Goal: Task Accomplishment & Management: Use online tool/utility

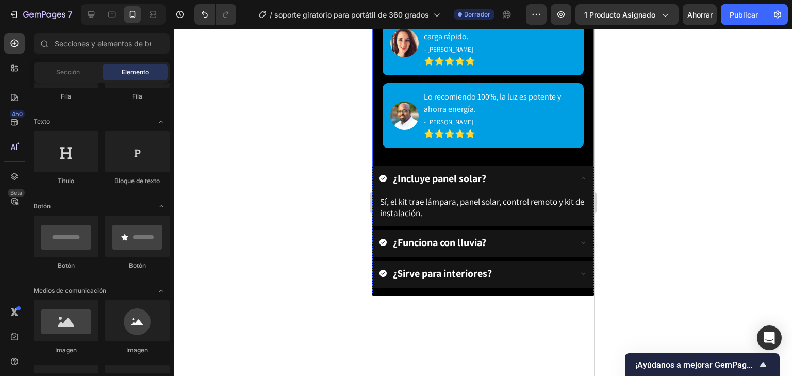
scroll to position [1735, 0]
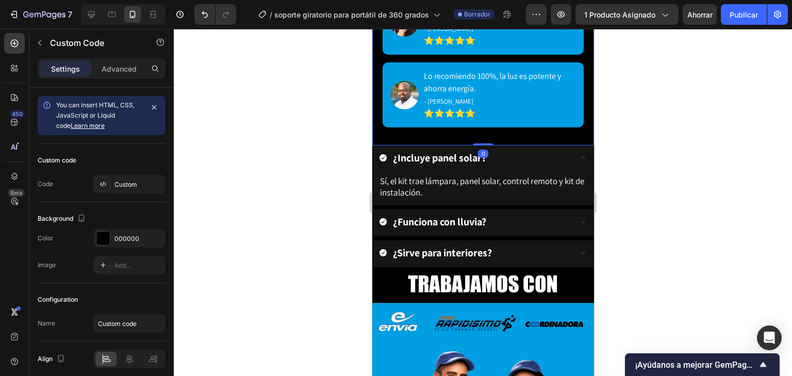
click at [554, 62] on div "Lo recomiendo 100%, la luz es potente y ahorra energía. - Diego Fernández ⭐⭐⭐⭐⭐" at bounding box center [482, 94] width 201 height 65
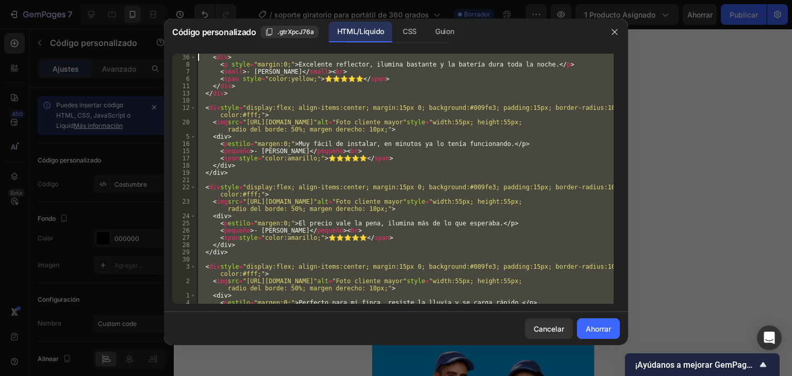
scroll to position [0, 0]
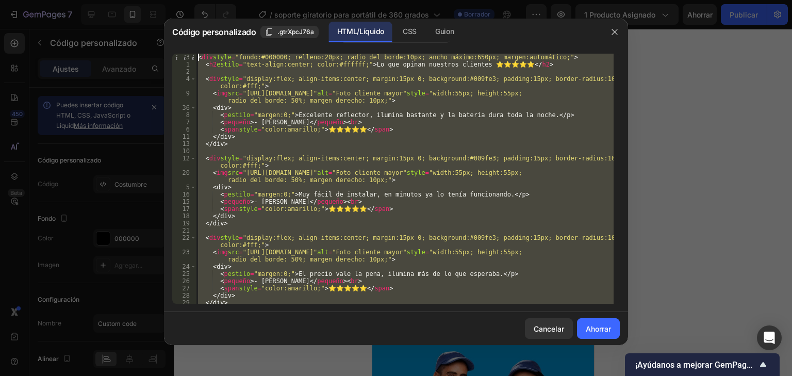
drag, startPoint x: 226, startPoint y: 295, endPoint x: 193, endPoint y: 51, distance: 246.6
click at [193, 51] on div "</div> 3 1 2 4 9 36 8 7 6 11 13 10 12 20 5 16 15 17 18 19 21 22 23 24 25 26 27 …" at bounding box center [396, 178] width 464 height 267
type textarea "<div style="background:#000000; padding:20px; border-radius:10px; max-width:650…"
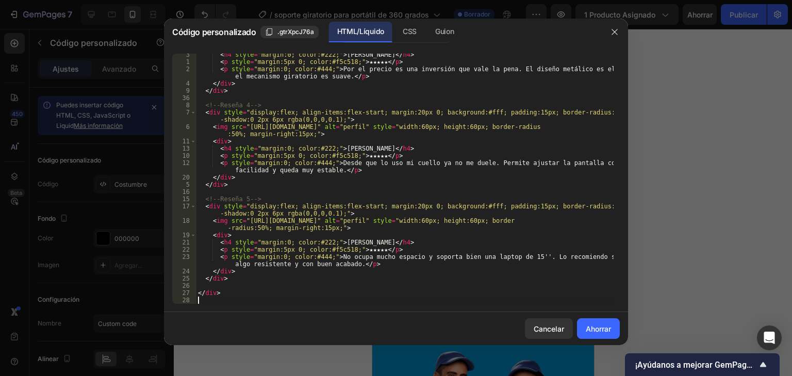
scroll to position [270, 0]
click at [586, 332] on font "Ahorrar" at bounding box center [598, 328] width 25 height 9
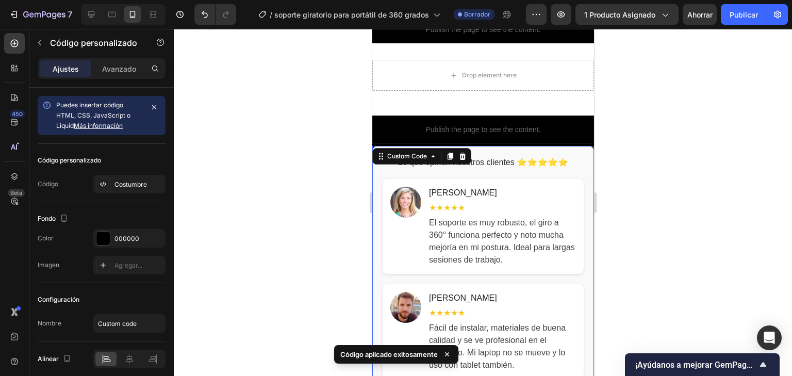
scroll to position [1322, 0]
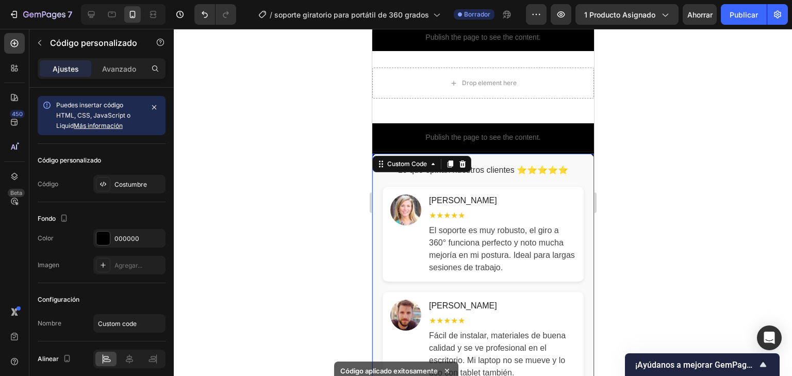
click at [688, 199] on div at bounding box center [483, 202] width 618 height 347
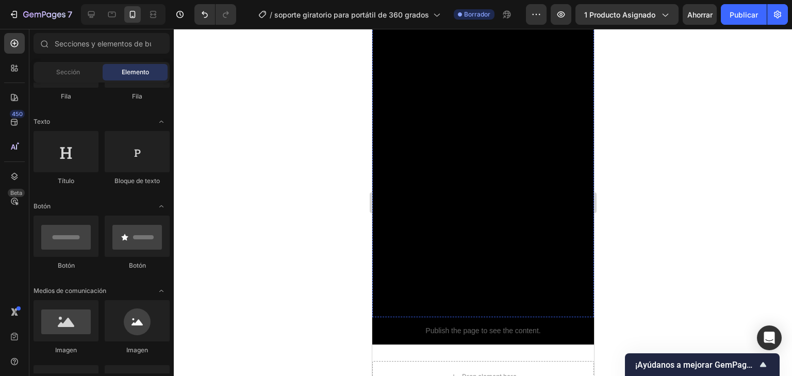
scroll to position [1199, 0]
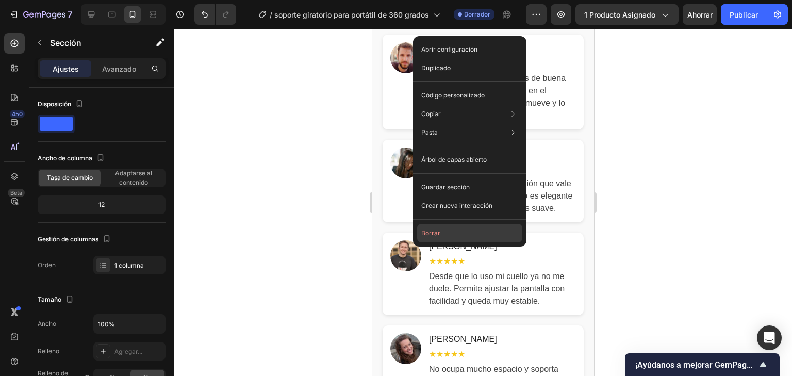
drag, startPoint x: 487, startPoint y: 235, endPoint x: 151, endPoint y: 191, distance: 339.1
click at [487, 235] on button "Borrar" at bounding box center [469, 233] width 105 height 19
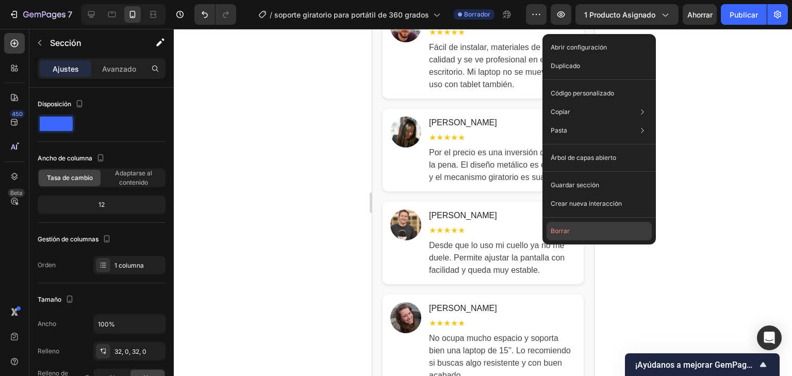
click at [567, 237] on button "Borrar" at bounding box center [599, 231] width 105 height 19
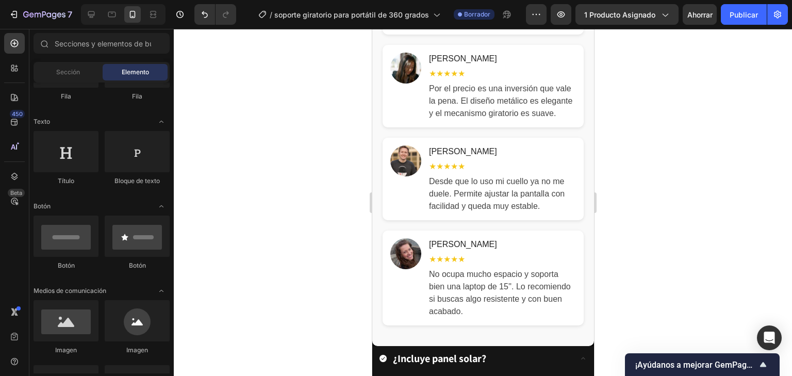
click at [617, 197] on div at bounding box center [483, 202] width 618 height 347
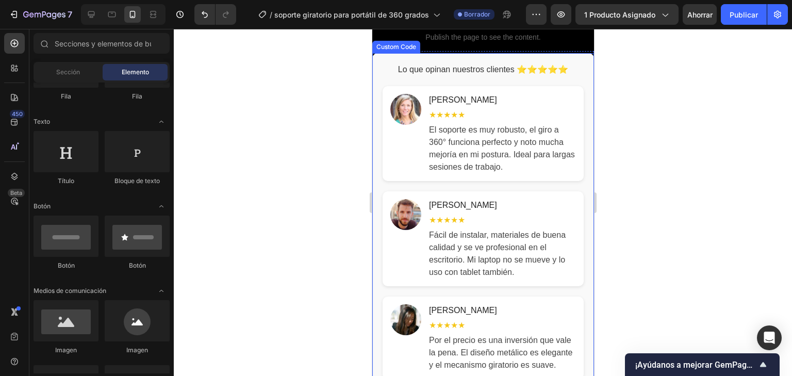
scroll to position [1075, 0]
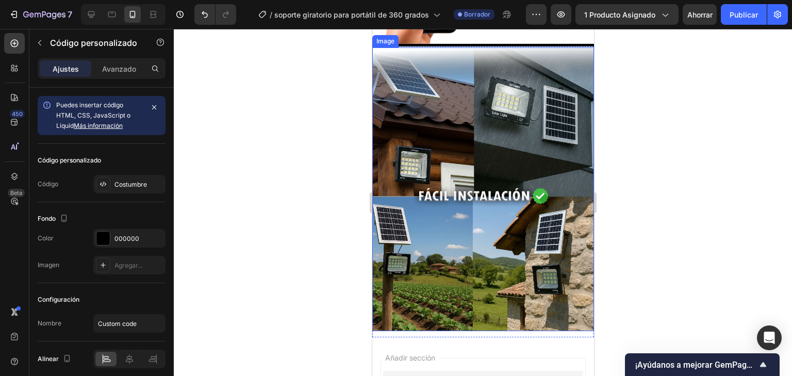
scroll to position [2180, 0]
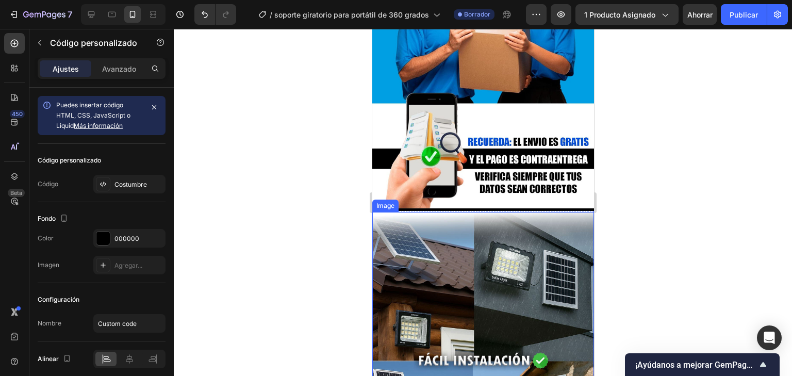
click at [471, 280] on img at bounding box center [483, 354] width 222 height 284
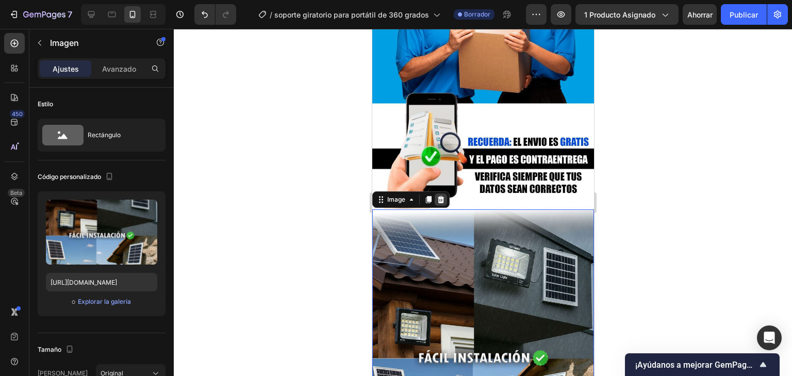
click at [438, 204] on icon at bounding box center [440, 199] width 8 height 8
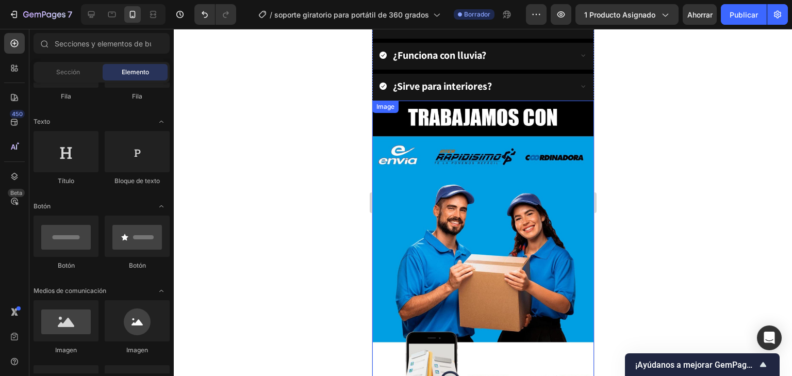
scroll to position [1809, 0]
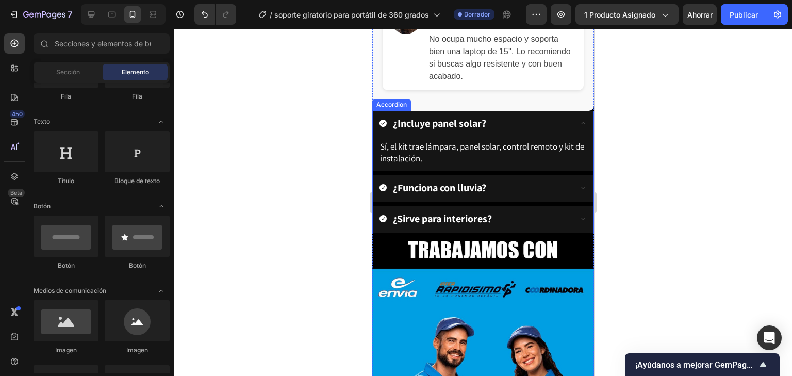
click at [482, 130] on strong "¿Incluye panel solar?" at bounding box center [438, 123] width 93 height 13
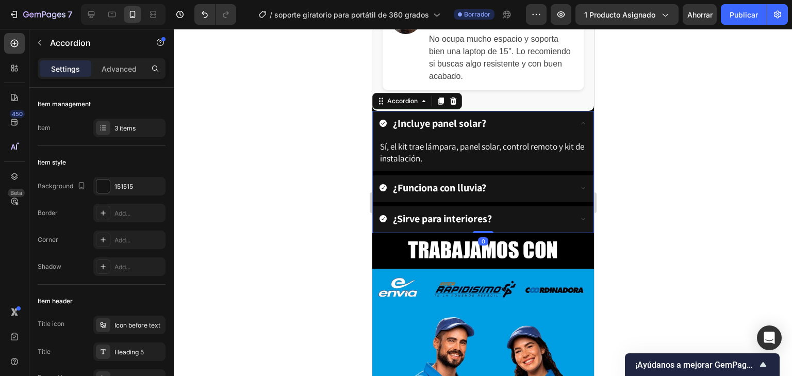
click at [482, 130] on strong "¿Incluye panel solar?" at bounding box center [438, 123] width 93 height 13
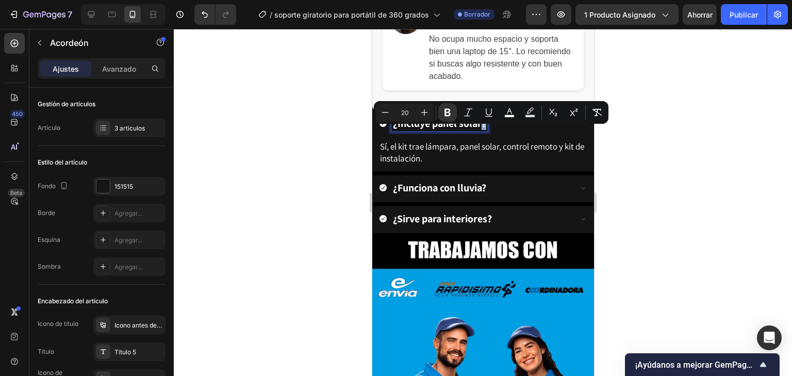
click at [487, 131] on div "¿Incluye panel solar?" at bounding box center [439, 123] width 96 height 16
drag, startPoint x: 487, startPoint y: 138, endPoint x: 379, endPoint y: 126, distance: 107.9
click at [379, 126] on div "¿Incluye panel solar?" at bounding box center [482, 124] width 221 height 27
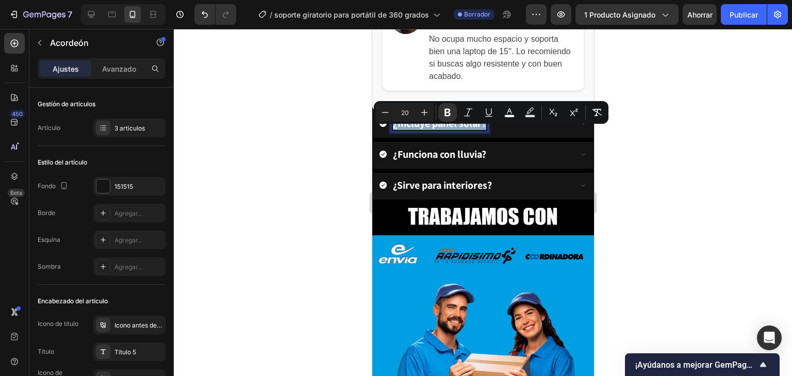
click at [479, 130] on strong "¿Incluye panel solar?" at bounding box center [438, 123] width 93 height 13
click at [482, 130] on strong "¿Incluye panel solar?" at bounding box center [438, 123] width 93 height 13
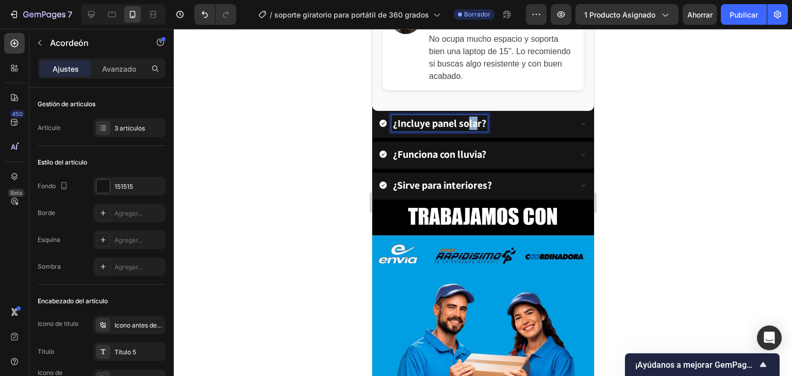
drag, startPoint x: 479, startPoint y: 137, endPoint x: 469, endPoint y: 137, distance: 9.8
click at [469, 130] on strong "¿Incluye panel solar?" at bounding box center [438, 123] width 93 height 13
click at [482, 130] on strong "¿Incluye panel solar?" at bounding box center [438, 123] width 93 height 13
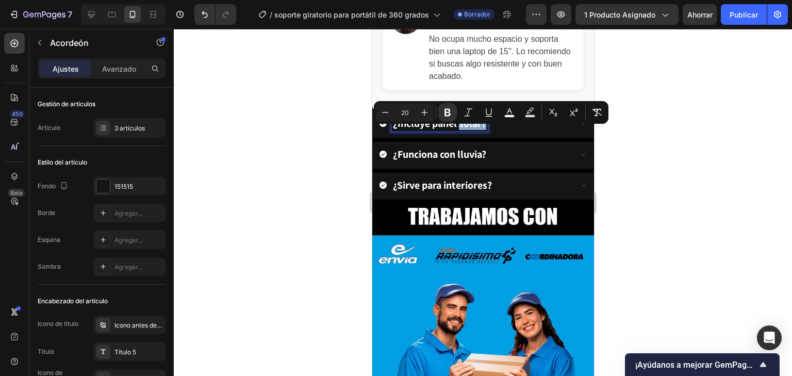
drag, startPoint x: 482, startPoint y: 138, endPoint x: 462, endPoint y: 138, distance: 19.6
click at [462, 130] on strong "¿Incluye panel solar?" at bounding box center [438, 123] width 93 height 13
click at [481, 130] on strong "¿Incluye panel solar?" at bounding box center [438, 123] width 93 height 13
drag, startPoint x: 481, startPoint y: 136, endPoint x: 459, endPoint y: 140, distance: 22.6
click at [459, 130] on strong "¿Incluye panel solar?" at bounding box center [438, 123] width 93 height 13
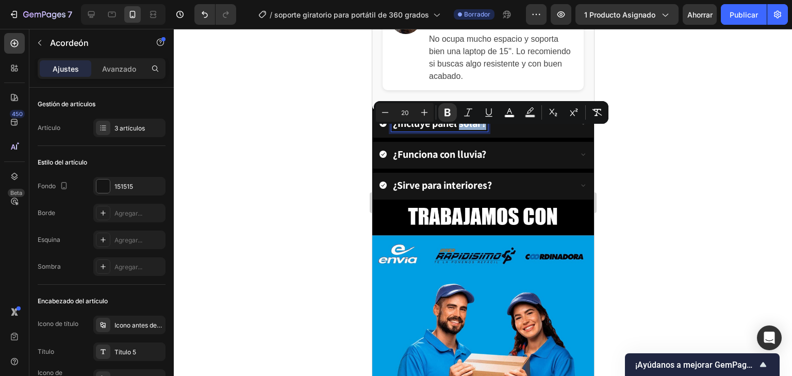
click at [478, 130] on strong "¿Incluye panel solar?" at bounding box center [438, 123] width 93 height 13
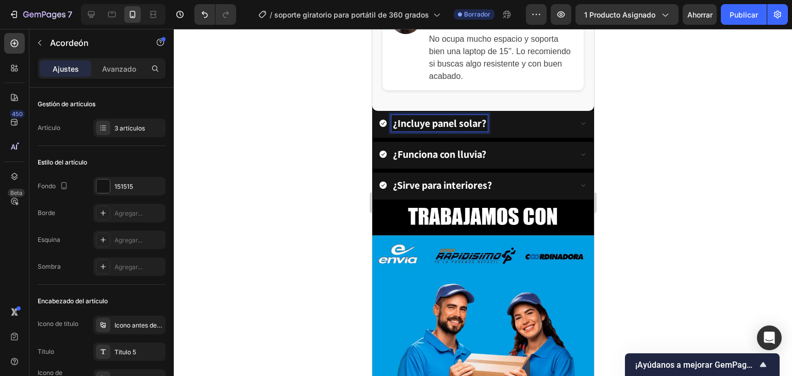
click at [480, 130] on strong "¿Incluye panel solar?" at bounding box center [438, 123] width 93 height 13
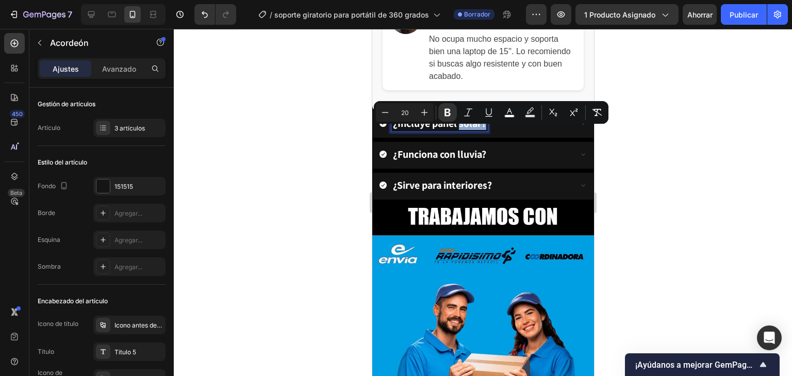
click at [475, 130] on strong "¿Incluye panel solar?" at bounding box center [438, 123] width 93 height 13
click at [481, 130] on strong "¿Incluye panel solar?" at bounding box center [438, 123] width 93 height 13
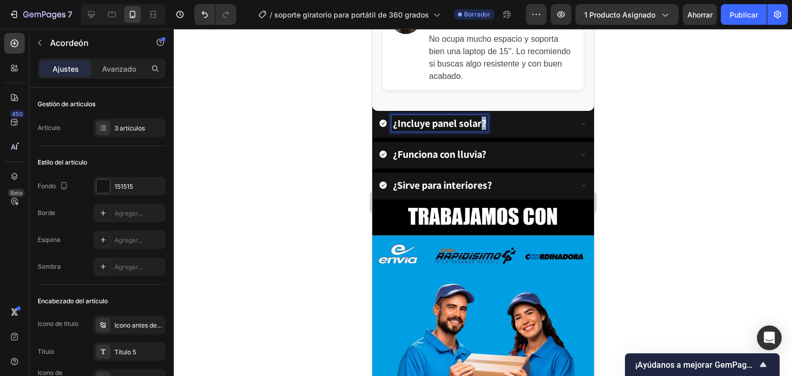
click at [481, 130] on strong "¿Incluye panel solar?" at bounding box center [438, 123] width 93 height 13
click at [477, 130] on strong "¿Incluye panel solar?" at bounding box center [438, 123] width 93 height 13
click at [480, 130] on strong "¿Incluye panel solar?" at bounding box center [438, 123] width 93 height 13
click at [476, 130] on strong "¿Incluye panel solar?" at bounding box center [438, 123] width 93 height 13
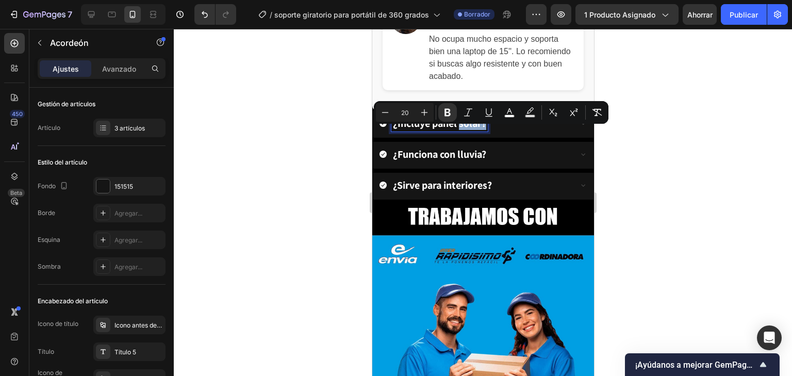
click at [476, 130] on strong "¿Incluye panel solar?" at bounding box center [438, 123] width 93 height 13
drag, startPoint x: 479, startPoint y: 136, endPoint x: 396, endPoint y: 127, distance: 83.5
click at [396, 127] on div "¿Incluye panel solar?" at bounding box center [439, 123] width 96 height 16
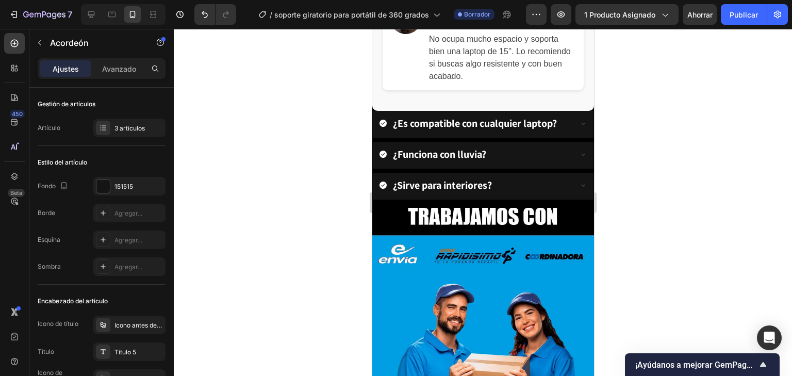
click at [578, 127] on icon at bounding box center [582, 123] width 8 height 8
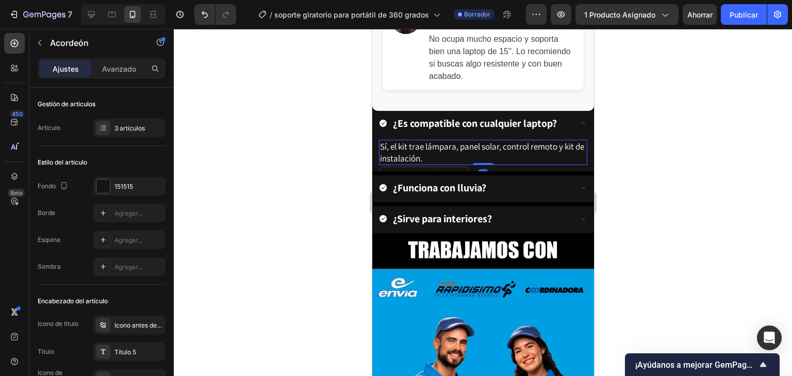
click at [448, 163] on p "Sí, el kit trae lámpara, panel solar, control remoto y kit de instalación." at bounding box center [482, 152] width 206 height 23
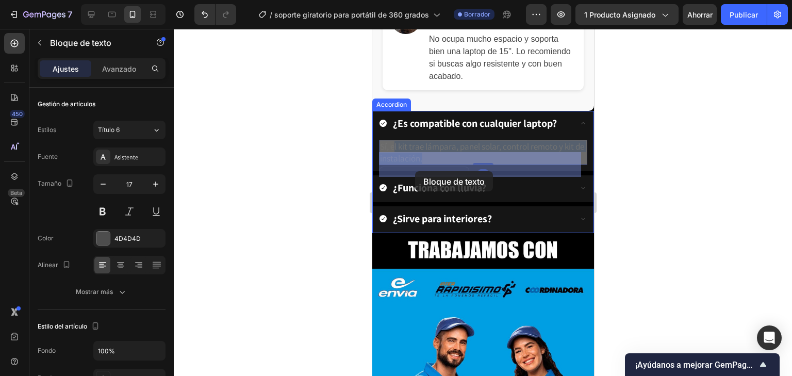
drag, startPoint x: 448, startPoint y: 167, endPoint x: 393, endPoint y: 163, distance: 55.3
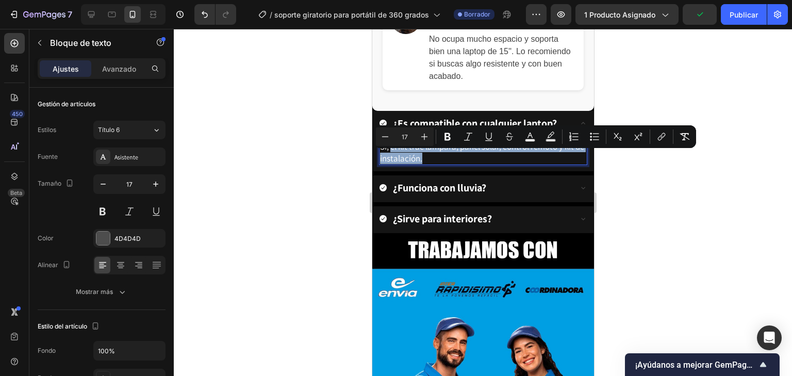
drag, startPoint x: 436, startPoint y: 169, endPoint x: 392, endPoint y: 155, distance: 46.0
click at [392, 155] on p "Sí, el kit trae lámpara, panel solar, control remoto y kit de instalación." at bounding box center [482, 152] width 206 height 23
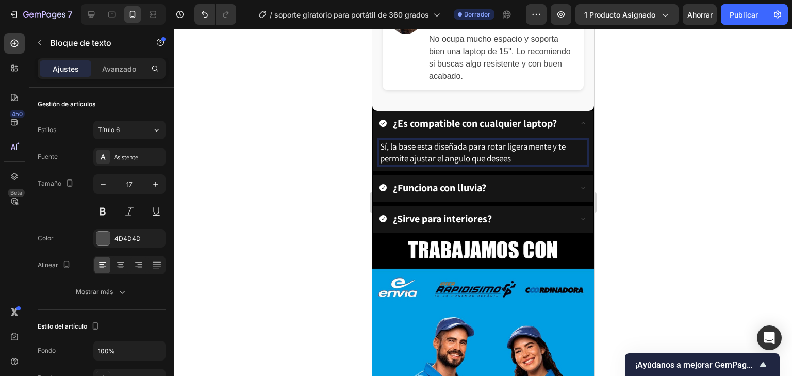
click at [450, 163] on span "Sí, la base esta diseñada para rotar ligeramente y te permite ajustar el angulo…" at bounding box center [472, 152] width 186 height 23
click at [521, 163] on p "Sí, la base esta diseñada para rotar ligeramente y te permite ajustar el ángulo…" at bounding box center [482, 152] width 206 height 23
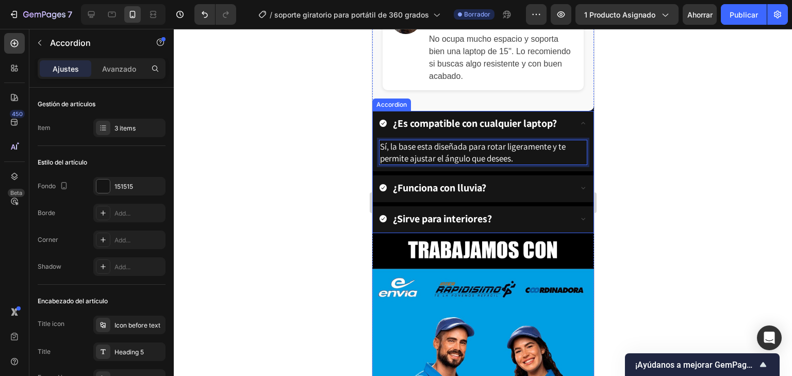
click at [468, 194] on strong "¿Funciona con lluvia?" at bounding box center [438, 187] width 93 height 13
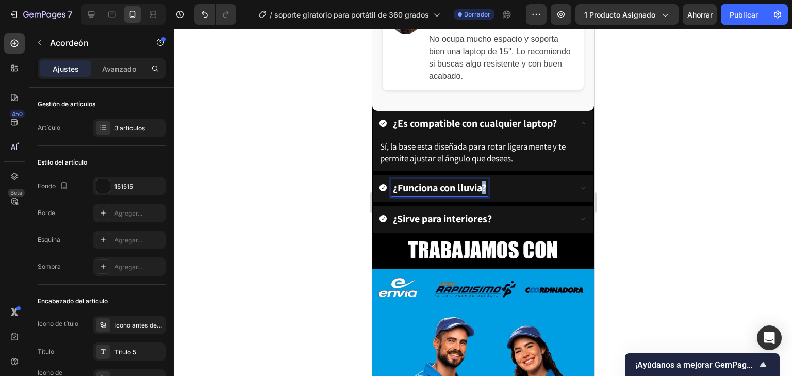
click at [482, 194] on strong "¿Funciona con lluvia?" at bounding box center [438, 187] width 93 height 13
click at [483, 194] on strong "¿Funciona con lluvia?" at bounding box center [438, 187] width 93 height 13
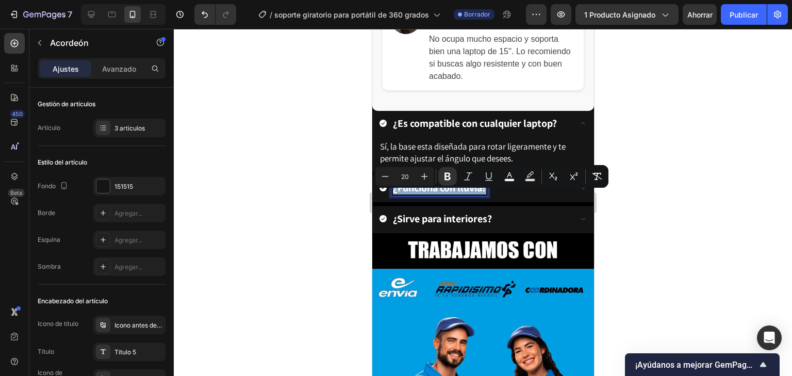
click at [482, 194] on strong "¿Funciona con lluvia?" at bounding box center [438, 187] width 93 height 13
click at [477, 194] on strong "¿Funciona con lluvia?" at bounding box center [438, 187] width 93 height 13
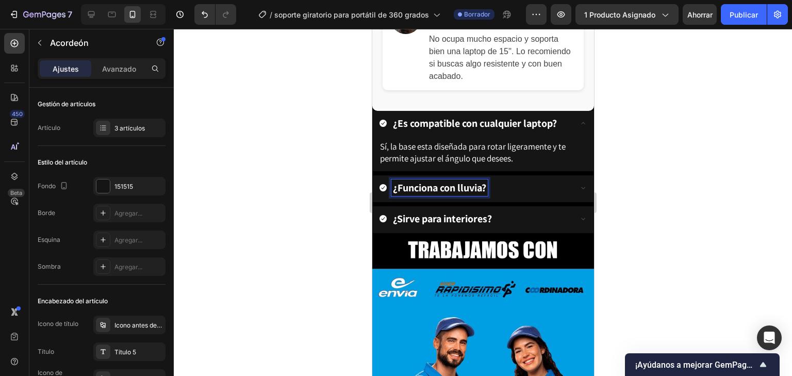
click at [483, 194] on strong "¿Funciona con lluvia?" at bounding box center [438, 187] width 93 height 13
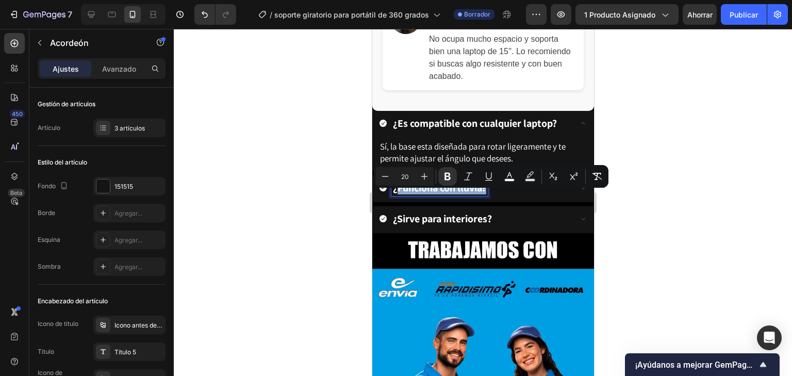
drag, startPoint x: 483, startPoint y: 200, endPoint x: 403, endPoint y: 203, distance: 80.5
click at [403, 194] on strong "¿Funciona con lluvia?" at bounding box center [438, 187] width 93 height 13
click at [410, 157] on span "Sí, la base esta diseñada para rotar ligeramente y te permite ajustar el ángulo…" at bounding box center [472, 152] width 186 height 23
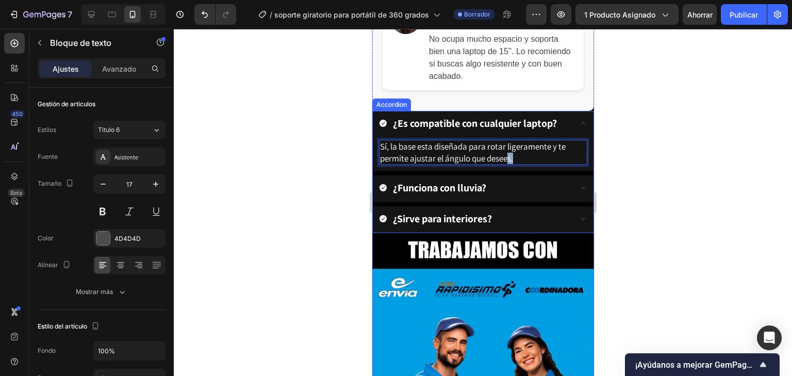
drag, startPoint x: 524, startPoint y: 167, endPoint x: 531, endPoint y: 183, distance: 17.8
click at [510, 183] on div "¿Es compatible con cualquier laptop? Sí, la base esta diseñada para rotar liger…" at bounding box center [483, 172] width 222 height 122
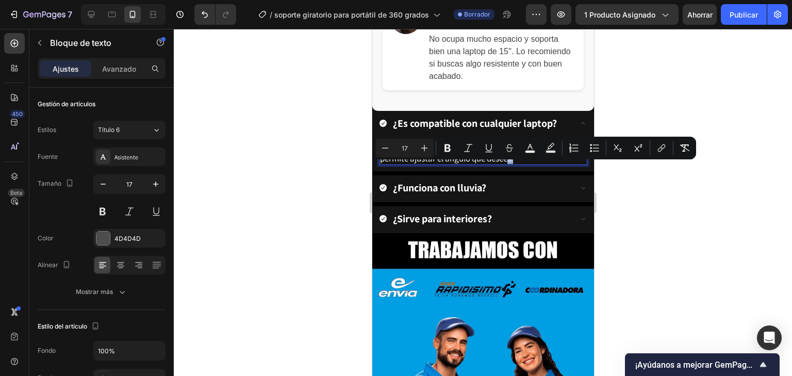
click at [553, 163] on p "Sí, la base esta diseñada para rotar ligeramente y te permite ajustar el ángulo…" at bounding box center [482, 152] width 206 height 23
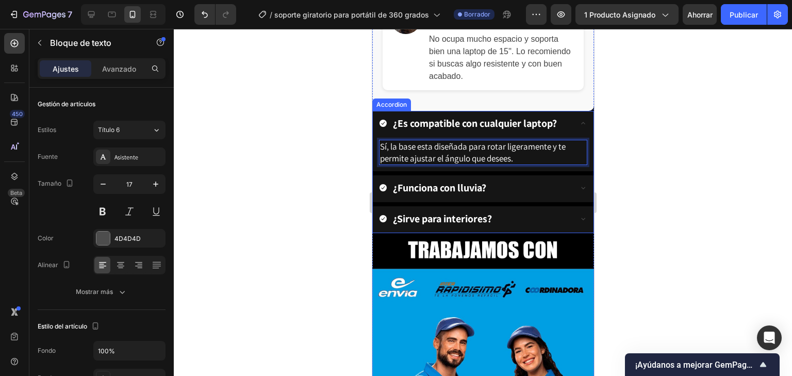
click at [552, 130] on strong "¿Es compatible con cualquier laptop?" at bounding box center [474, 123] width 164 height 13
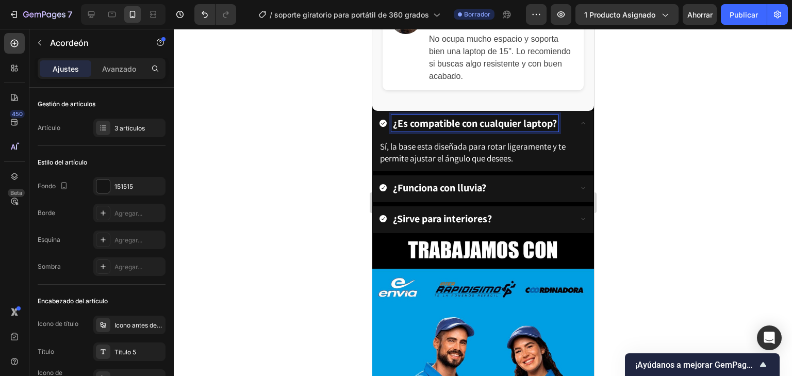
click at [554, 130] on strong "¿Es compatible con cualquier laptop?" at bounding box center [474, 123] width 164 height 13
click at [553, 130] on strong "¿Es compatible con cualquier laptop?" at bounding box center [474, 123] width 164 height 13
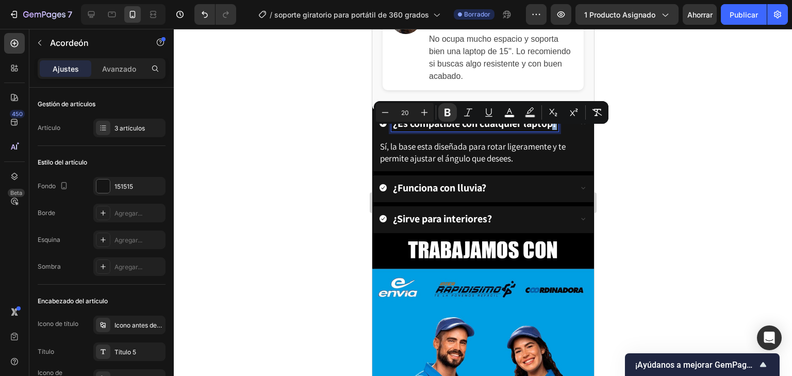
click at [553, 130] on strong "¿Es compatible con cualquier laptop?" at bounding box center [474, 123] width 164 height 13
drag, startPoint x: 553, startPoint y: 137, endPoint x: 397, endPoint y: 148, distance: 156.2
click at [397, 138] on div "¿Es compatible con cualquier laptop?" at bounding box center [482, 124] width 221 height 27
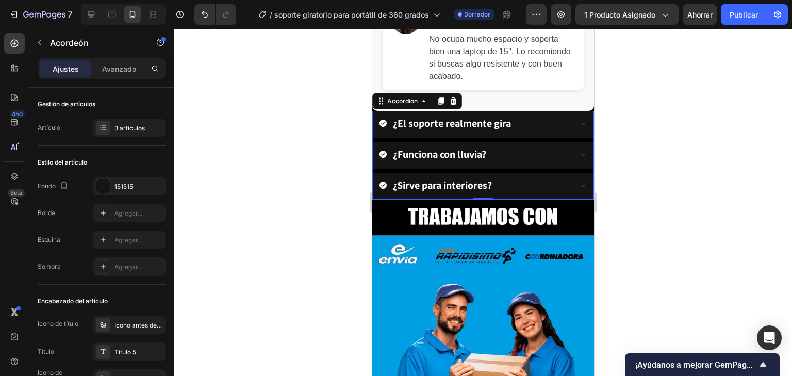
drag, startPoint x: 686, startPoint y: 164, endPoint x: 674, endPoint y: 164, distance: 11.9
click at [686, 164] on div at bounding box center [483, 202] width 618 height 347
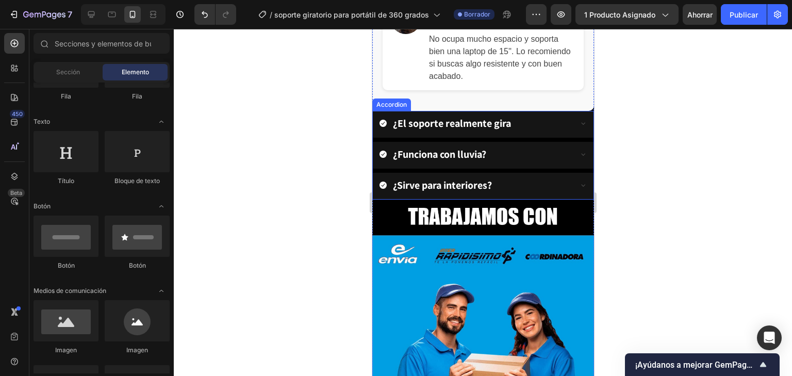
click at [501, 130] on strong "¿El soporte realmente gira" at bounding box center [451, 123] width 118 height 13
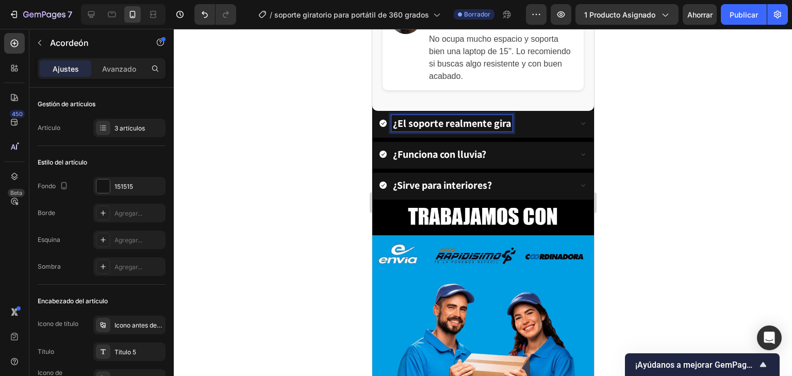
click at [509, 130] on strong "¿El soporte realmente gira" at bounding box center [451, 123] width 118 height 13
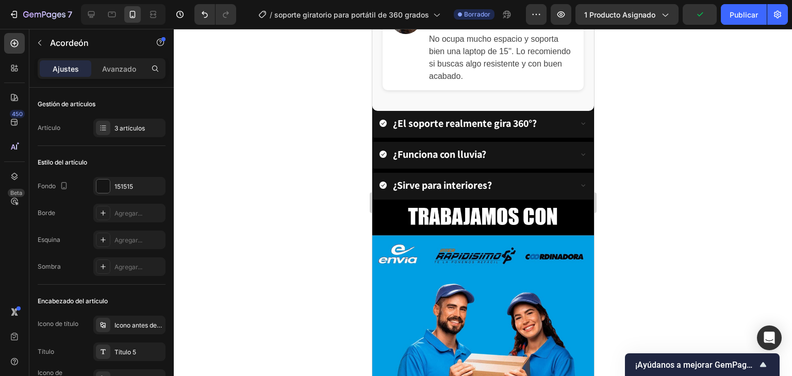
click at [581, 132] on div "¿El soporte realmente gira 360°?" at bounding box center [482, 124] width 221 height 27
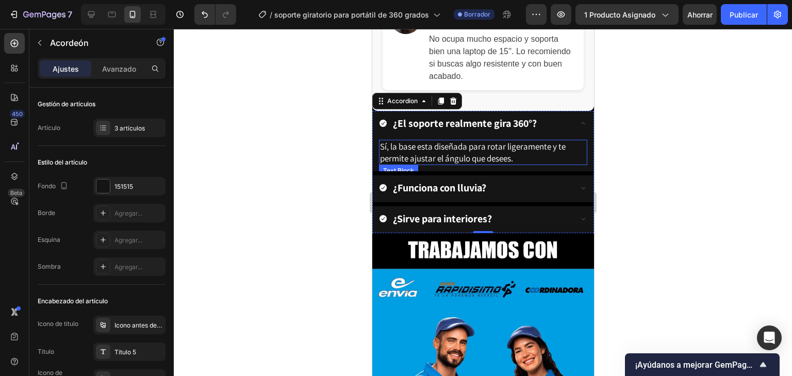
click at [552, 157] on span "Sí, la base esta diseñada para rotar ligeramente y te permite ajustar el ángulo…" at bounding box center [472, 152] width 186 height 23
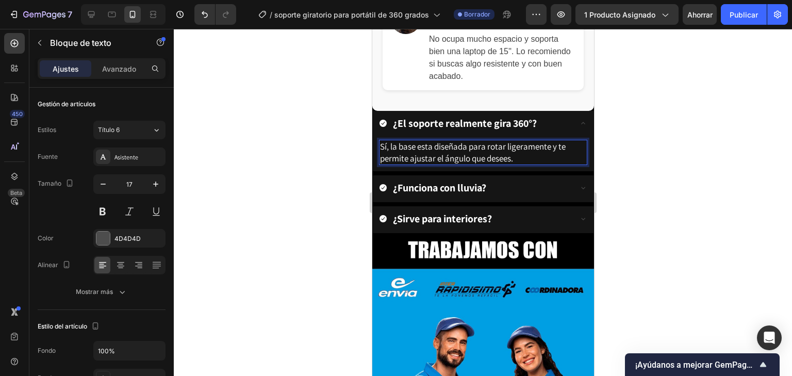
click at [551, 157] on span "Sí, la base esta diseñada para rotar ligeramente y te permite ajustar el ángulo…" at bounding box center [472, 152] width 186 height 23
click at [384, 163] on span "Sí, la base esta diseñada para rotar ligeramente 360° y te permite ajustar el á…" at bounding box center [480, 152] width 203 height 23
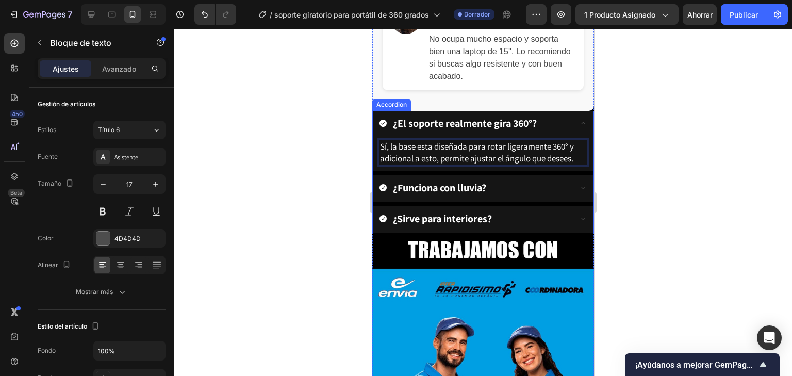
click at [444, 192] on strong "¿Funciona con lluvia?" at bounding box center [438, 187] width 93 height 13
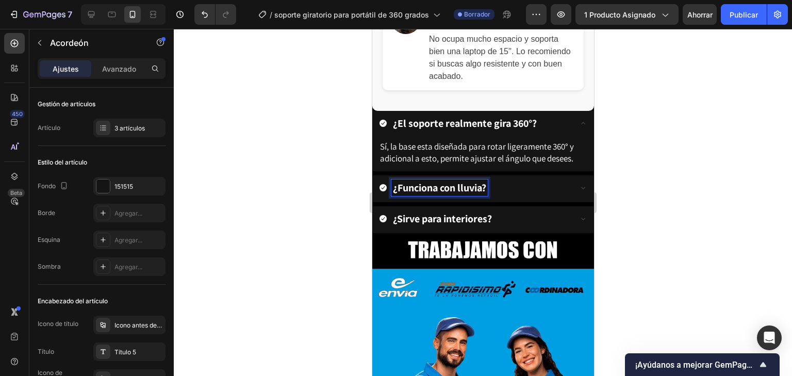
click at [485, 194] on strong "¿Funciona con lluvia?" at bounding box center [438, 187] width 93 height 13
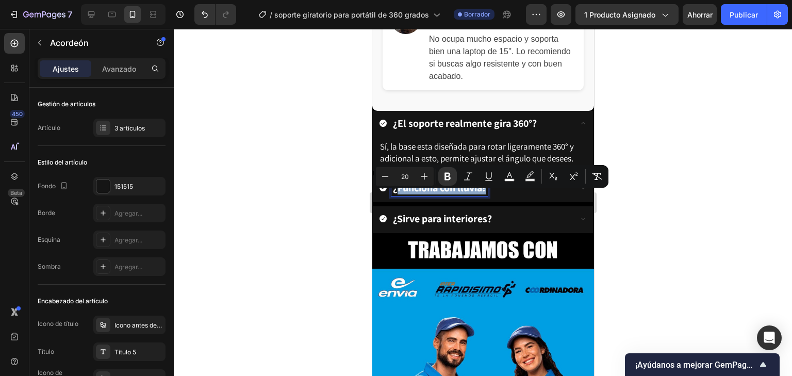
drag, startPoint x: 485, startPoint y: 200, endPoint x: 405, endPoint y: 204, distance: 80.0
click at [405, 194] on strong "¿Funciona con lluvia?" at bounding box center [438, 187] width 93 height 13
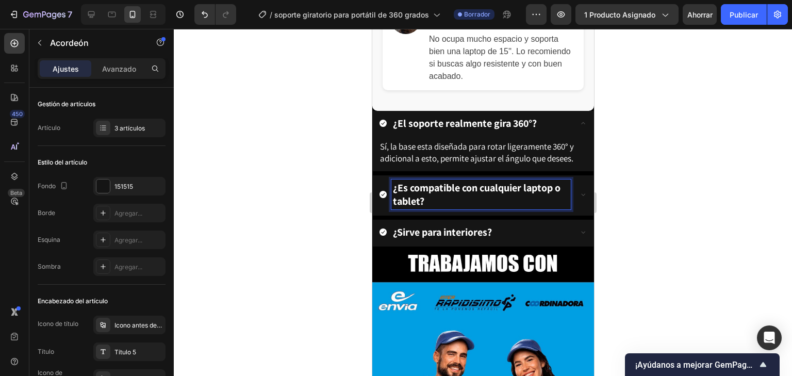
click at [578, 198] on icon at bounding box center [582, 194] width 8 height 8
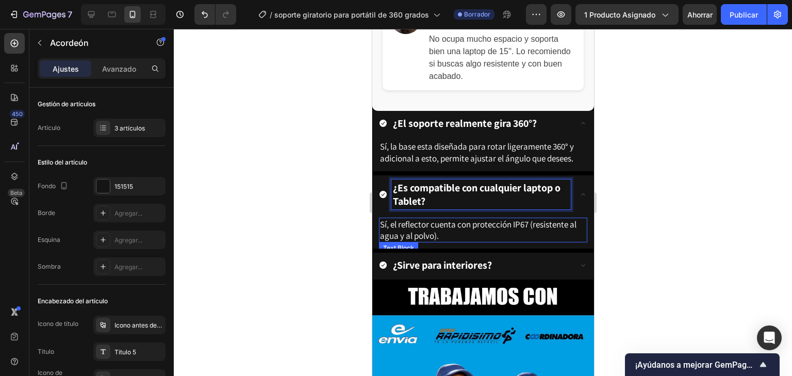
click at [434, 241] on span "Sí, el reflector cuenta con protección IP67 (resistente al agua y al polvo)." at bounding box center [477, 230] width 196 height 23
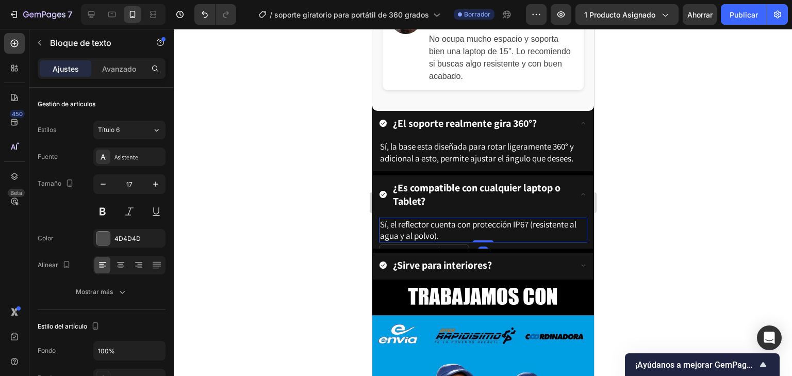
click at [441, 241] on p "Sí, el reflector cuenta con protección IP67 (resistente al agua y al polvo)." at bounding box center [482, 230] width 206 height 23
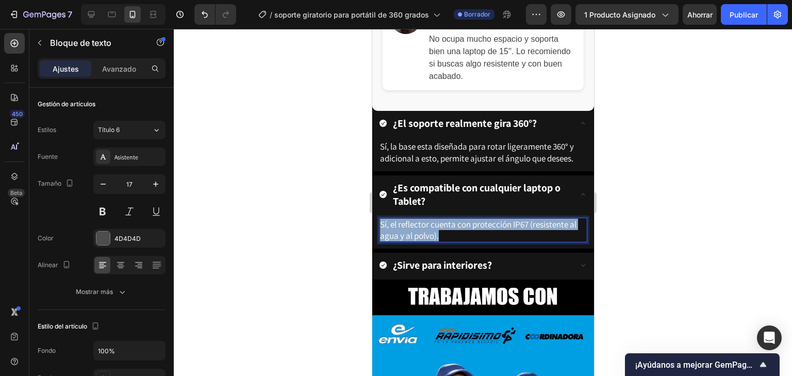
drag, startPoint x: 441, startPoint y: 247, endPoint x: 378, endPoint y: 234, distance: 64.3
click at [378, 234] on div "Sí, el reflector cuenta con protección IP67 (resistente al agua y al polvo)." at bounding box center [482, 230] width 208 height 25
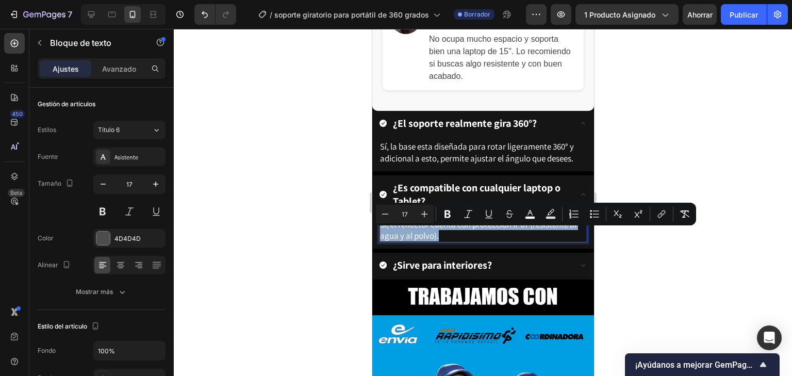
click at [434, 241] on span "Sí, el reflector cuenta con protección IP67 (resistente al agua y al polvo)." at bounding box center [477, 230] width 196 height 23
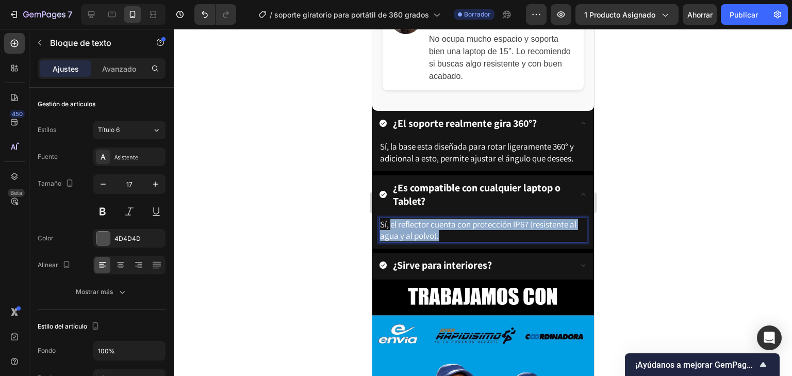
drag, startPoint x: 451, startPoint y: 246, endPoint x: 390, endPoint y: 235, distance: 62.4
click at [390, 235] on p "Sí, el reflector cuenta con protección IP67 (resistente al agua y al polvo)." at bounding box center [482, 230] width 206 height 23
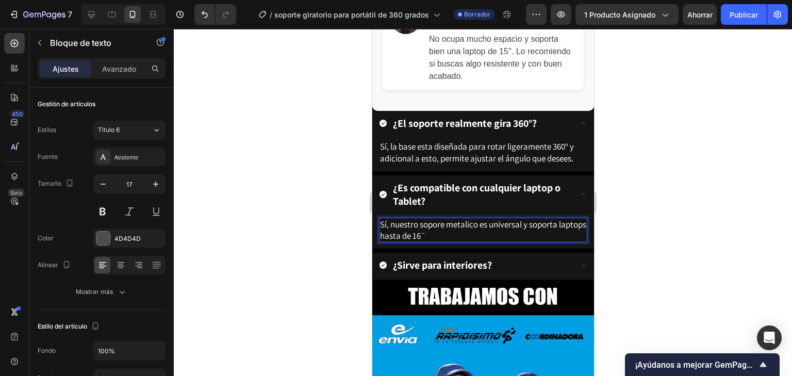
click at [443, 234] on span "Sí, nuestro sopore metalico es universal y soporta laptops hasta de 16¨" at bounding box center [482, 230] width 206 height 23
click at [442, 235] on span "Sí, nuestro sopore metalico es universal y soporta laptops hasta de 16¨" at bounding box center [482, 230] width 206 height 23
click at [469, 237] on span "Sí, nuestro soporte metalico es universal y soporta laptops hasta de 16¨" at bounding box center [469, 230] width 180 height 23
click at [502, 241] on p "Sí, nuestro soporte metálico es universal y soporta laptops hasta de 16¨" at bounding box center [482, 230] width 206 height 23
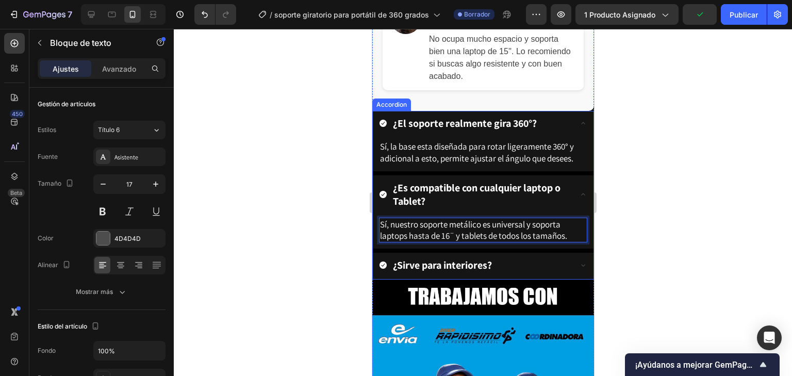
click at [481, 272] on strong "¿Sirve para interiores?" at bounding box center [441, 264] width 99 height 13
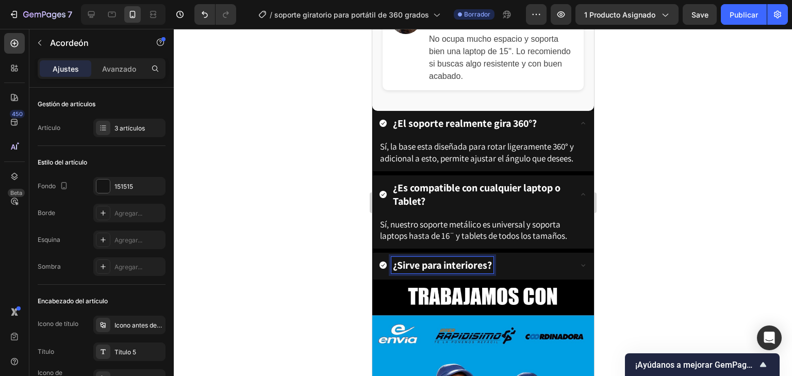
click at [488, 272] on strong "¿Sirve para interiores?" at bounding box center [441, 264] width 99 height 13
drag, startPoint x: 488, startPoint y: 275, endPoint x: 394, endPoint y: 276, distance: 93.3
click at [394, 272] on strong "¿Sirve para interiores?" at bounding box center [441, 264] width 99 height 13
click at [578, 269] on icon at bounding box center [582, 265] width 8 height 8
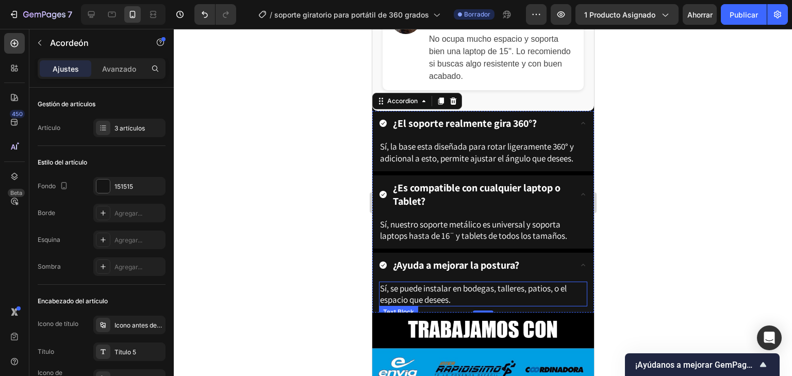
click at [384, 296] on span "Sí, se puede instalar en bodegas, talleres, patios, o el espacio que desees." at bounding box center [472, 294] width 187 height 23
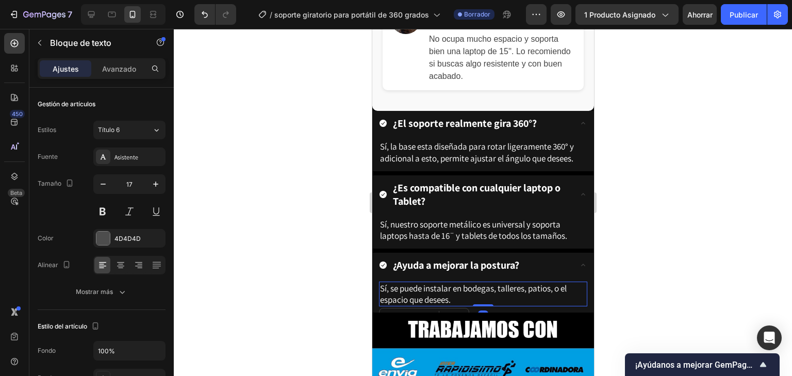
click at [382, 299] on span "Sí, se puede instalar en bodegas, talleres, patios, o el espacio que desees." at bounding box center [472, 294] width 187 height 23
click at [428, 303] on span "Claro que sí, se puede instalar en bodegas, talleres, patios, o el espacio que …" at bounding box center [469, 294] width 181 height 23
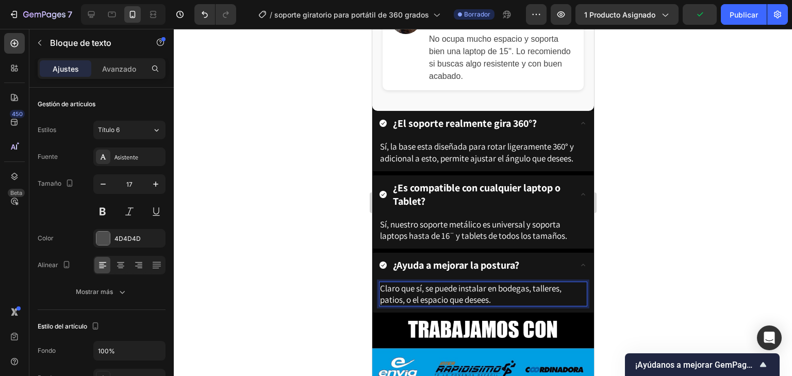
click at [426, 302] on span "Claro que sí, se puede instalar en bodegas, talleres, patios, o el espacio que …" at bounding box center [469, 294] width 181 height 23
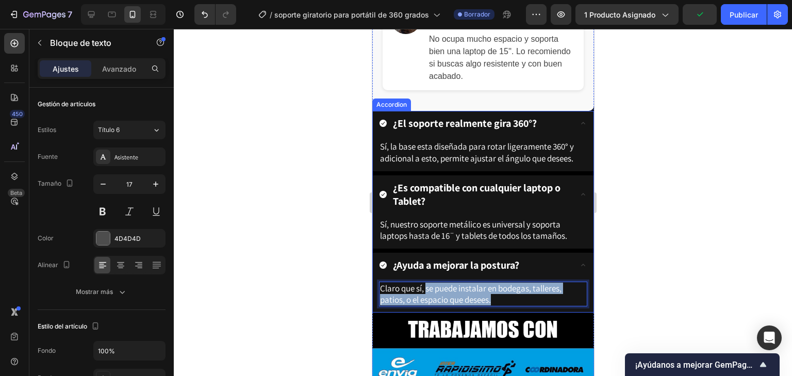
drag, startPoint x: 427, startPoint y: 302, endPoint x: 509, endPoint y: 318, distance: 82.9
click at [509, 312] on div "Claro que sí, se puede instalar en bodegas, talleres, patios, o el espacio que …" at bounding box center [482, 295] width 221 height 33
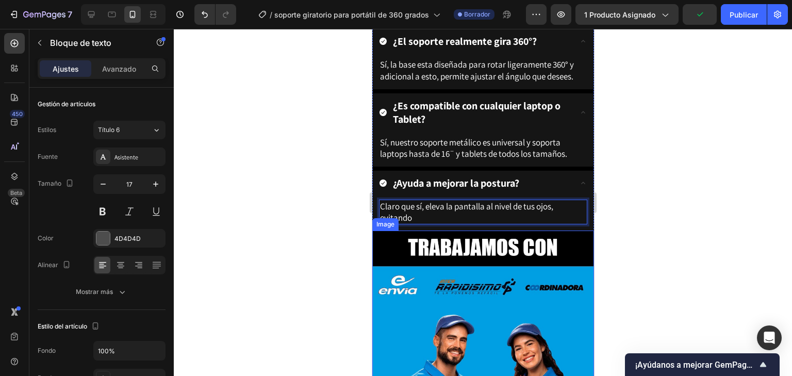
scroll to position [1892, 0]
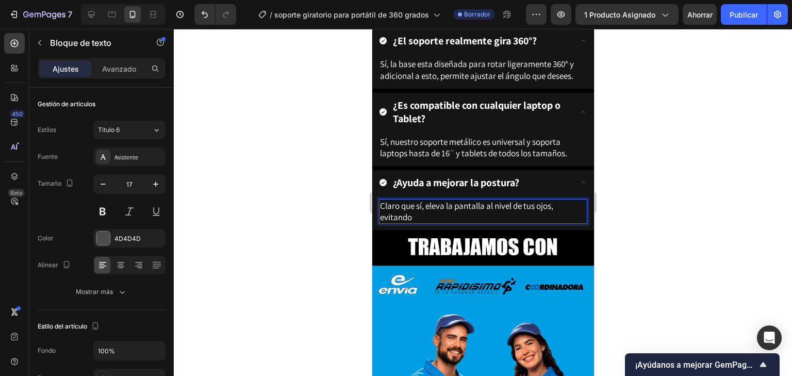
click at [423, 213] on span "Claro que sí, eleva la pantalla al nivel de tus ojos, evitando" at bounding box center [465, 211] width 173 height 23
click at [452, 223] on p "Claro que sí, puedes elevar la pantalla al nivel de tus ojos, evitando" at bounding box center [482, 211] width 206 height 23
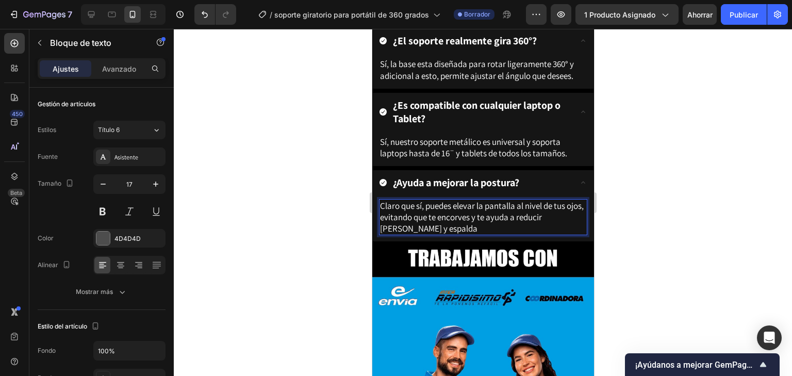
click at [495, 229] on span "Claro que sí, puedes elevar la pantalla al nivel de tus ojos, evitando que te e…" at bounding box center [481, 217] width 204 height 34
click at [485, 234] on p "Claro que sí, puedes elevar la pantalla al nivel de tus ojos, evitando que te e…" at bounding box center [482, 217] width 206 height 34
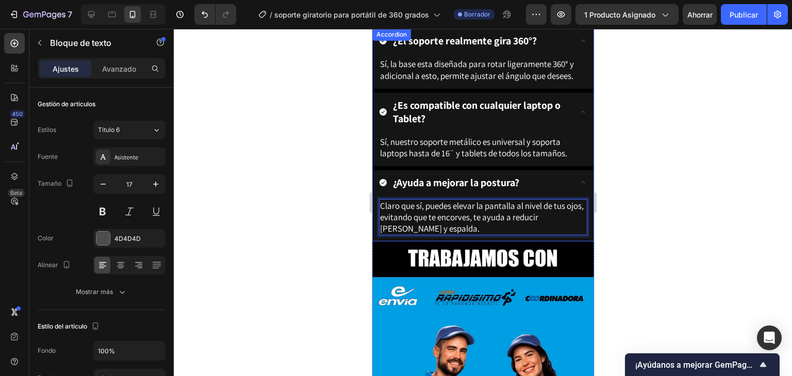
click at [579, 187] on icon at bounding box center [582, 182] width 8 height 8
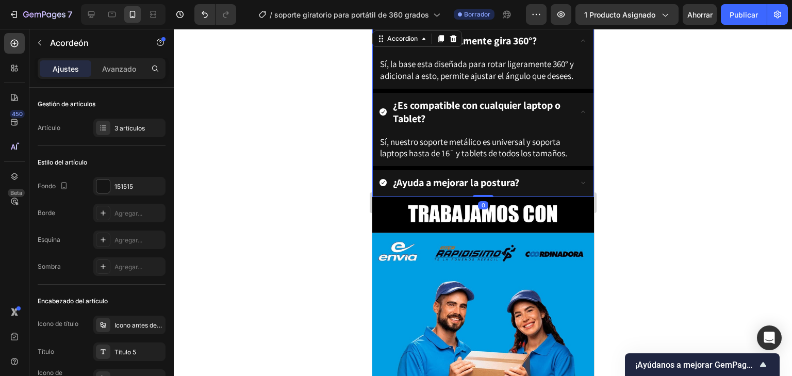
click at [572, 124] on div "¿Es compatible con cualquier laptop o Tablet?" at bounding box center [482, 113] width 221 height 40
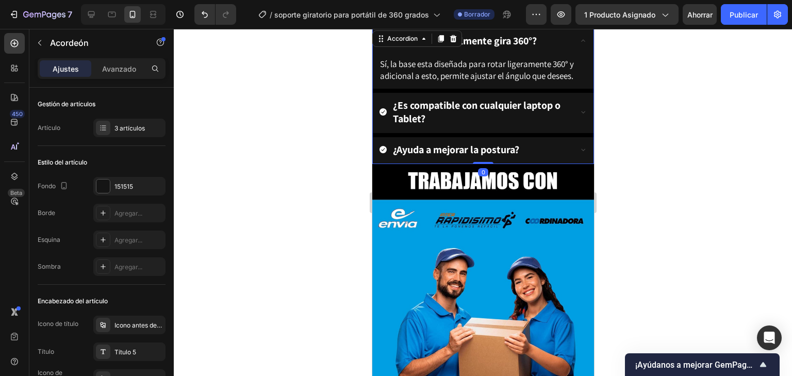
click at [580, 45] on icon at bounding box center [582, 41] width 8 height 8
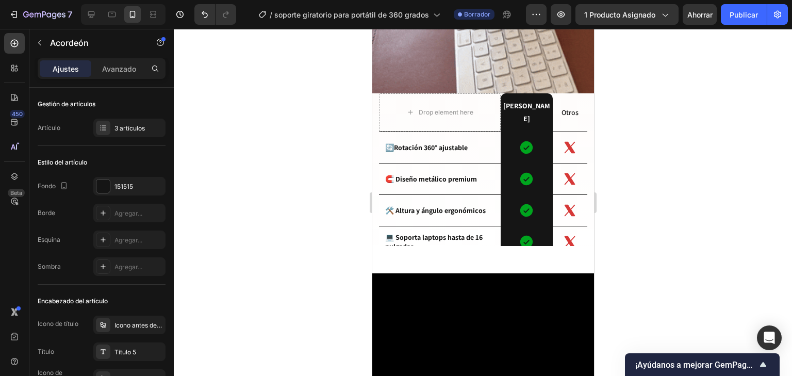
scroll to position [454, 0]
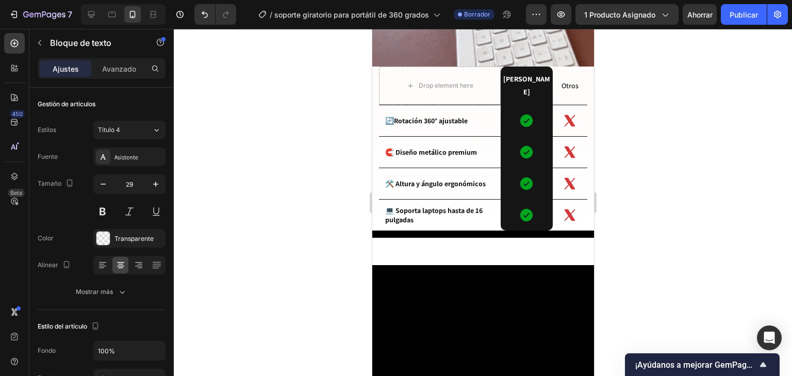
drag, startPoint x: 390, startPoint y: 92, endPoint x: 506, endPoint y: 118, distance: 118.3
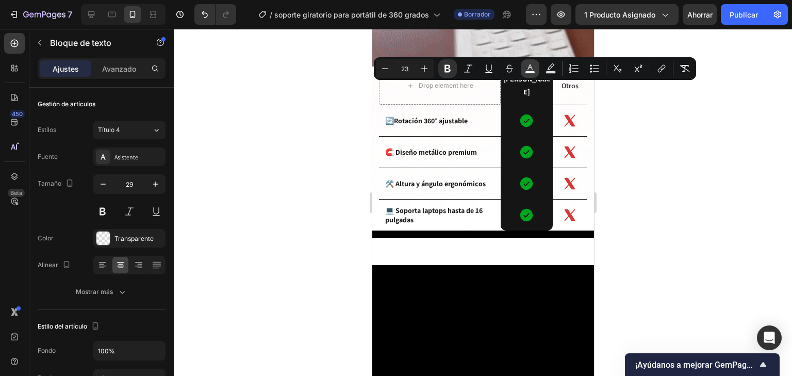
click at [534, 71] on rect "Editor contextual toolbar" at bounding box center [530, 72] width 10 height 3
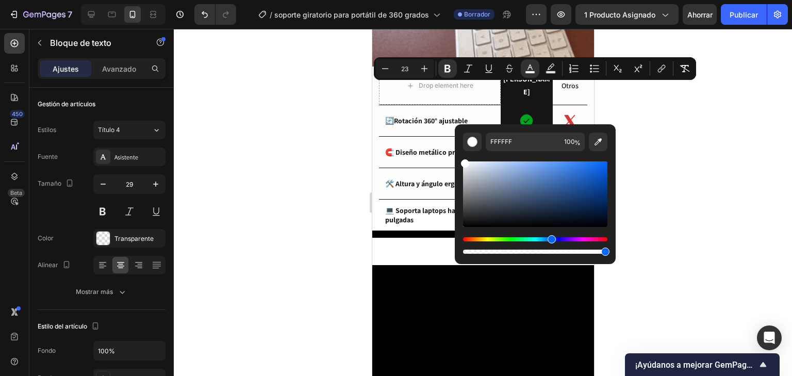
drag, startPoint x: 543, startPoint y: 238, endPoint x: 550, endPoint y: 239, distance: 6.4
click at [550, 239] on div "Matiz" at bounding box center [535, 239] width 144 height 4
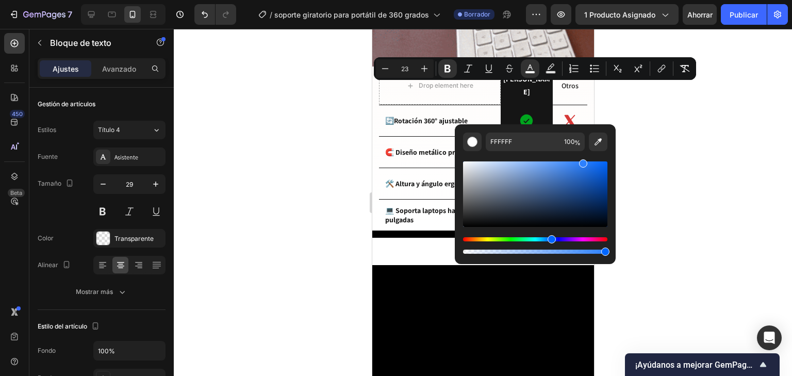
drag, startPoint x: 567, startPoint y: 166, endPoint x: 585, endPoint y: 146, distance: 27.0
click at [585, 146] on div "FFFFFF 100 %" at bounding box center [535, 194] width 144 height 123
type input "287EFF"
click at [703, 126] on div at bounding box center [483, 202] width 618 height 347
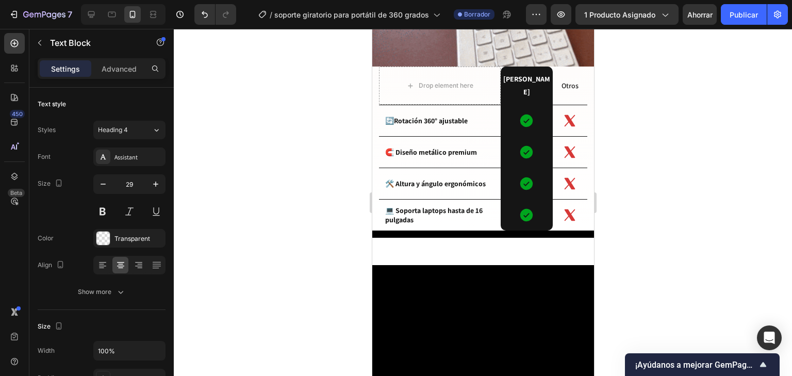
drag, startPoint x: 526, startPoint y: 105, endPoint x: 399, endPoint y: 101, distance: 127.9
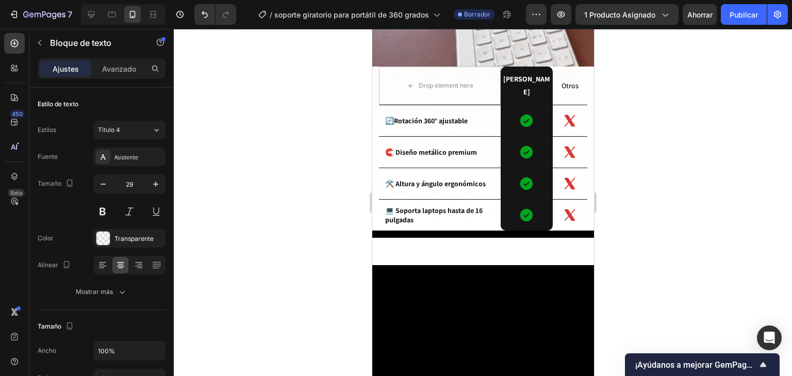
drag, startPoint x: 502, startPoint y: 108, endPoint x: 385, endPoint y: 89, distance: 118.1
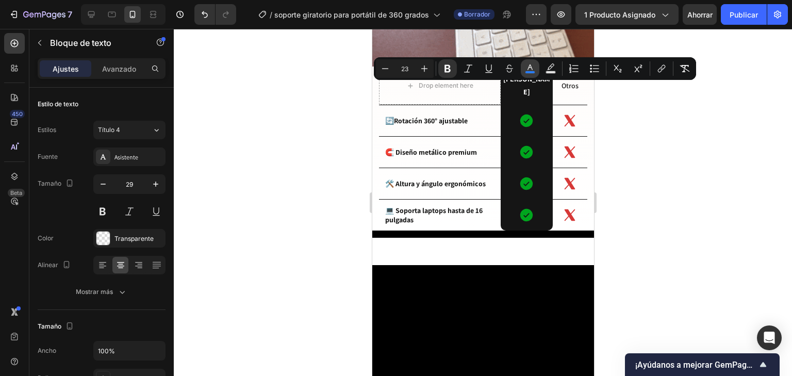
click at [529, 71] on rect "Barra de herramientas contextual del editor" at bounding box center [530, 72] width 10 height 3
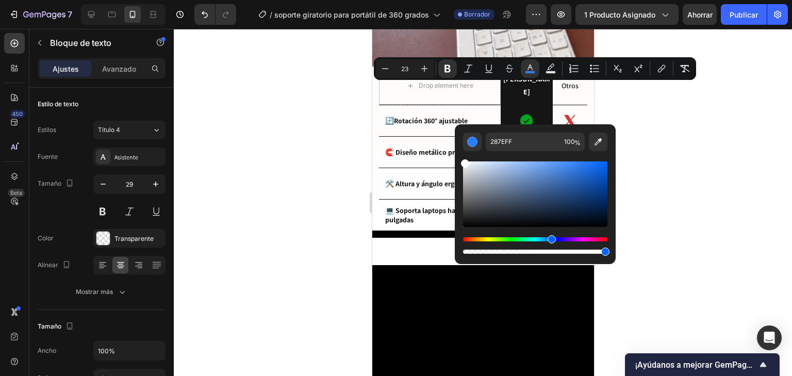
type input "FFFFFF"
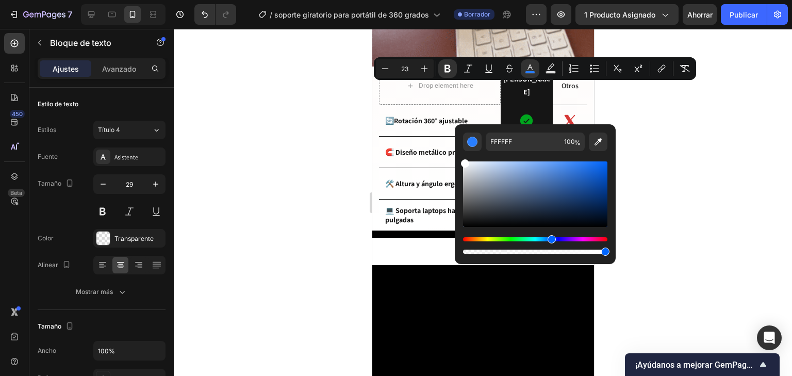
drag, startPoint x: 854, startPoint y: 198, endPoint x: 447, endPoint y: 154, distance: 409.1
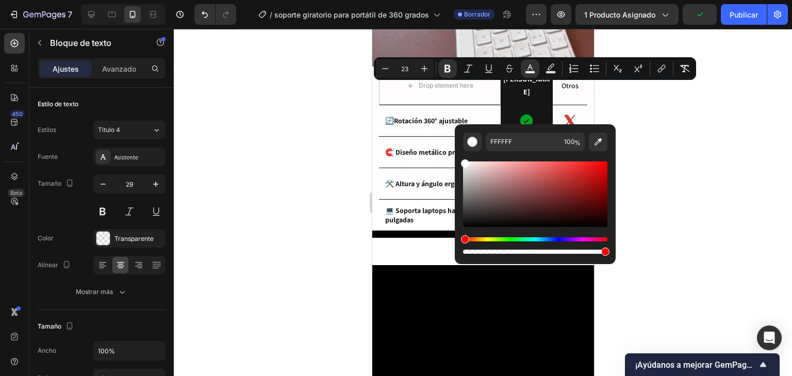
click at [641, 119] on div at bounding box center [483, 202] width 618 height 347
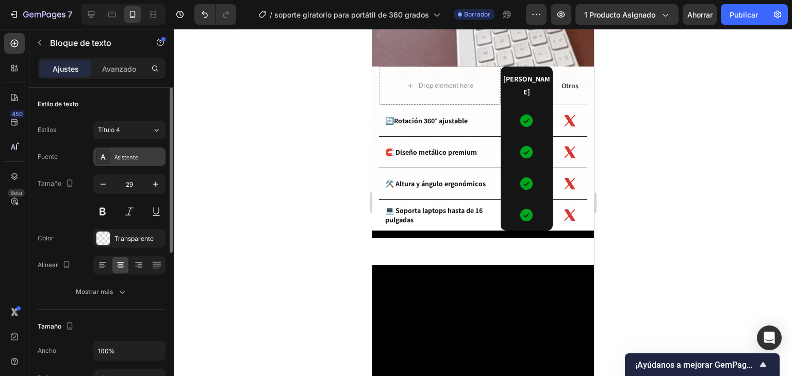
click at [148, 151] on div "Asistente" at bounding box center [129, 156] width 72 height 19
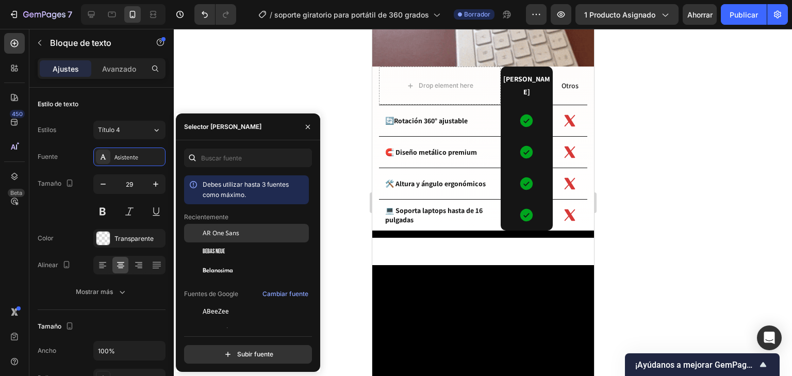
click at [264, 231] on div "AR One Sans" at bounding box center [255, 232] width 104 height 9
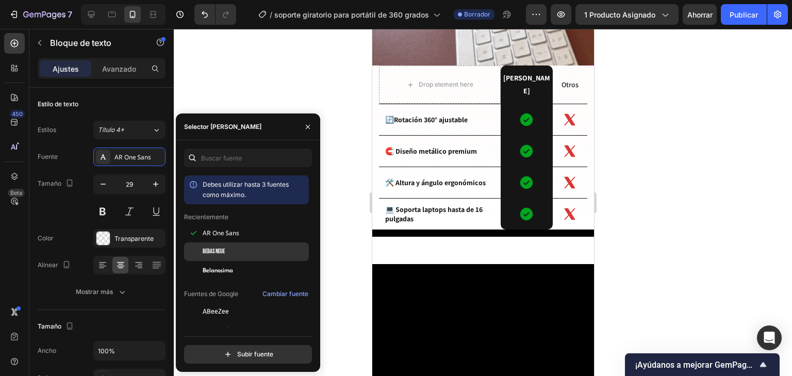
click at [257, 251] on div "Bebas Neue" at bounding box center [255, 251] width 104 height 9
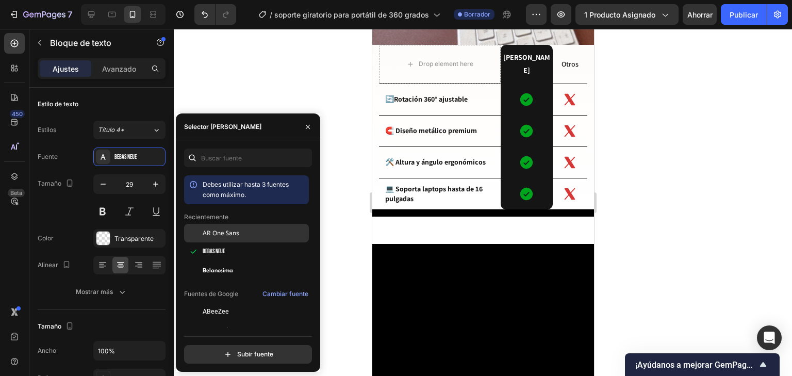
click at [252, 229] on div "AR One Sans" at bounding box center [255, 232] width 104 height 9
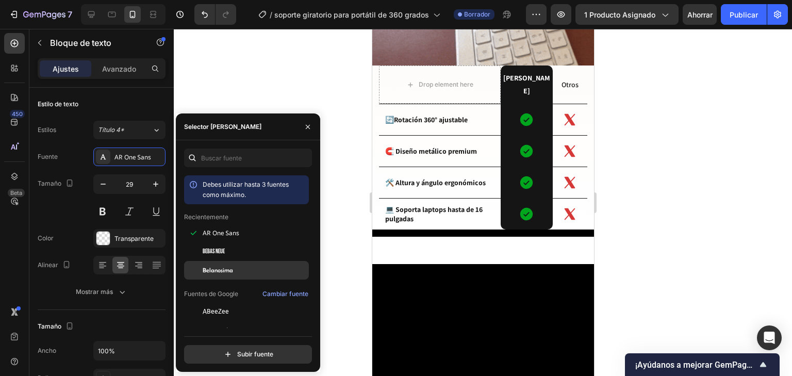
click at [238, 274] on div "Belanosima" at bounding box center [255, 270] width 104 height 9
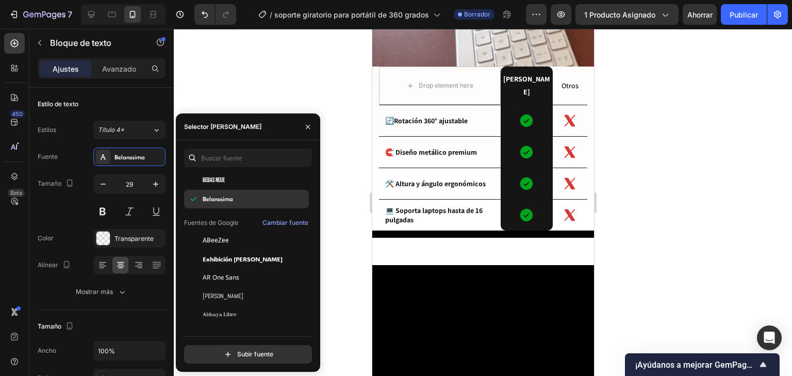
scroll to position [82, 0]
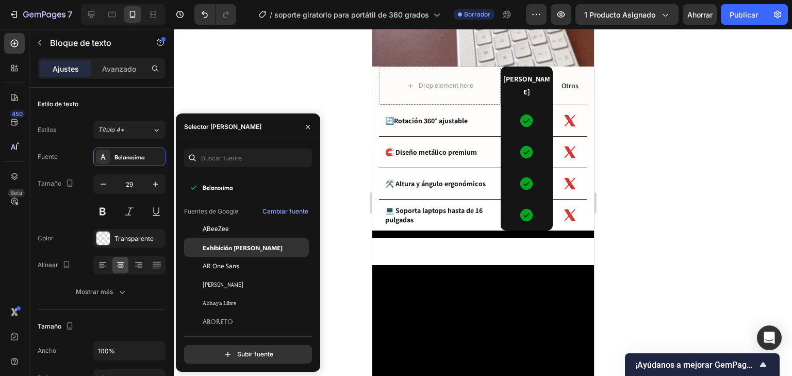
click at [232, 239] on div "Exhibición ADLaM" at bounding box center [246, 247] width 125 height 19
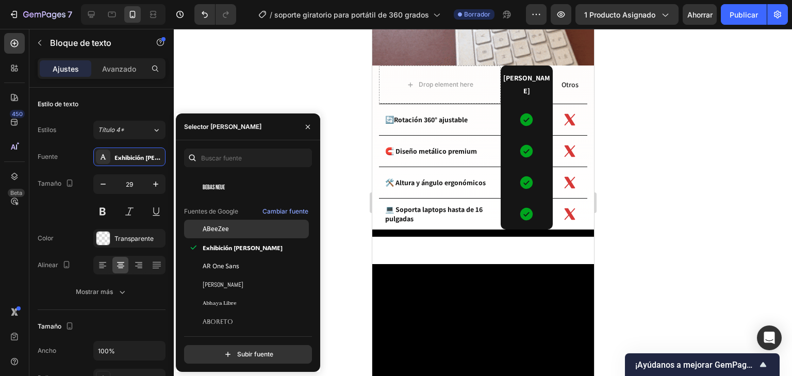
click at [228, 227] on div "ABeeZee" at bounding box center [255, 228] width 104 height 9
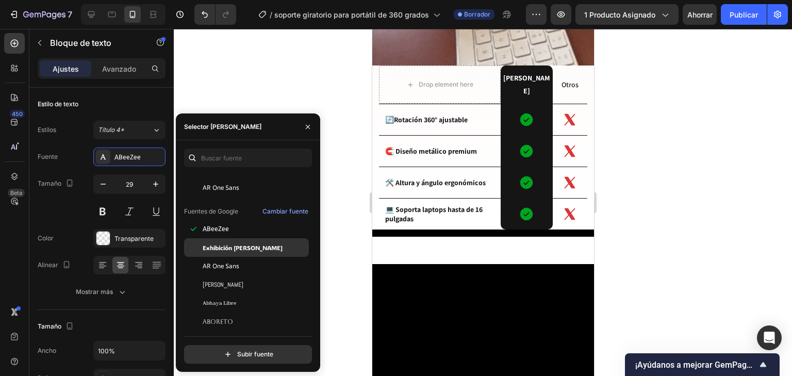
click at [259, 243] on div "Exhibición ADLaM" at bounding box center [255, 247] width 104 height 9
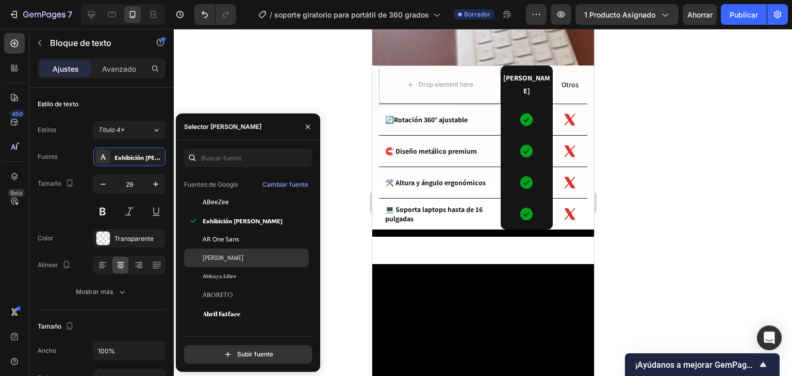
scroll to position [124, 0]
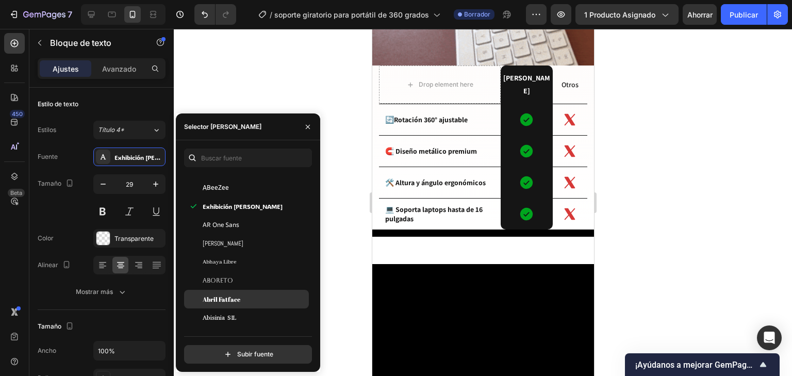
click at [210, 295] on font "Abril Fatface" at bounding box center [222, 299] width 38 height 8
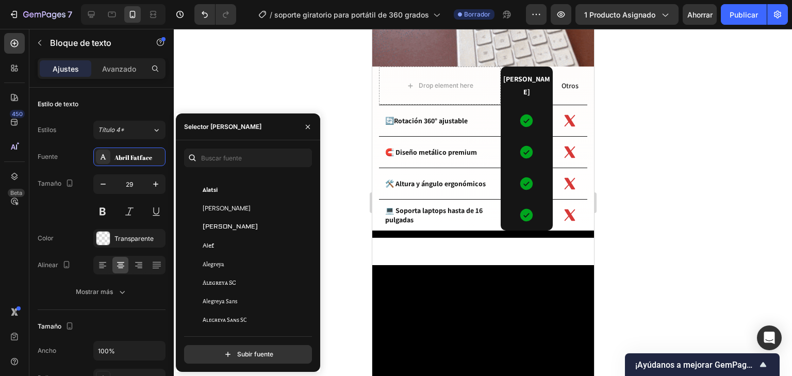
scroll to position [660, 0]
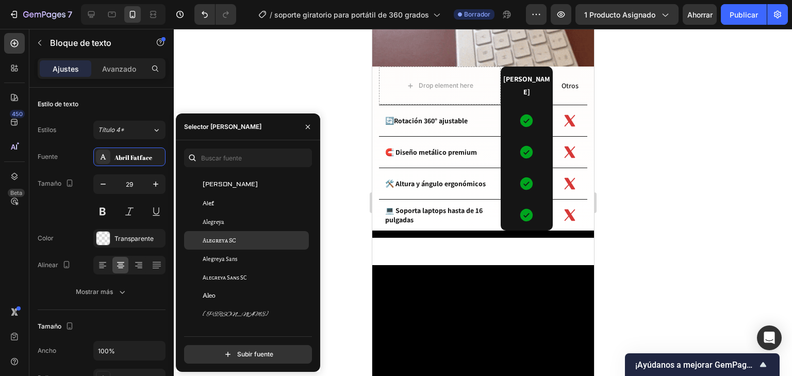
click at [225, 249] on div "Alegreya SC" at bounding box center [246, 240] width 125 height 19
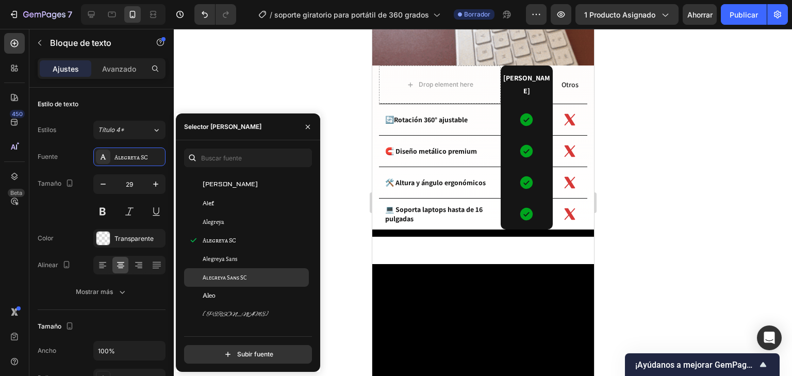
click at [243, 272] on div "Alegreya Sans SC" at bounding box center [246, 277] width 125 height 19
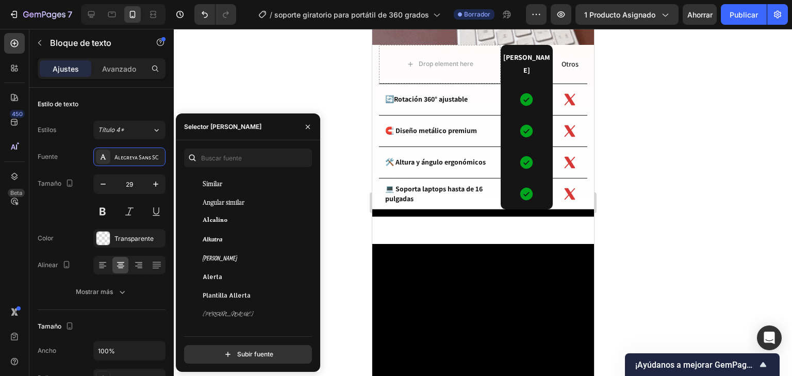
scroll to position [866, 0]
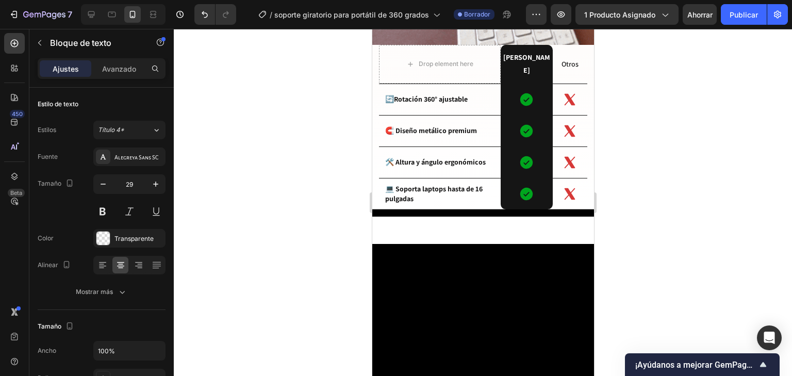
click at [661, 152] on div at bounding box center [483, 202] width 618 height 347
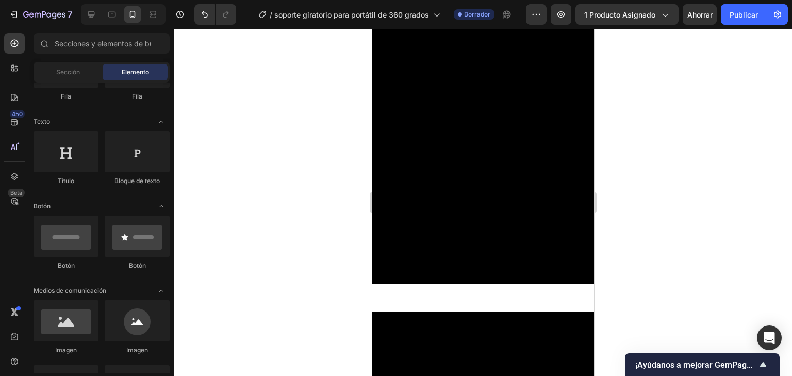
scroll to position [371, 0]
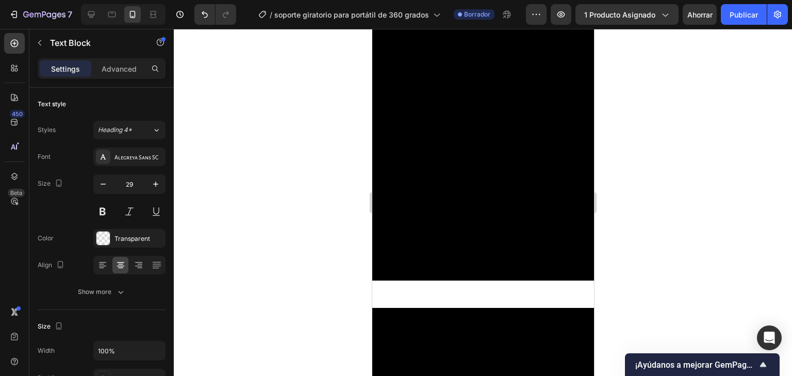
click at [152, 150] on div "Alegreya Sans SC" at bounding box center [129, 156] width 72 height 19
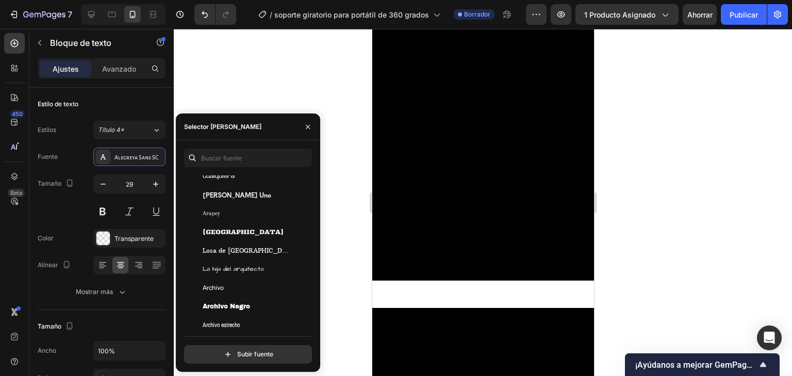
scroll to position [1939, 0]
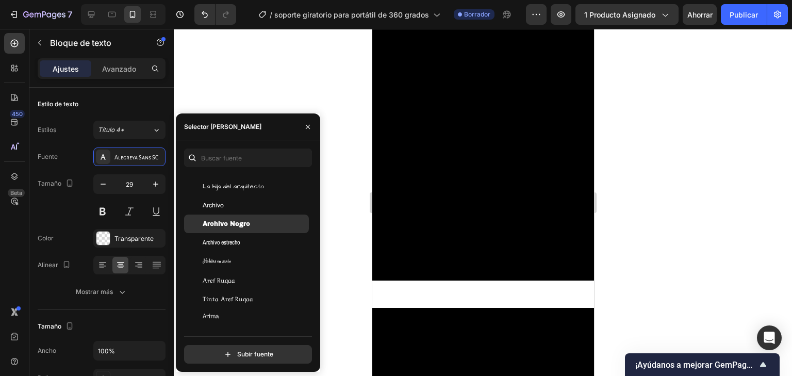
click at [235, 223] on font "Archivo Negro" at bounding box center [226, 223] width 47 height 7
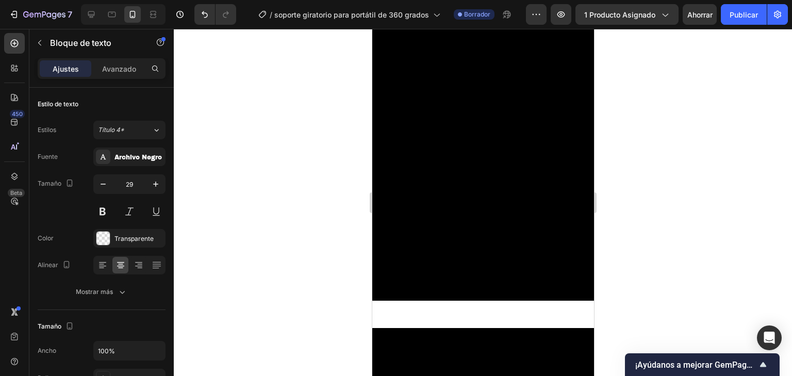
click at [620, 213] on div at bounding box center [483, 202] width 618 height 347
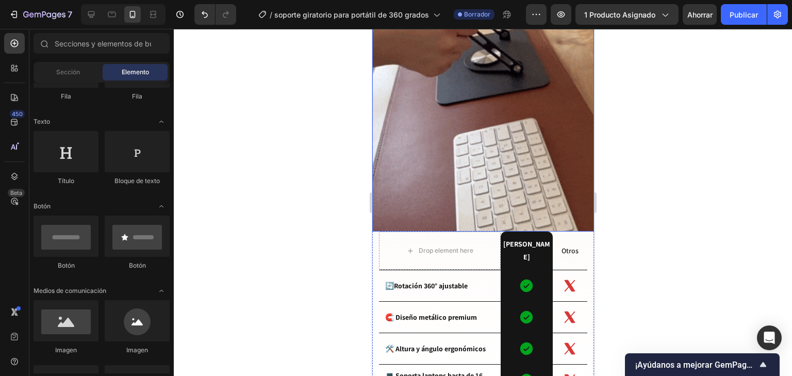
scroll to position [1114, 0]
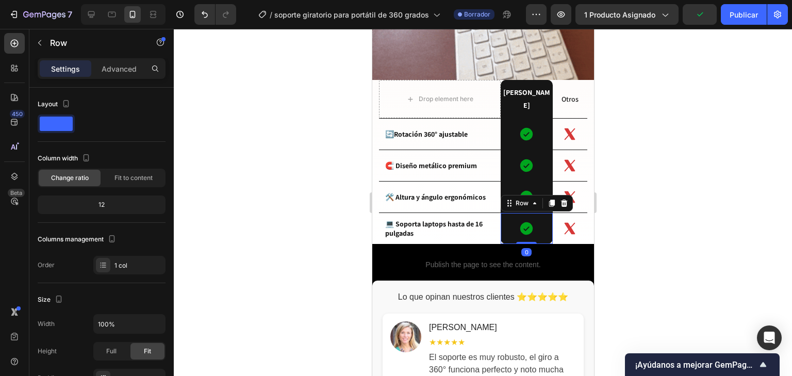
click at [542, 222] on div "Icon Row 0" at bounding box center [526, 228] width 52 height 31
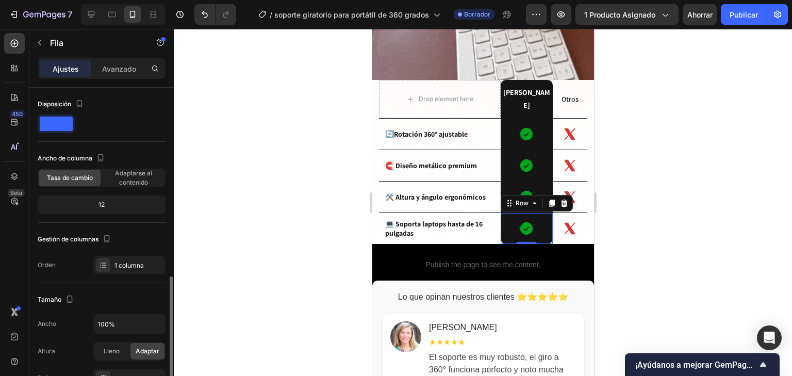
scroll to position [206, 0]
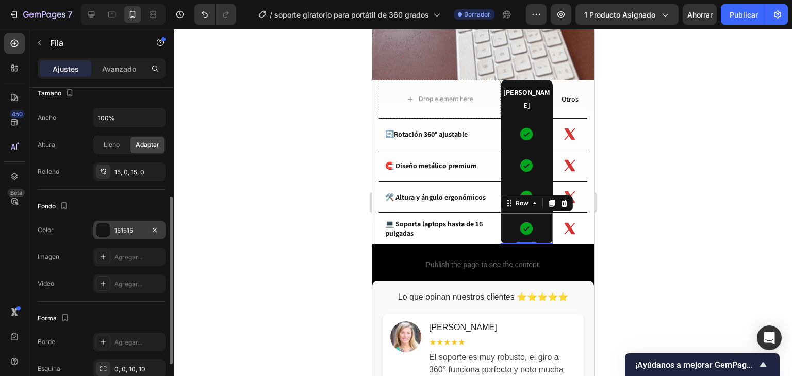
click at [135, 231] on div "151515" at bounding box center [129, 230] width 30 height 9
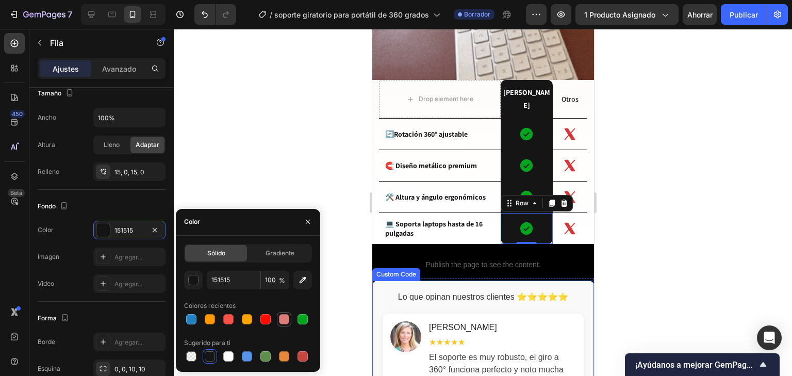
click at [281, 321] on div at bounding box center [284, 319] width 10 height 10
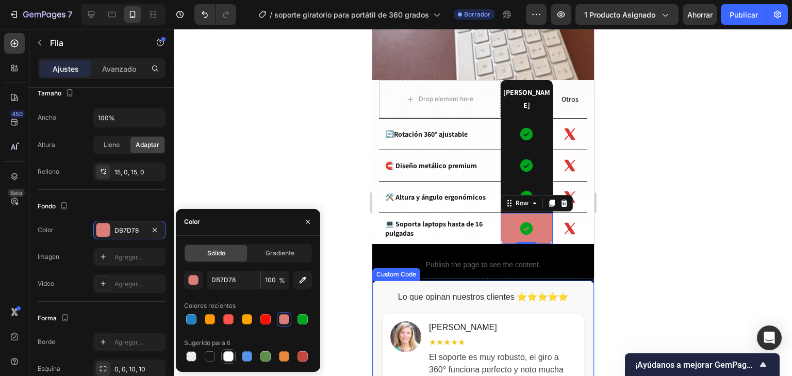
click at [225, 353] on div at bounding box center [228, 356] width 10 height 10
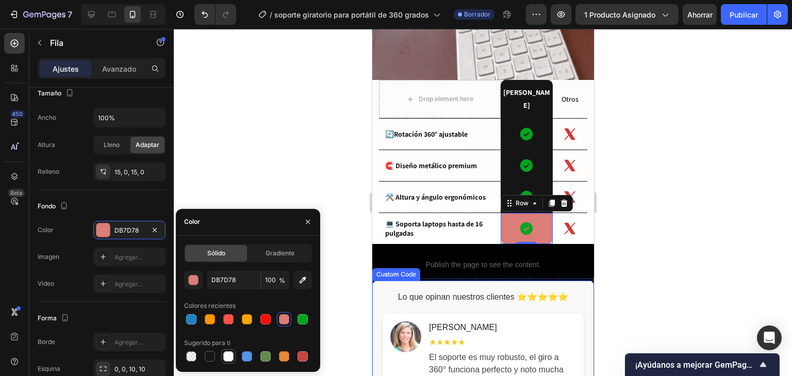
type input "FFFFFF"
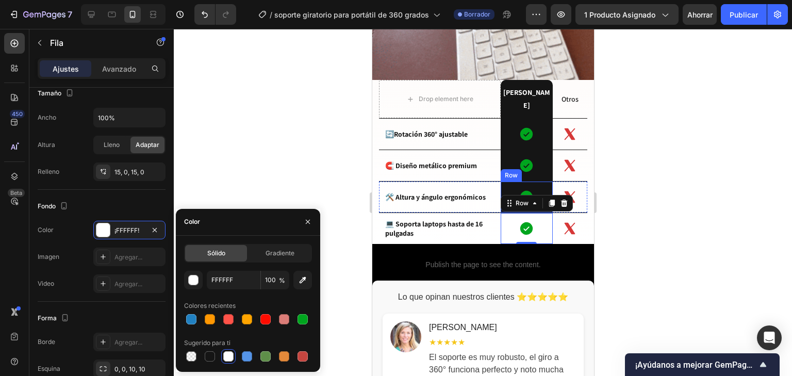
click at [541, 181] on div "Icon Row" at bounding box center [526, 196] width 52 height 31
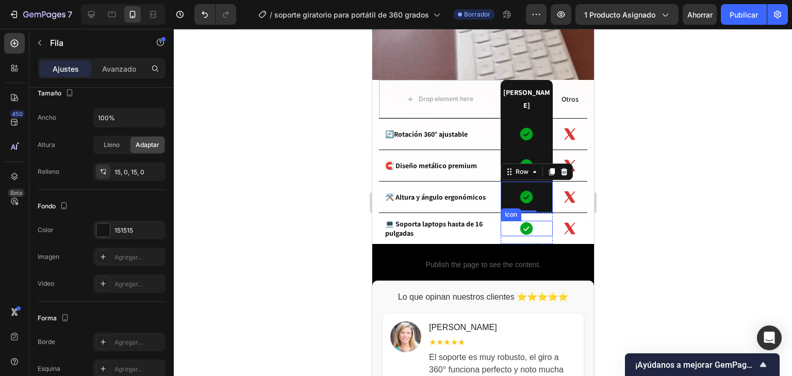
click at [535, 221] on div "Icon" at bounding box center [526, 228] width 52 height 15
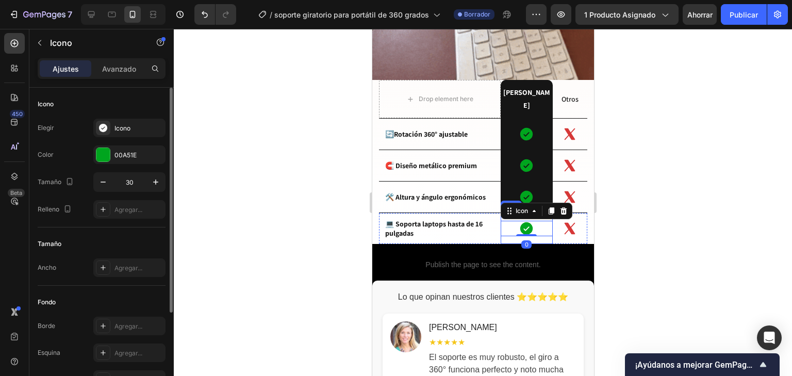
click at [542, 222] on div "Icon 0 Row" at bounding box center [526, 228] width 52 height 31
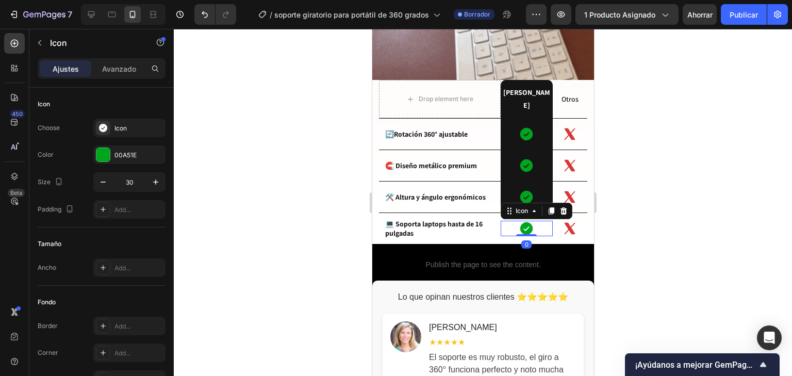
click at [535, 221] on div "Icon 0" at bounding box center [526, 228] width 52 height 15
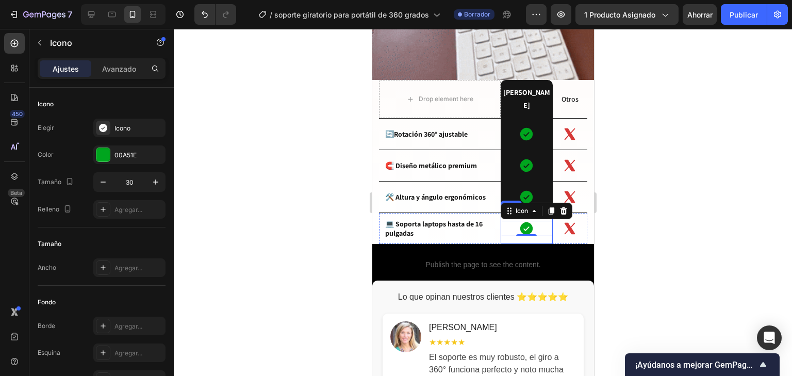
click at [533, 221] on div "Icon 0 Row" at bounding box center [526, 228] width 52 height 31
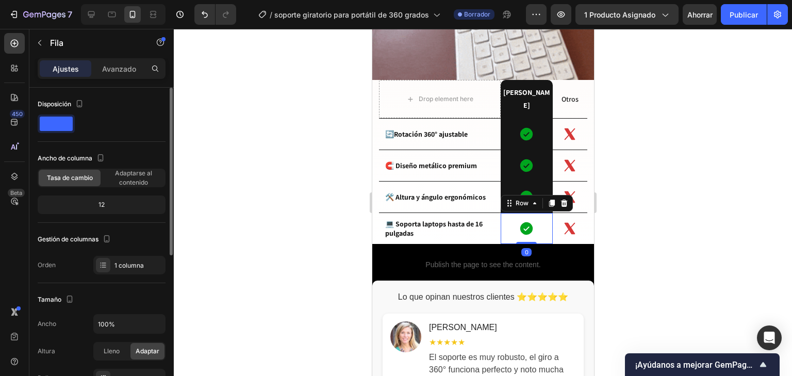
scroll to position [41, 0]
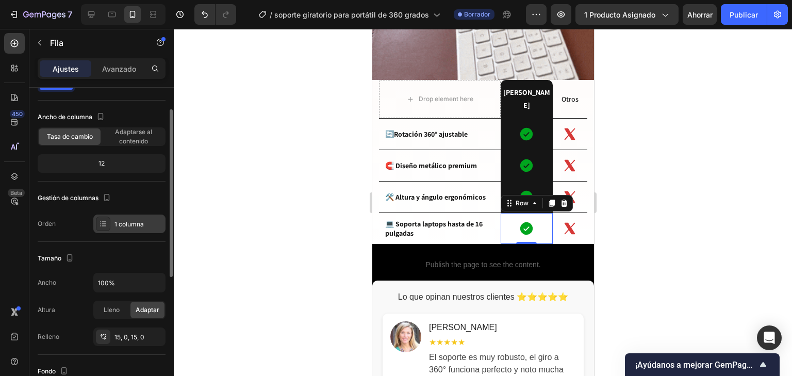
click at [144, 222] on div "1 columna" at bounding box center [138, 224] width 48 height 9
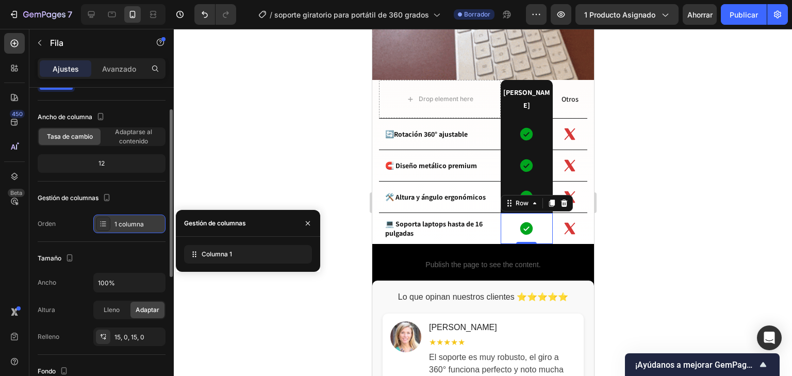
click at [144, 222] on div "1 columna" at bounding box center [138, 224] width 48 height 9
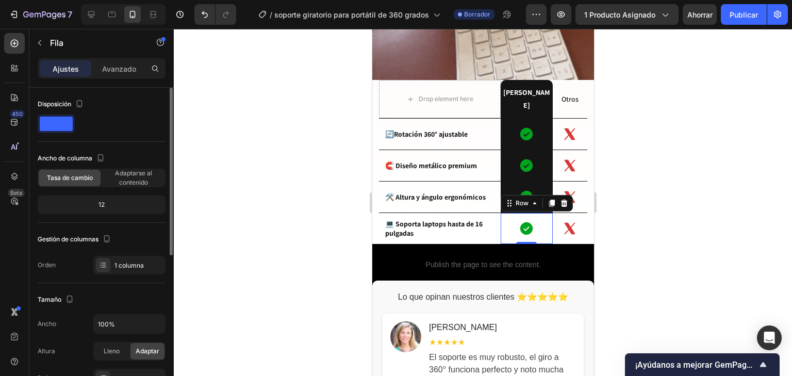
scroll to position [247, 0]
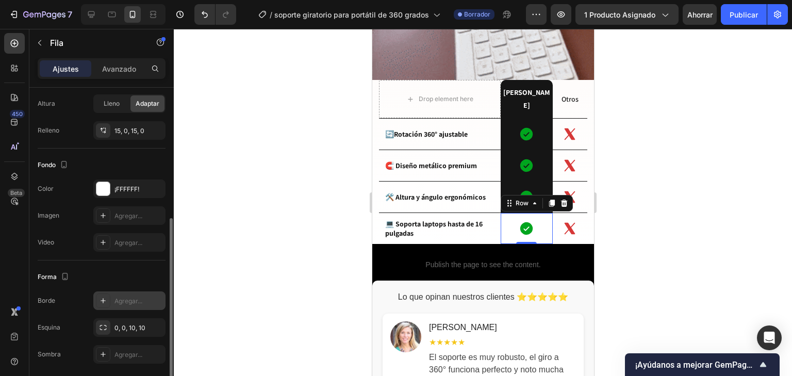
click at [124, 301] on font "Agregar..." at bounding box center [128, 301] width 28 height 8
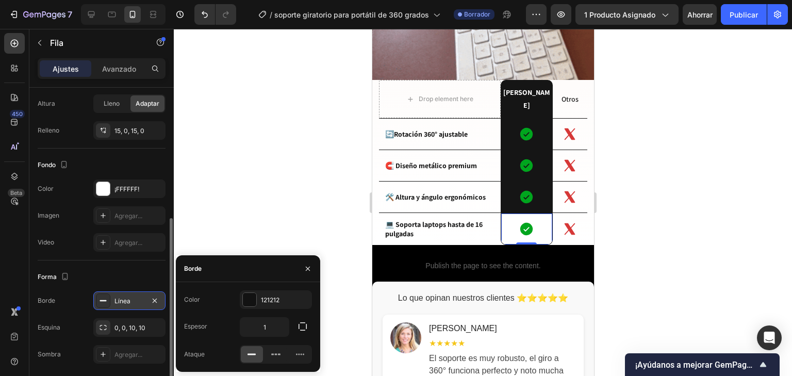
click at [614, 201] on div at bounding box center [483, 202] width 618 height 347
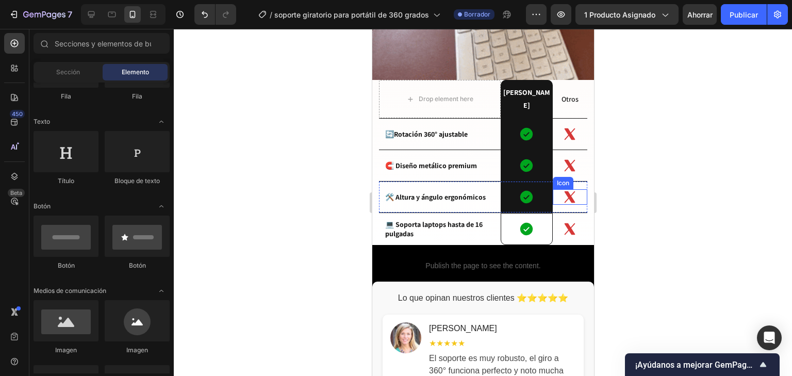
click at [552, 189] on div "Icon" at bounding box center [569, 196] width 35 height 15
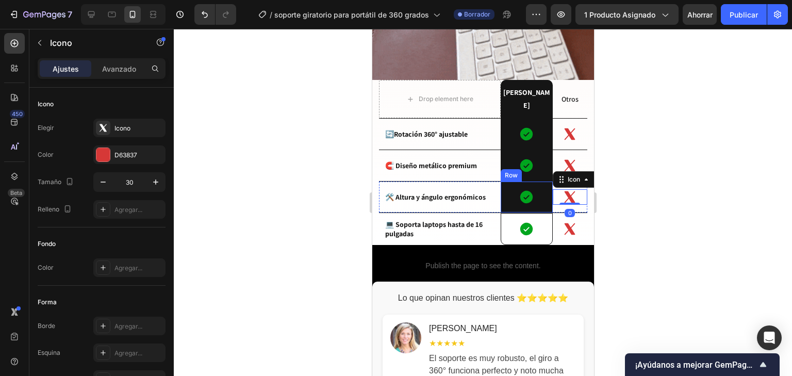
click at [545, 191] on div "Icon Row" at bounding box center [526, 196] width 52 height 31
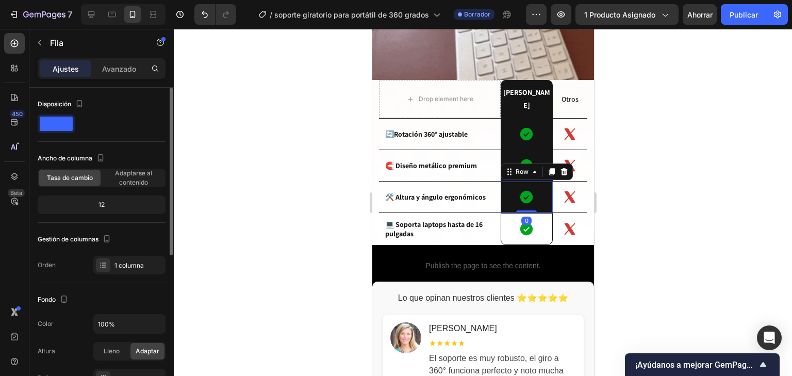
scroll to position [82, 0]
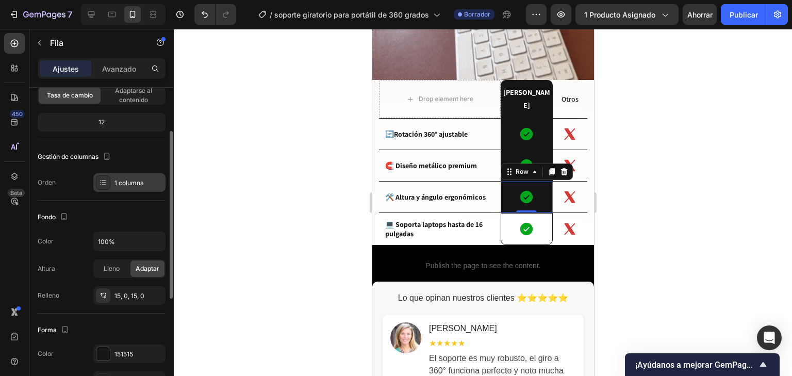
click at [124, 184] on font "1 columna" at bounding box center [128, 183] width 29 height 8
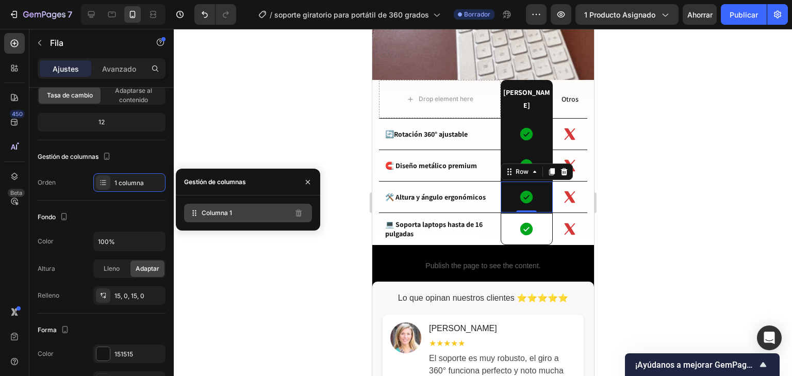
click at [206, 211] on font "Columna 1" at bounding box center [217, 213] width 30 height 8
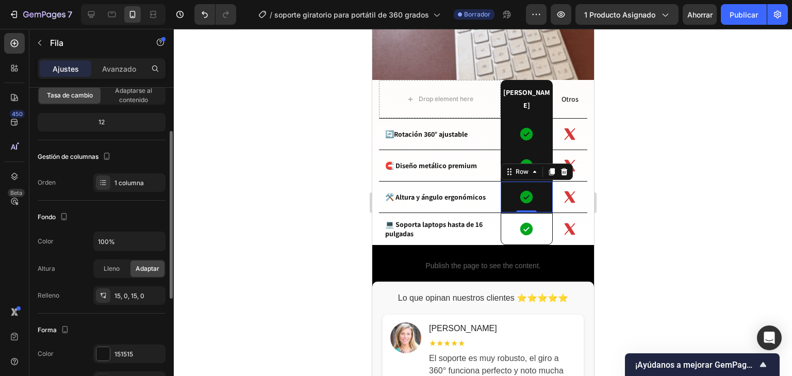
click at [107, 209] on div "Fondo" at bounding box center [102, 217] width 128 height 16
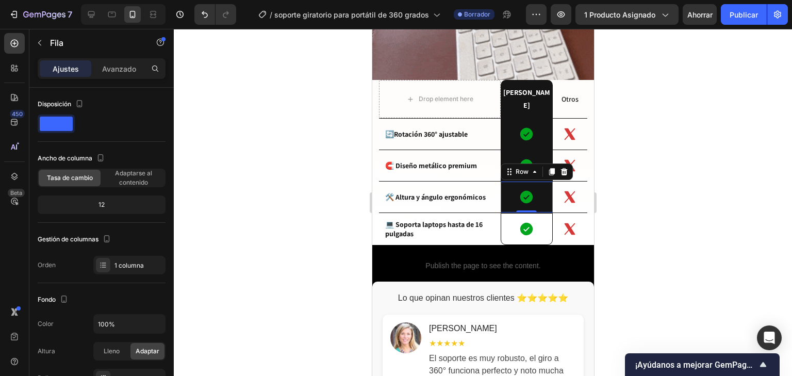
scroll to position [247, 0]
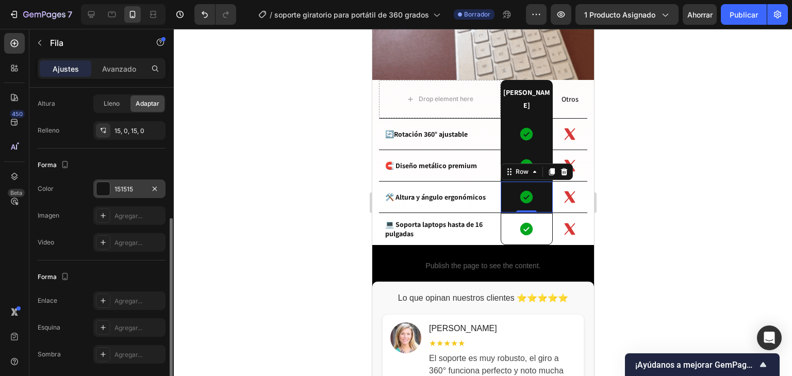
click at [137, 181] on div "151515" at bounding box center [129, 188] width 72 height 19
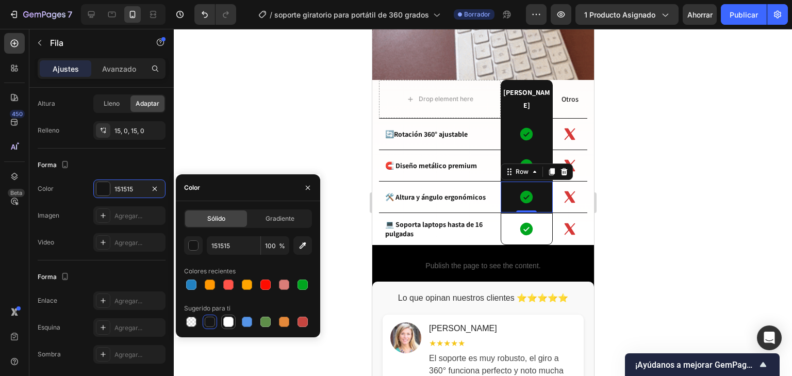
click at [228, 321] on div at bounding box center [228, 322] width 10 height 10
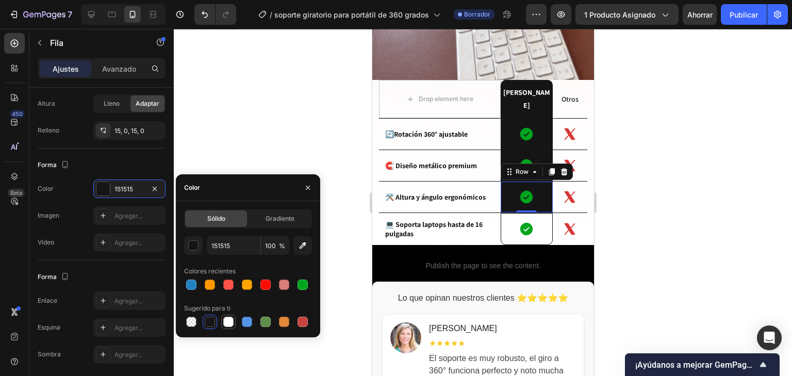
type input "FFFFFF"
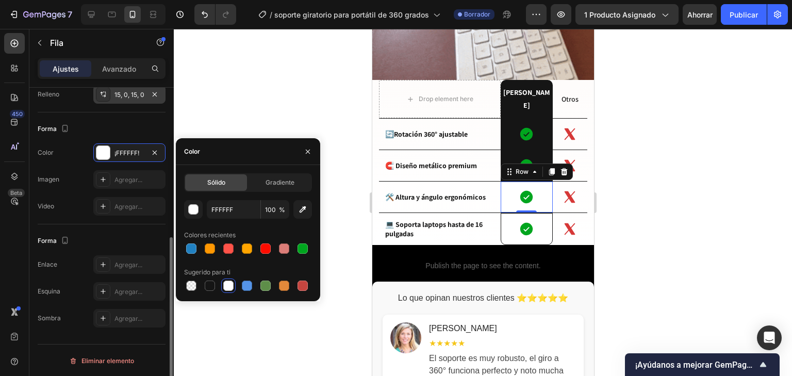
scroll to position [119, 0]
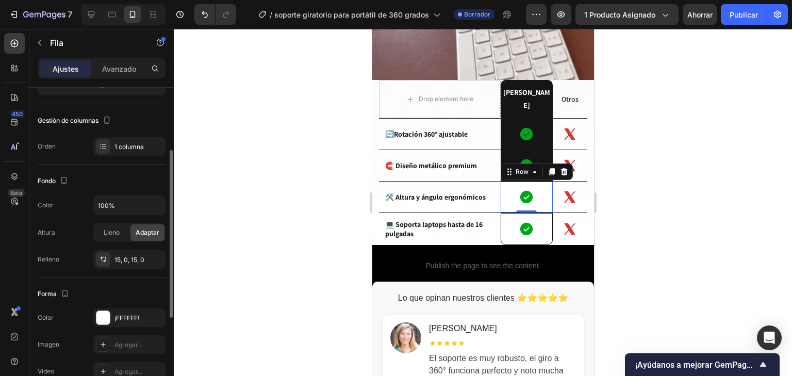
click at [111, 174] on div "Fondo" at bounding box center [102, 181] width 128 height 16
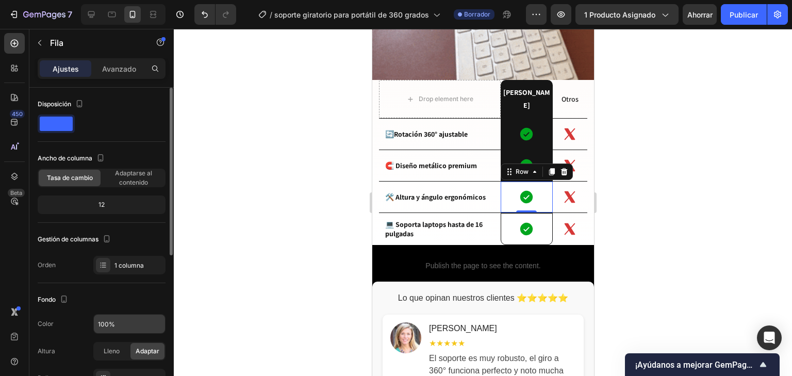
scroll to position [41, 0]
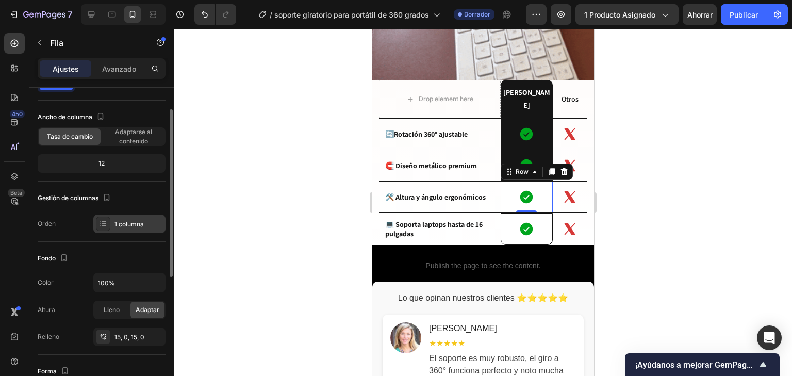
click at [130, 221] on font "1 columna" at bounding box center [128, 224] width 29 height 8
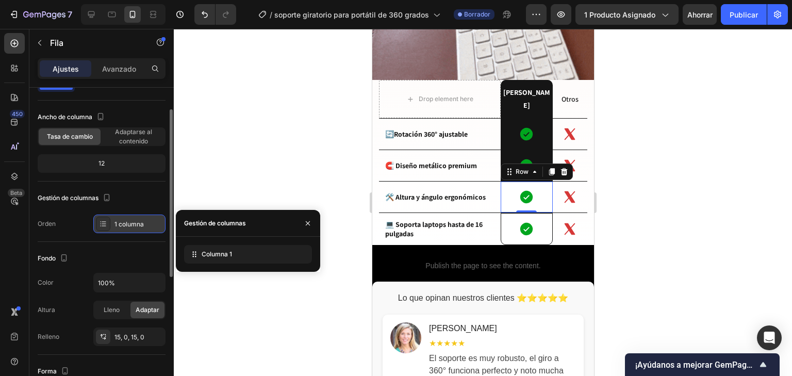
click at [130, 221] on font "1 columna" at bounding box center [128, 224] width 29 height 8
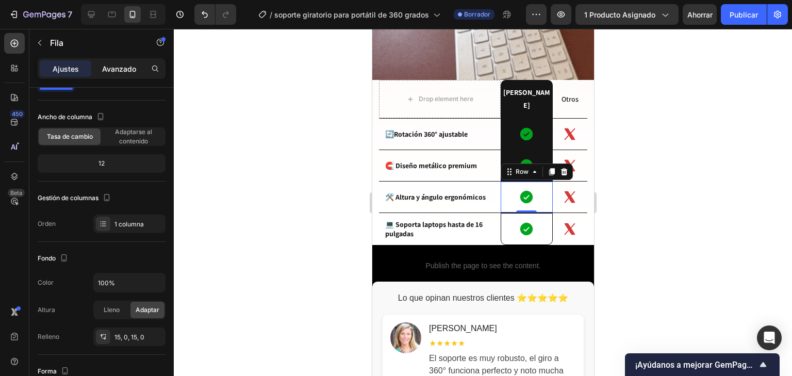
click at [118, 61] on div "Avanzado" at bounding box center [119, 68] width 52 height 16
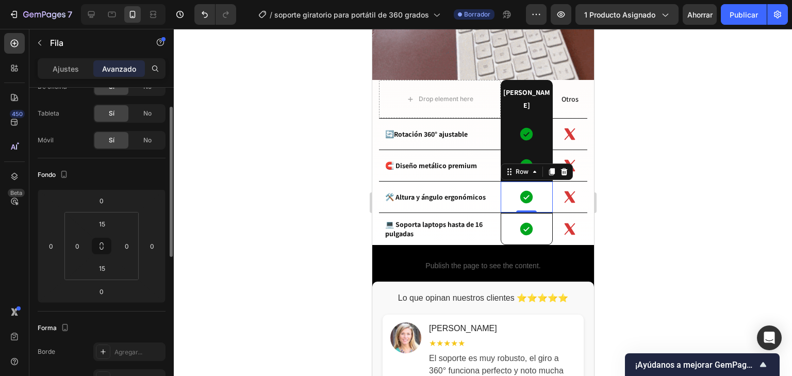
scroll to position [165, 0]
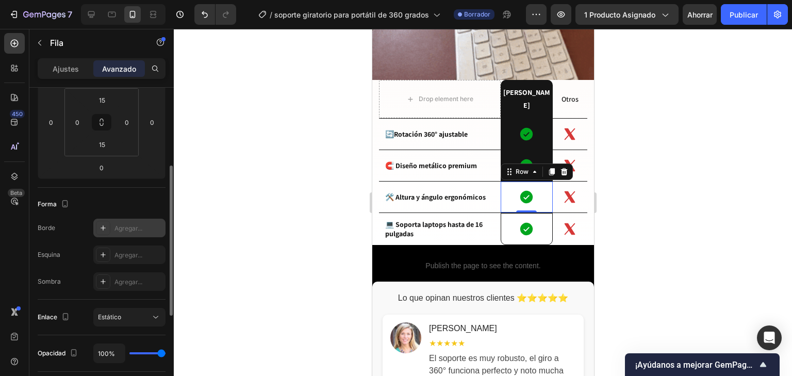
click at [107, 227] on div at bounding box center [103, 228] width 14 height 14
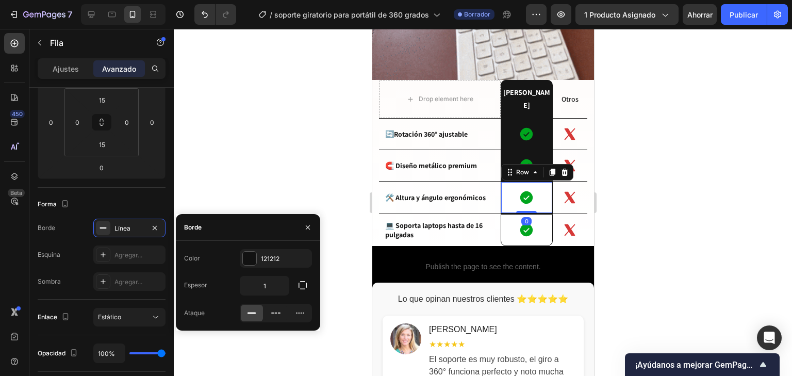
click at [279, 157] on div at bounding box center [483, 202] width 618 height 347
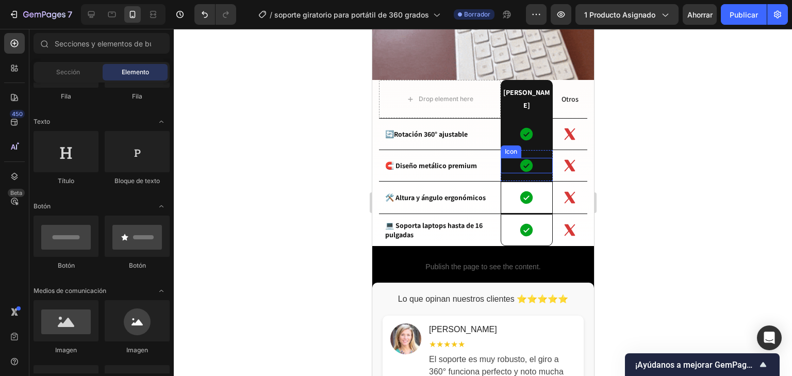
click at [536, 158] on div "Icon" at bounding box center [526, 165] width 52 height 15
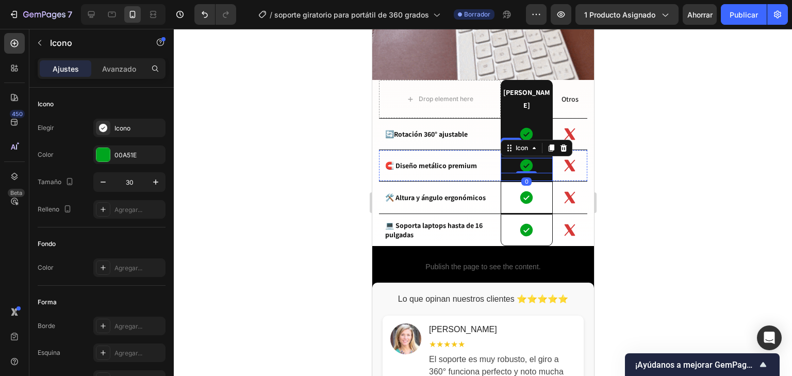
click at [537, 157] on div "Icon 0 Row" at bounding box center [526, 165] width 52 height 31
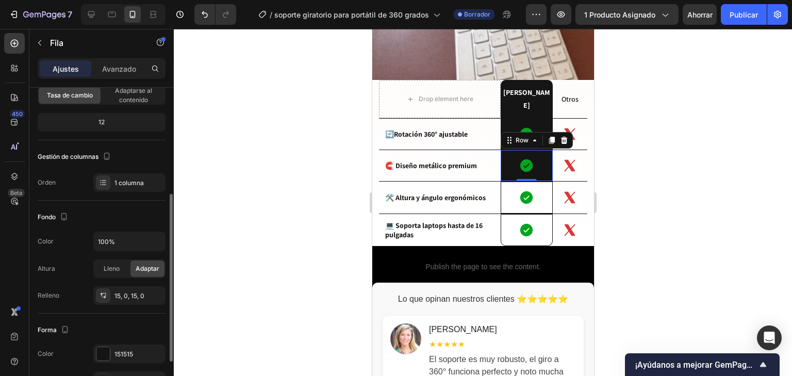
scroll to position [124, 0]
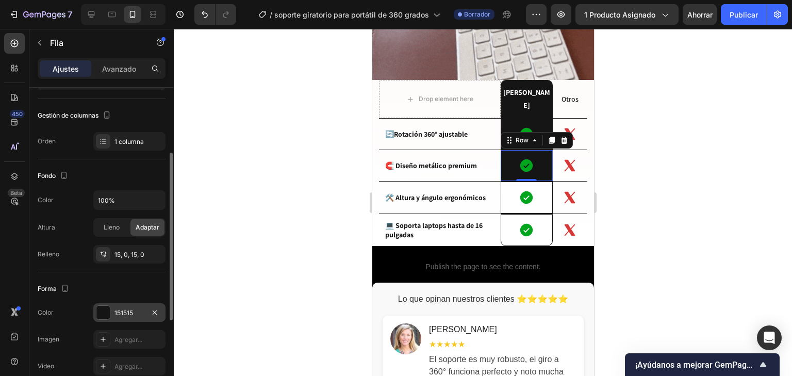
click at [126, 309] on font "151515" at bounding box center [123, 313] width 19 height 8
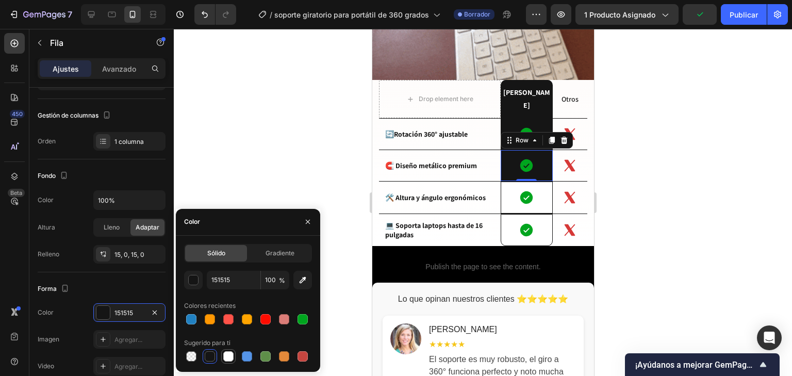
click at [227, 358] on div at bounding box center [228, 356] width 10 height 10
type input "FFFFFF"
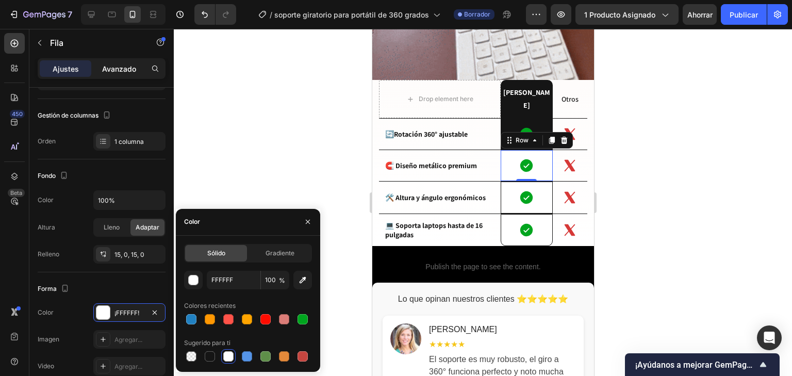
click at [114, 65] on font "Avanzado" at bounding box center [119, 68] width 34 height 9
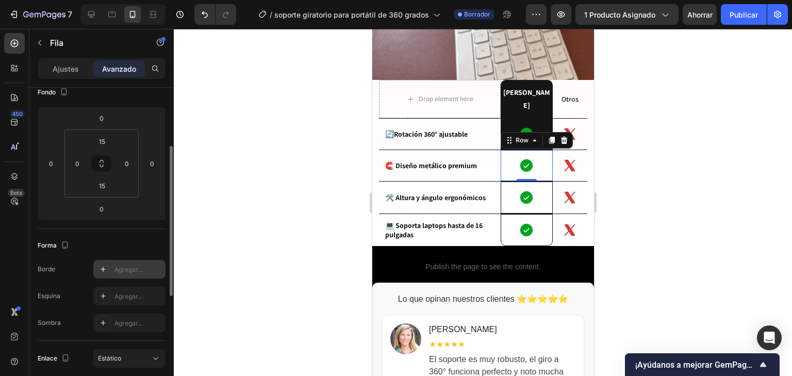
click at [119, 272] on div "Agregar..." at bounding box center [138, 269] width 48 height 9
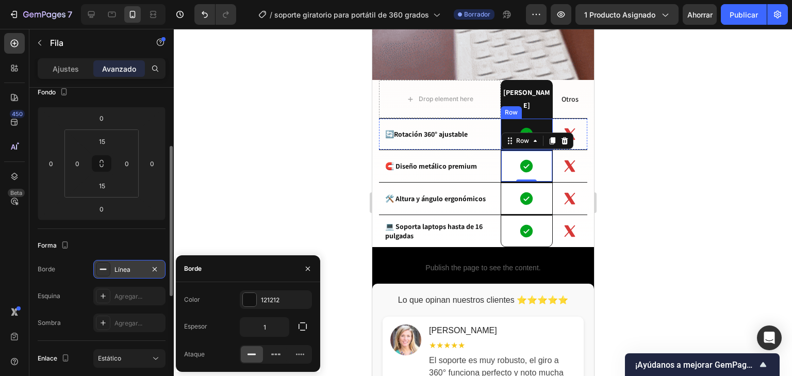
click at [527, 119] on div "Icon Row" at bounding box center [526, 134] width 52 height 31
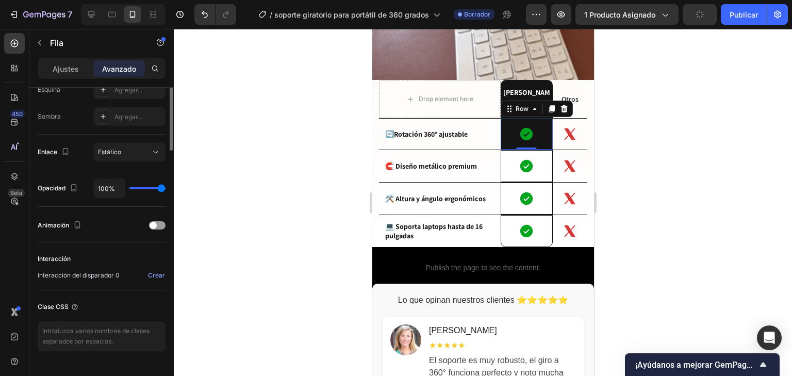
scroll to position [165, 0]
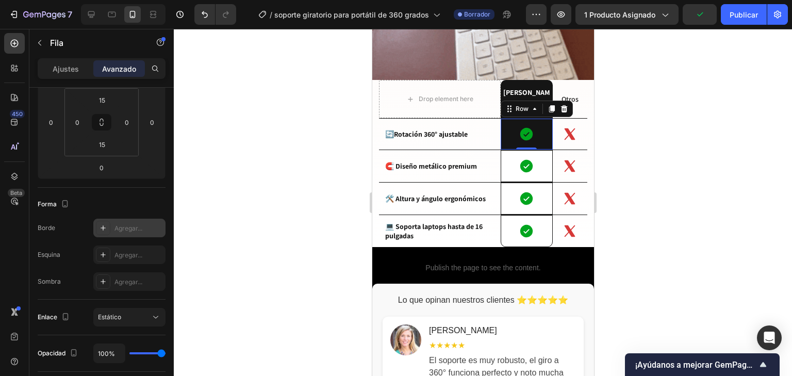
drag, startPoint x: 134, startPoint y: 223, endPoint x: 147, endPoint y: 228, distance: 14.2
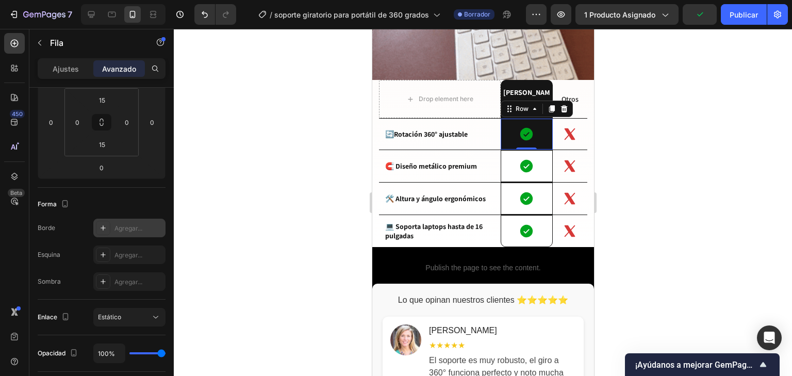
click at [134, 224] on div "Agregar..." at bounding box center [138, 228] width 48 height 9
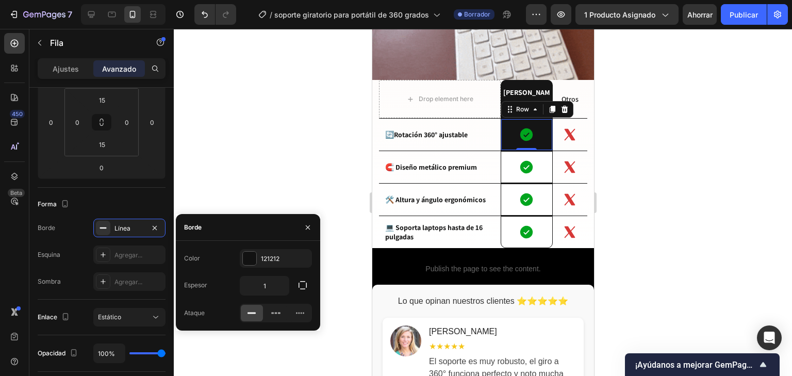
drag, startPoint x: 304, startPoint y: 228, endPoint x: 227, endPoint y: 196, distance: 82.7
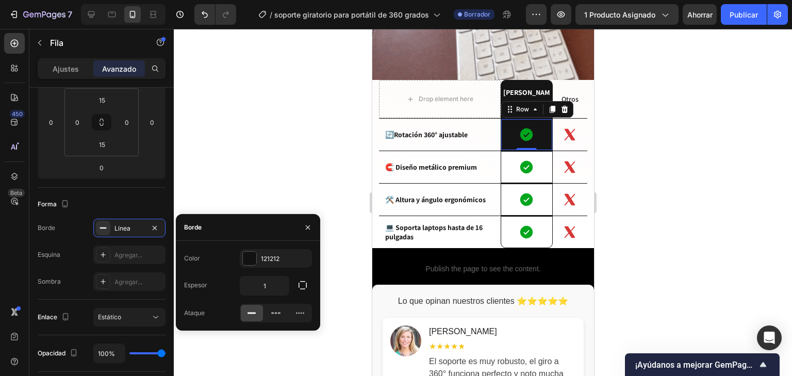
click at [304, 227] on icon "button" at bounding box center [308, 227] width 8 height 8
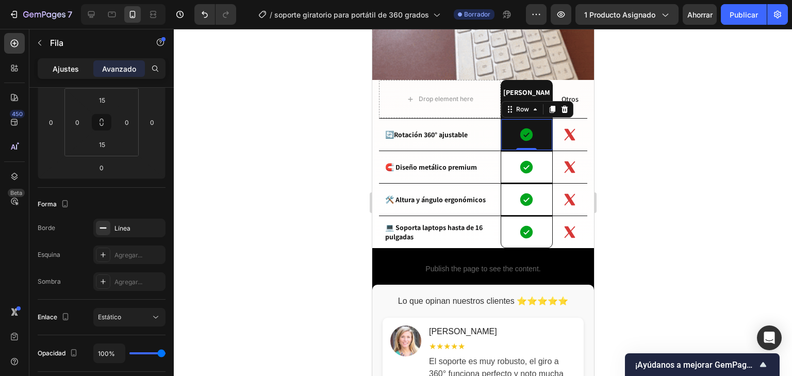
click at [87, 65] on div "Ajustes" at bounding box center [66, 68] width 52 height 16
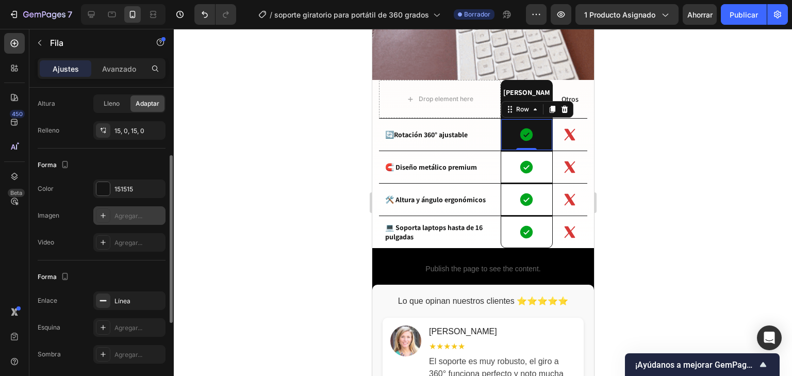
scroll to position [206, 0]
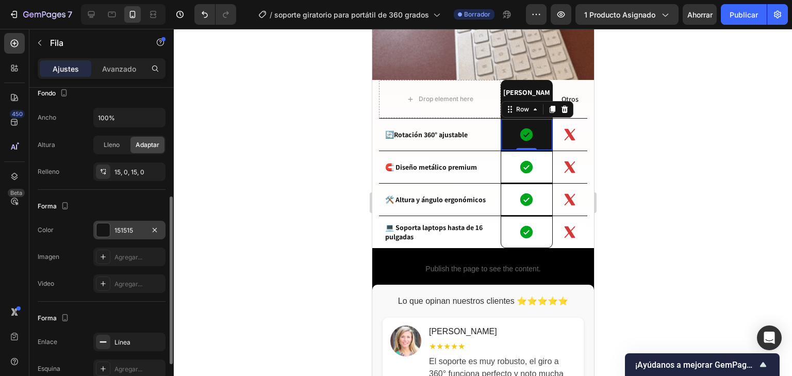
click at [107, 233] on div at bounding box center [102, 229] width 13 height 13
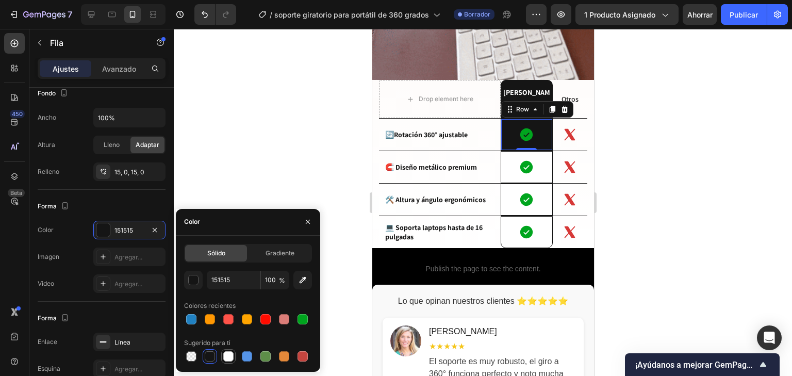
click at [230, 355] on div at bounding box center [228, 356] width 10 height 10
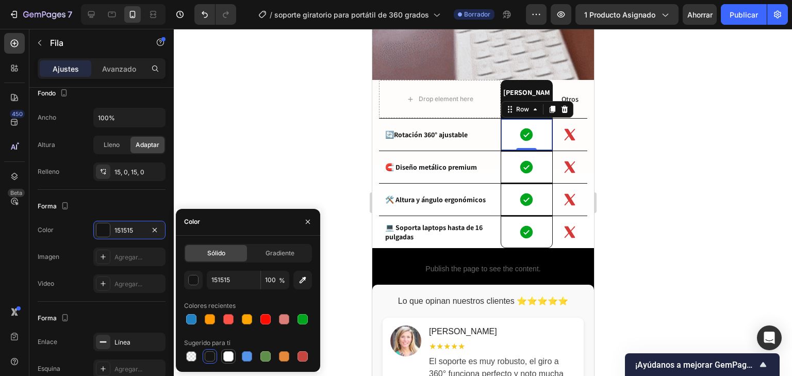
type input "FFFFFF"
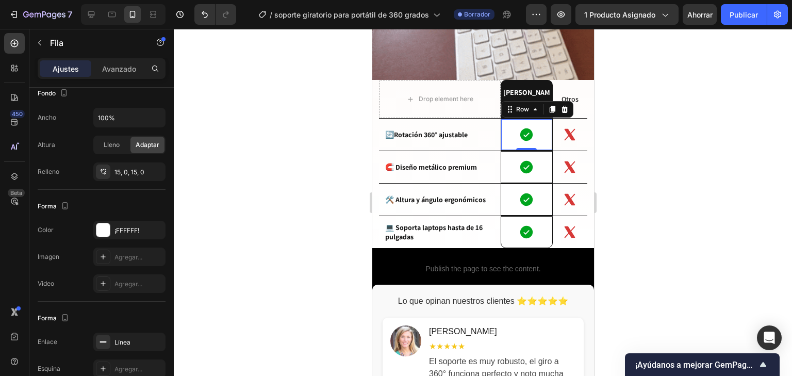
click at [290, 128] on div at bounding box center [483, 202] width 618 height 347
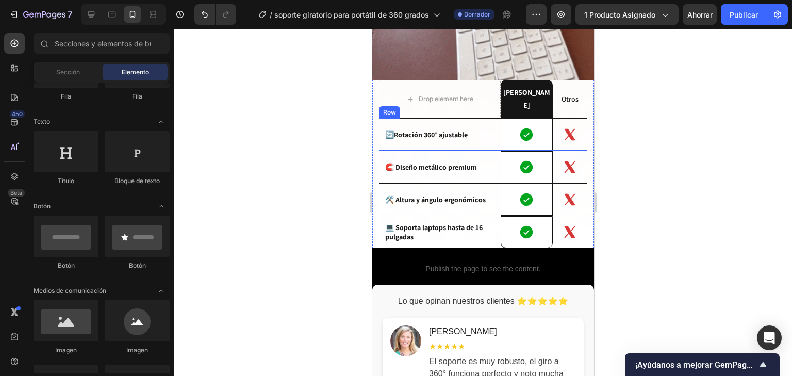
click at [710, 179] on div at bounding box center [483, 202] width 618 height 347
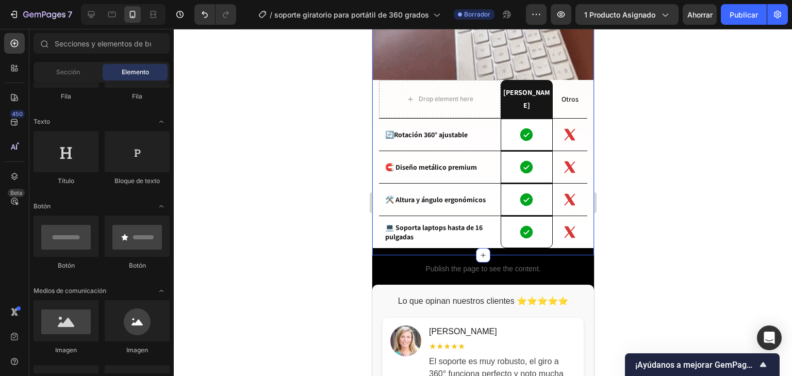
click at [708, 276] on div at bounding box center [483, 202] width 618 height 347
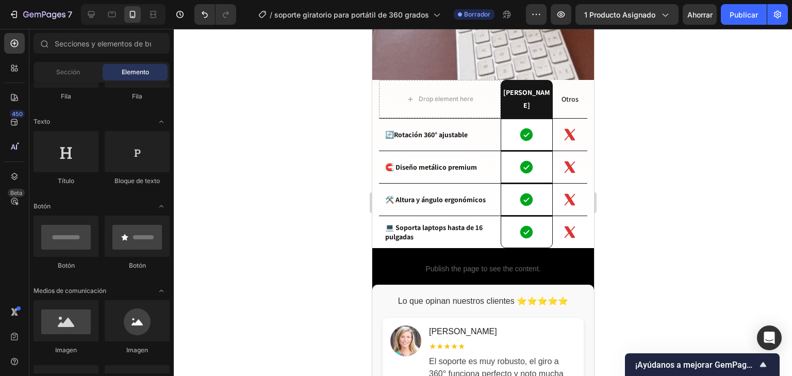
click at [708, 232] on div at bounding box center [483, 202] width 618 height 347
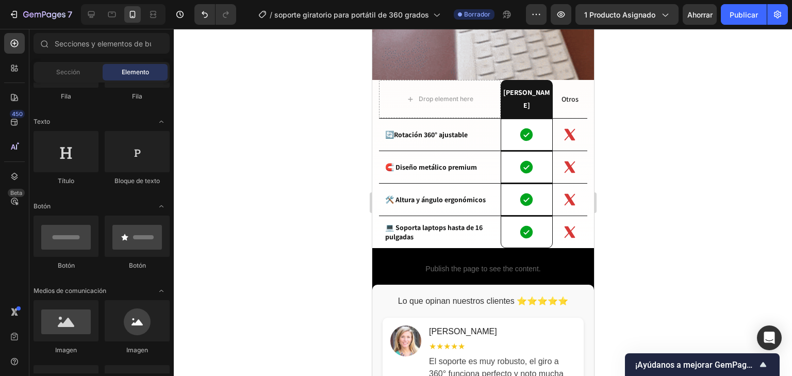
click at [605, 171] on div at bounding box center [483, 202] width 618 height 347
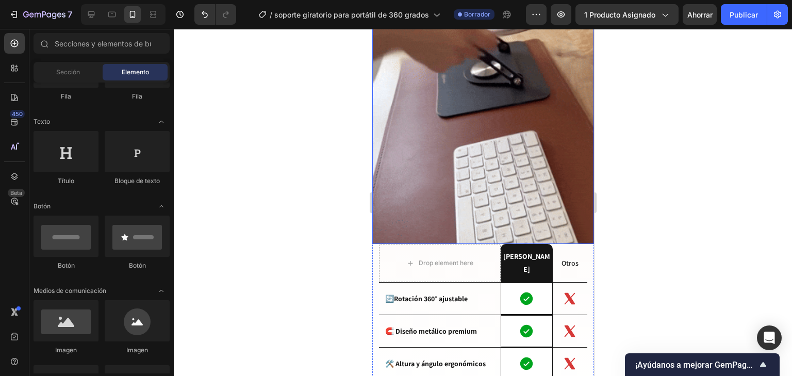
scroll to position [949, 0]
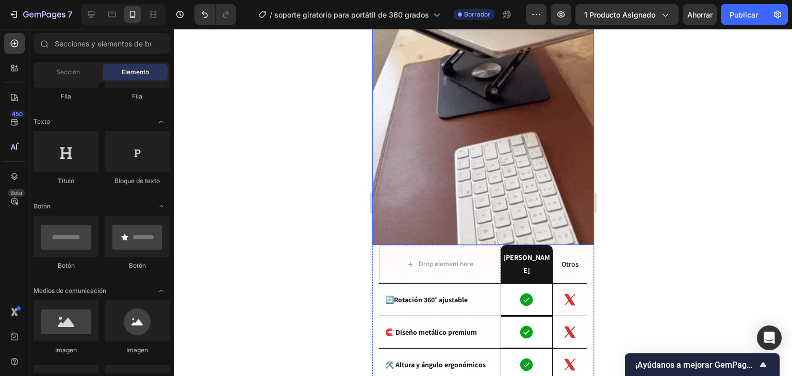
click at [585, 217] on img at bounding box center [483, 47] width 222 height 394
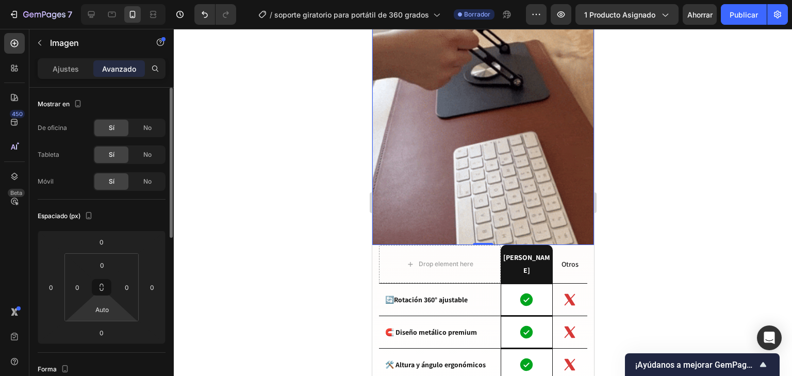
click at [118, 0] on html "7 Historial de versiones / soporte giratorio para portátil de 360 ​​grados Borr…" at bounding box center [396, 0] width 792 height 0
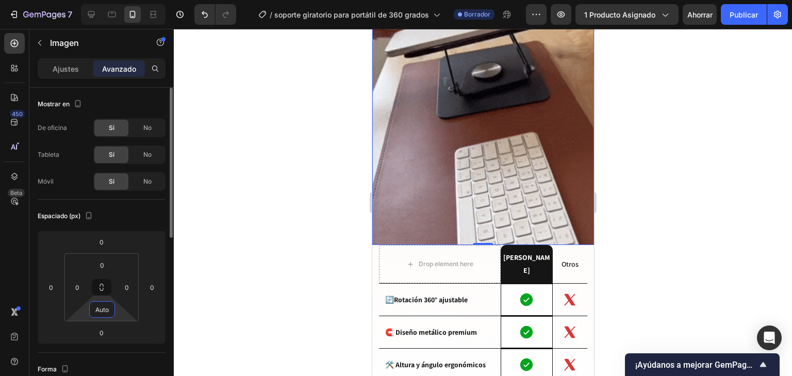
click at [115, 0] on html "7 Historial de versiones / soporte giratorio para portátil de 360 ​​grados Borr…" at bounding box center [396, 0] width 792 height 0
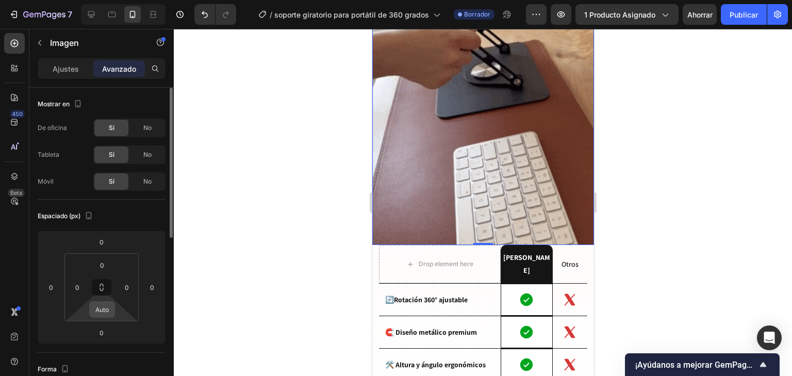
click at [113, 310] on div "Auto" at bounding box center [102, 309] width 26 height 16
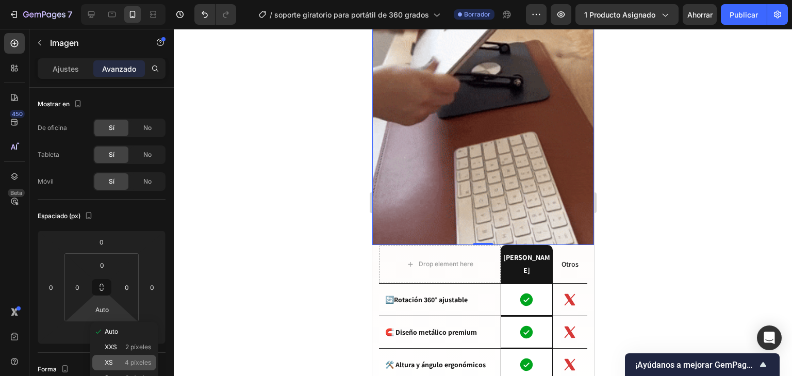
click at [113, 360] on p "XS 4 píxeles" at bounding box center [128, 362] width 46 height 7
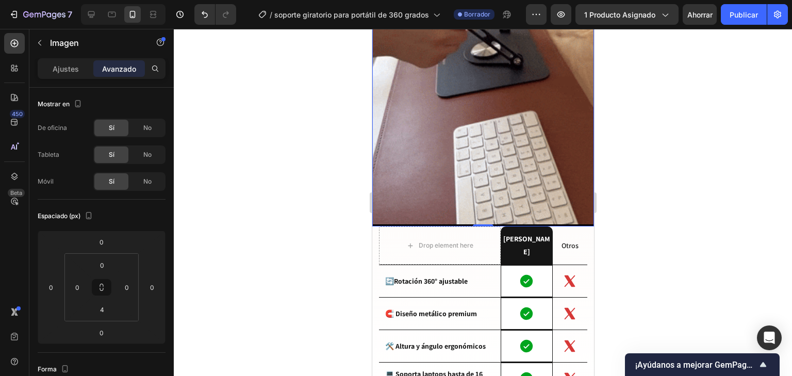
scroll to position [990, 0]
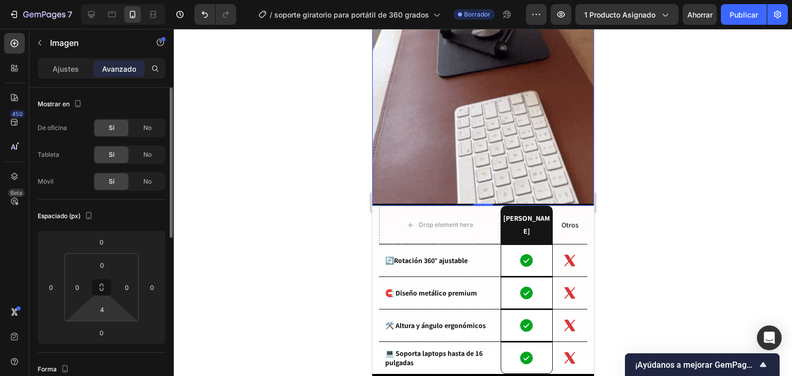
click at [123, 0] on html "7 Historial de versiones / soporte giratorio para portátil de 360 ​​grados Borr…" at bounding box center [396, 0] width 792 height 0
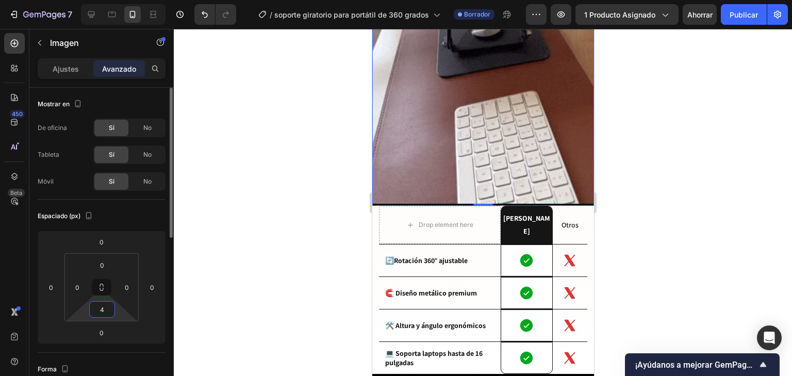
click at [111, 312] on input "4" at bounding box center [102, 309] width 21 height 15
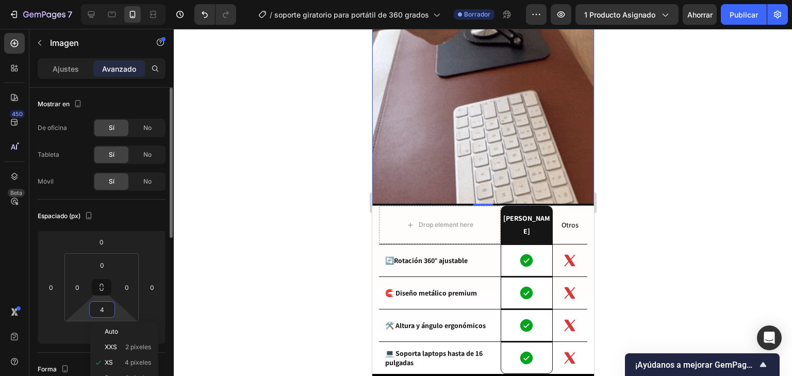
click at [118, 0] on html "7 Historial de versiones / soporte giratorio para portátil de 360 ​​grados Borr…" at bounding box center [396, 0] width 792 height 0
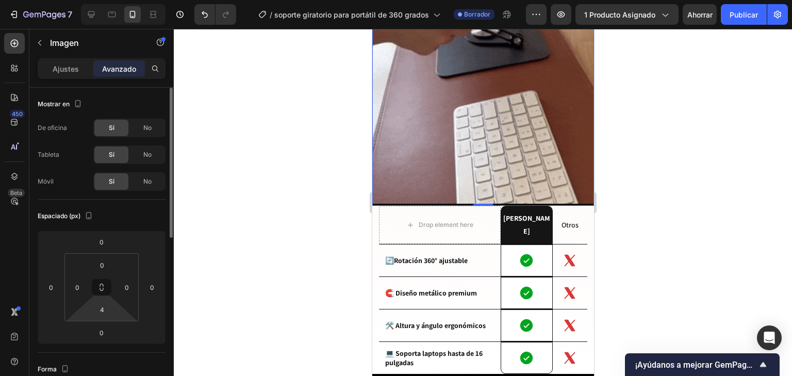
click at [118, 0] on html "7 Historial de versiones / soporte giratorio para portátil de 360 ​​grados Borr…" at bounding box center [396, 0] width 792 height 0
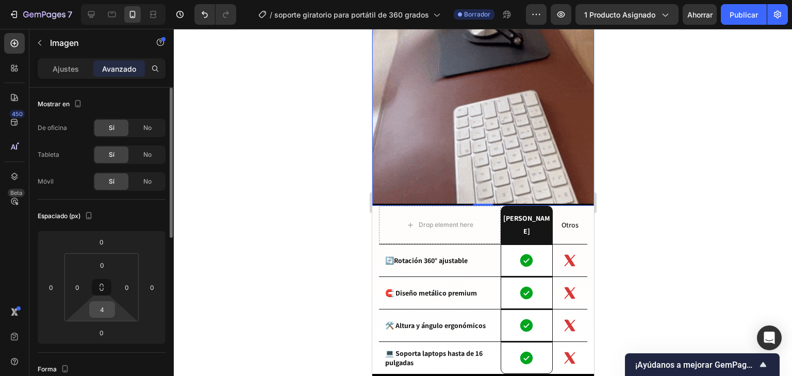
click at [111, 309] on input "4" at bounding box center [102, 309] width 21 height 15
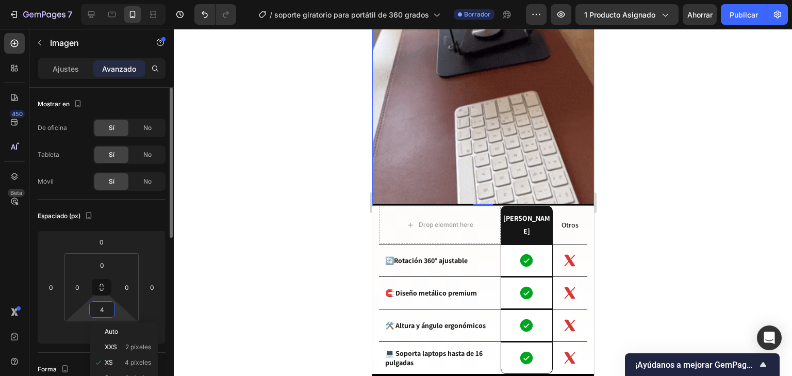
click at [118, 0] on html "7 Historial de versiones / soporte giratorio para portátil de 360 ​​grados Borr…" at bounding box center [396, 0] width 792 height 0
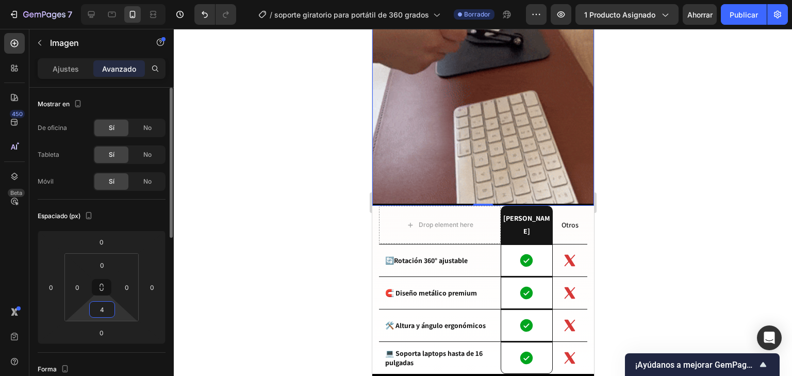
click at [111, 312] on input "4" at bounding box center [102, 309] width 21 height 15
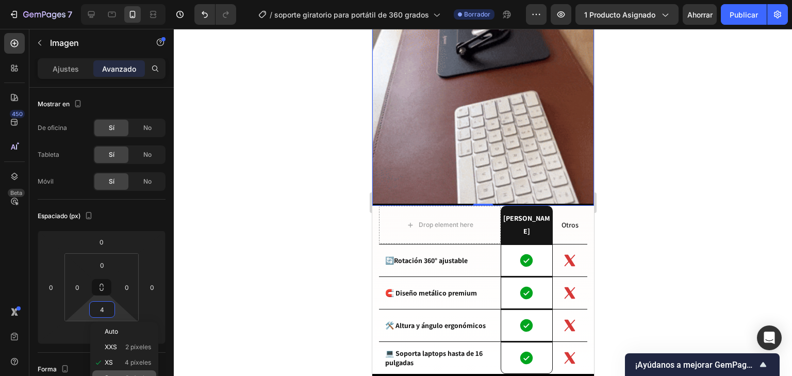
click at [126, 374] on font "8 píxeles" at bounding box center [138, 378] width 26 height 8
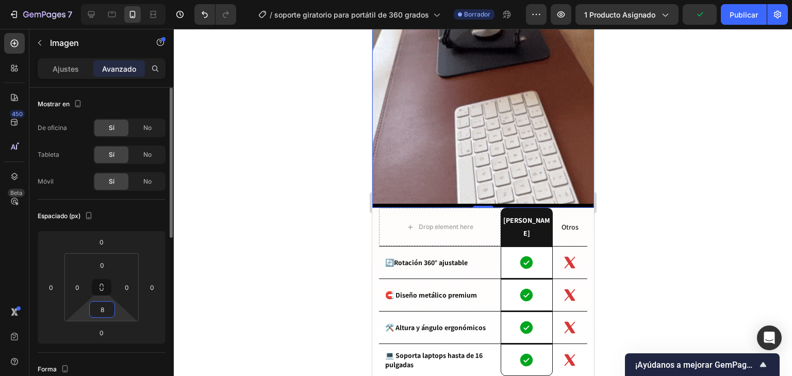
click at [110, 311] on input "8" at bounding box center [102, 309] width 21 height 15
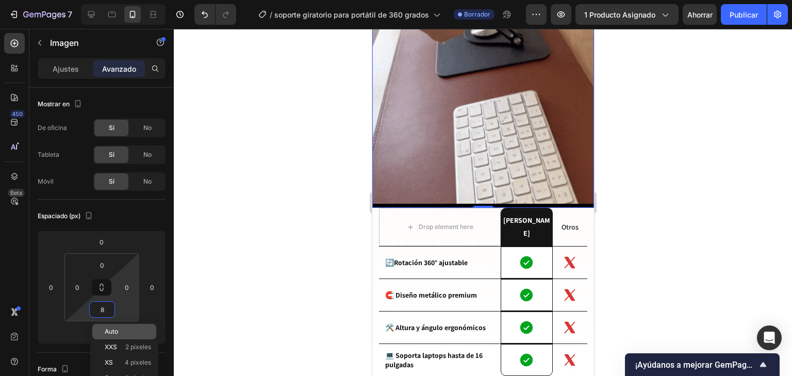
scroll to position [41, 0]
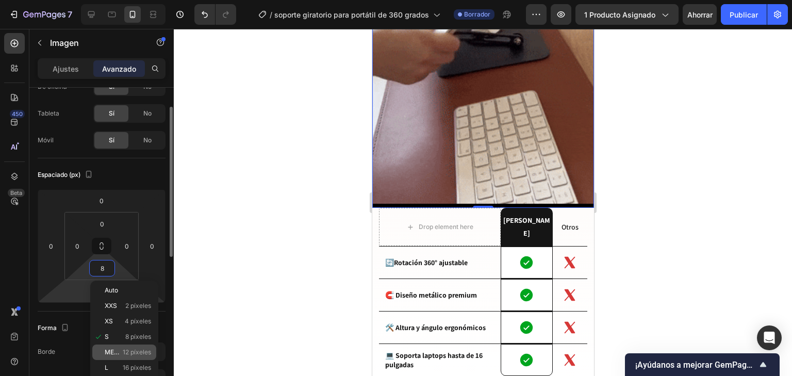
click at [128, 352] on font "12 píxeles" at bounding box center [137, 352] width 28 height 8
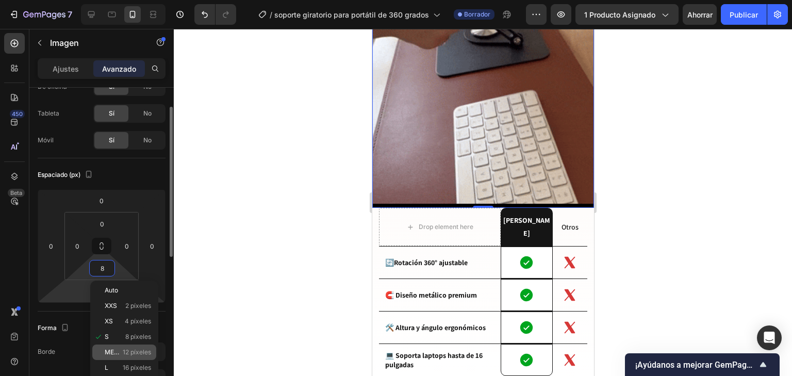
type input "12"
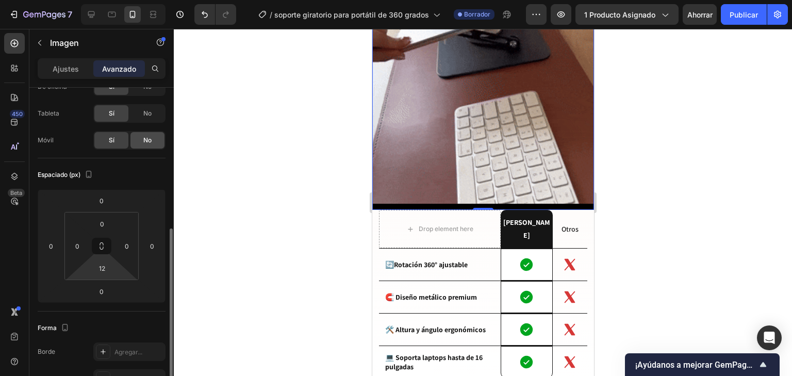
scroll to position [0, 0]
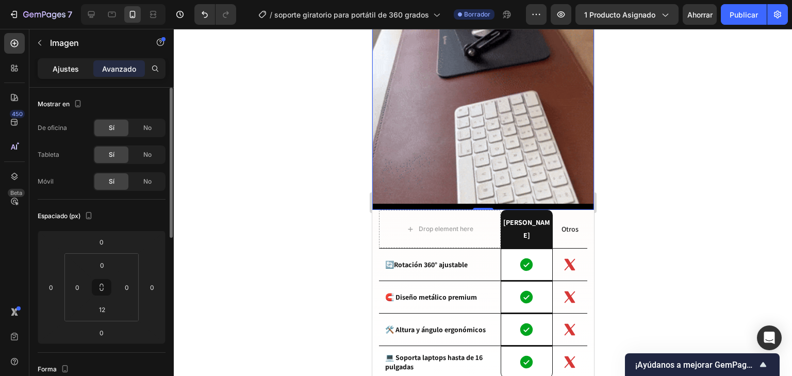
click at [70, 71] on font "Ajustes" at bounding box center [66, 68] width 26 height 9
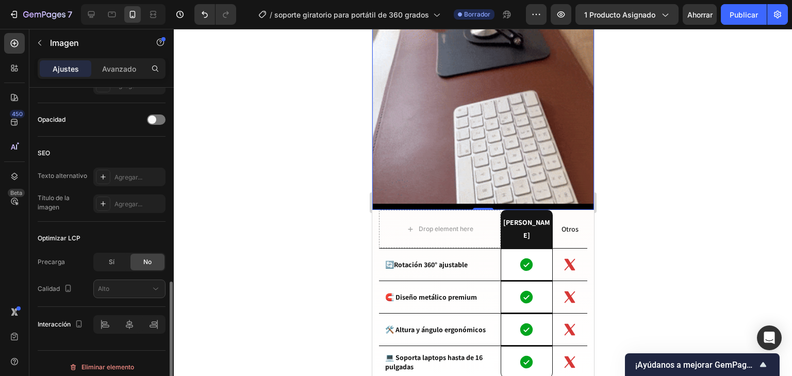
scroll to position [460, 0]
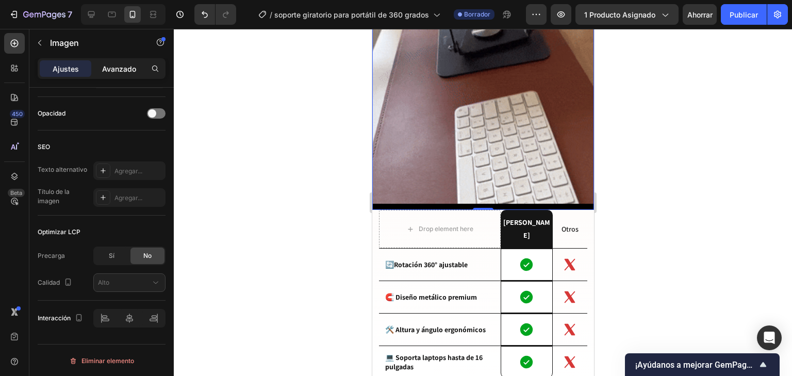
click at [122, 71] on font "Avanzado" at bounding box center [119, 68] width 34 height 9
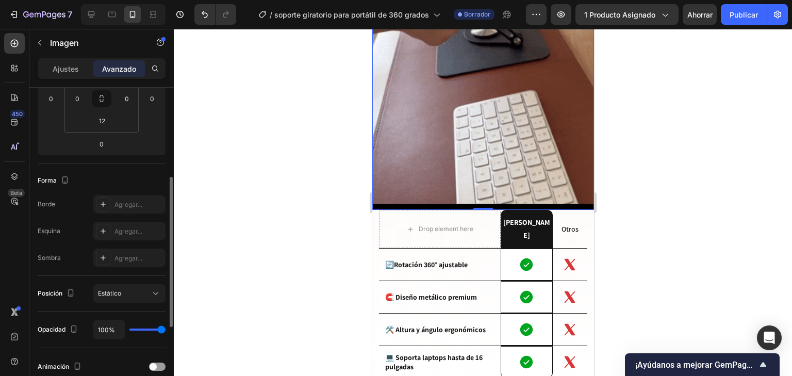
scroll to position [354, 0]
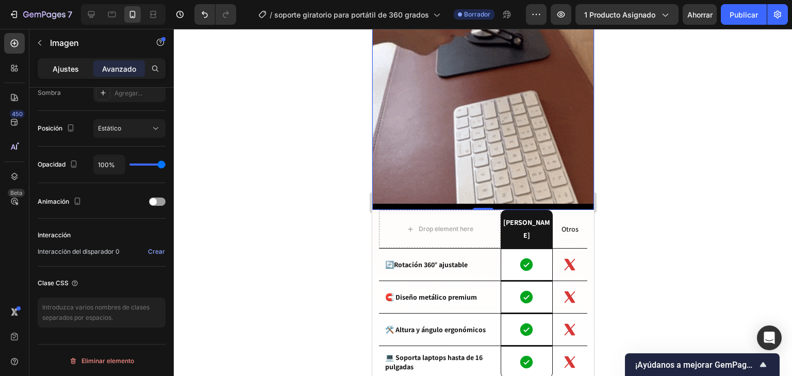
click at [54, 71] on font "Ajustes" at bounding box center [66, 68] width 26 height 9
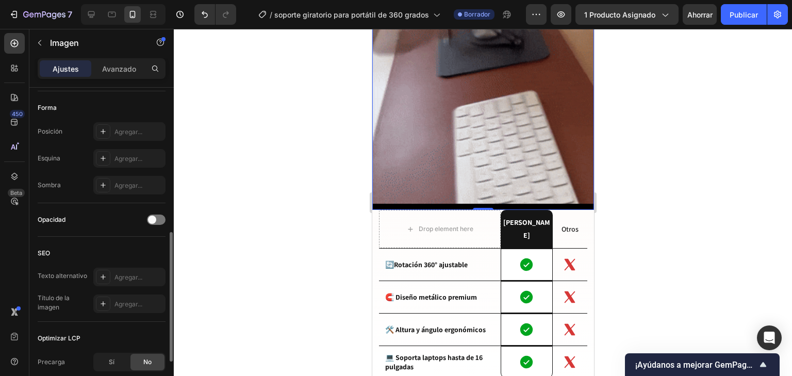
scroll to position [460, 0]
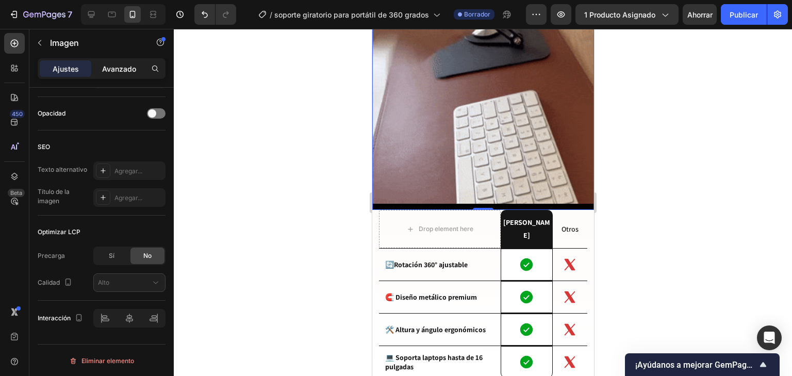
click at [122, 64] on font "Avanzado" at bounding box center [119, 68] width 34 height 9
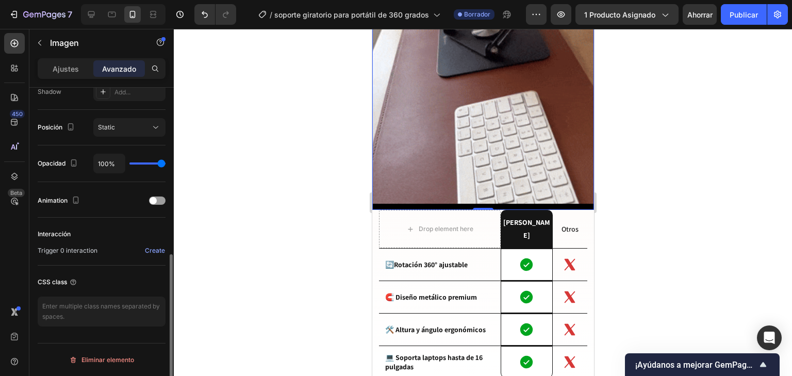
scroll to position [354, 0]
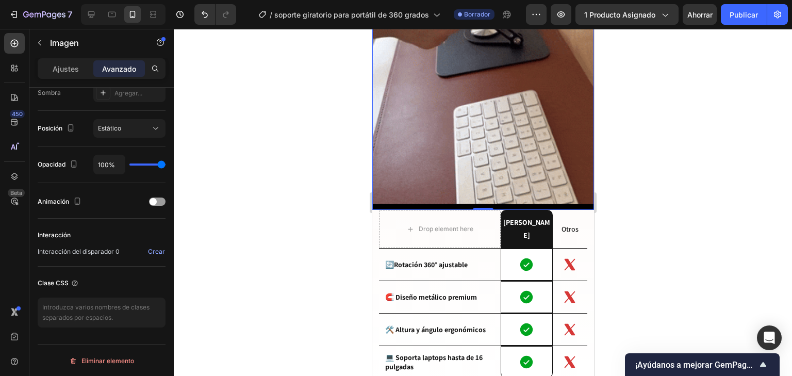
click at [409, 195] on div "Image 0" at bounding box center [483, 9] width 222 height 400
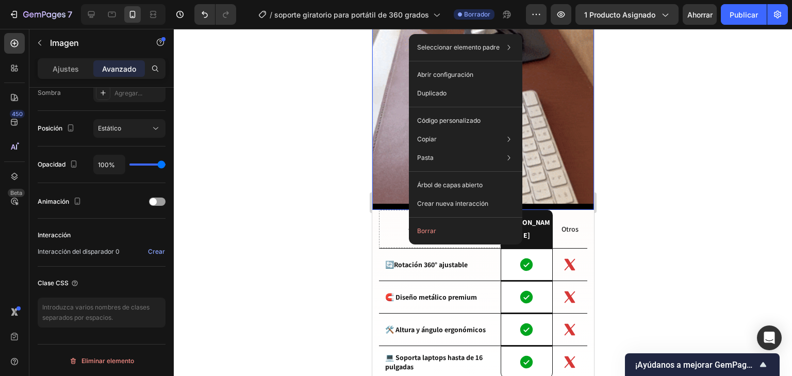
click at [399, 197] on div "Image 0" at bounding box center [483, 9] width 222 height 400
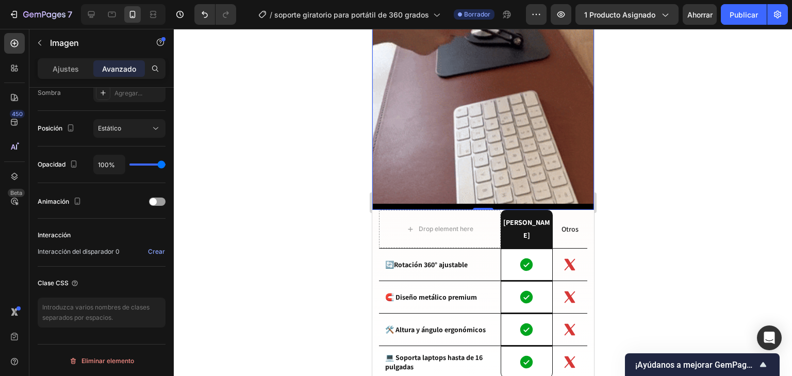
click at [398, 195] on div "Image 0" at bounding box center [483, 9] width 222 height 400
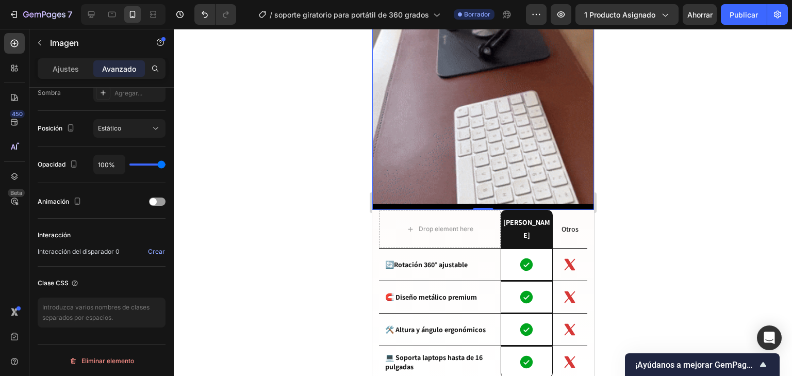
click at [398, 195] on div "Image 0" at bounding box center [483, 9] width 222 height 400
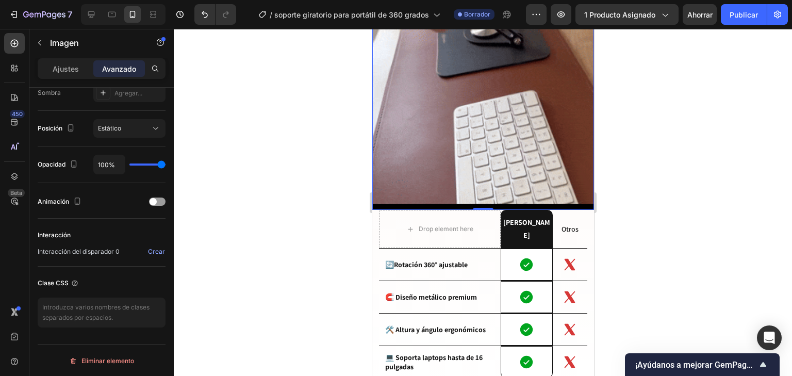
click at [398, 195] on div "Image 0" at bounding box center [483, 9] width 222 height 400
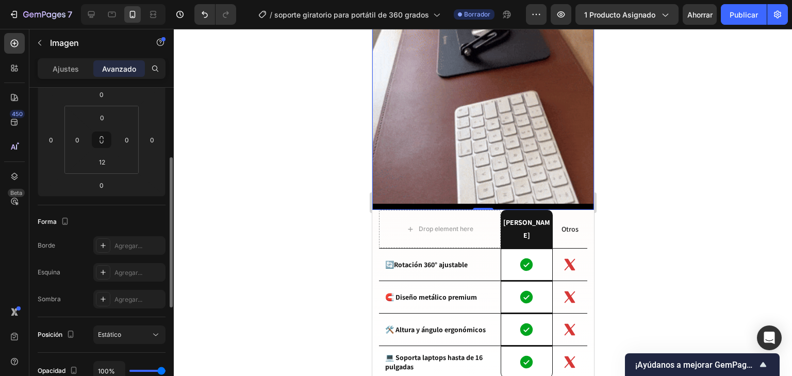
scroll to position [106, 0]
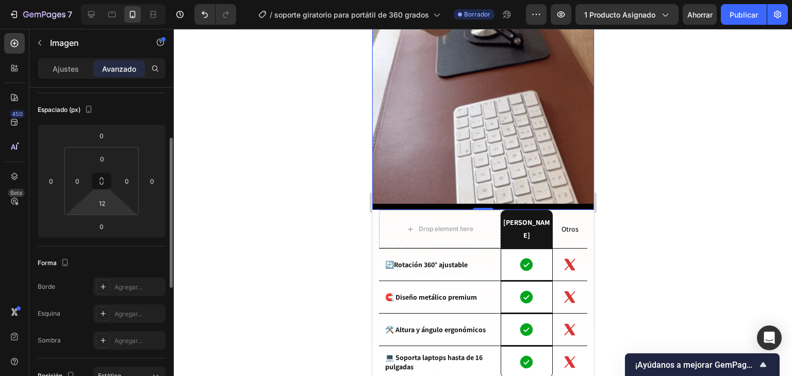
click at [116, 0] on html "7 Historial de versiones / soporte giratorio para portátil de 360 ​​grados Borr…" at bounding box center [396, 0] width 792 height 0
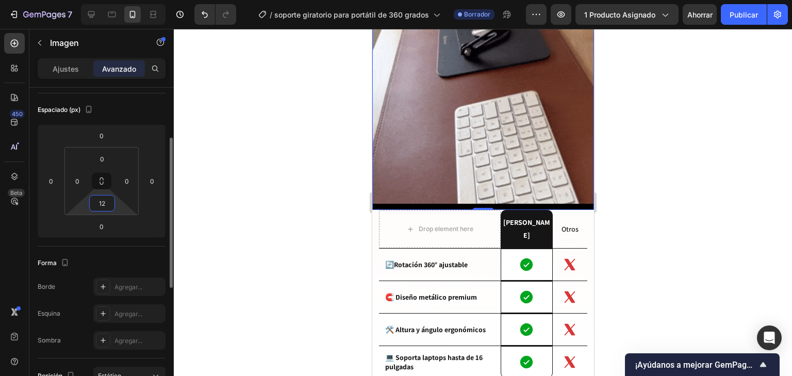
click at [110, 206] on input "12" at bounding box center [102, 202] width 21 height 15
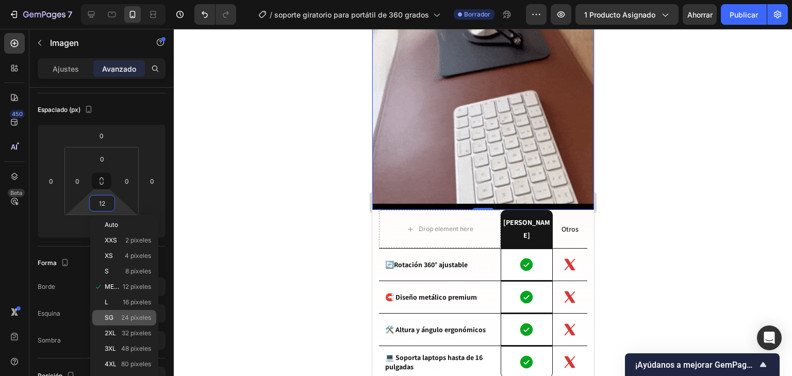
click at [118, 319] on p "SG 24 píxeles" at bounding box center [128, 317] width 46 height 7
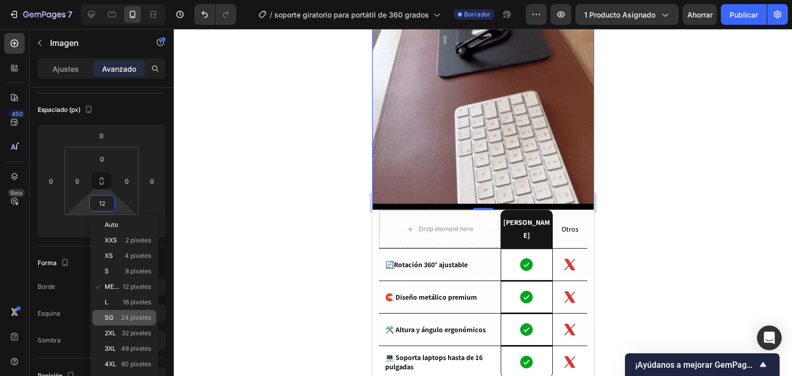
type input "24"
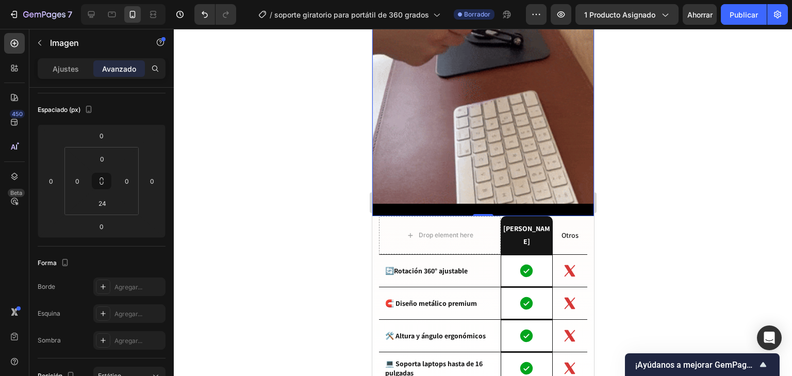
click at [527, 200] on div "Image 0" at bounding box center [483, 12] width 222 height 406
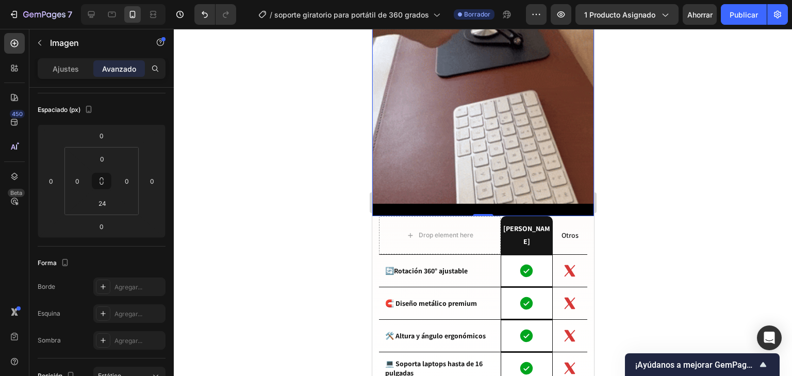
click at [419, 200] on div "Image 0" at bounding box center [483, 12] width 222 height 406
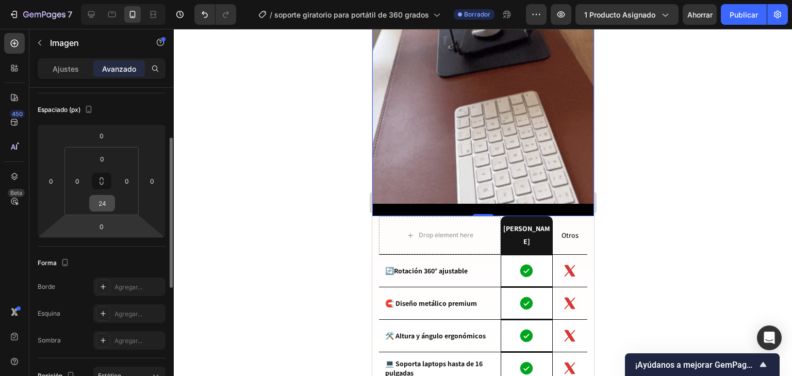
scroll to position [0, 0]
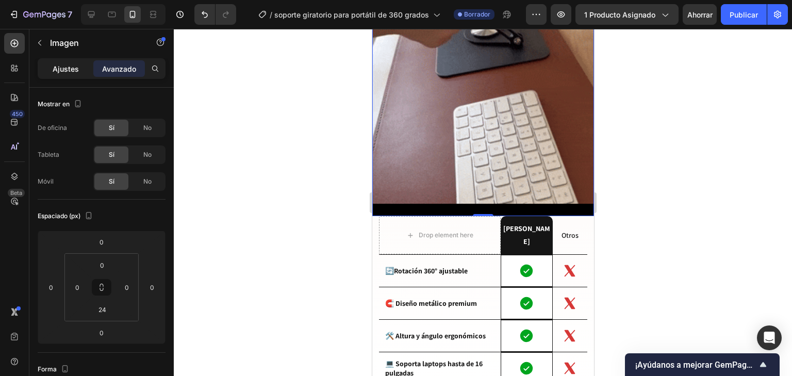
click at [67, 65] on font "Ajustes" at bounding box center [66, 68] width 26 height 9
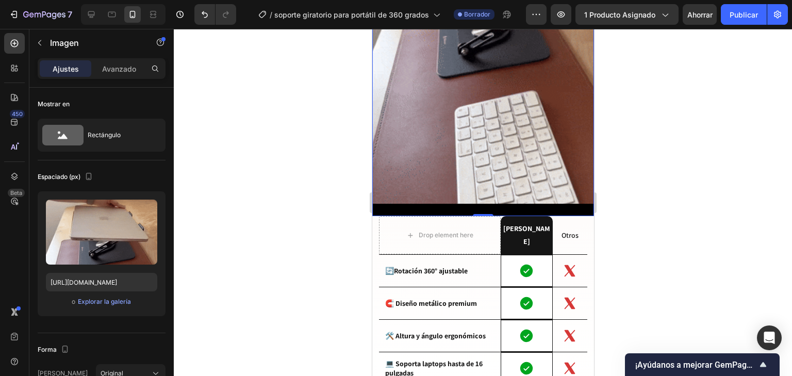
click at [434, 195] on div "Image 0" at bounding box center [483, 12] width 222 height 406
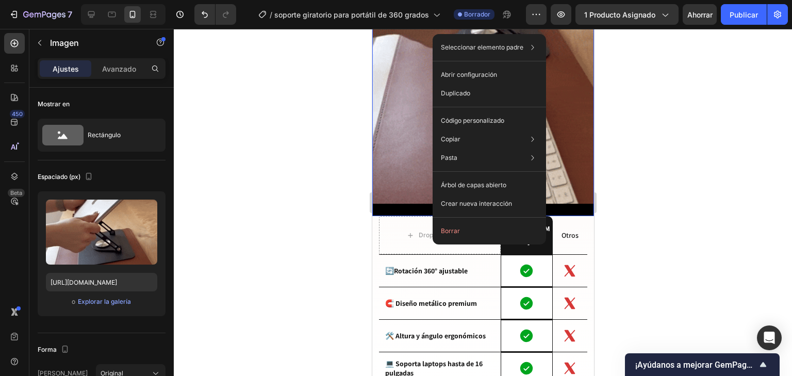
click at [411, 202] on div "Image 0" at bounding box center [483, 12] width 222 height 406
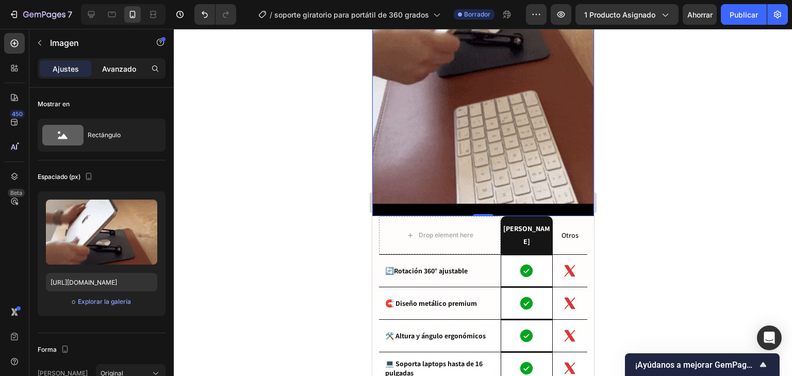
click at [115, 76] on div "Ajustes Avanzado" at bounding box center [102, 68] width 128 height 21
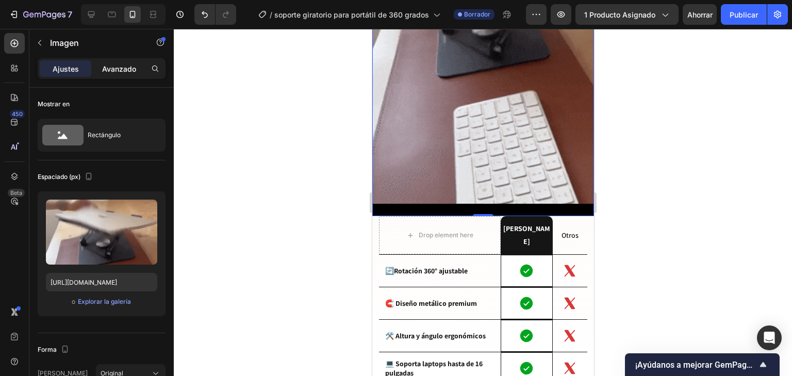
click at [126, 69] on font "Avanzado" at bounding box center [119, 68] width 34 height 9
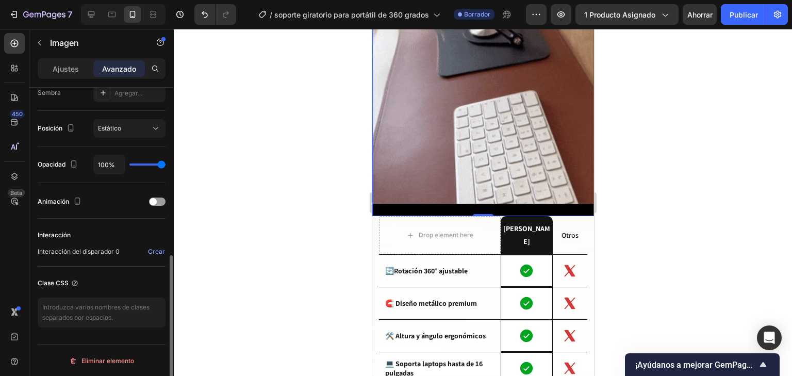
scroll to position [230, 0]
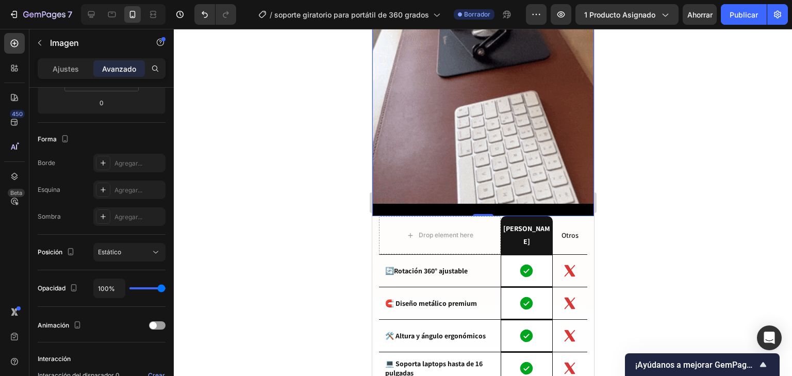
click at [498, 198] on div "Image 0" at bounding box center [483, 12] width 222 height 406
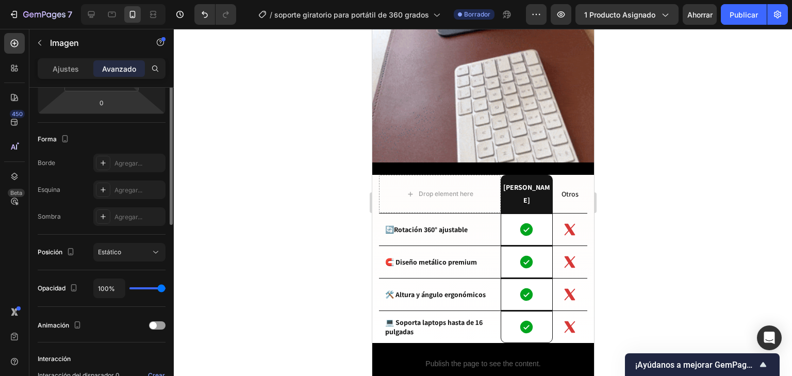
scroll to position [147, 0]
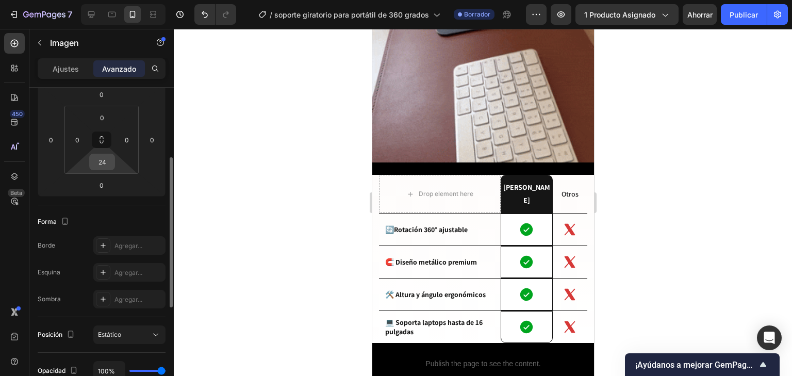
click at [109, 164] on input "24" at bounding box center [102, 161] width 21 height 15
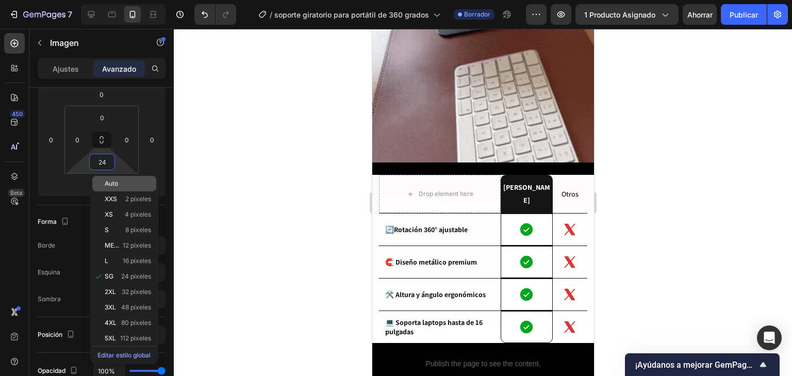
click at [121, 188] on div "Auto" at bounding box center [124, 183] width 64 height 15
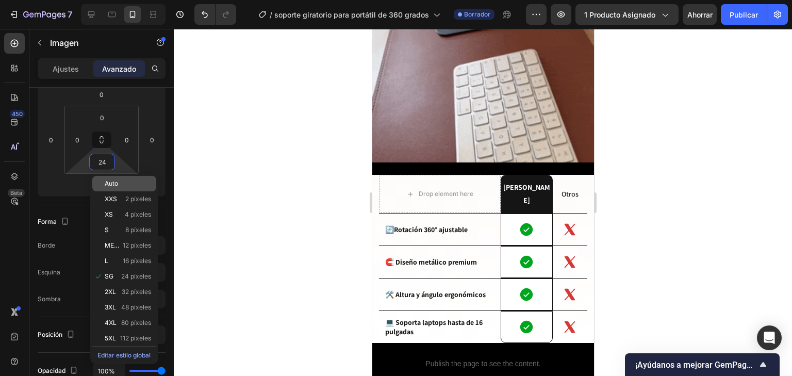
type input "Auto"
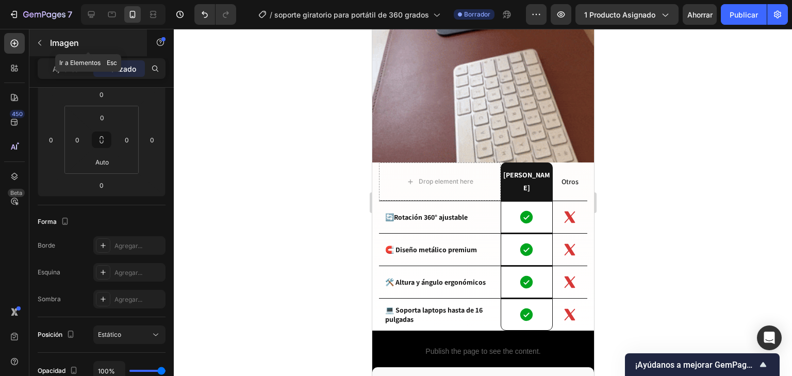
click at [45, 41] on button "button" at bounding box center [39, 43] width 16 height 16
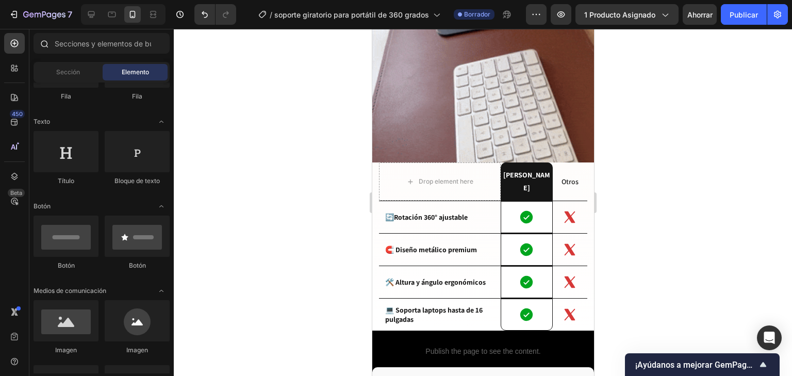
click at [44, 42] on icon at bounding box center [44, 43] width 8 height 8
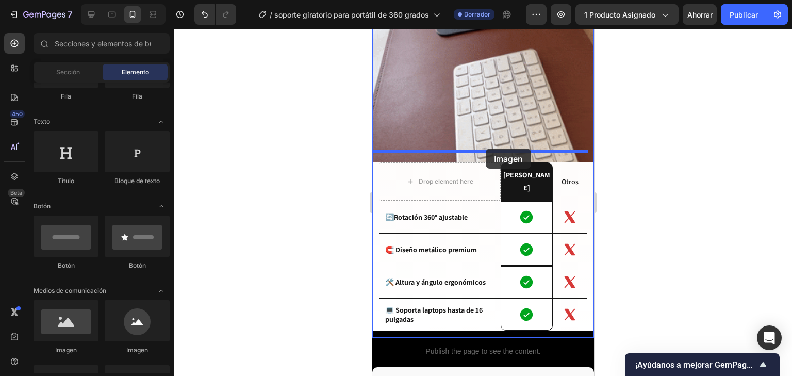
drag, startPoint x: 457, startPoint y: 353, endPoint x: 485, endPoint y: 148, distance: 206.6
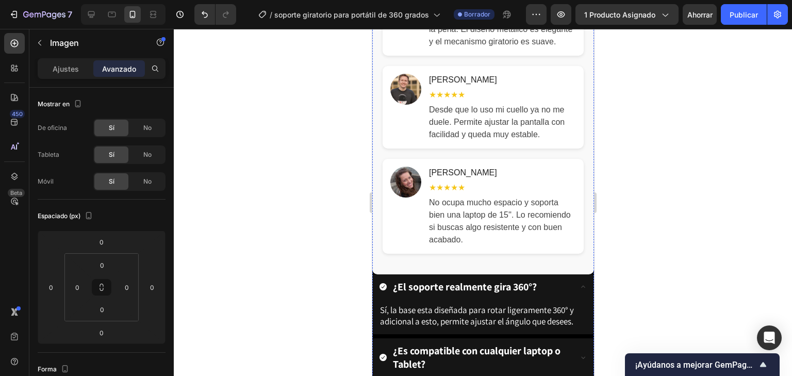
scroll to position [1856, 0]
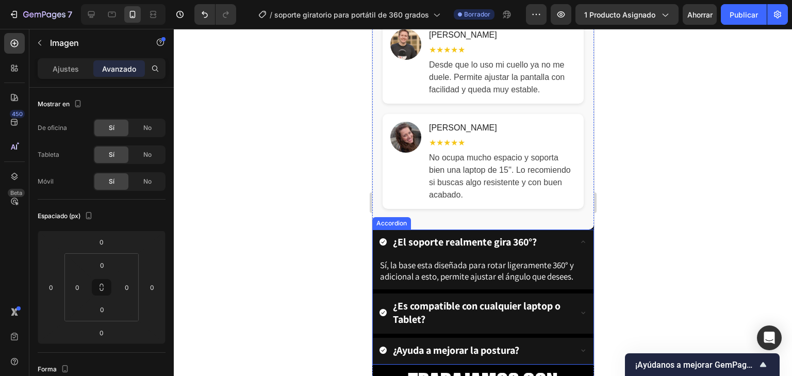
click at [553, 250] on div "¿El soporte realmente gira 360°?" at bounding box center [474, 242] width 192 height 16
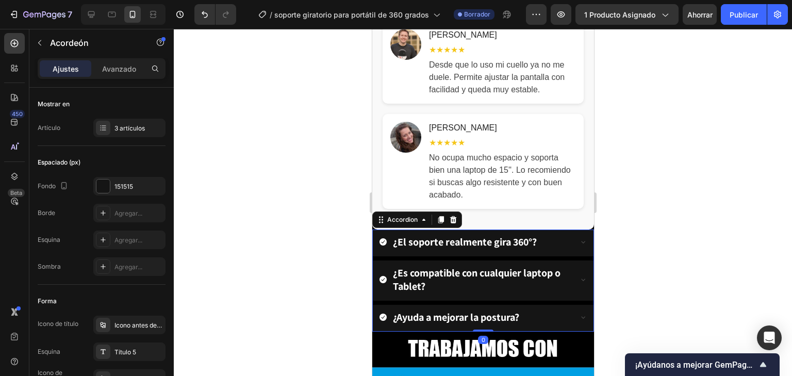
click at [535, 249] on strong "¿El soporte realmente gira 360°?" at bounding box center [464, 241] width 144 height 13
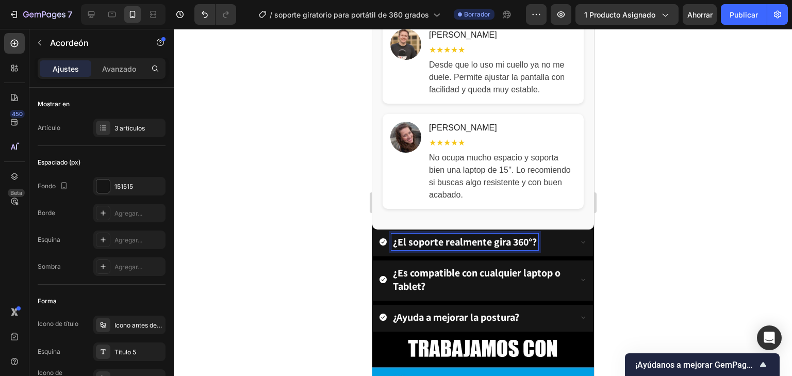
click at [535, 249] on strong "¿El soporte realmente gira 360°?" at bounding box center [464, 241] width 144 height 13
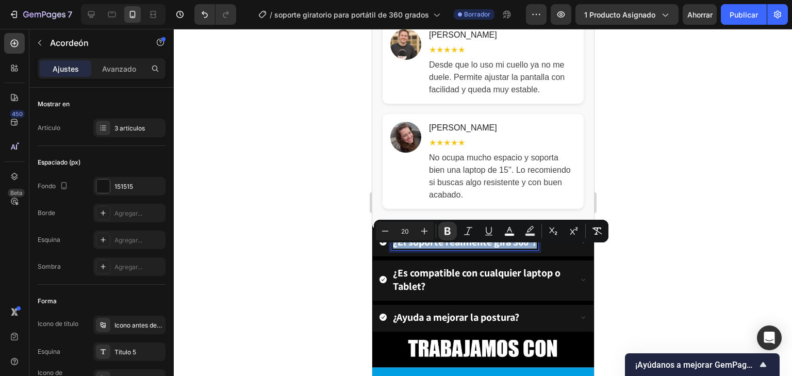
drag, startPoint x: 535, startPoint y: 257, endPoint x: 335, endPoint y: 275, distance: 200.3
click at [514, 236] on rect "Barra de herramientas contextual del editor" at bounding box center [510, 235] width 10 height 3
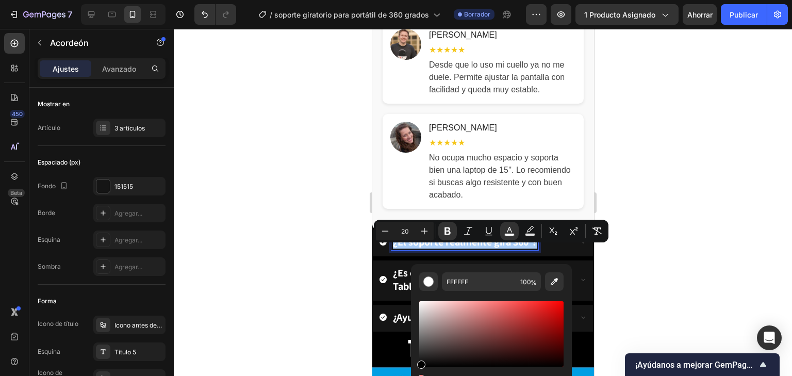
drag, startPoint x: 418, startPoint y: 310, endPoint x: 415, endPoint y: 395, distance: 84.6
click at [415, 0] on html "7 Historial de versiones / soporte giratorio para portátil de 360 ​​grados Borr…" at bounding box center [396, 0] width 792 height 0
type input "000000"
click at [550, 250] on div "¿El soporte realmente gira 360°?" at bounding box center [474, 242] width 192 height 16
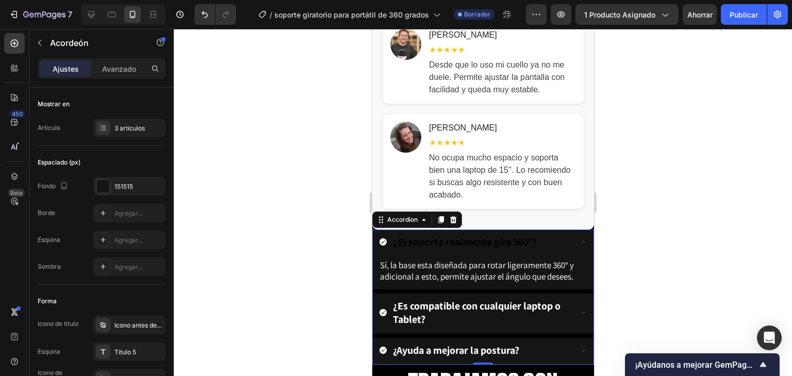
click at [376, 244] on div "¿El soporte realmente gira 360°?" at bounding box center [482, 242] width 221 height 27
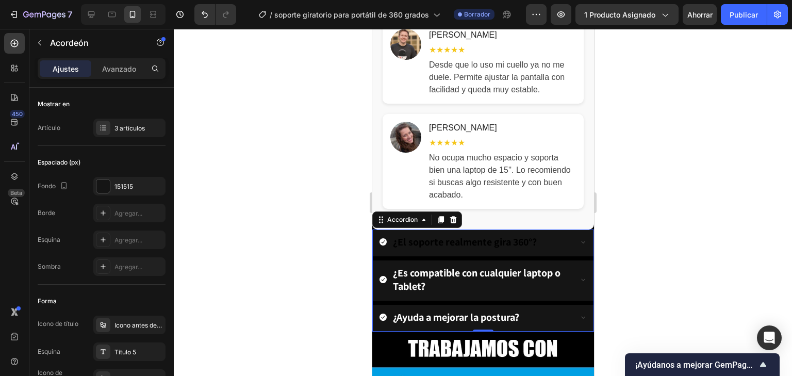
click at [377, 250] on div "¿El soporte realmente gira 360°?" at bounding box center [482, 242] width 221 height 27
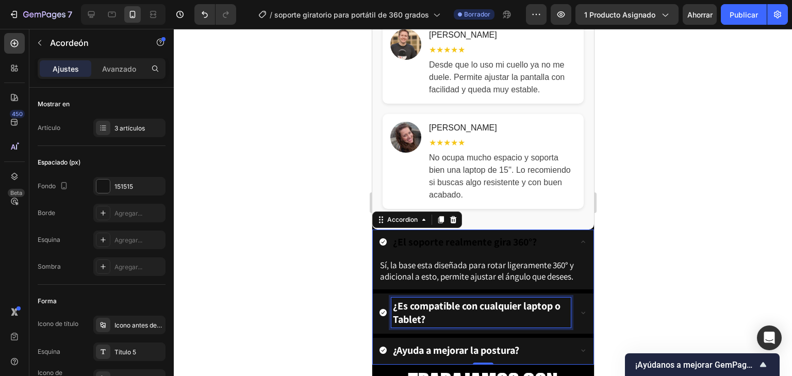
click at [451, 318] on strong "¿Es compatible con cualquier laptop o Tablet?" at bounding box center [476, 312] width 168 height 27
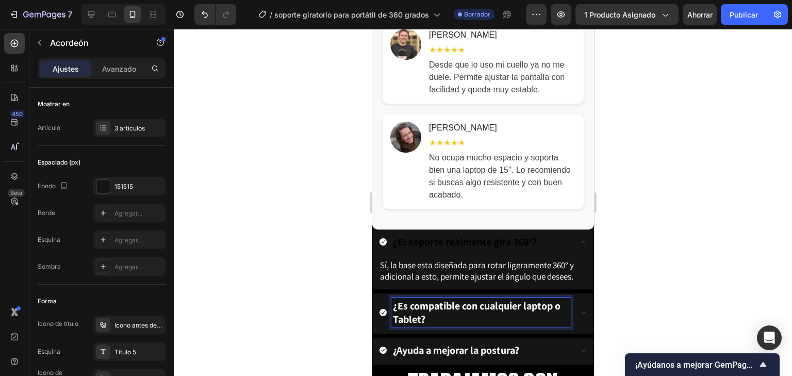
drag, startPoint x: 431, startPoint y: 330, endPoint x: 376, endPoint y: 308, distance: 59.5
click at [376, 308] on div "¿Es compatible con cualquier laptop o Tablet?" at bounding box center [482, 313] width 221 height 40
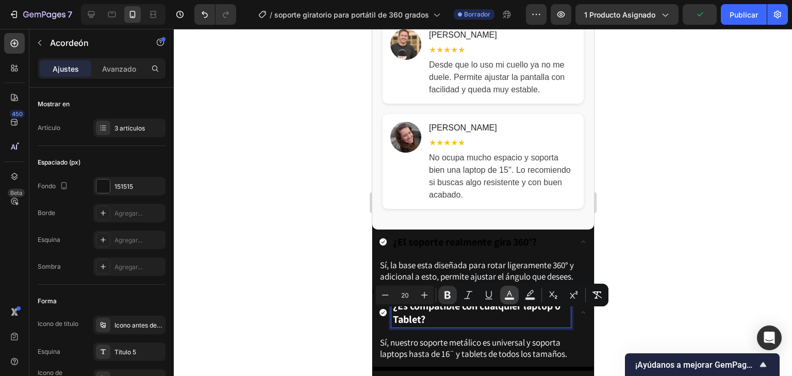
click at [510, 297] on rect "Barra de herramientas contextual del editor" at bounding box center [510, 298] width 10 height 3
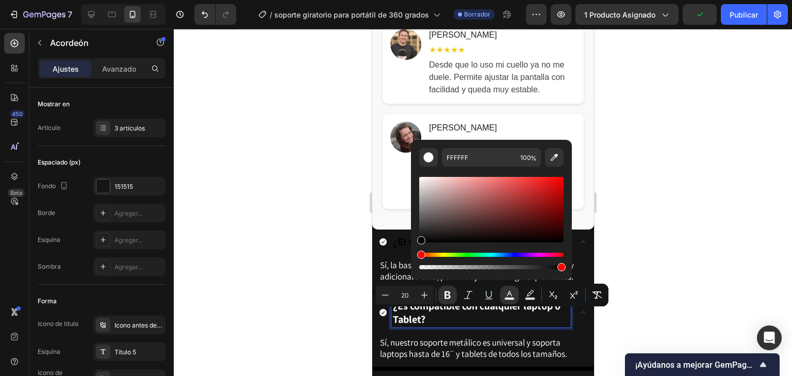
drag, startPoint x: 423, startPoint y: 224, endPoint x: 413, endPoint y: 258, distance: 35.4
click at [413, 257] on div "FFFFFF 100 %" at bounding box center [491, 205] width 161 height 131
type input "000000"
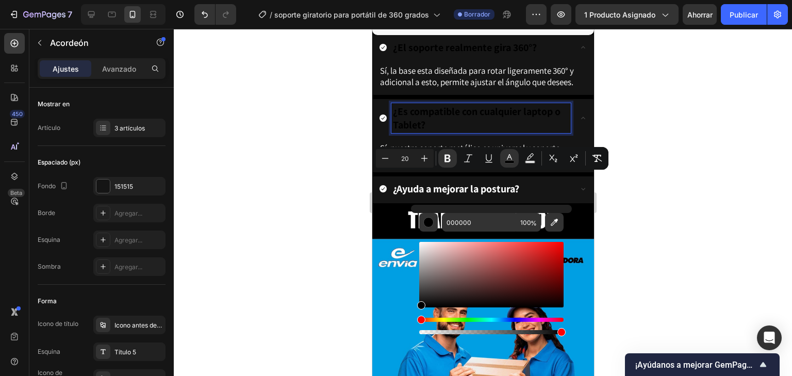
scroll to position [2062, 0]
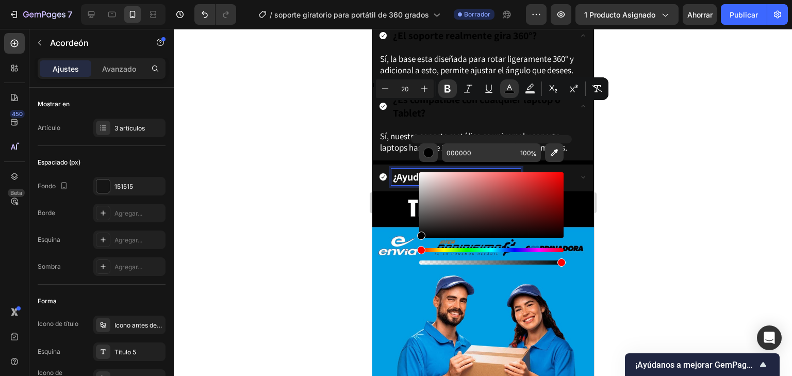
click at [409, 184] on strong "¿Ayuda a mejorar la postura?" at bounding box center [455, 176] width 126 height 13
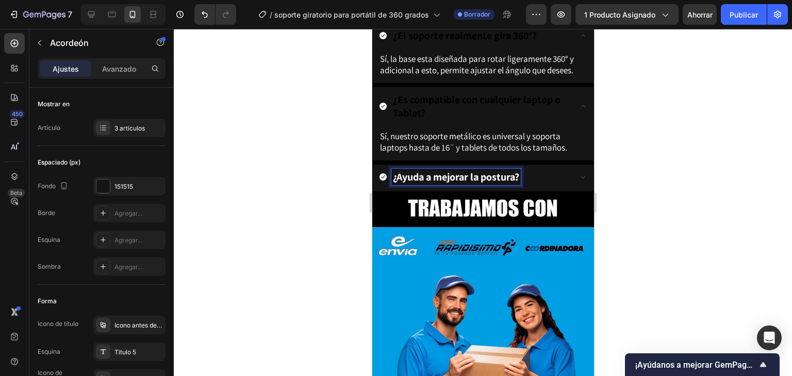
click at [519, 184] on strong "¿Ayuda a mejorar la postura?" at bounding box center [455, 176] width 126 height 13
drag, startPoint x: 520, startPoint y: 188, endPoint x: 374, endPoint y: 185, distance: 146.5
click at [374, 185] on div "¿Ayuda a mejorar la postura?" at bounding box center [482, 177] width 221 height 27
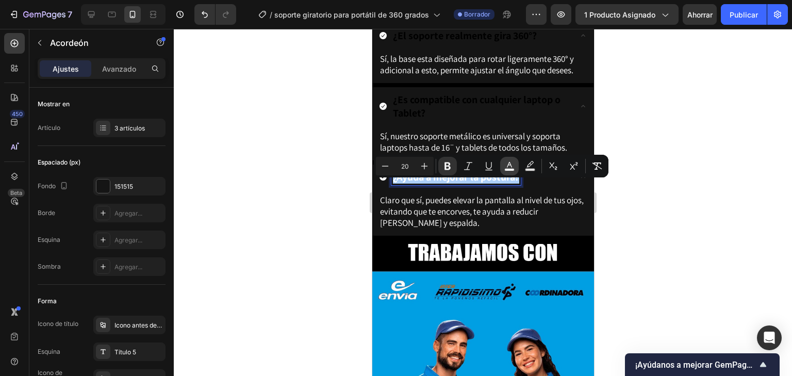
click at [503, 164] on button "color" at bounding box center [509, 166] width 19 height 19
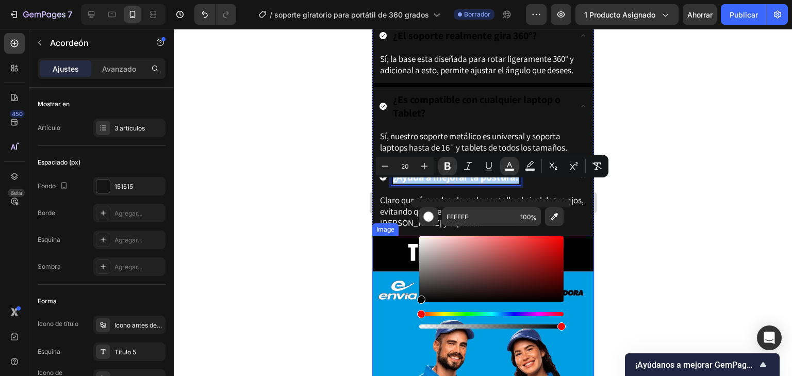
drag, startPoint x: 806, startPoint y: 276, endPoint x: 405, endPoint y: 310, distance: 402.6
type input "000000"
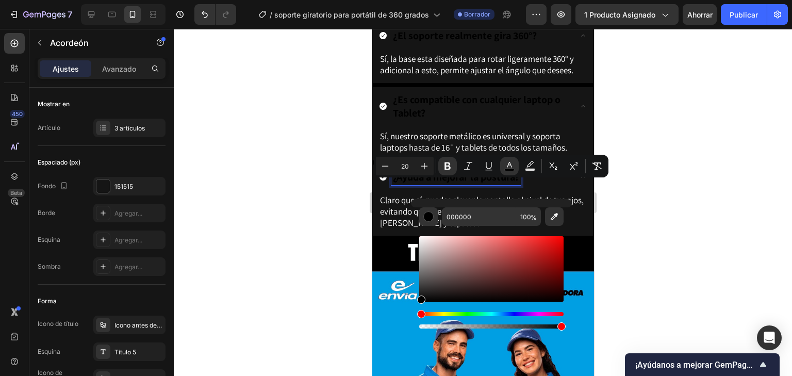
click at [605, 198] on div at bounding box center [483, 202] width 618 height 347
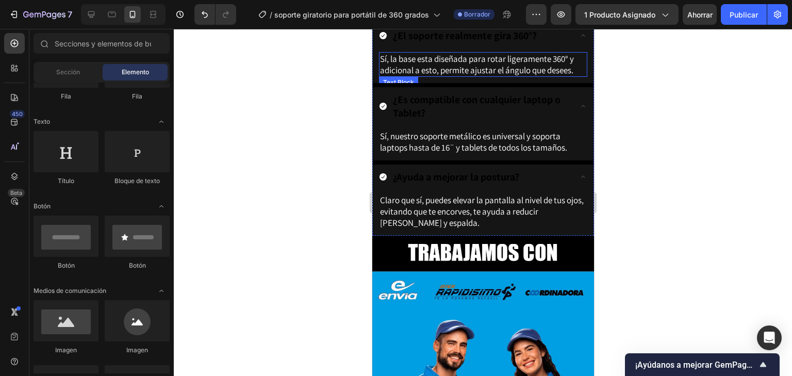
click at [481, 76] on span "Sí, la base esta diseñada para rotar ligeramente 360° y adicional a esto, permi…" at bounding box center [476, 64] width 194 height 23
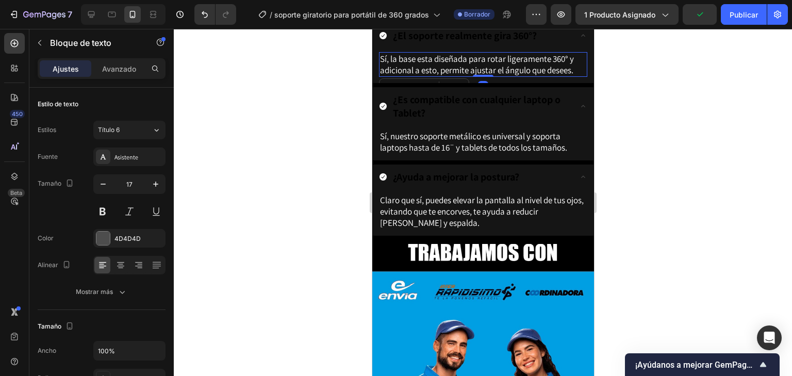
click at [507, 76] on span "Sí, la base esta diseñada para rotar ligeramente 360° y adicional a esto, permi…" at bounding box center [476, 64] width 194 height 23
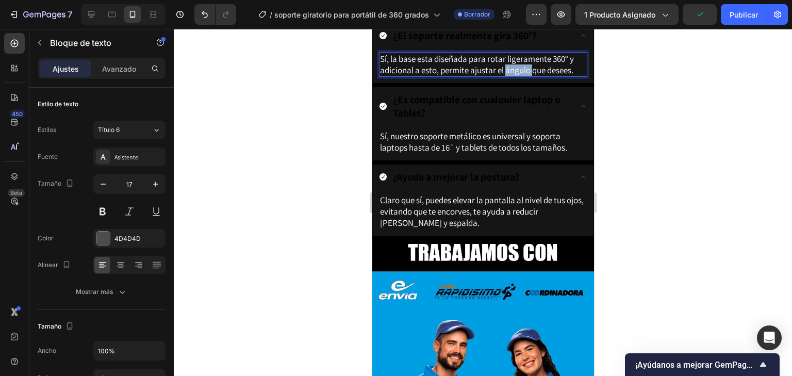
click at [507, 76] on span "Sí, la base esta diseñada para rotar ligeramente 360° y adicional a esto, permi…" at bounding box center [476, 64] width 194 height 23
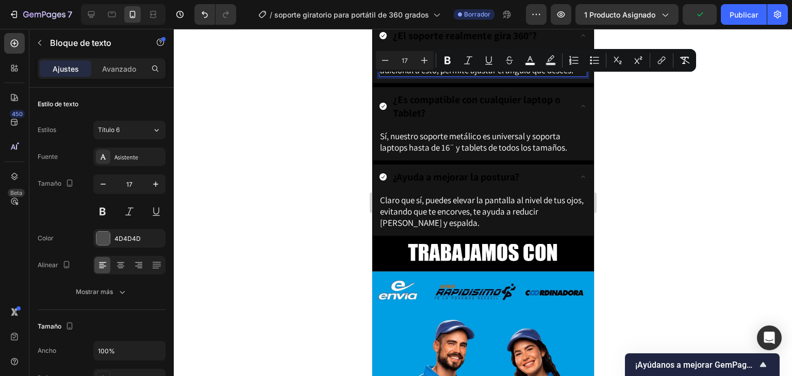
click at [573, 76] on span "Sí, la base esta diseñada para rotar ligeramente 360° y adicional a esto, permi…" at bounding box center [476, 64] width 194 height 23
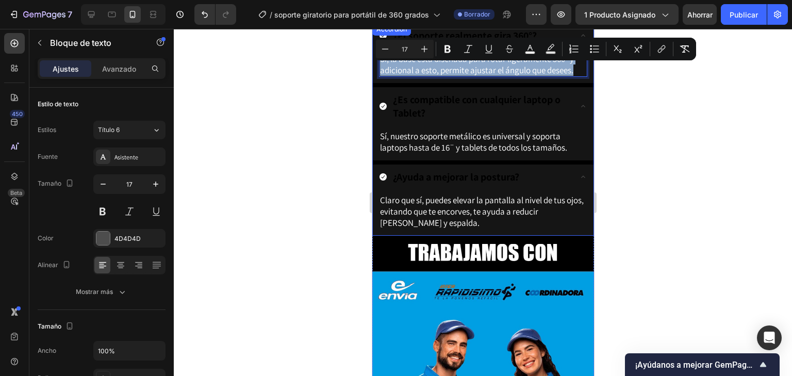
drag, startPoint x: 574, startPoint y: 80, endPoint x: 358, endPoint y: 67, distance: 216.0
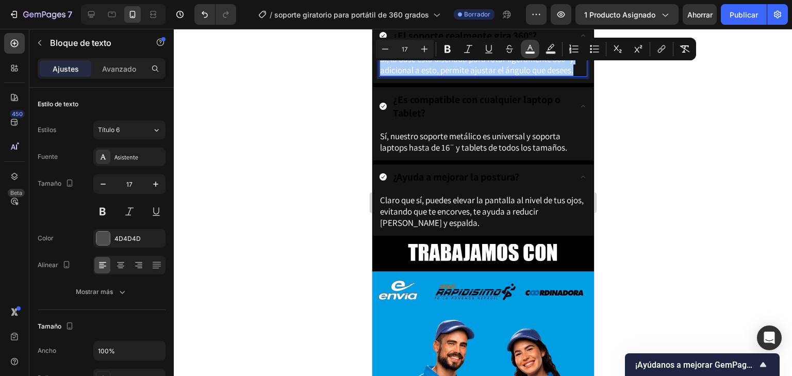
click at [528, 51] on icon "Barra de herramientas contextual del editor" at bounding box center [530, 49] width 10 height 10
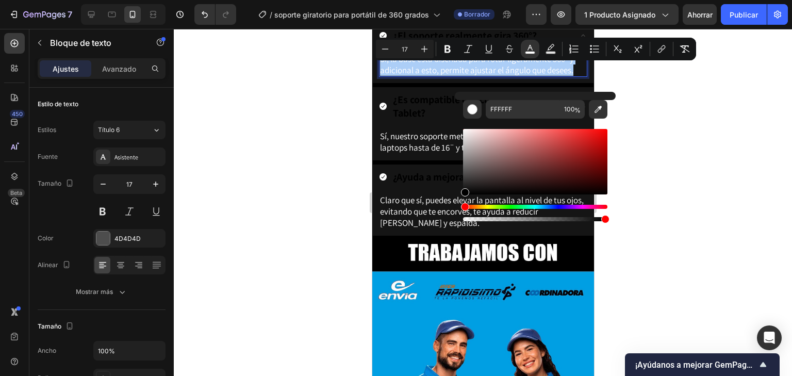
drag, startPoint x: 464, startPoint y: 127, endPoint x: 459, endPoint y: 205, distance: 78.5
click at [459, 205] on div "FFFFFF 100 %" at bounding box center [535, 157] width 161 height 131
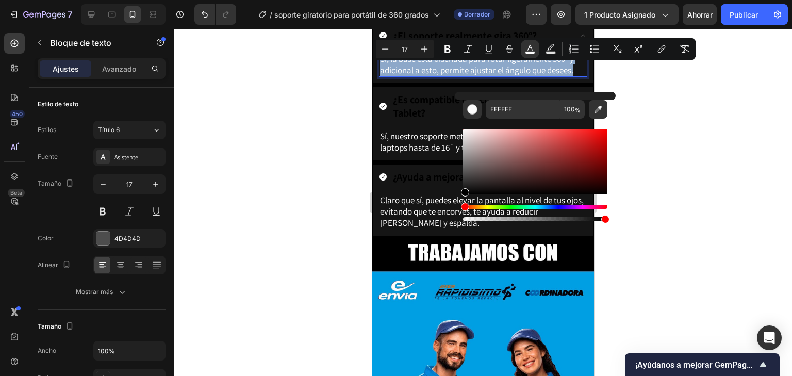
type input "000000"
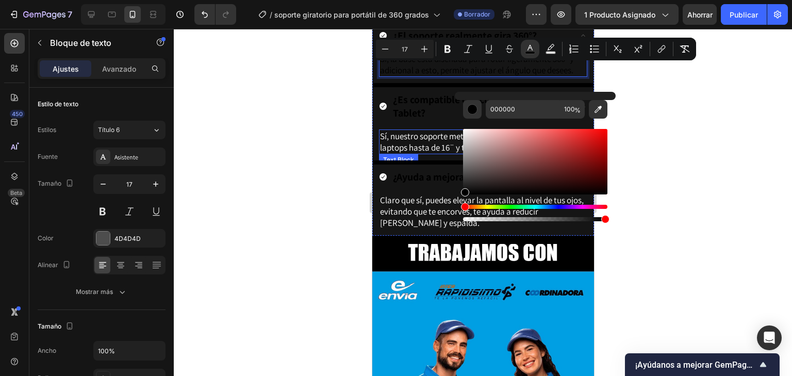
click at [424, 148] on span "Sí, nuestro soporte metálico es universal y soporta laptops hasta de 16¨ y tabl…" at bounding box center [472, 141] width 187 height 23
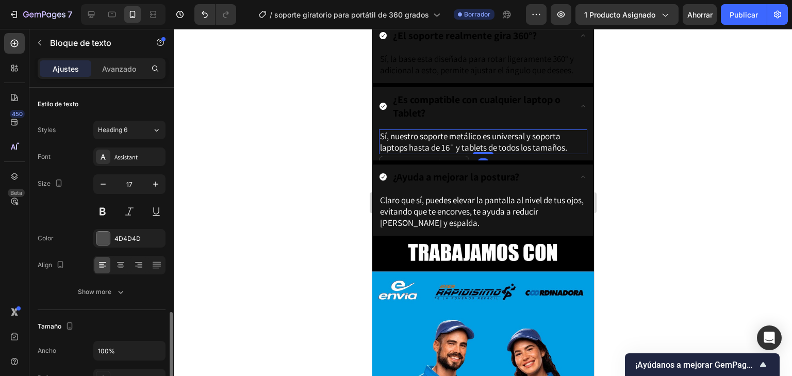
scroll to position [147, 0]
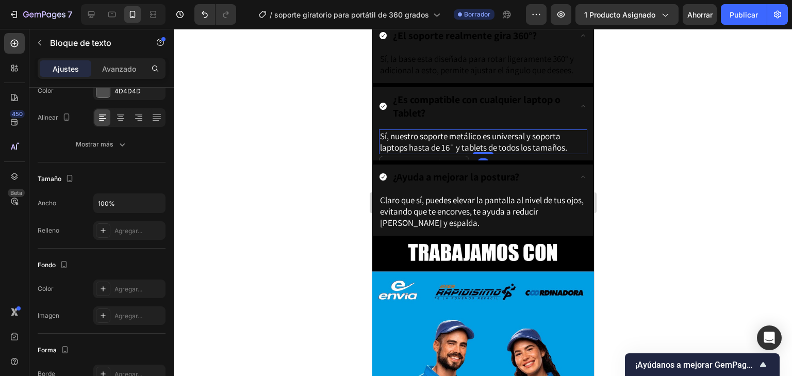
click at [570, 153] on p "Sí, nuestro soporte metálico es universal y soporta laptops hasta de 16¨ y tabl…" at bounding box center [482, 141] width 206 height 23
drag, startPoint x: 571, startPoint y: 160, endPoint x: 357, endPoint y: 124, distance: 217.1
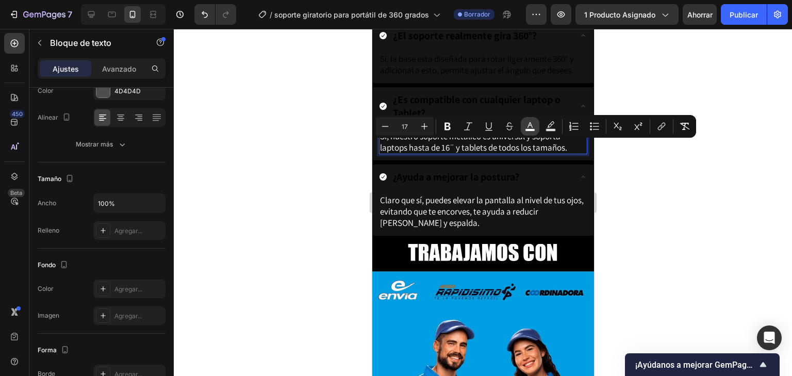
click at [528, 132] on button "color" at bounding box center [530, 126] width 19 height 19
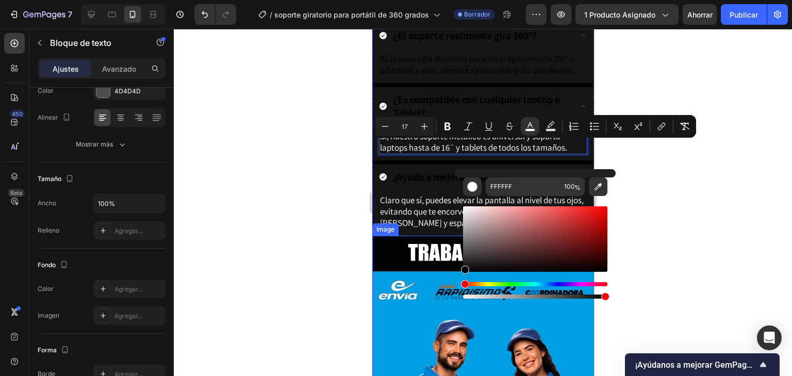
drag, startPoint x: 850, startPoint y: 286, endPoint x: 452, endPoint y: 276, distance: 398.7
type input "000000"
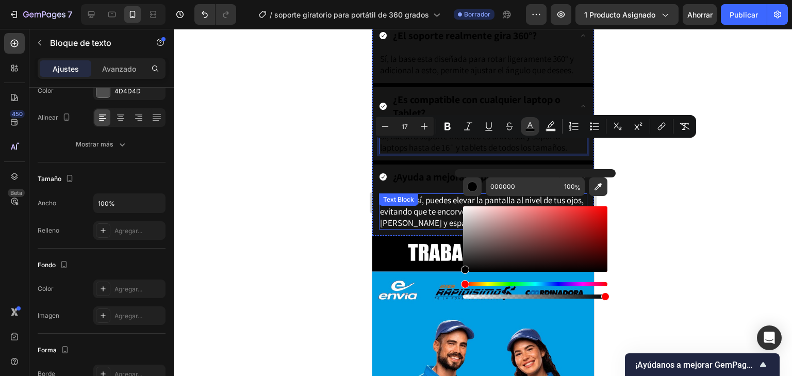
click at [419, 212] on div "Claro que sí, puedes elevar la pantalla al nivel de tus ojos, evitando que te e…" at bounding box center [482, 211] width 208 height 36
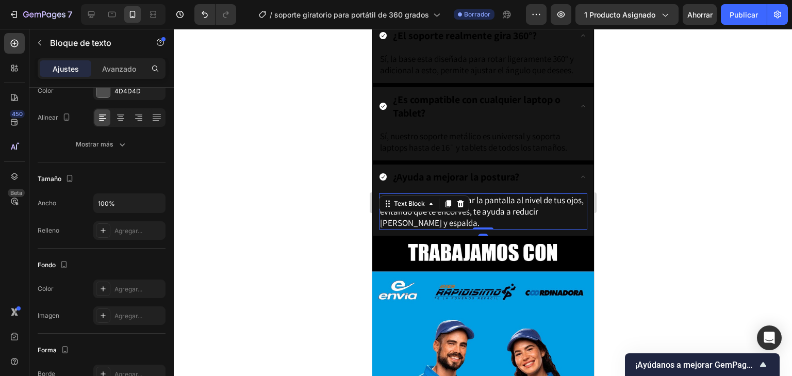
click at [498, 228] on p "Claro que sí, puedes elevar la pantalla al nivel de tus ojos, evitando que te e…" at bounding box center [482, 211] width 206 height 34
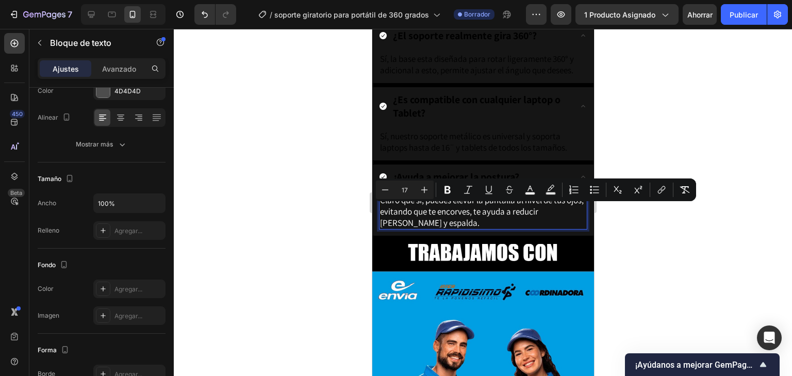
drag, startPoint x: 498, startPoint y: 235, endPoint x: 353, endPoint y: 186, distance: 152.6
click at [538, 195] on button "color" at bounding box center [530, 189] width 19 height 19
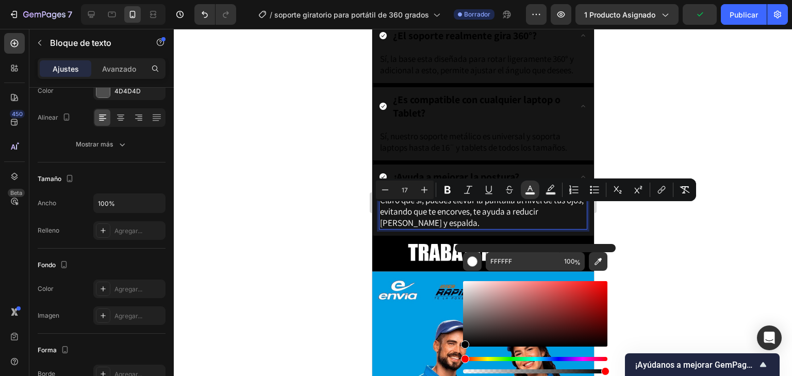
drag, startPoint x: 464, startPoint y: 282, endPoint x: 457, endPoint y: 360, distance: 78.7
click at [457, 358] on div "FFFFFF 100 %" at bounding box center [535, 309] width 161 height 131
type input "000000"
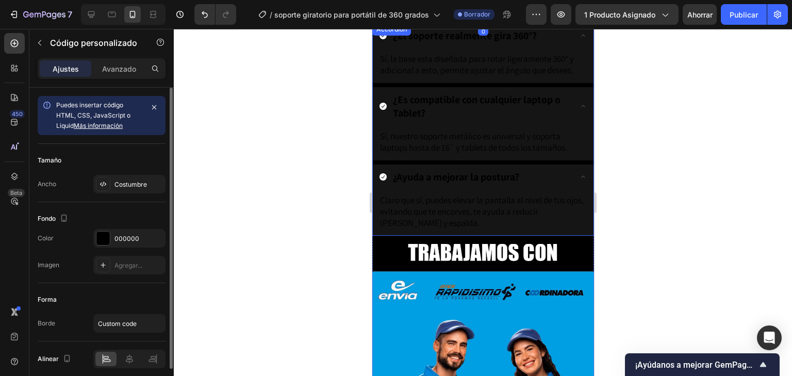
click at [578, 37] on div "¿El soporte realmente gira 360°?" at bounding box center [482, 36] width 221 height 27
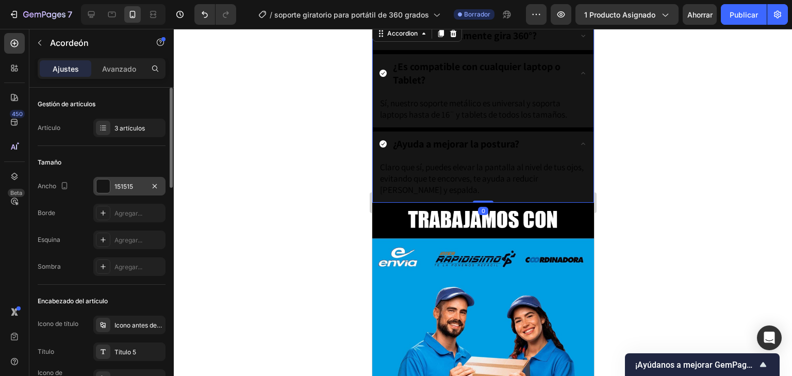
click at [138, 192] on div "151515" at bounding box center [129, 186] width 72 height 19
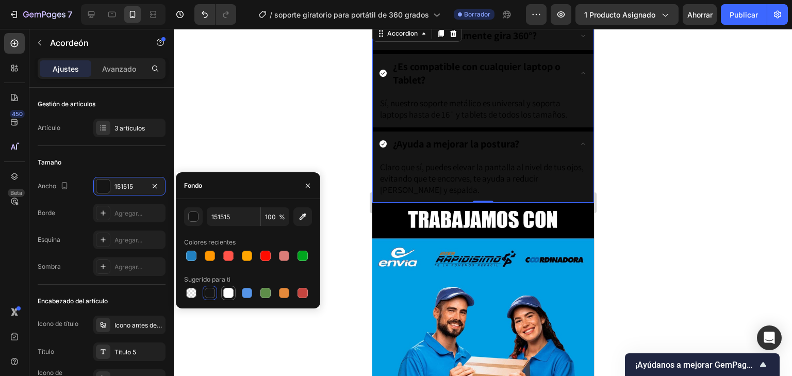
click at [227, 292] on div at bounding box center [228, 293] width 10 height 10
type input "FFFFFF"
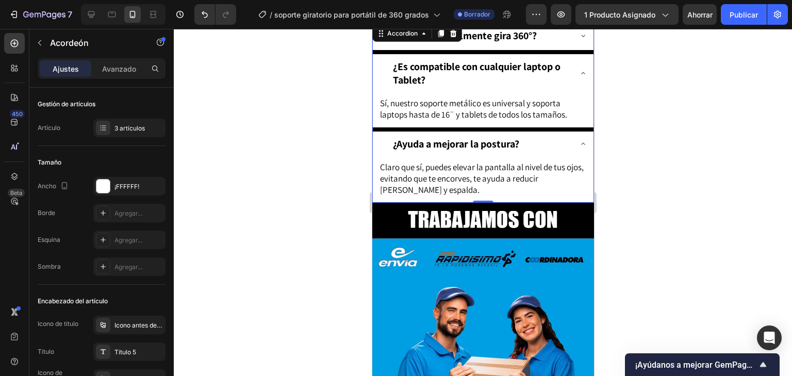
click at [581, 140] on div "¿El soporte realmente gira 360°? ¿Es compatible con cualquier laptop o Tablet? …" at bounding box center [483, 112] width 222 height 179
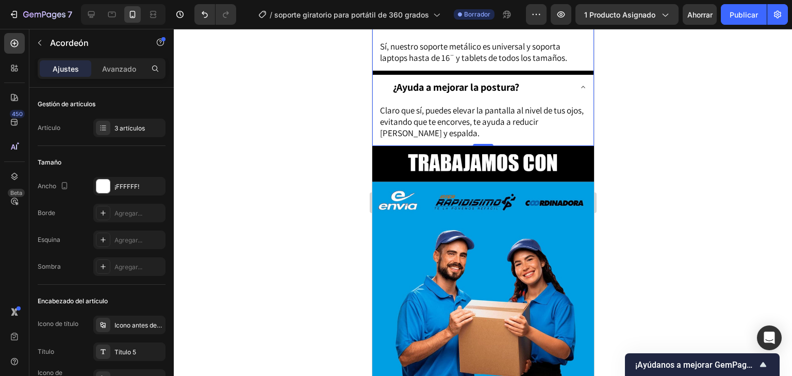
scroll to position [1980, 0]
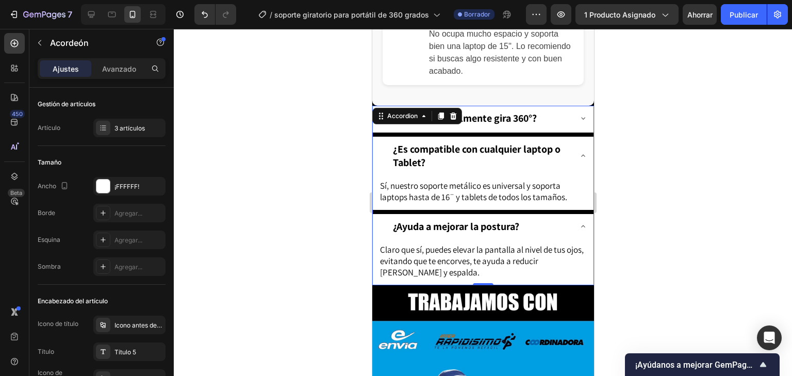
click at [578, 230] on icon at bounding box center [582, 226] width 8 height 8
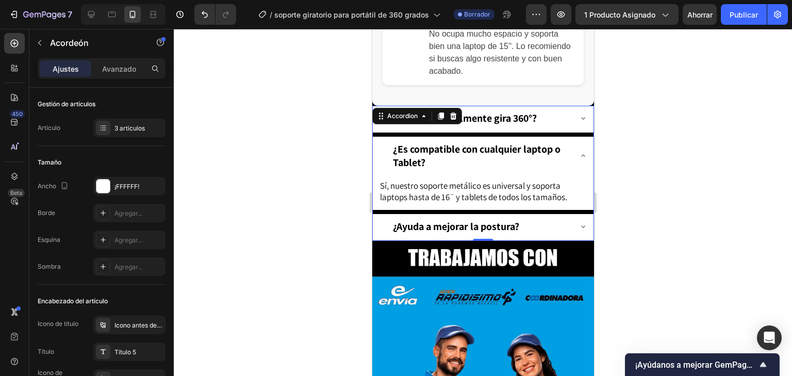
click at [578, 160] on icon at bounding box center [582, 156] width 8 height 8
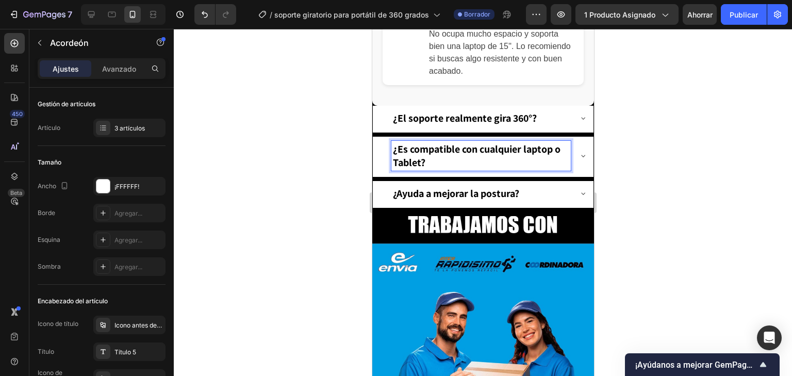
click at [564, 133] on div "¿El soporte realmente gira 360°?" at bounding box center [482, 119] width 221 height 27
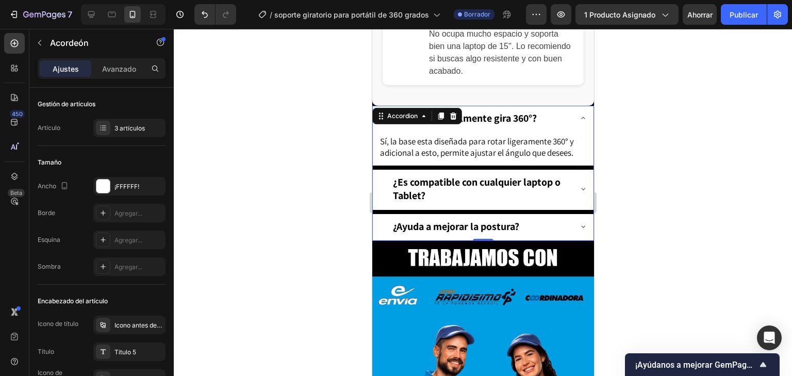
click at [578, 122] on icon at bounding box center [582, 118] width 8 height 8
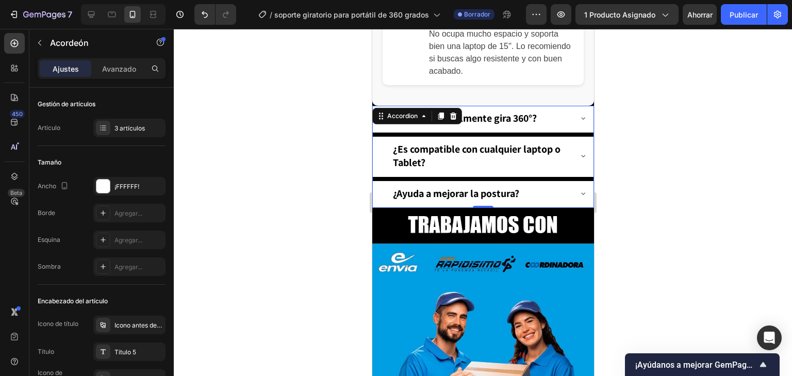
click at [653, 170] on div at bounding box center [483, 202] width 618 height 347
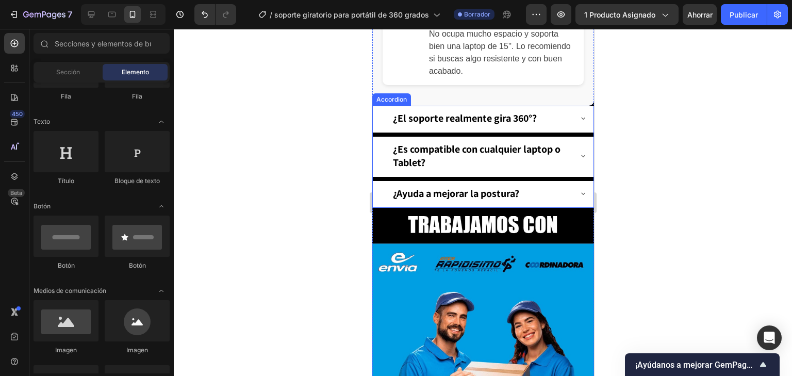
click at [543, 147] on div "¿El soporte realmente gira 360°? ¿Es compatible con cualquier laptop o Tablet? …" at bounding box center [483, 157] width 222 height 102
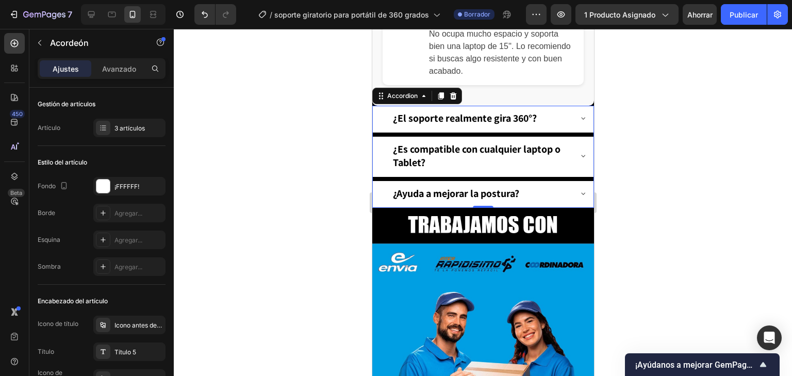
click at [576, 133] on div "¿El soporte realmente gira 360°?" at bounding box center [482, 119] width 221 height 27
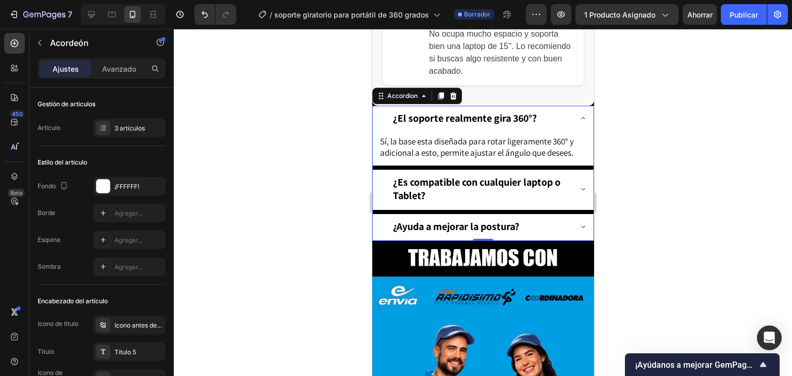
click at [584, 178] on div "¿El soporte realmente gira 360°? Sí, la base esta diseñada para rotar ligeramen…" at bounding box center [483, 173] width 222 height 135
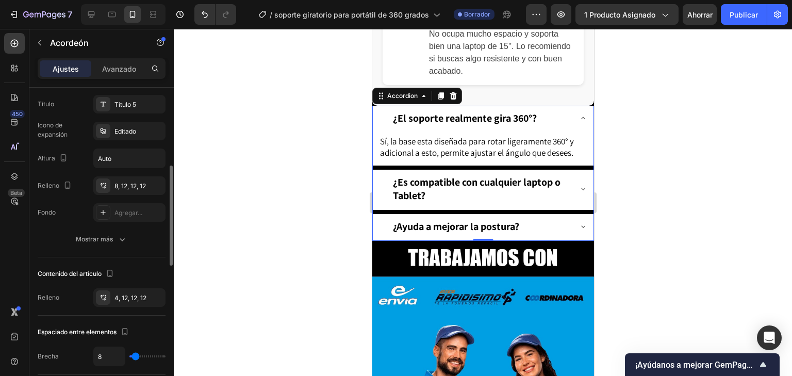
scroll to position [0, 0]
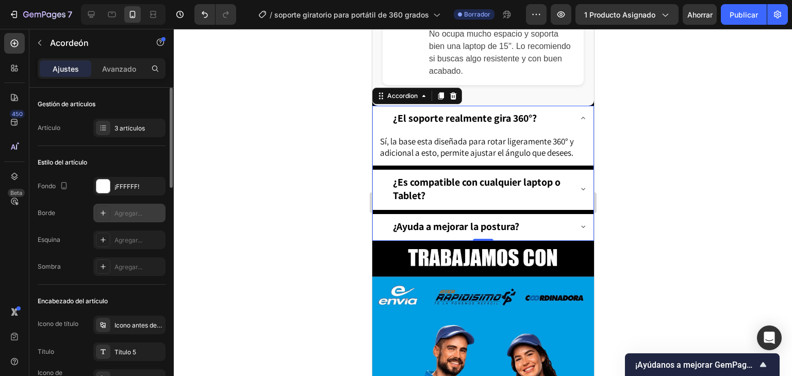
click at [124, 212] on font "Agregar..." at bounding box center [128, 213] width 28 height 8
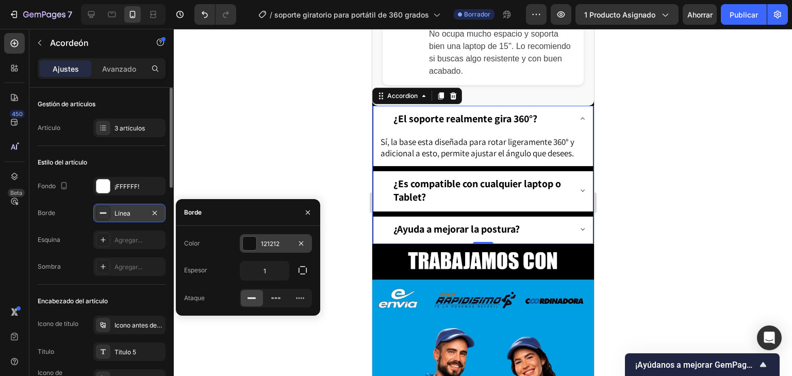
click at [270, 244] on font "121212" at bounding box center [270, 244] width 19 height 8
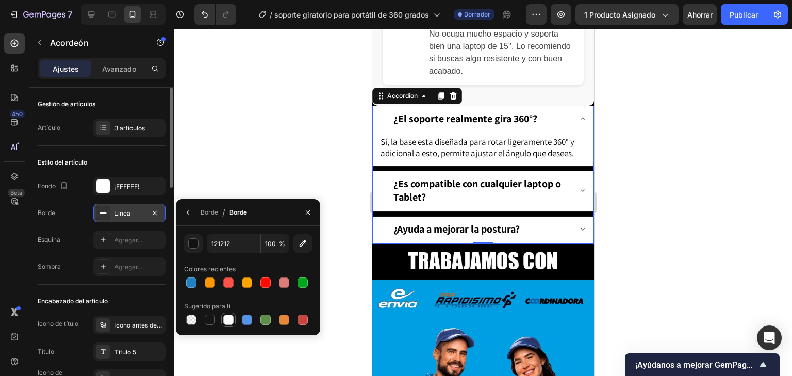
click at [230, 324] on div at bounding box center [228, 319] width 10 height 10
type input "FFFFFF"
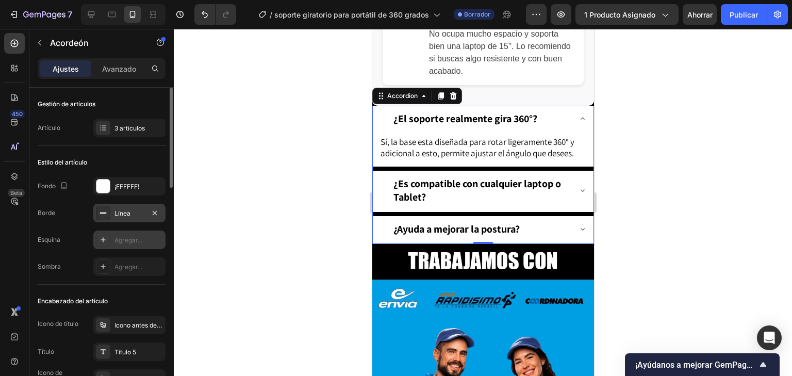
click at [123, 243] on font "Agregar..." at bounding box center [128, 240] width 28 height 8
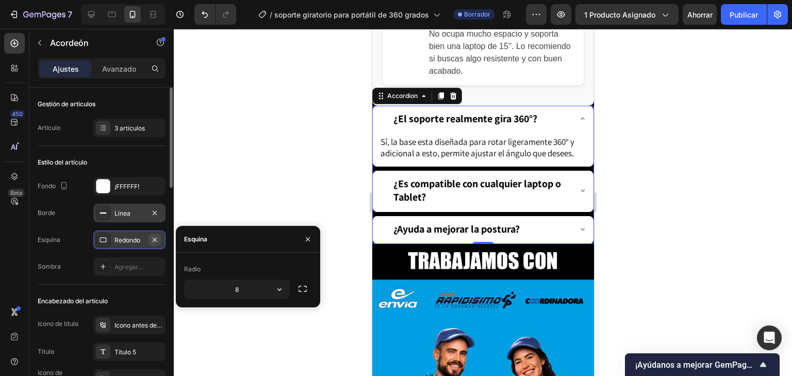
click at [159, 239] on button "button" at bounding box center [154, 240] width 12 height 12
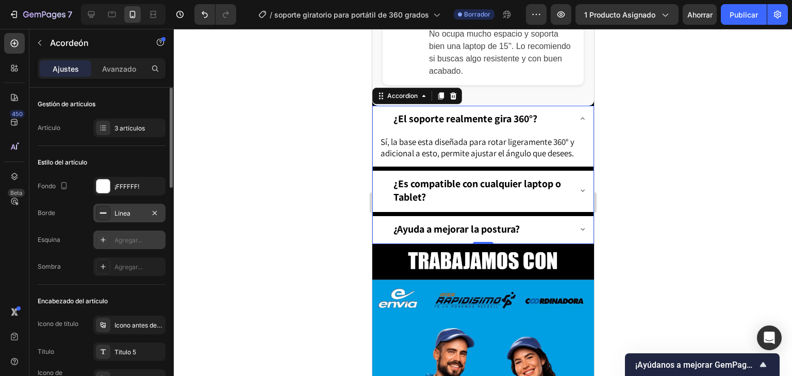
click at [134, 242] on font "Agregar..." at bounding box center [128, 240] width 28 height 8
type input "8"
click at [578, 123] on icon at bounding box center [582, 118] width 8 height 8
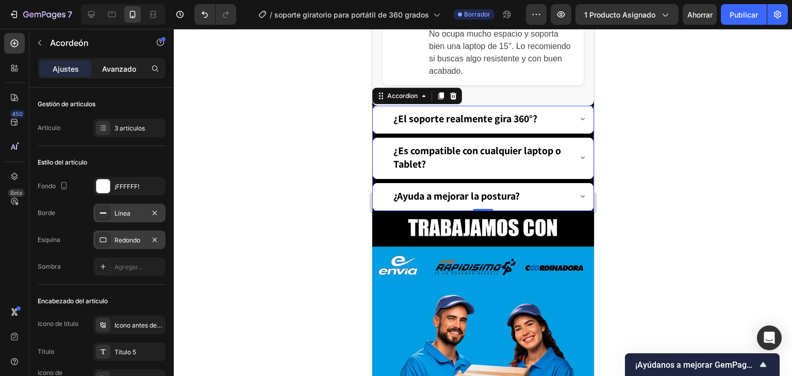
click at [113, 68] on font "Avanzado" at bounding box center [119, 68] width 34 height 9
type input "100%"
type input "100"
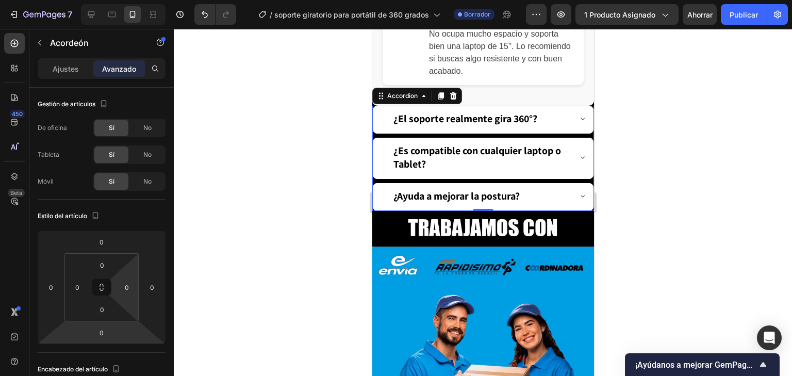
scroll to position [41, 0]
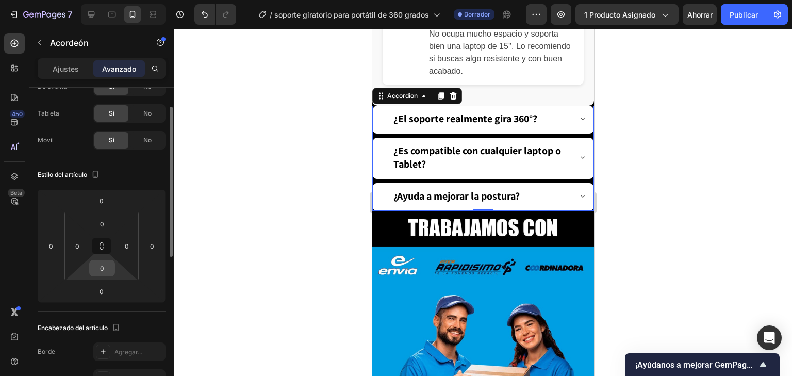
click at [113, 270] on div "0" at bounding box center [102, 268] width 26 height 16
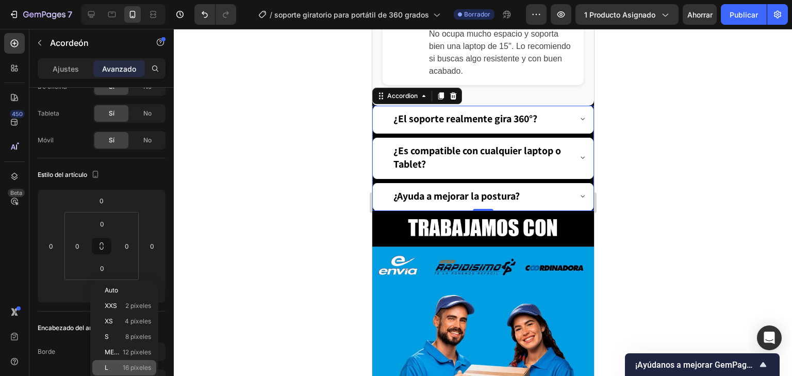
click at [115, 367] on p "L 16 píxeles" at bounding box center [128, 367] width 46 height 7
type input "16"
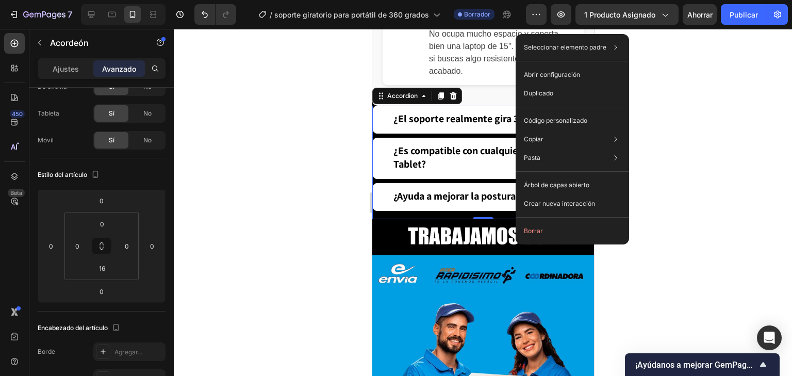
click at [512, 219] on div "¿El soporte realmente gira 360°? ¿Es compatible con cualquier laptop o Tablet? …" at bounding box center [483, 162] width 222 height 113
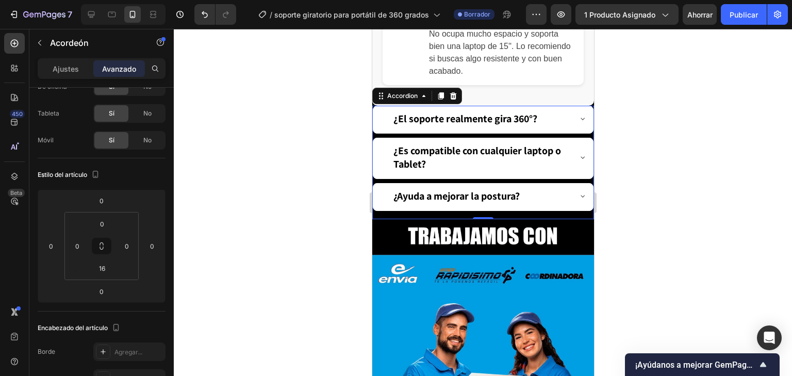
click at [512, 219] on div "¿El soporte realmente gira 360°? ¿Es compatible con cualquier laptop o Tablet? …" at bounding box center [483, 162] width 222 height 113
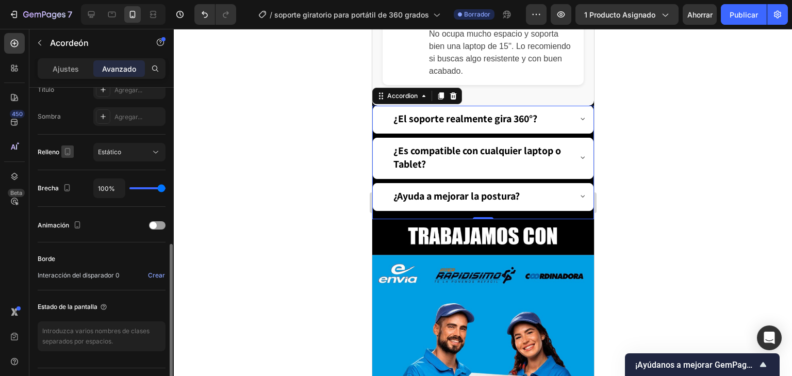
scroll to position [354, 0]
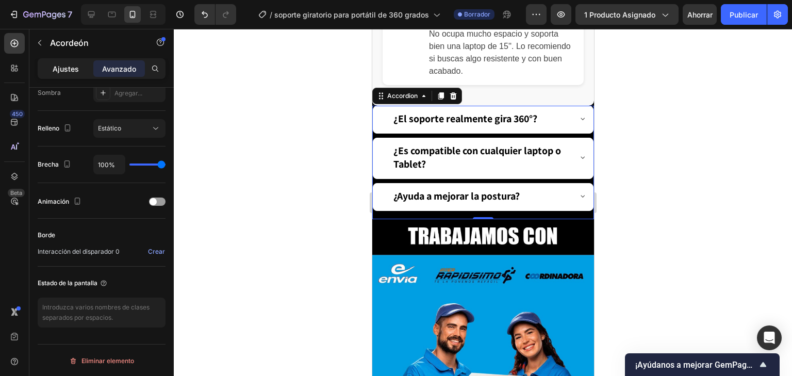
click at [56, 69] on font "Ajustes" at bounding box center [66, 68] width 26 height 9
type input "8"
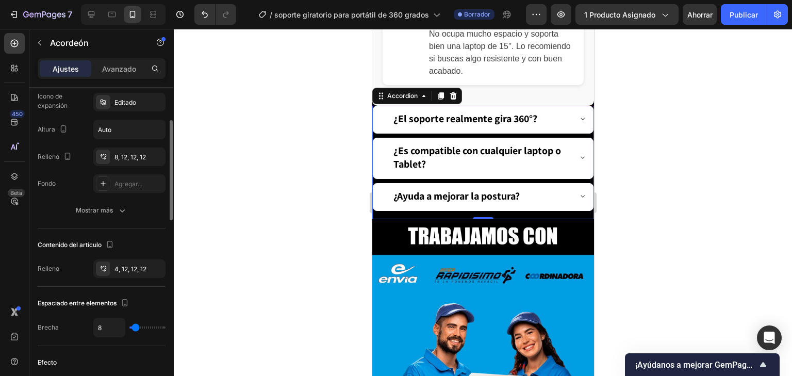
scroll to position [235, 0]
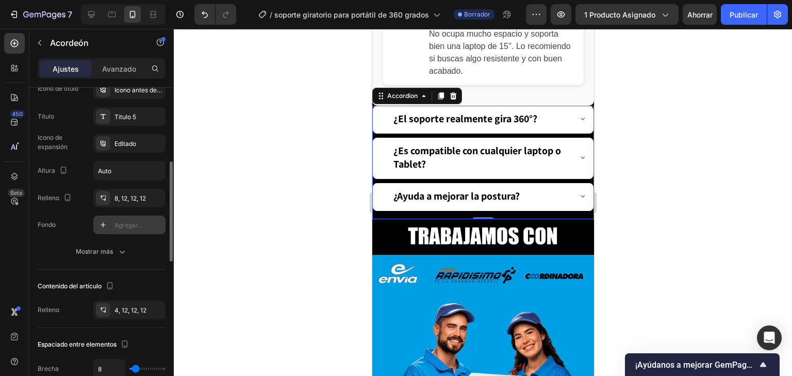
click at [124, 221] on font "Agregar..." at bounding box center [128, 225] width 28 height 8
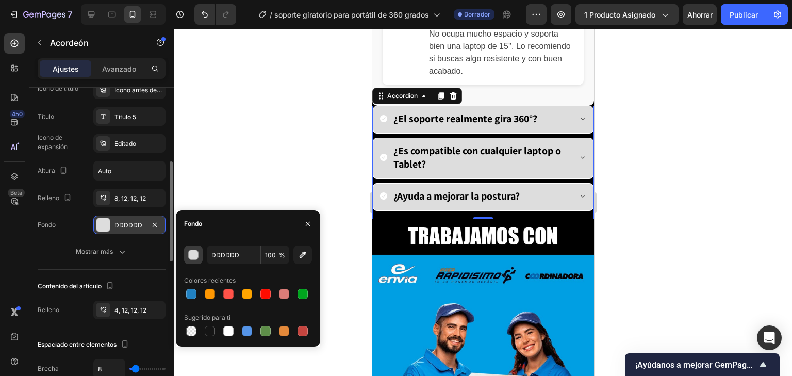
click at [191, 256] on div "button" at bounding box center [194, 255] width 10 height 10
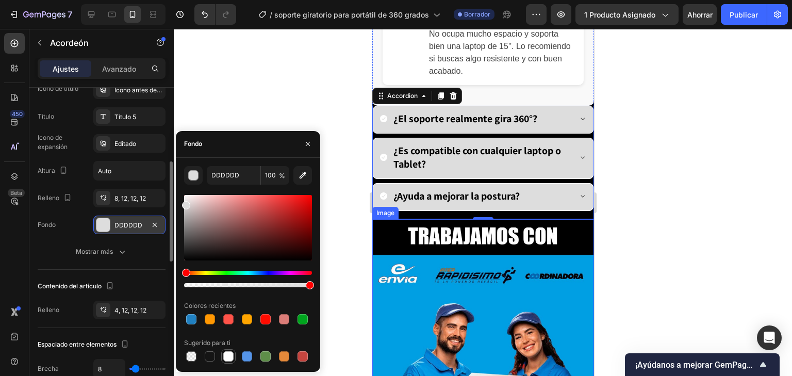
click at [223, 361] on div at bounding box center [228, 356] width 12 height 12
type input "FFFFFF"
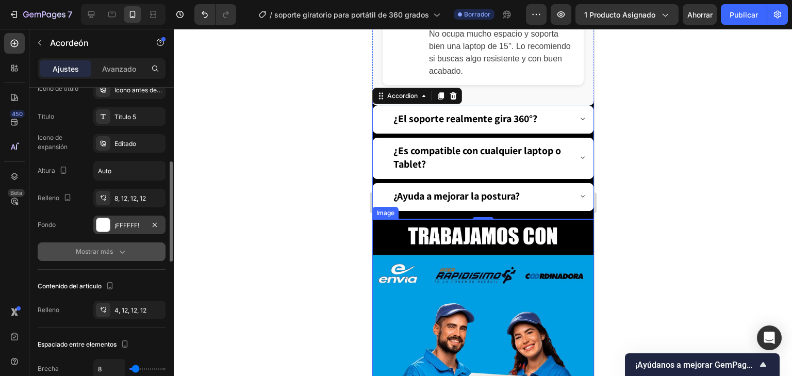
click at [115, 244] on button "Mostrar más" at bounding box center [102, 251] width 128 height 19
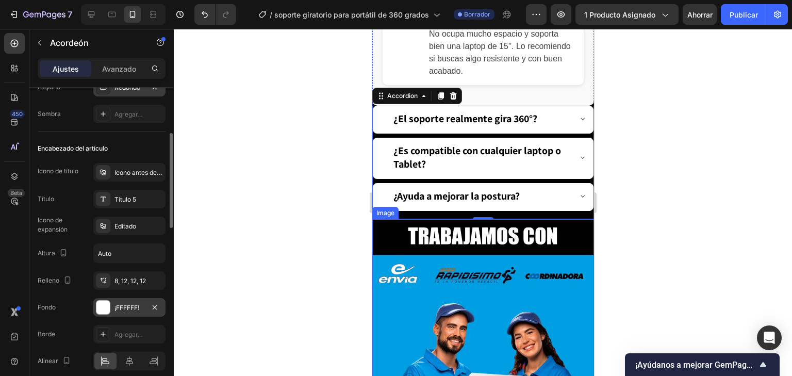
scroll to position [0, 0]
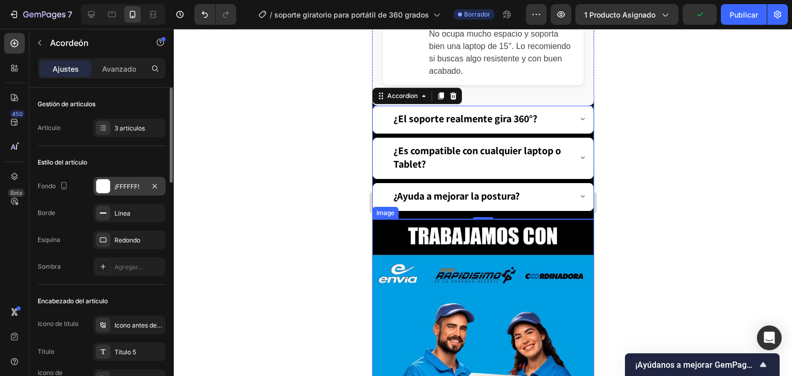
click at [134, 190] on div "¡FFFFFF!" at bounding box center [129, 186] width 30 height 9
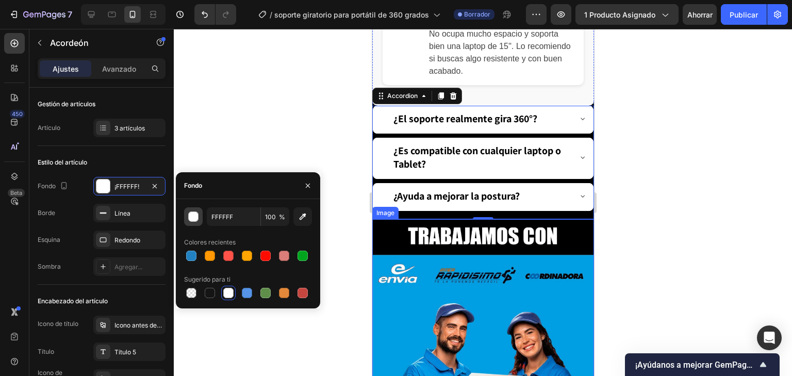
click at [193, 218] on div "button" at bounding box center [194, 217] width 10 height 10
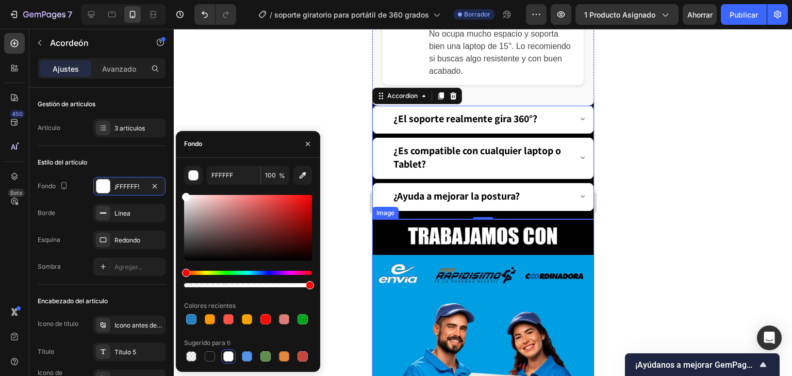
click at [353, 186] on div at bounding box center [483, 202] width 618 height 347
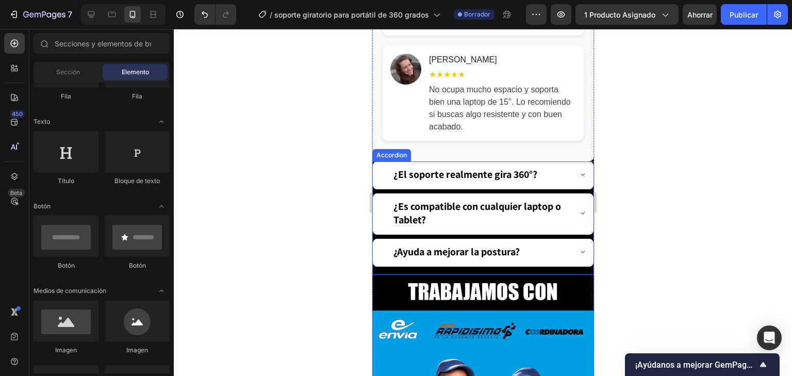
scroll to position [1965, 0]
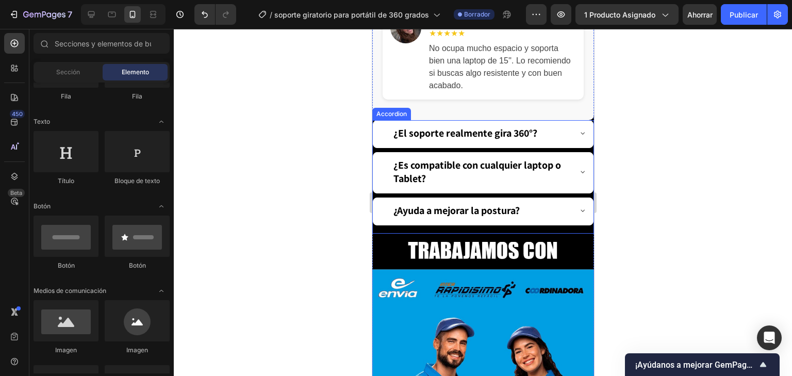
click at [580, 234] on div "¿El soporte realmente gira 360°? ¿Es compatible con cualquier laptop o Tablet? …" at bounding box center [483, 176] width 222 height 113
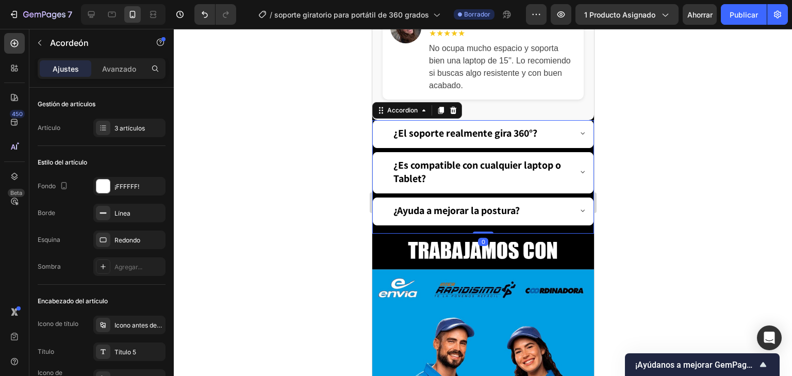
click at [580, 234] on div "¿El soporte realmente gira 360°? ¿Es compatible con cualquier laptop o Tablet? …" at bounding box center [483, 176] width 222 height 113
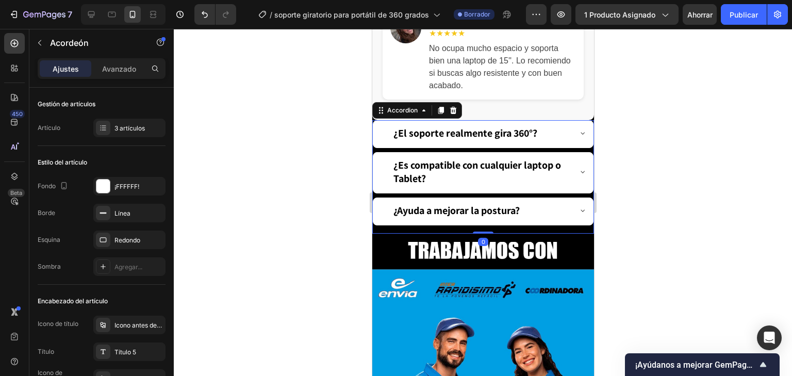
click at [580, 234] on div "¿El soporte realmente gira 360°? ¿Es compatible con cualquier laptop o Tablet? …" at bounding box center [483, 176] width 222 height 113
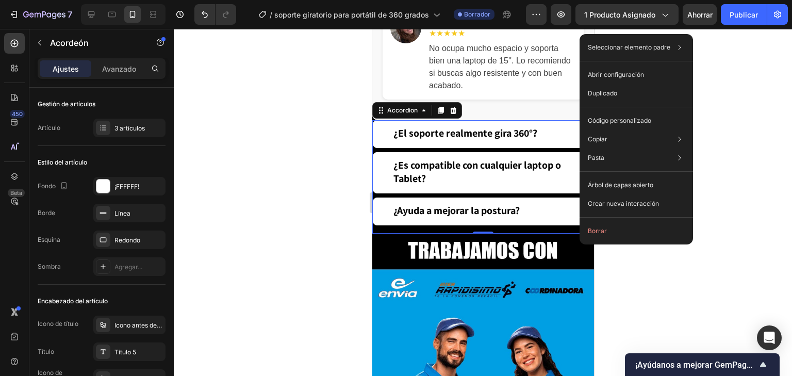
click at [580, 239] on div "Borrar" at bounding box center [636, 231] width 113 height 19
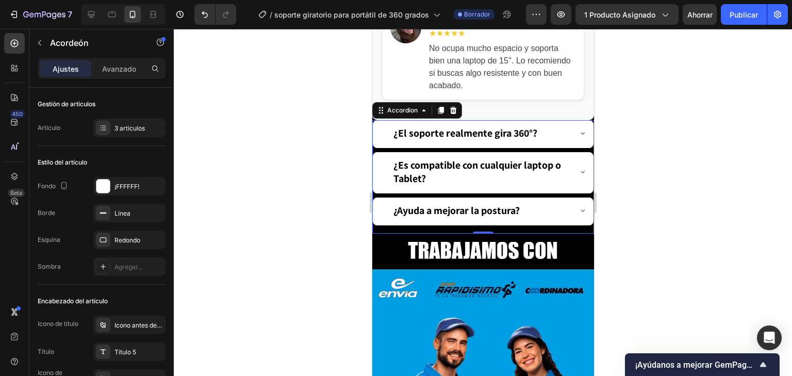
click at [537, 234] on div "¿El soporte realmente gira 360°? ¿Es compatible con cualquier laptop o Tablet? …" at bounding box center [483, 176] width 222 height 113
click at [533, 234] on div "¿El soporte realmente gira 360°? ¿Es compatible con cualquier laptop o Tablet? …" at bounding box center [483, 176] width 222 height 113
click at [127, 184] on font "¡FFFFFF!" at bounding box center [126, 187] width 25 height 8
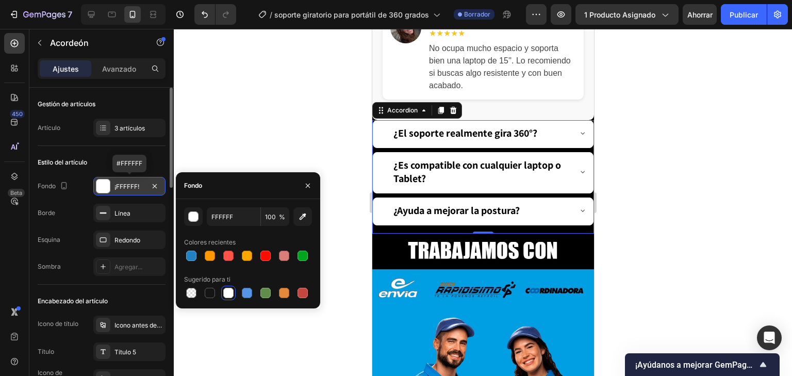
click at [127, 184] on font "¡FFFFFF!" at bounding box center [126, 187] width 25 height 8
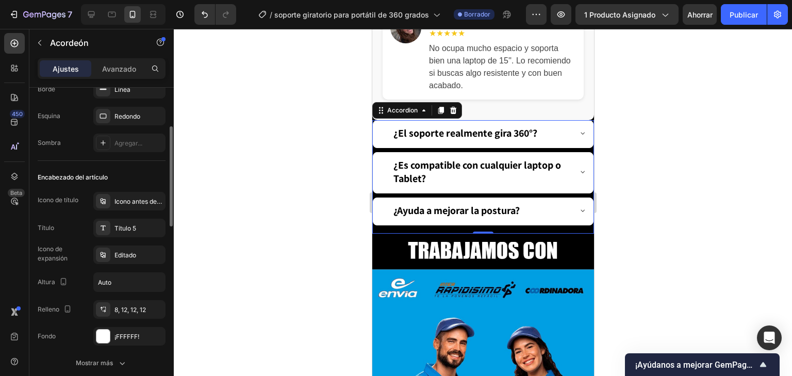
scroll to position [165, 0]
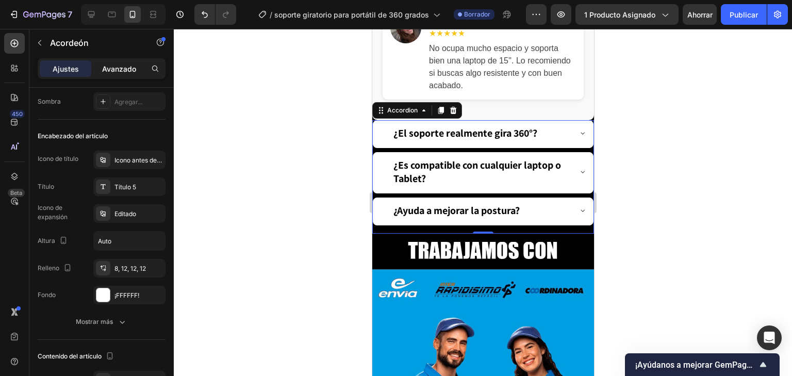
click at [128, 62] on div "Avanzado" at bounding box center [119, 68] width 52 height 16
type input "100%"
type input "100"
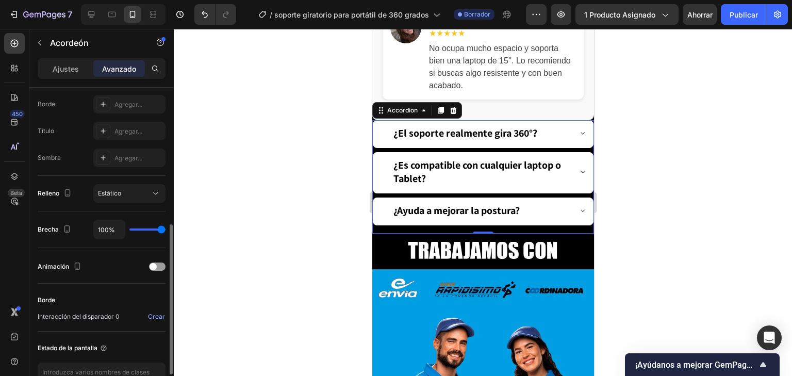
scroll to position [330, 0]
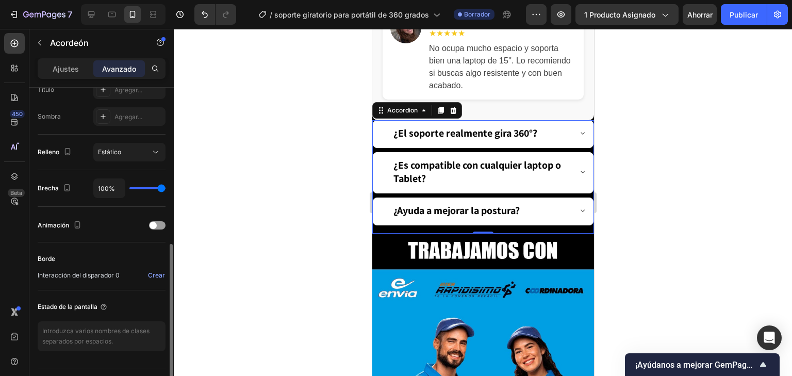
click at [266, 202] on div at bounding box center [483, 202] width 618 height 347
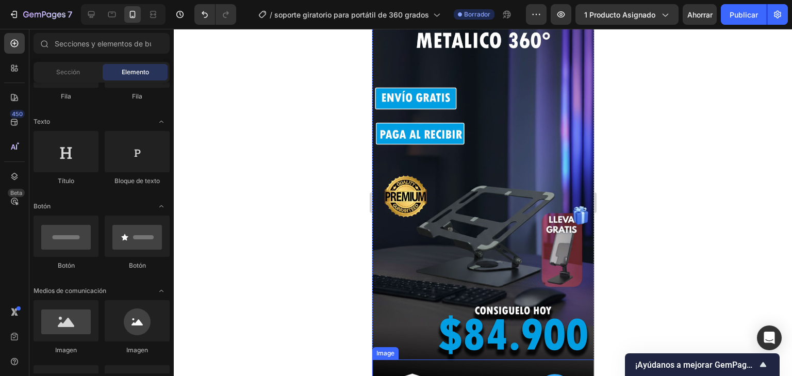
scroll to position [0, 0]
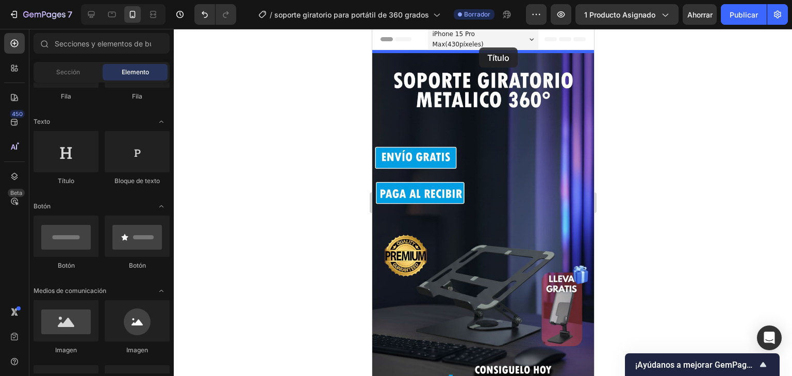
drag, startPoint x: 458, startPoint y: 179, endPoint x: 478, endPoint y: 47, distance: 133.1
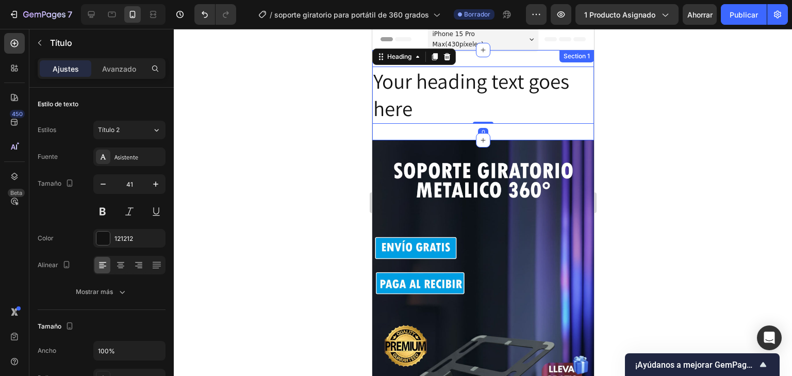
click at [468, 132] on div "Your heading text goes here Heading 0 Section 1" at bounding box center [483, 95] width 222 height 90
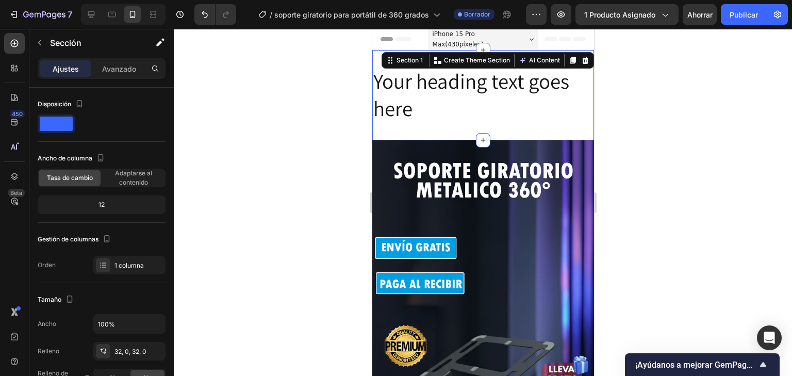
click at [388, 130] on div "Your heading text goes here Heading Section 1 You can create reusable sections …" at bounding box center [483, 95] width 222 height 90
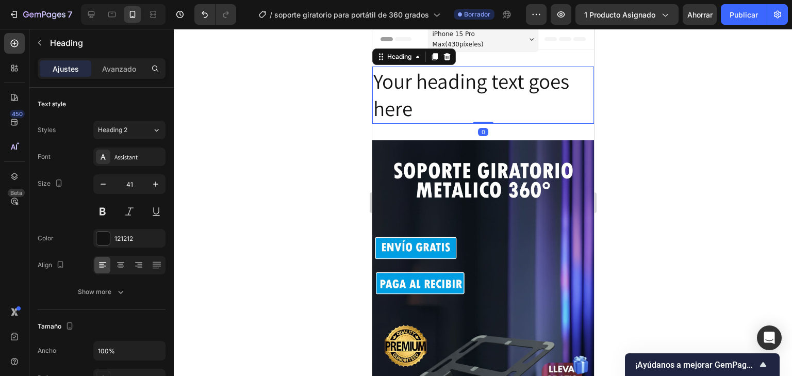
click at [422, 101] on h2 "Your heading text goes here" at bounding box center [483, 95] width 222 height 57
click at [432, 115] on h2 "Your heading text goes here" at bounding box center [483, 95] width 222 height 57
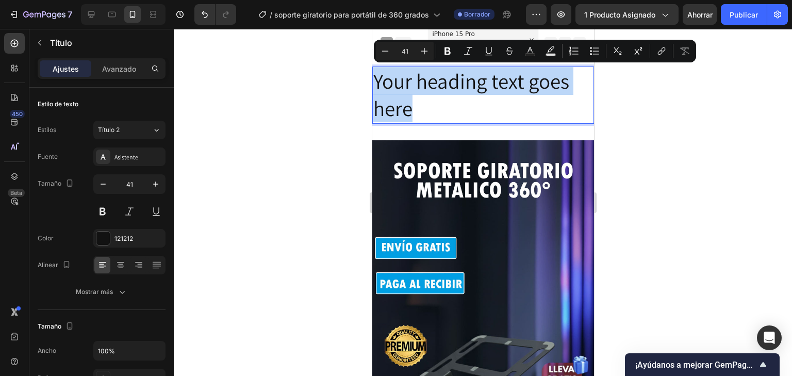
drag, startPoint x: 446, startPoint y: 112, endPoint x: 740, endPoint y: 107, distance: 294.4
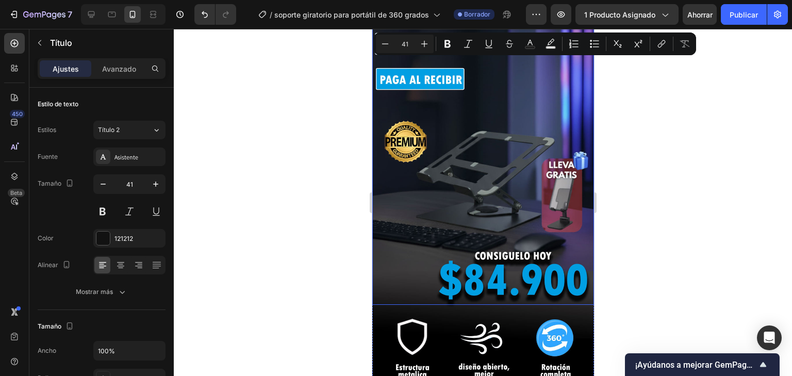
type input "16"
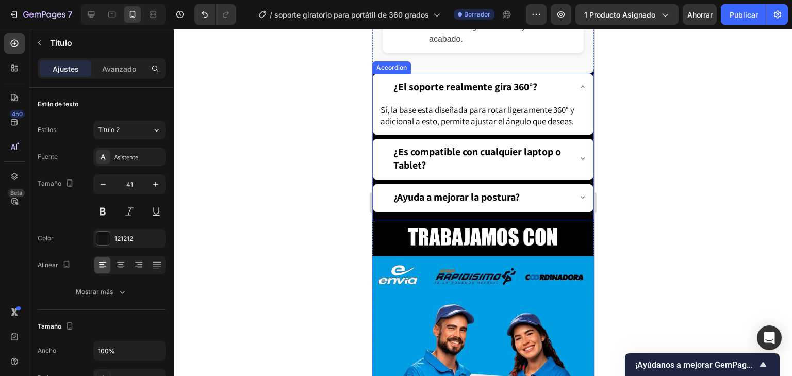
scroll to position [2104, 0]
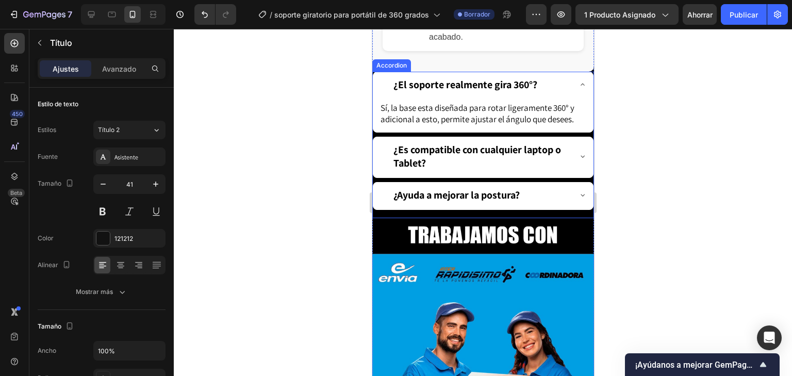
click at [566, 218] on div "¿El soporte realmente gira 360°? Sí, la base esta diseñada para rotar ligeramen…" at bounding box center [483, 145] width 222 height 146
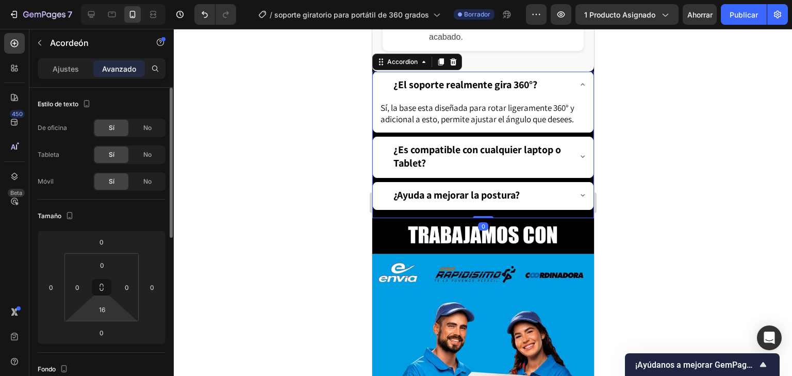
click at [115, 0] on html "7 Historial de versiones / soporte giratorio para portátil de 360 ​​grados Borr…" at bounding box center [396, 0] width 792 height 0
click at [121, 0] on html "7 Historial de versiones / soporte giratorio para portátil de 360 ​​grados Borr…" at bounding box center [396, 0] width 792 height 0
click at [113, 309] on div "16" at bounding box center [102, 309] width 26 height 16
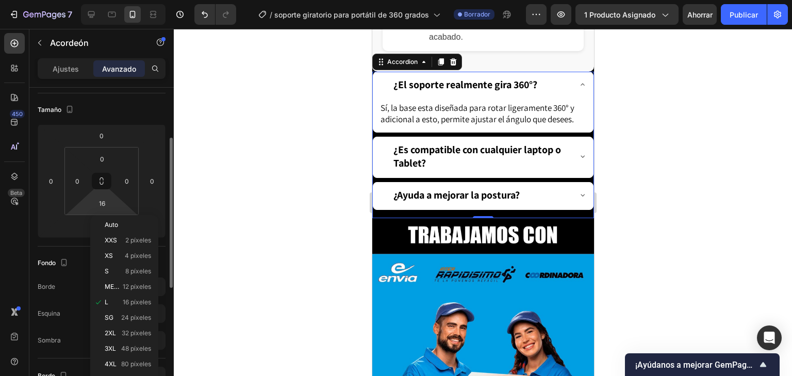
scroll to position [0, 0]
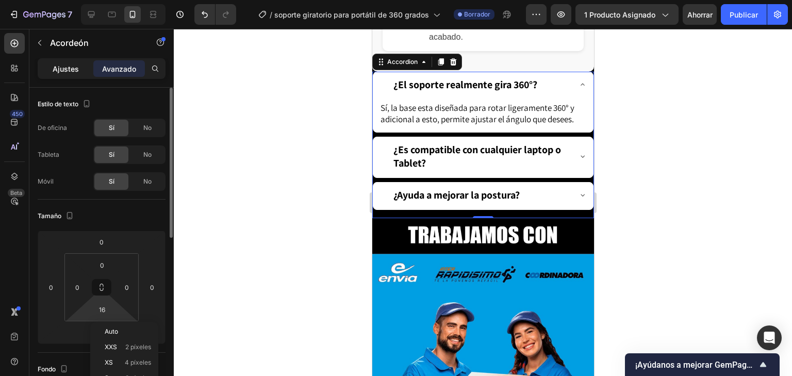
click at [64, 66] on font "Ajustes" at bounding box center [66, 68] width 26 height 9
type input "8"
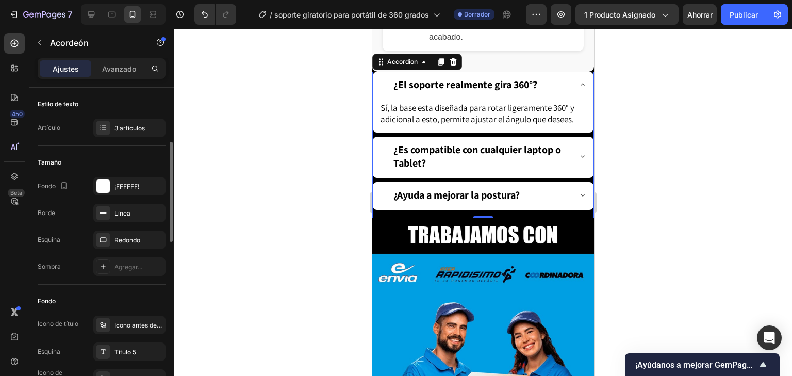
scroll to position [41, 0]
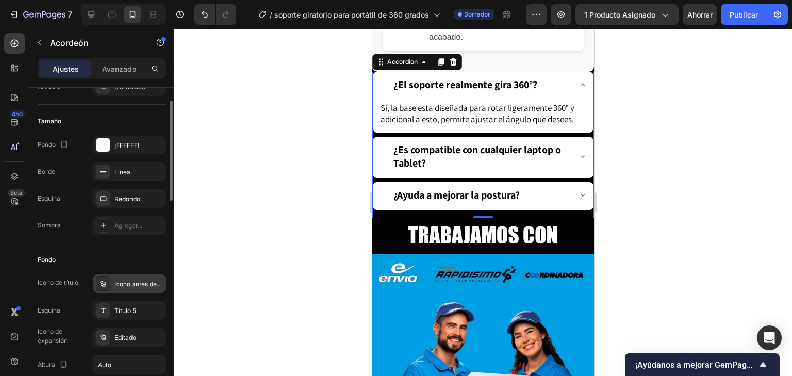
click at [140, 283] on font "Icono antes del texto" at bounding box center [144, 284] width 60 height 8
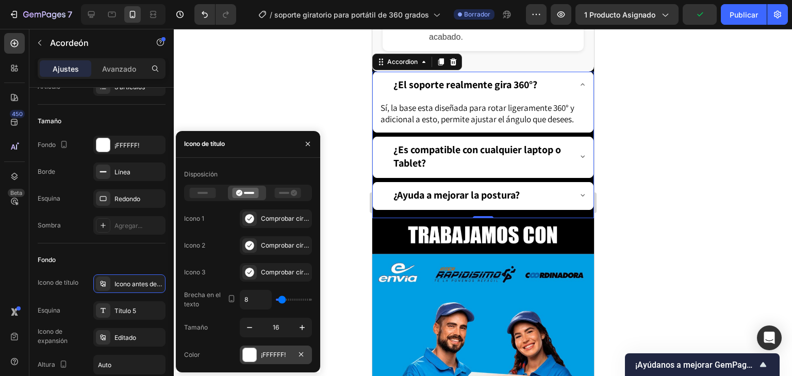
click at [251, 350] on div at bounding box center [249, 354] width 13 height 13
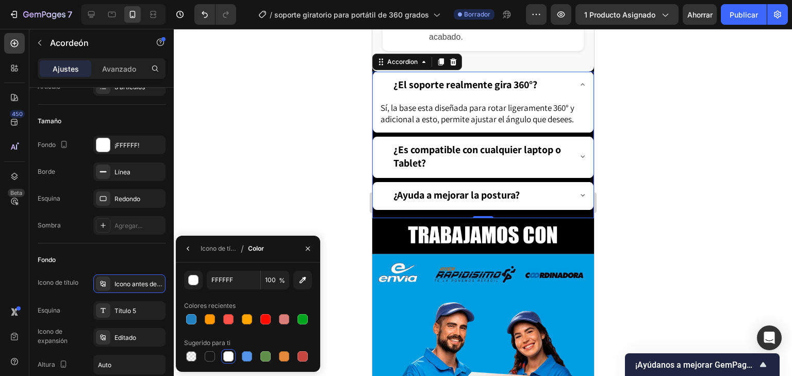
click at [229, 358] on div at bounding box center [228, 356] width 10 height 10
click at [239, 356] on div at bounding box center [248, 356] width 128 height 14
click at [252, 359] on div at bounding box center [247, 356] width 12 height 12
click at [305, 323] on div at bounding box center [302, 319] width 10 height 10
click at [208, 357] on div at bounding box center [210, 356] width 10 height 10
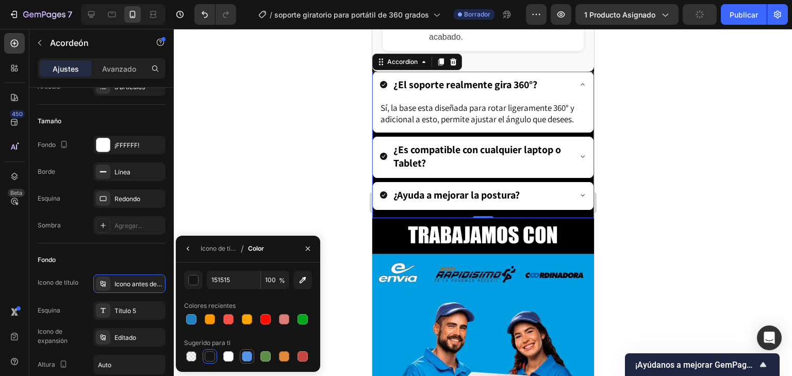
click at [241, 356] on div at bounding box center [247, 356] width 12 height 12
type input "5594E7"
click at [79, 295] on div "Icono de título Icono antes del texto Esquina Título 5 Icono de expansión Edita…" at bounding box center [102, 351] width 128 height 154
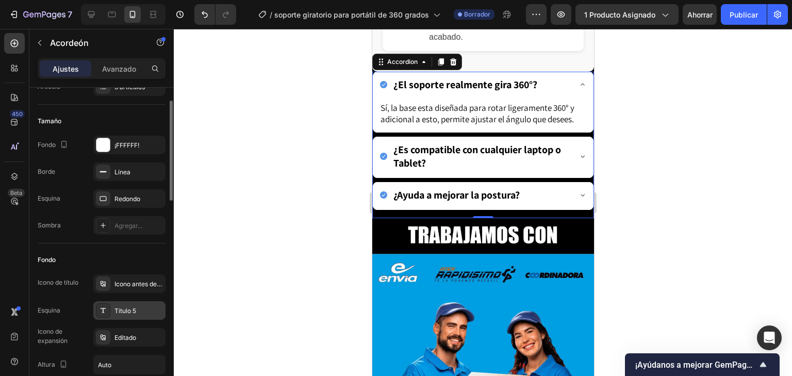
scroll to position [165, 0]
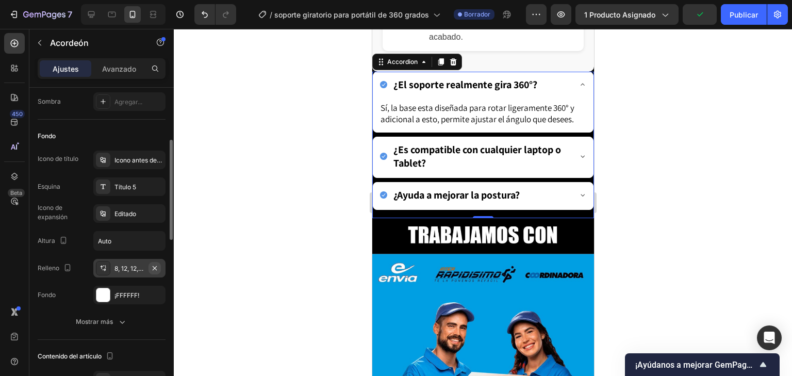
click at [153, 270] on icon "button" at bounding box center [155, 268] width 8 height 8
click at [221, 13] on icon "Deshacer/Rehacer" at bounding box center [226, 14] width 10 height 10
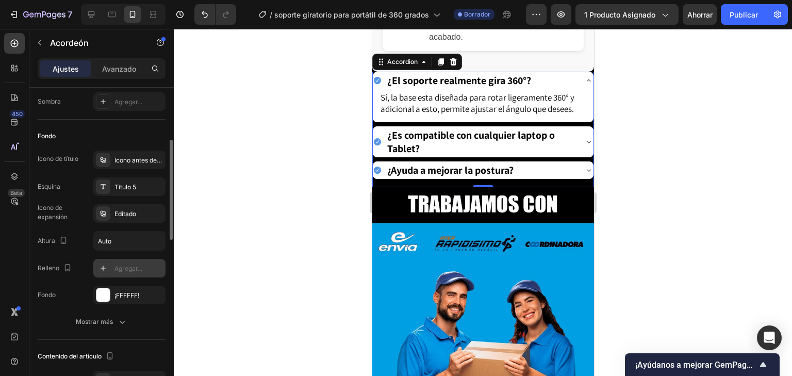
click at [586, 81] on icon at bounding box center [588, 80] width 4 height 2
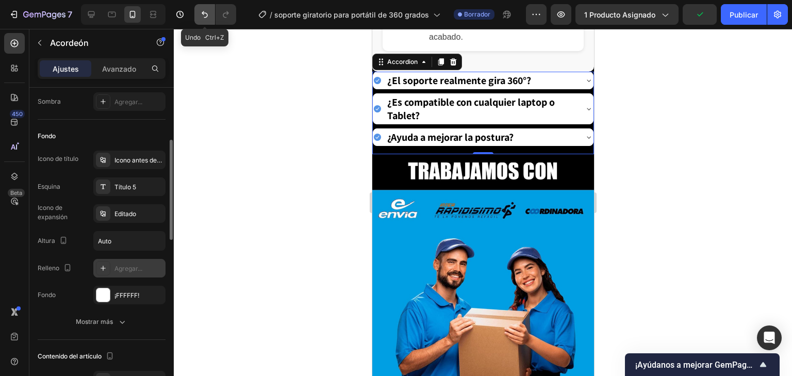
click at [203, 16] on icon "Deshacer/Rehacer" at bounding box center [205, 14] width 10 height 10
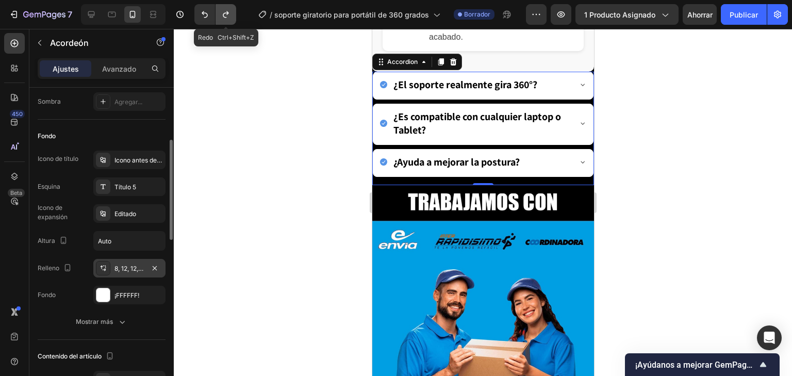
click at [226, 18] on icon "Deshacer/Rehacer" at bounding box center [226, 14] width 6 height 7
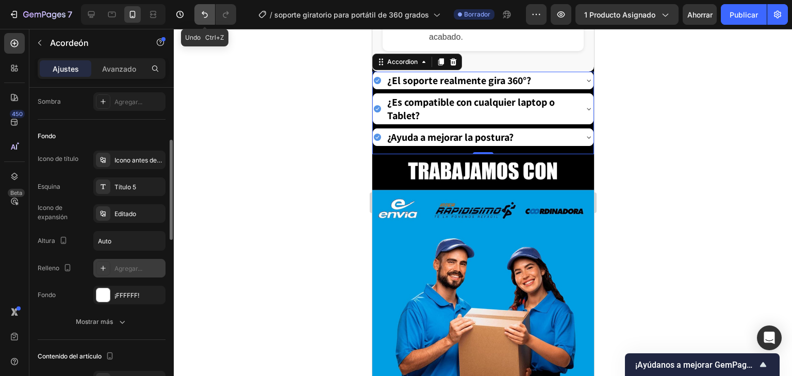
click at [204, 13] on icon "Deshacer/Rehacer" at bounding box center [205, 14] width 10 height 10
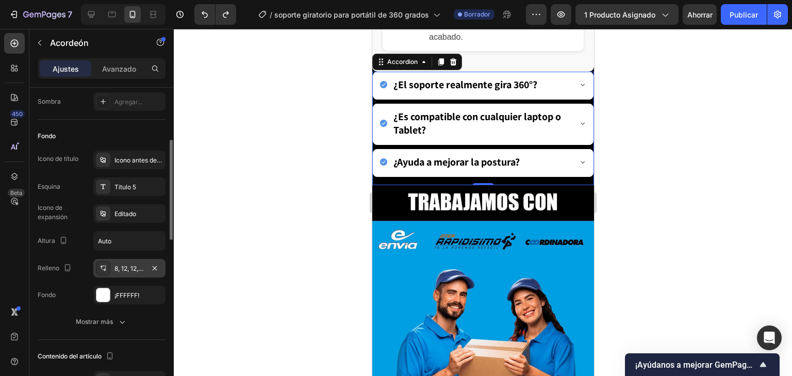
click at [194, 4] on button "Deshacer/Rehacer" at bounding box center [204, 14] width 21 height 21
click at [234, 13] on button "Deshacer/Rehacer" at bounding box center [226, 14] width 21 height 21
click at [231, 13] on button "Deshacer/Rehacer" at bounding box center [226, 14] width 21 height 21
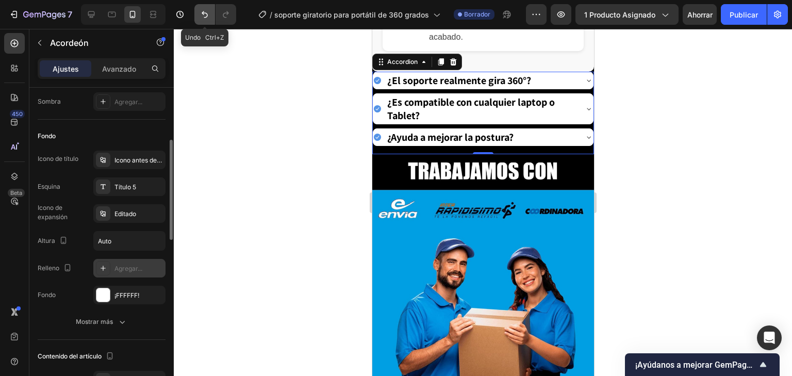
click at [208, 17] on icon "Deshacer/Rehacer" at bounding box center [205, 14] width 10 height 10
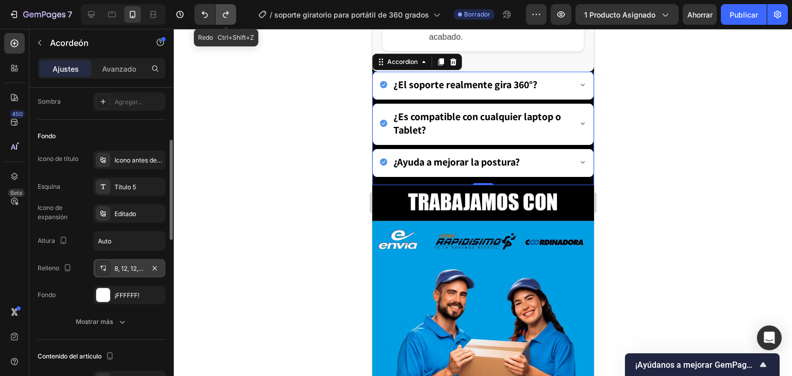
click at [232, 16] on button "Deshacer/Rehacer" at bounding box center [226, 14] width 21 height 21
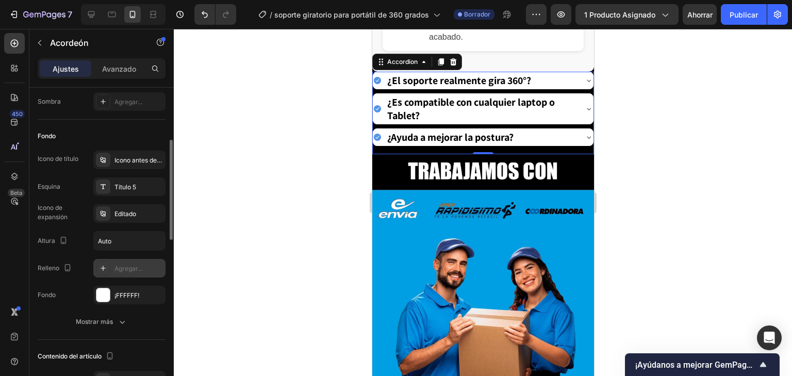
click at [610, 145] on div at bounding box center [483, 202] width 618 height 347
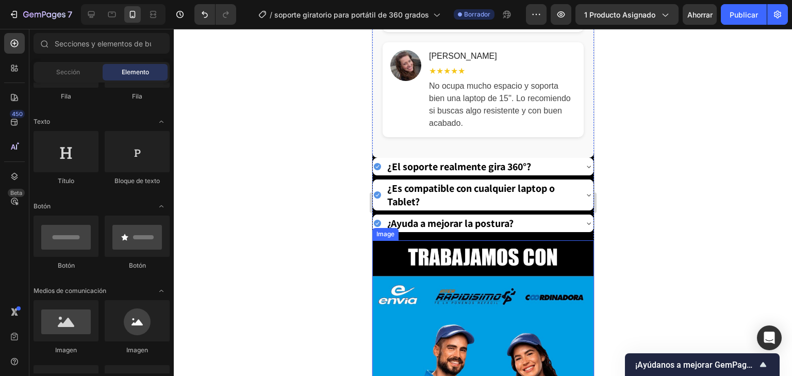
scroll to position [1980, 0]
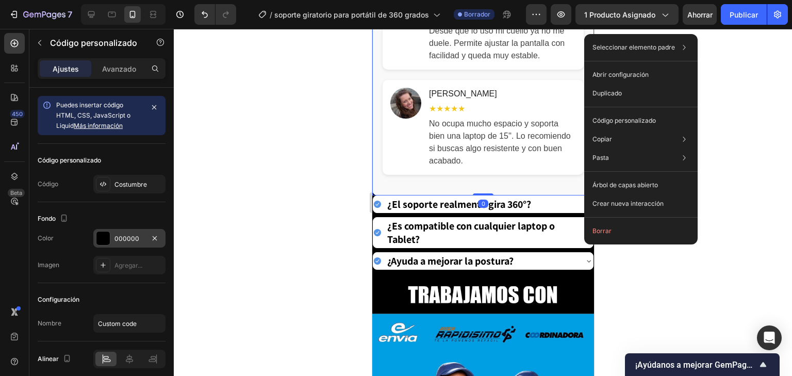
click at [110, 230] on div "000000" at bounding box center [129, 238] width 72 height 19
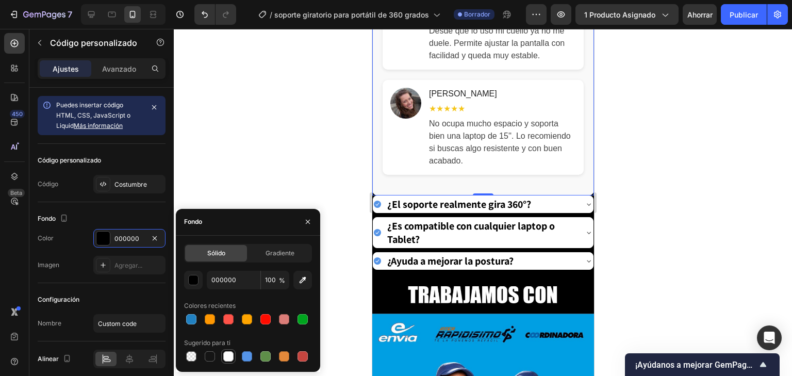
click at [225, 353] on div at bounding box center [228, 356] width 10 height 10
type input "FFFFFF"
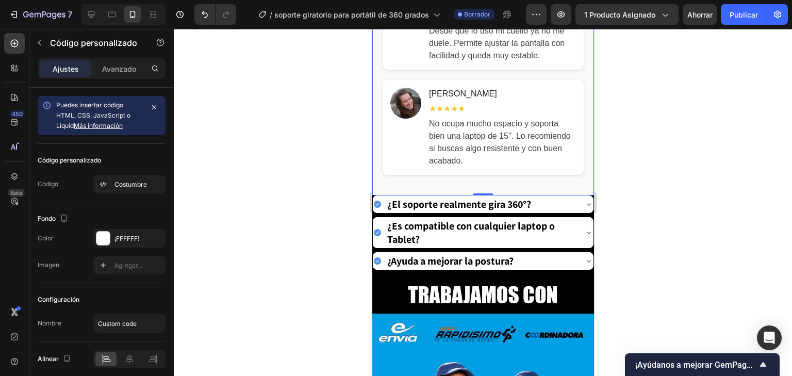
click at [660, 198] on div at bounding box center [483, 202] width 618 height 347
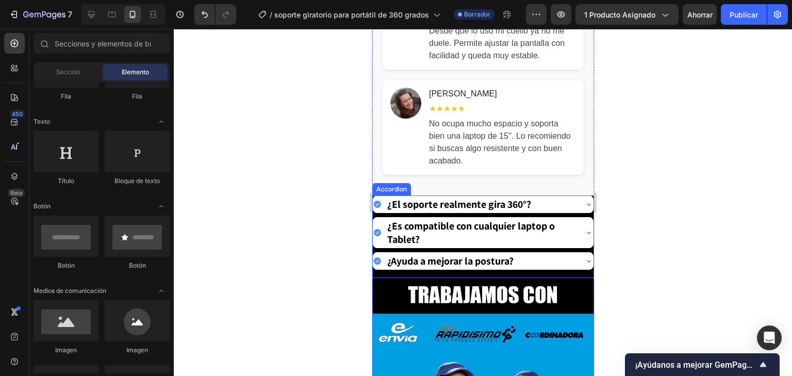
click at [586, 209] on div "¿El soporte realmente gira 360°?" at bounding box center [482, 204] width 221 height 18
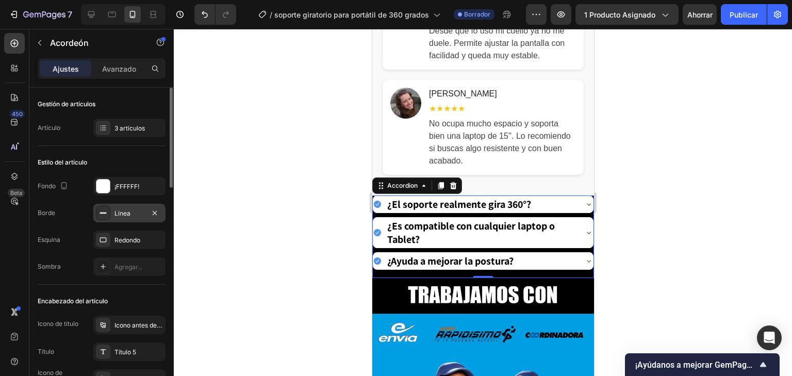
click at [132, 218] on div "Línea" at bounding box center [129, 213] width 72 height 19
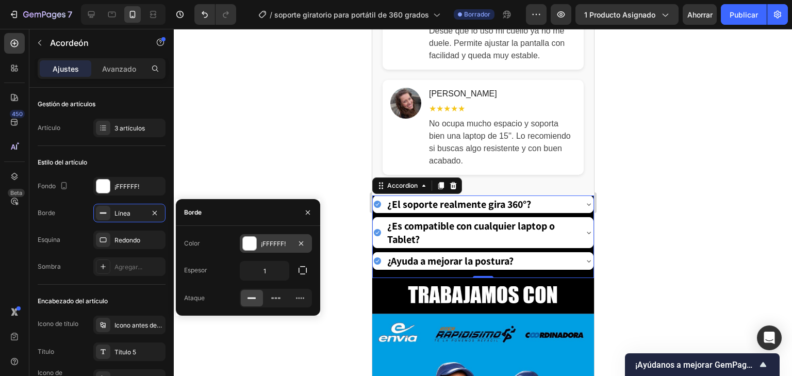
click at [254, 244] on div at bounding box center [249, 243] width 13 height 13
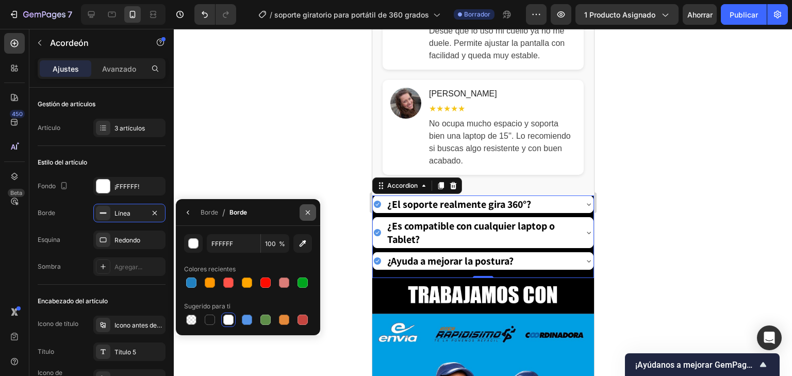
click at [308, 212] on icon "button" at bounding box center [308, 212] width 8 height 8
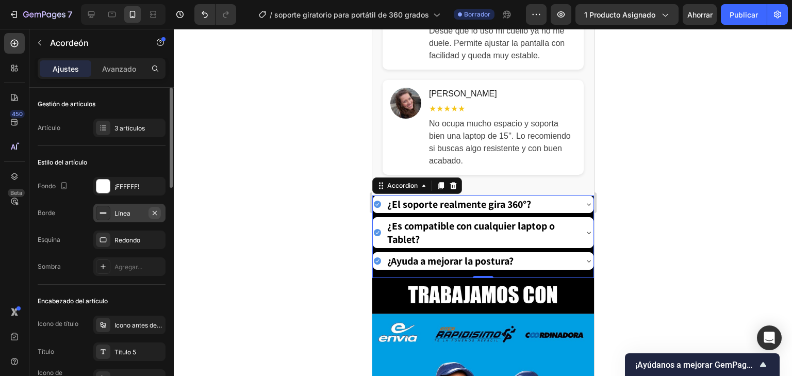
click at [153, 210] on icon "button" at bounding box center [155, 212] width 4 height 4
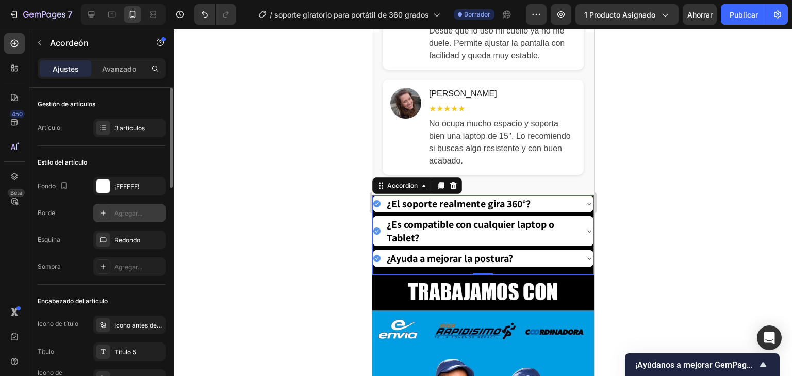
click at [103, 213] on icon at bounding box center [103, 212] width 5 height 5
type input "1"
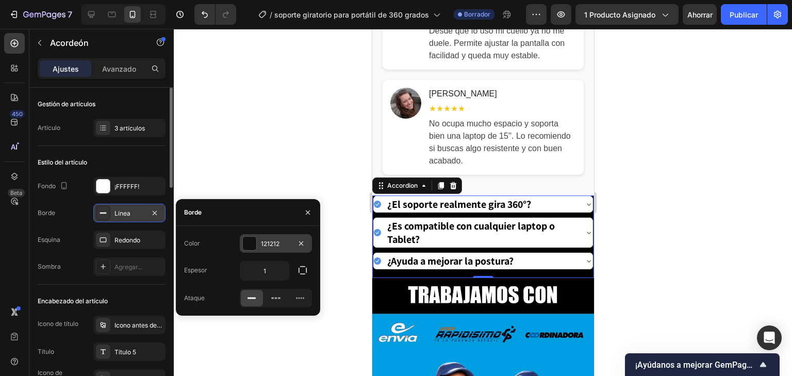
click at [274, 247] on div "121212" at bounding box center [276, 243] width 30 height 9
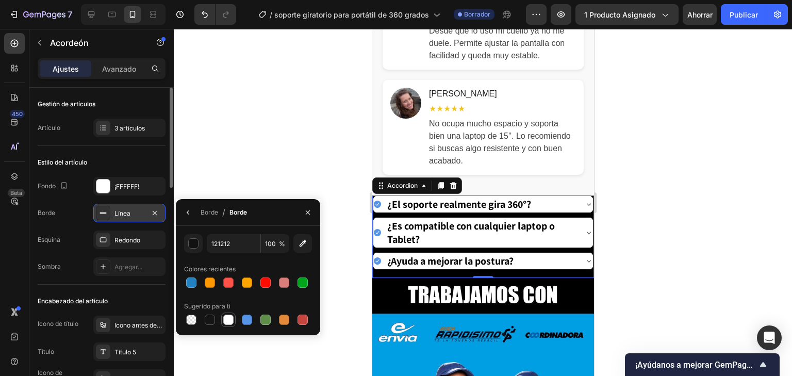
click at [232, 320] on div at bounding box center [228, 319] width 10 height 10
type input "FFFFFF"
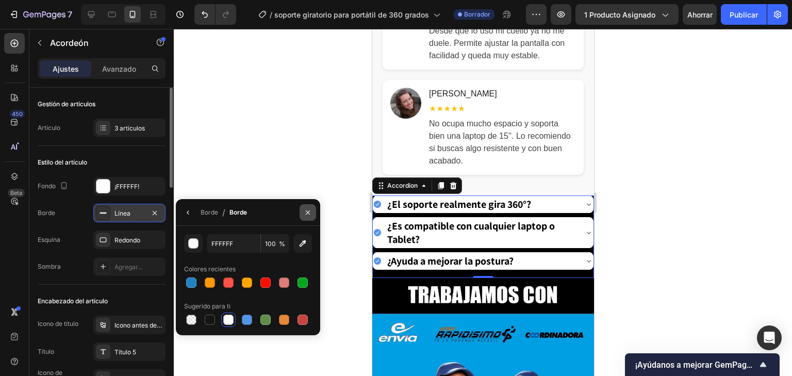
click at [307, 212] on icon "button" at bounding box center [308, 212] width 8 height 8
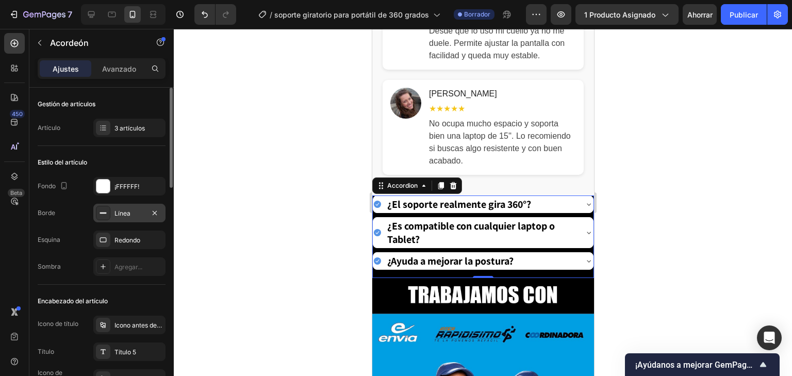
click at [124, 210] on font "Línea" at bounding box center [122, 213] width 16 height 8
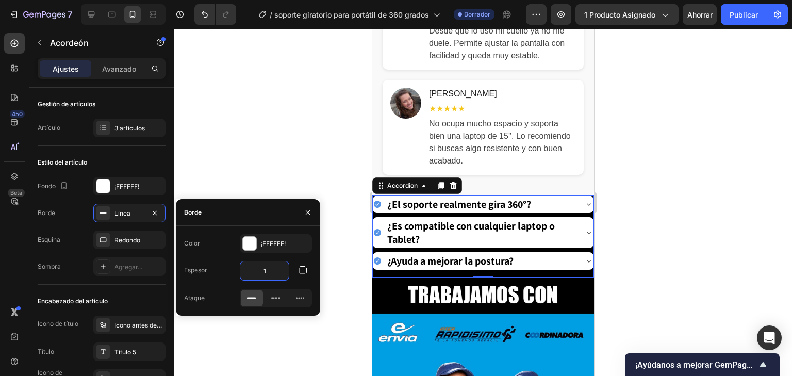
click at [272, 274] on input "1" at bounding box center [264, 270] width 48 height 19
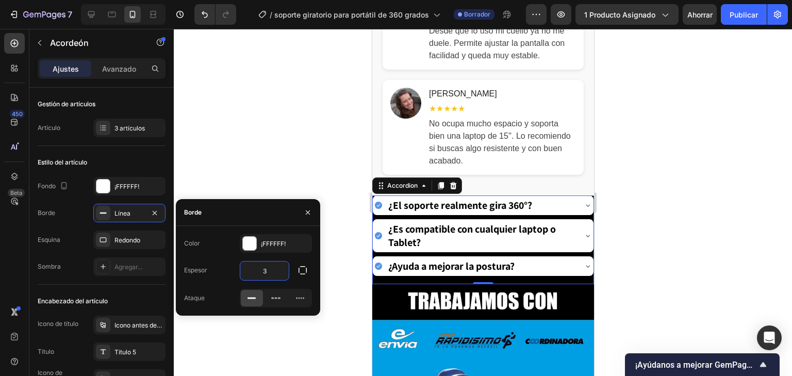
type input "3"
type input "0"
click at [155, 212] on icon "button" at bounding box center [155, 212] width 4 height 4
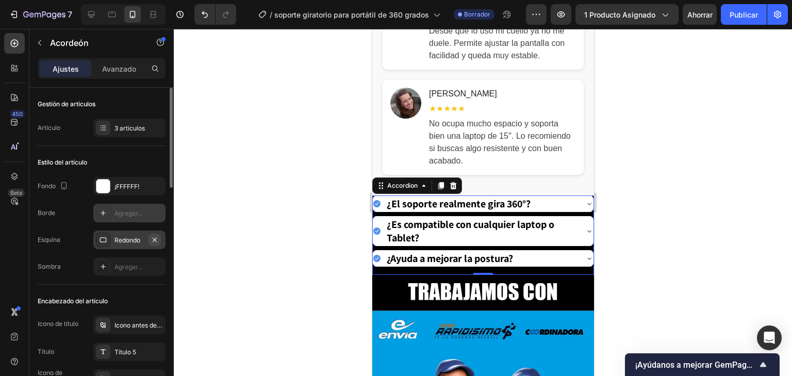
click at [159, 236] on icon "button" at bounding box center [155, 240] width 8 height 8
click at [136, 239] on font "Agregar..." at bounding box center [128, 240] width 28 height 8
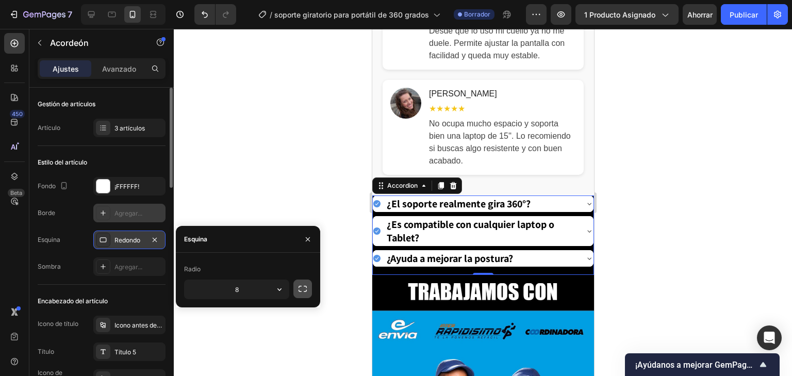
click at [304, 287] on icon "button" at bounding box center [302, 289] width 10 height 10
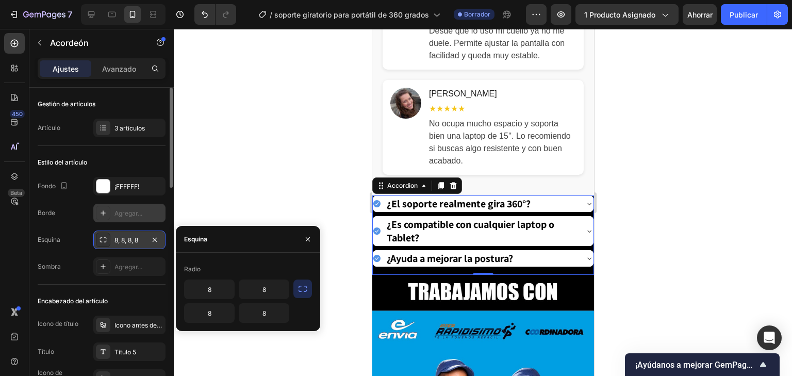
click at [304, 287] on icon "button" at bounding box center [302, 289] width 10 height 10
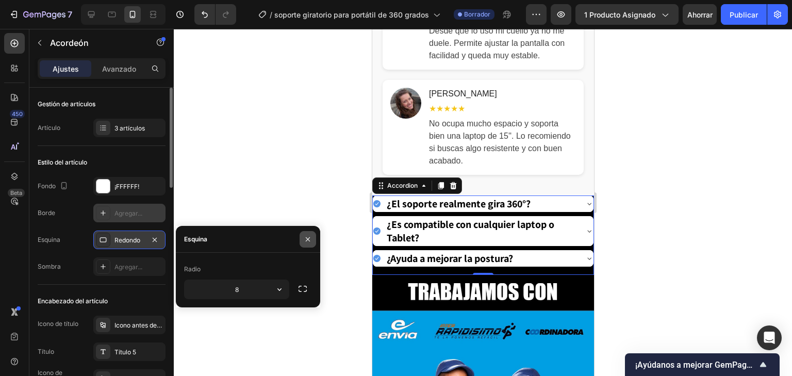
click at [307, 237] on icon "button" at bounding box center [308, 239] width 8 height 8
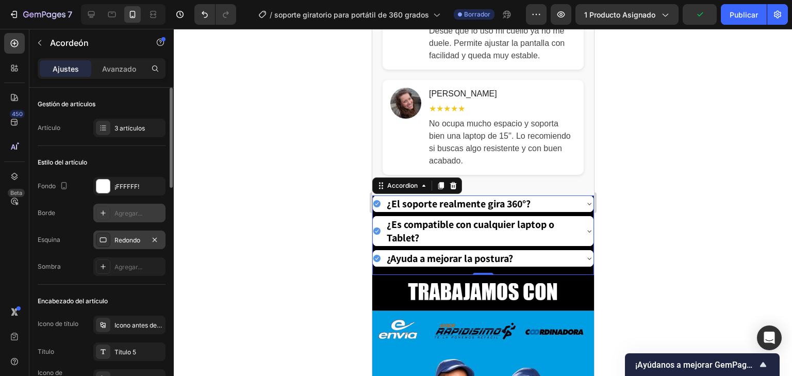
click at [502, 275] on div "¿El soporte realmente gira 360°? ¿Es compatible con cualquier laptop o Tablet? …" at bounding box center [483, 234] width 222 height 79
click at [113, 69] on font "Avanzado" at bounding box center [119, 68] width 34 height 9
type input "100%"
type input "100"
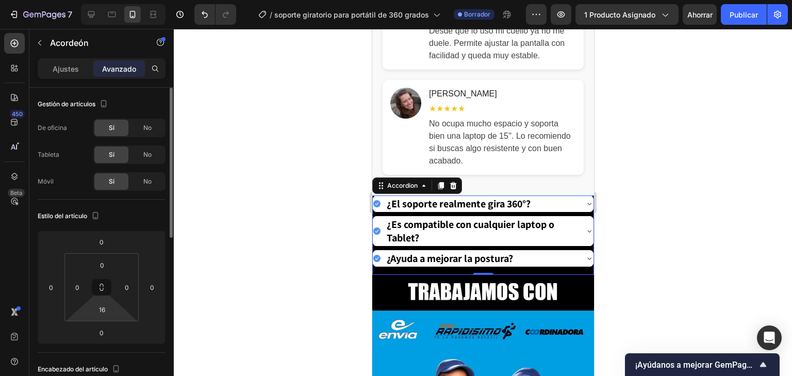
click at [118, 0] on html "7 Historial de versiones / soporte giratorio para portátil de 360 ​​grados Borr…" at bounding box center [396, 0] width 792 height 0
click at [112, 311] on div "16" at bounding box center [102, 309] width 26 height 16
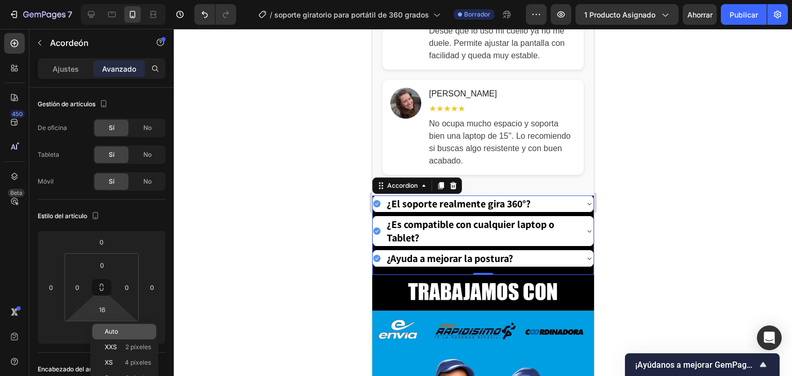
click at [127, 328] on p "Auto" at bounding box center [128, 331] width 46 height 7
type input "Auto"
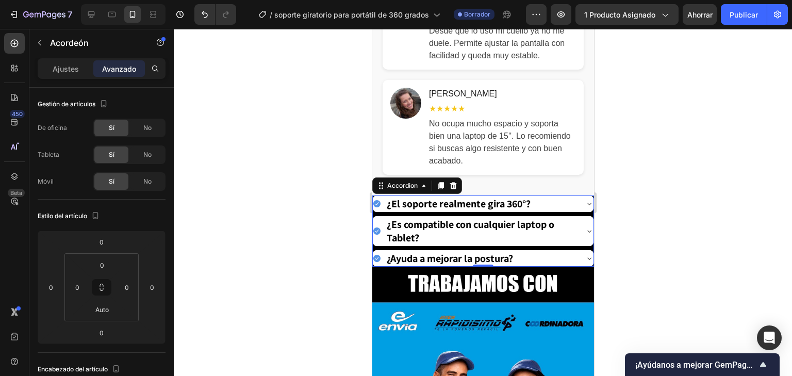
click at [224, 233] on div at bounding box center [483, 202] width 618 height 347
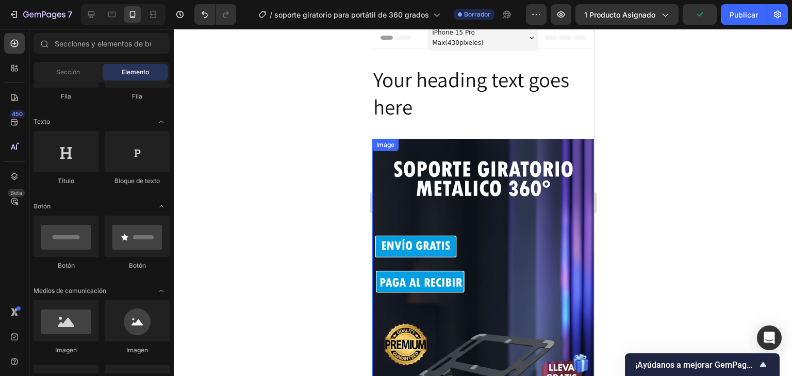
scroll to position [0, 0]
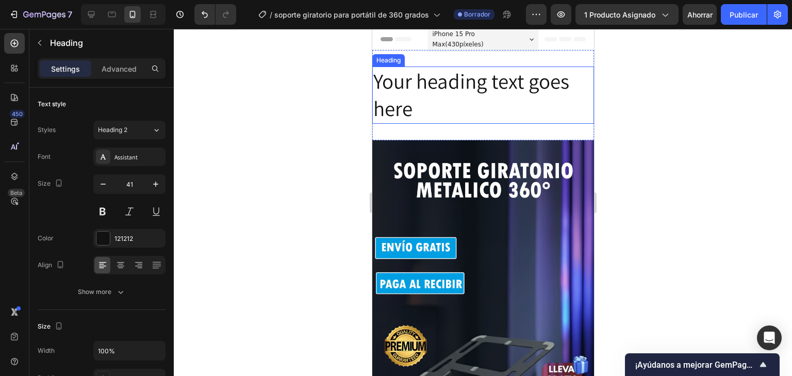
click at [424, 110] on h2 "Your heading text goes here" at bounding box center [483, 95] width 222 height 57
click at [412, 107] on h2 "Your heading text goes here" at bounding box center [483, 95] width 222 height 57
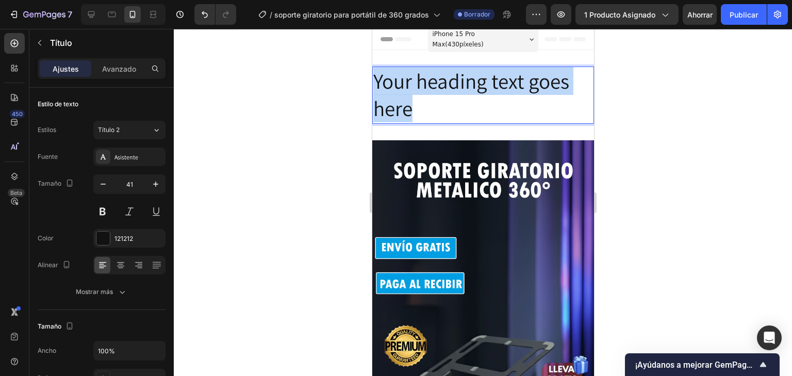
drag, startPoint x: 445, startPoint y: 108, endPoint x: 353, endPoint y: 73, distance: 98.1
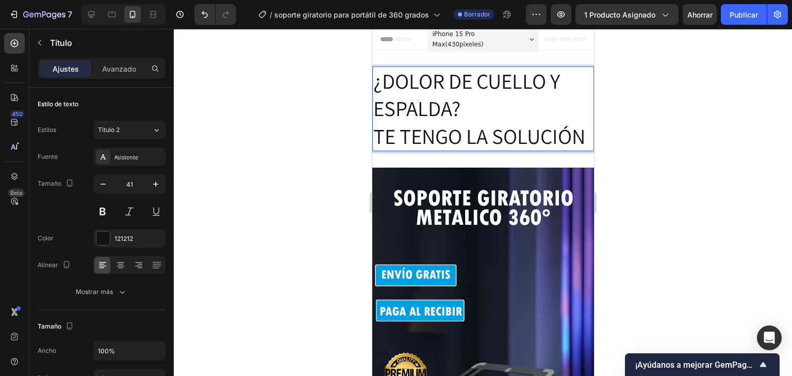
click at [583, 140] on p "¿DOLOR DE CUELLO Y ESPALDA? TE TENGO LA SOLUCIÓN" at bounding box center [483, 109] width 220 height 82
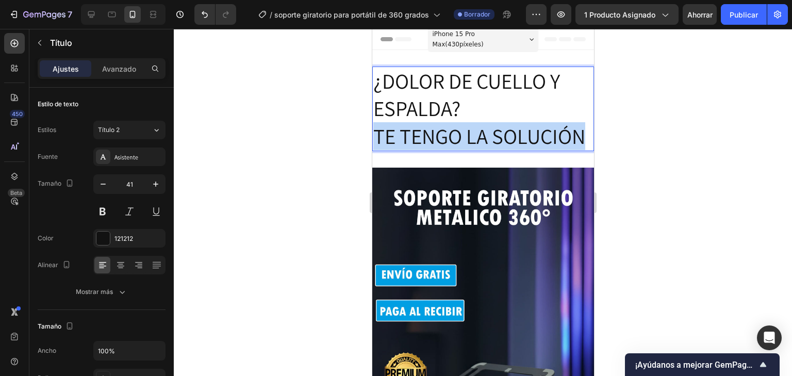
drag, startPoint x: 585, startPoint y: 140, endPoint x: 606, endPoint y: 196, distance: 60.7
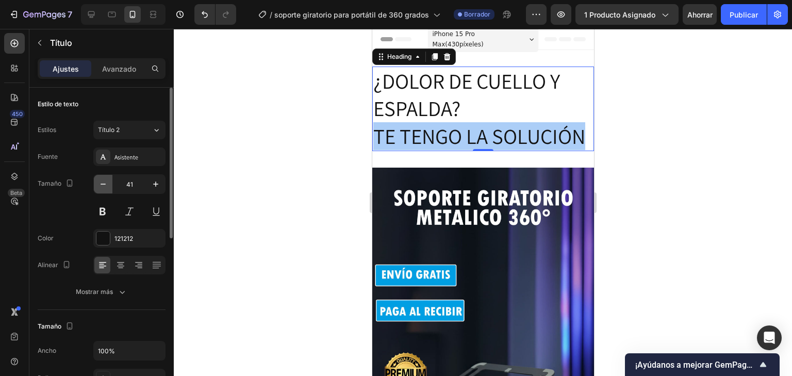
click at [106, 186] on icon "button" at bounding box center [103, 184] width 10 height 10
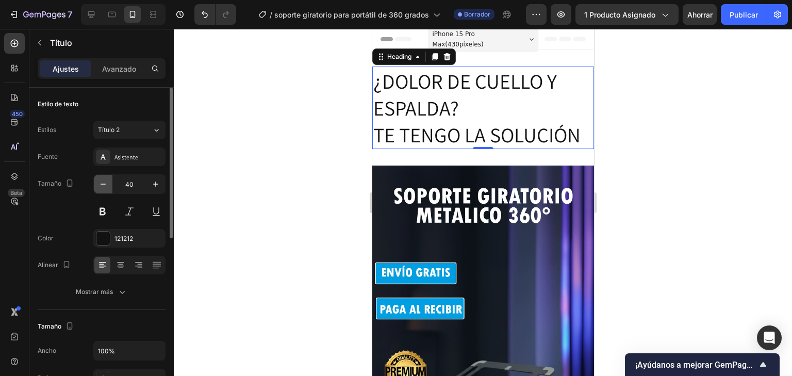
click at [106, 186] on icon "button" at bounding box center [103, 184] width 10 height 10
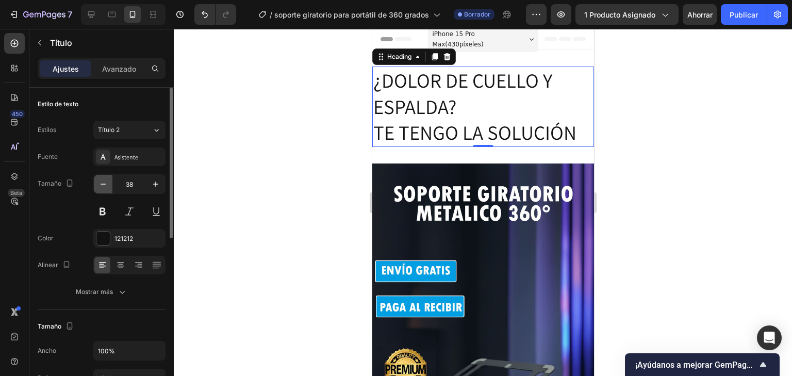
click at [106, 186] on icon "button" at bounding box center [103, 184] width 10 height 10
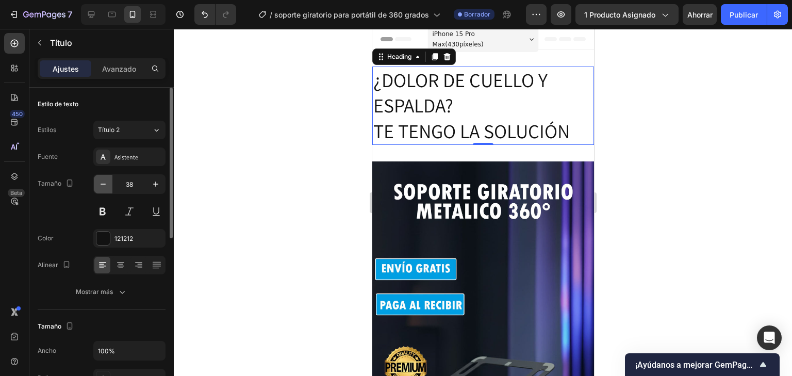
click at [106, 186] on icon "button" at bounding box center [103, 184] width 10 height 10
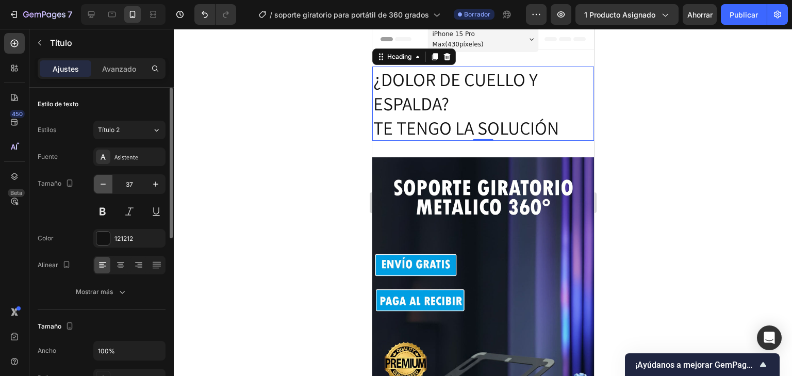
click at [106, 186] on icon "button" at bounding box center [103, 184] width 10 height 10
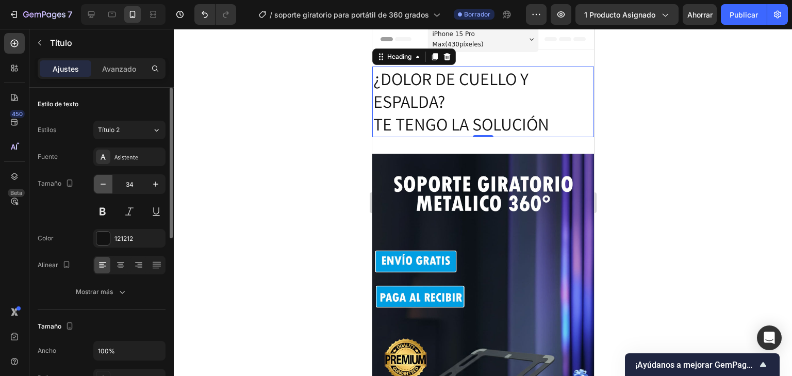
click at [106, 186] on icon "button" at bounding box center [103, 184] width 10 height 10
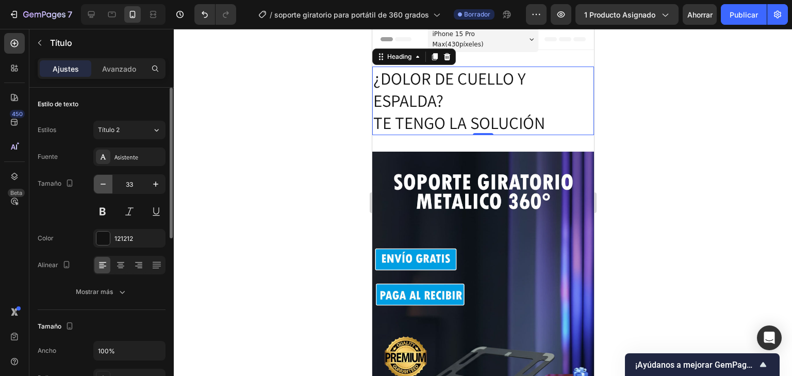
click at [106, 186] on icon "button" at bounding box center [103, 184] width 10 height 10
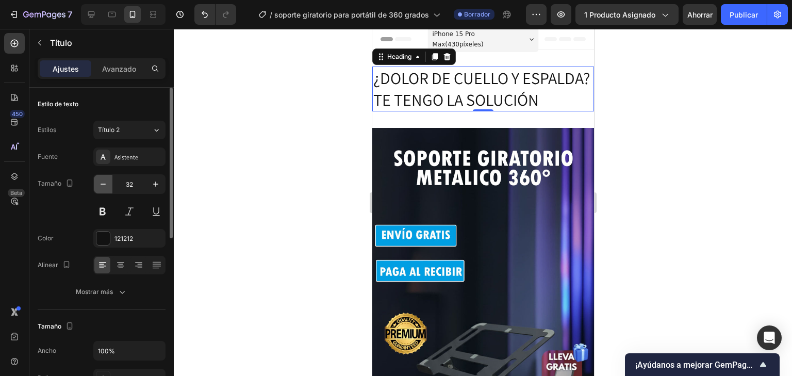
click at [106, 186] on icon "button" at bounding box center [103, 184] width 10 height 10
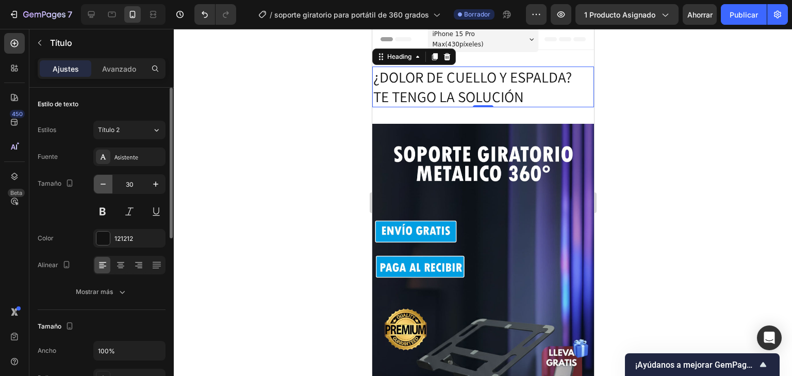
type input "29"
click at [114, 261] on div at bounding box center [120, 265] width 16 height 16
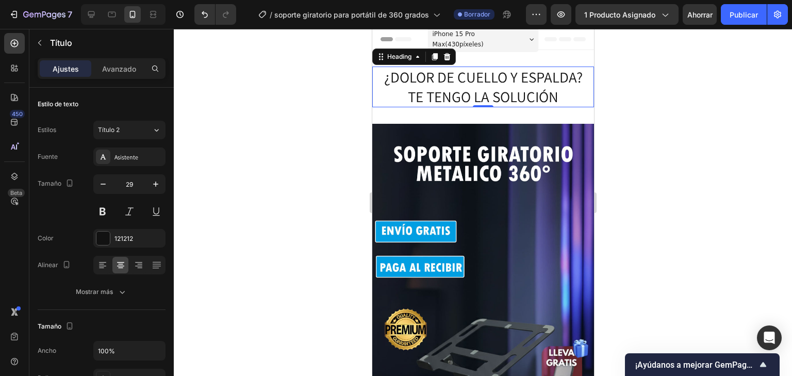
click at [553, 97] on p "¿DOLOR DE CUELLO Y ESPALDA? TE TENGO LA SOLUCIÓN" at bounding box center [483, 87] width 220 height 39
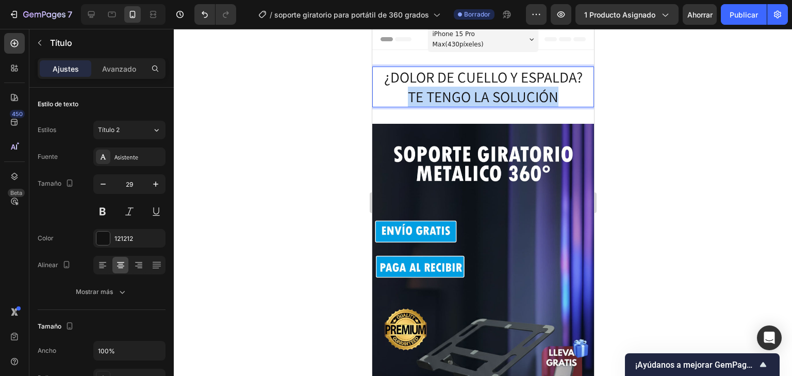
drag, startPoint x: 553, startPoint y: 97, endPoint x: 395, endPoint y: 95, distance: 158.3
click at [395, 95] on p "¿DOLOR DE CUELLO Y ESPALDA? TE TENGO LA SOLUCIÓN" at bounding box center [483, 87] width 220 height 39
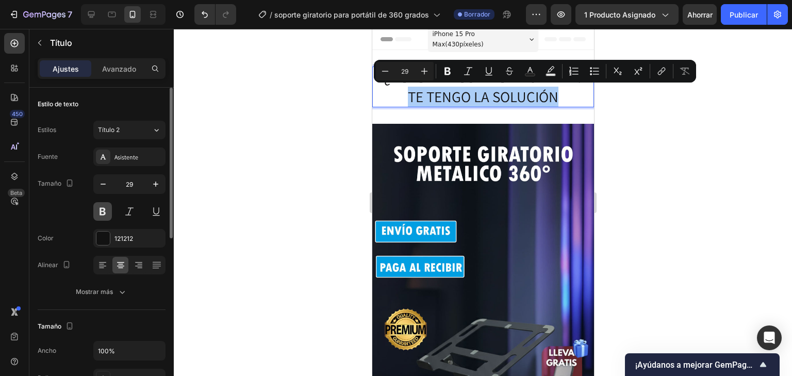
click at [102, 205] on button at bounding box center [102, 211] width 19 height 19
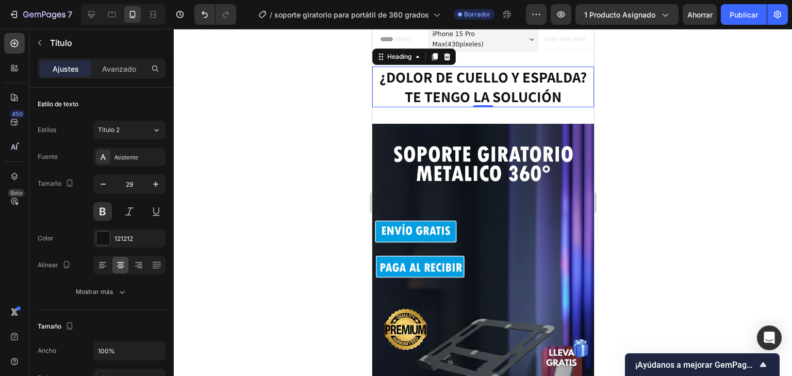
click at [561, 104] on p "¿DOLOR DE CUELLO Y ESPALDA? TE TENGO LA SOLUCIÓN" at bounding box center [483, 87] width 220 height 39
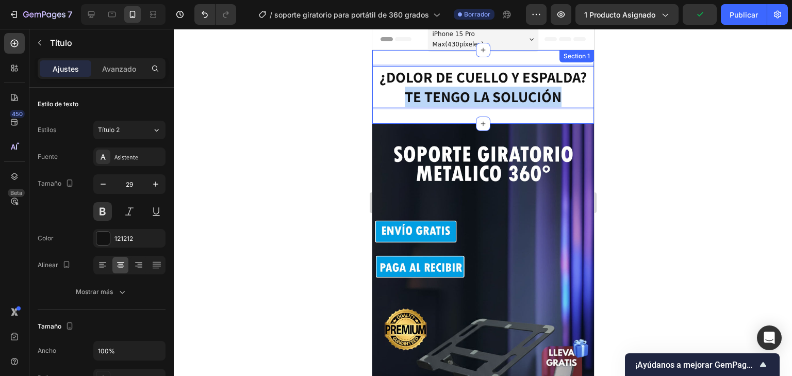
drag, startPoint x: 561, startPoint y: 104, endPoint x: 389, endPoint y: 108, distance: 172.8
click at [389, 108] on div "¿DOLOR DE CUELLO Y ESPALDA? TE TENGO LA SOLUCIÓN Heading 0 Section 1" at bounding box center [483, 87] width 222 height 74
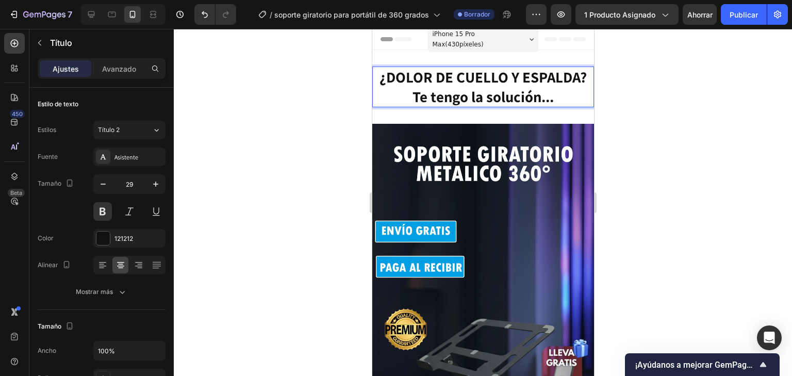
click at [714, 178] on div at bounding box center [483, 202] width 618 height 347
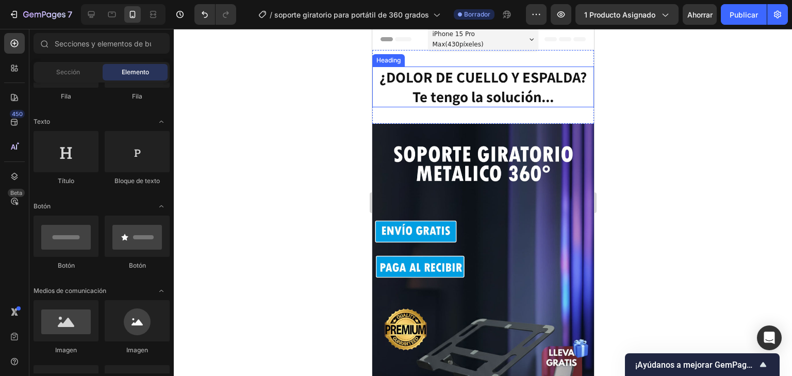
click at [558, 82] on p "¿DOLOR DE CUELLO Y ESPALDA? Te tengo la solución..." at bounding box center [483, 87] width 220 height 39
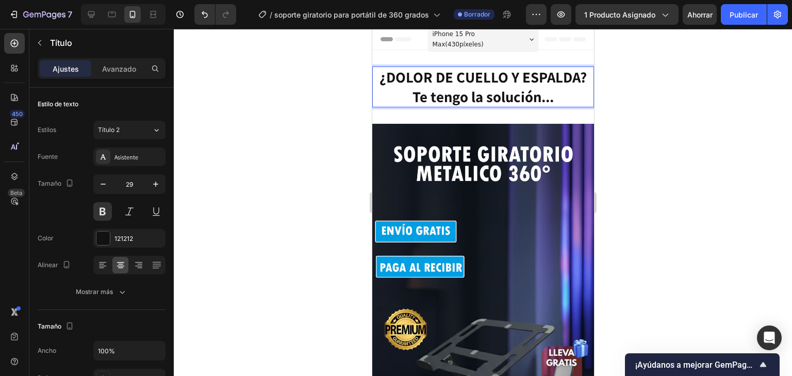
click at [581, 77] on p "¿DOLOR DE CUELLO Y ESPALDA? Te tengo la solución..." at bounding box center [483, 87] width 220 height 39
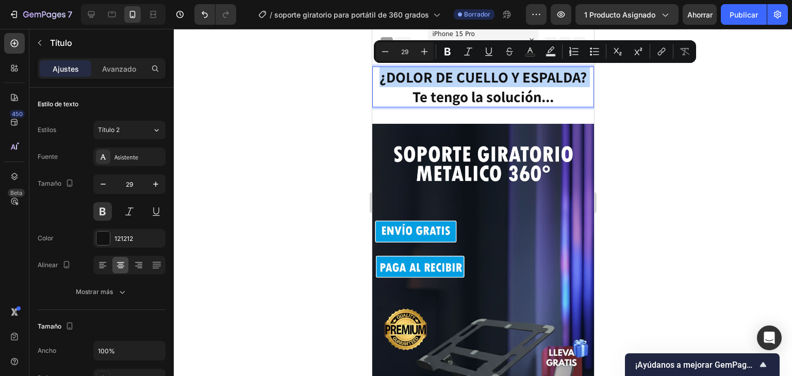
drag, startPoint x: 581, startPoint y: 77, endPoint x: 378, endPoint y: 81, distance: 202.7
click at [378, 81] on p "¿DOLOR DE CUELLO Y ESPALDA? Te tengo la solución..." at bounding box center [483, 87] width 220 height 39
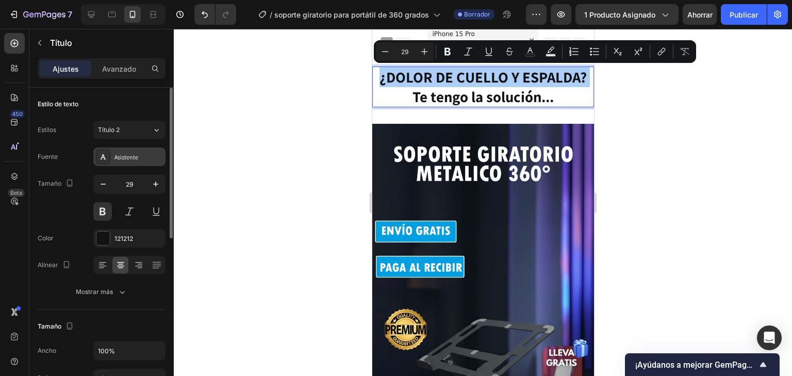
click at [118, 150] on div "Asistente" at bounding box center [129, 156] width 72 height 19
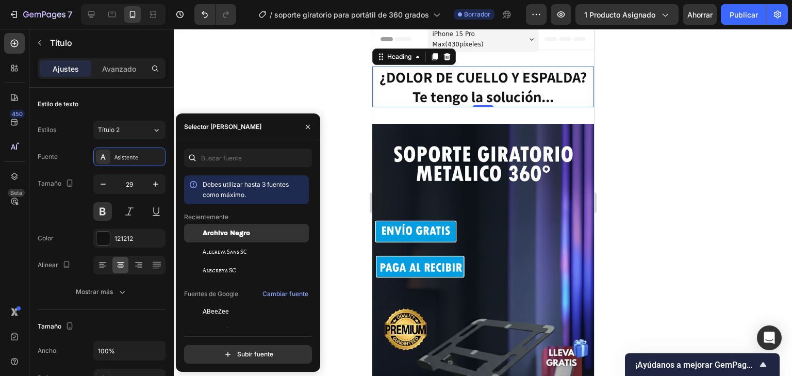
click at [222, 233] on font "Archivo Negro" at bounding box center [226, 232] width 47 height 7
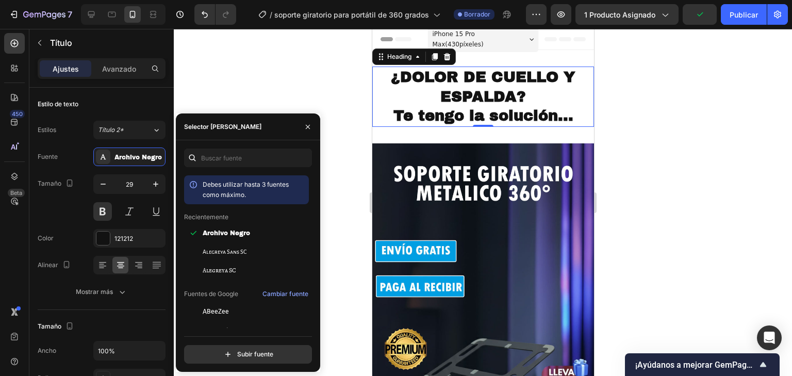
click at [640, 86] on div at bounding box center [483, 202] width 618 height 347
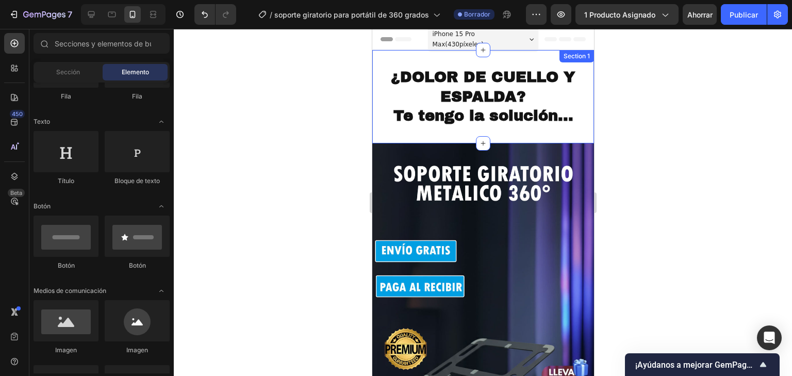
click at [541, 139] on div "¿DOLOR DE CUELLO Y ESPALDA? Te tengo la solución... Heading Section 1" at bounding box center [483, 96] width 222 height 93
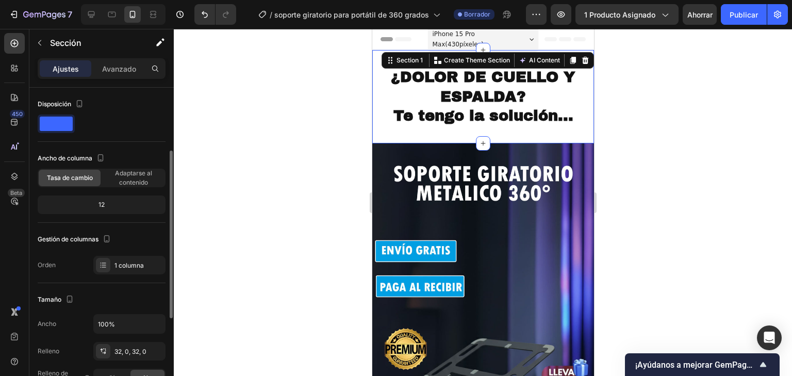
scroll to position [165, 0]
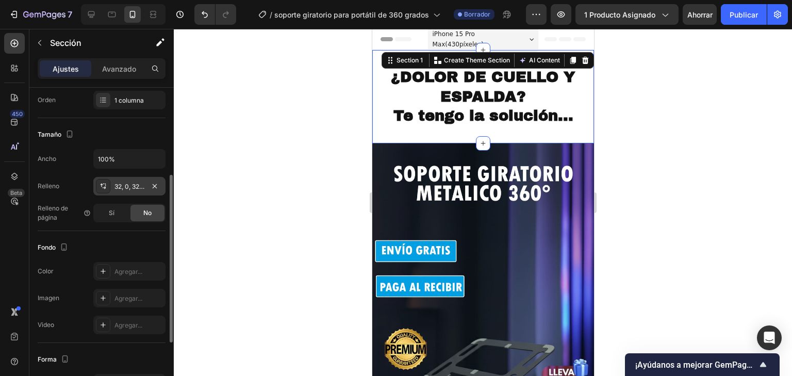
click at [125, 187] on font "32, 0, 32, 0" at bounding box center [130, 187] width 32 height 8
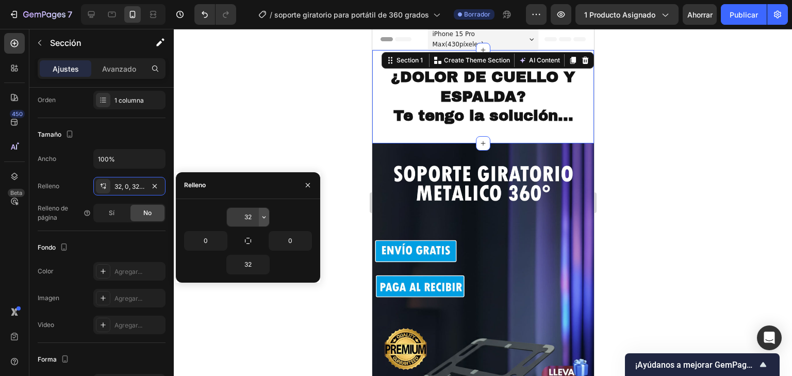
click at [260, 218] on icon "button" at bounding box center [264, 217] width 8 height 8
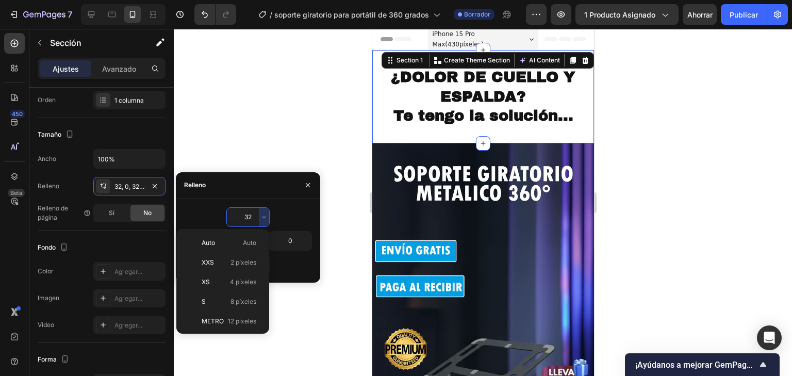
scroll to position [74, 0]
click at [229, 285] on font "24 píxeles" at bounding box center [241, 286] width 30 height 8
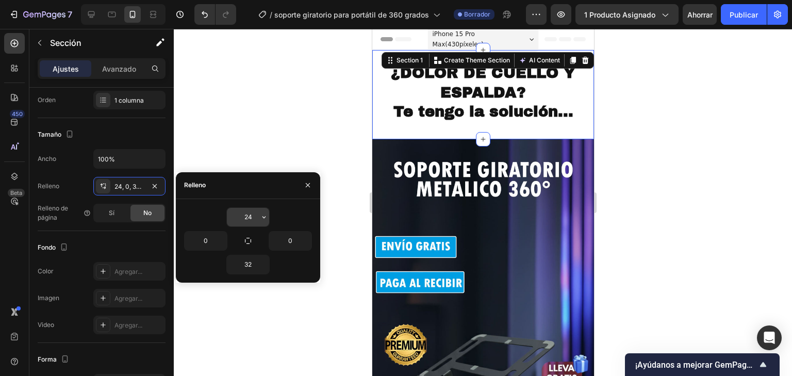
click at [268, 215] on icon "button" at bounding box center [264, 217] width 8 height 8
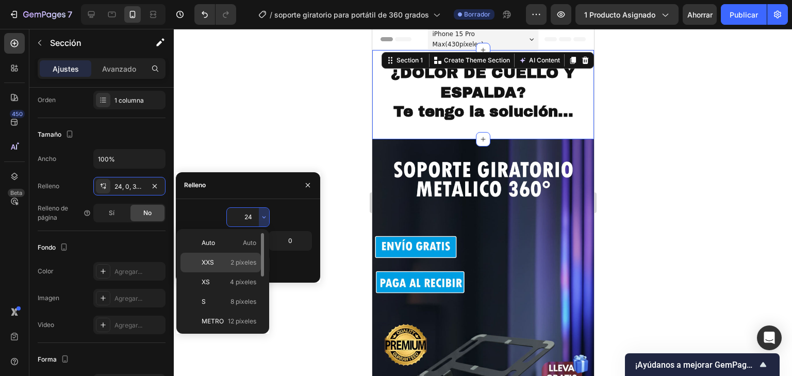
click at [242, 267] on div "XXS 2 píxeles" at bounding box center [220, 263] width 80 height 20
type input "2"
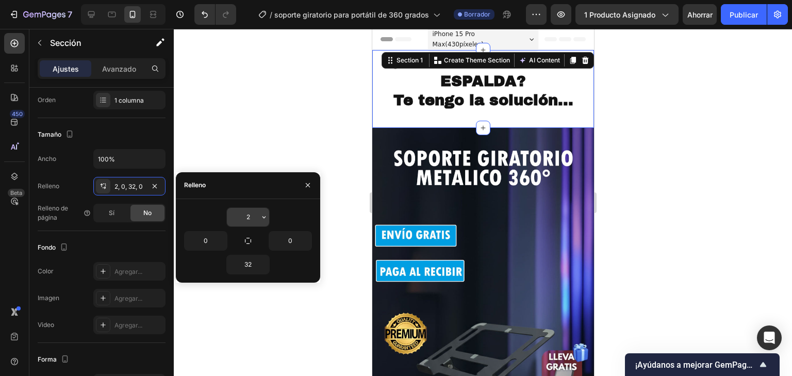
click at [267, 213] on icon "button" at bounding box center [264, 217] width 8 height 8
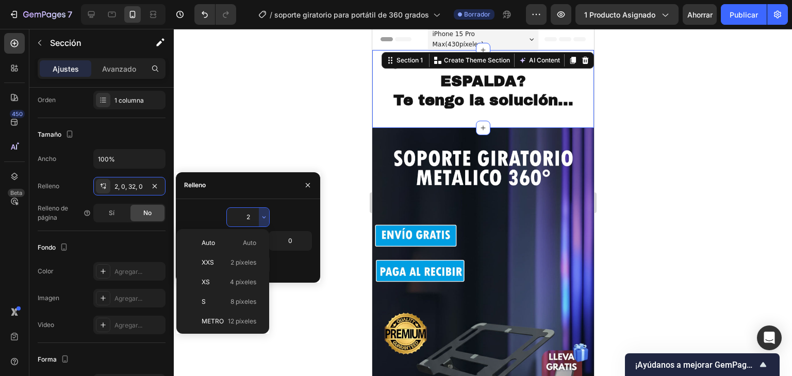
click at [751, 47] on div at bounding box center [483, 202] width 618 height 347
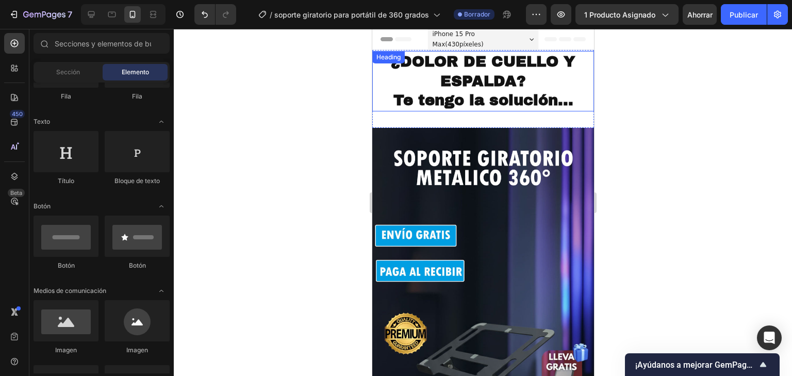
click at [514, 70] on p "¿DOLOR DE CUELLO Y ESPALDA? Te tengo la solución..." at bounding box center [483, 81] width 220 height 58
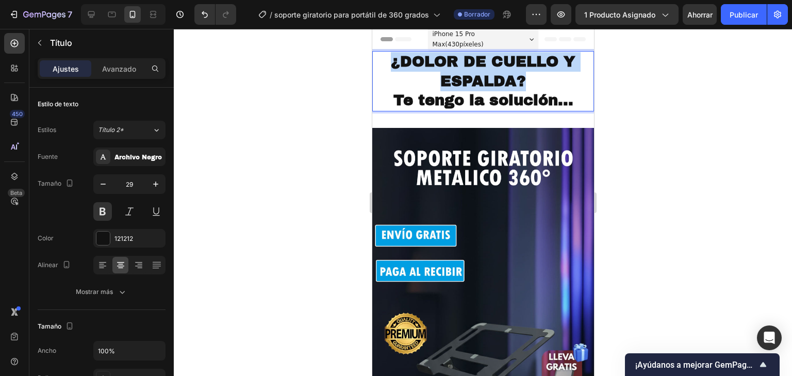
drag, startPoint x: 532, startPoint y: 80, endPoint x: 378, endPoint y: 52, distance: 156.8
click at [378, 52] on h2 "¿DOLOR DE CUELLO Y ESPALDA? Te tengo la solución..." at bounding box center [483, 81] width 222 height 60
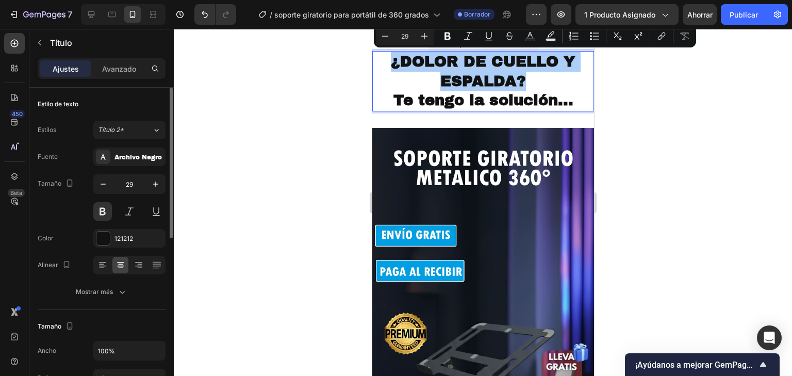
click at [110, 249] on div "Fuente Archivo Negro Tamaño 29 Color 121212 Alinear Mostrar más" at bounding box center [102, 224] width 128 height 154
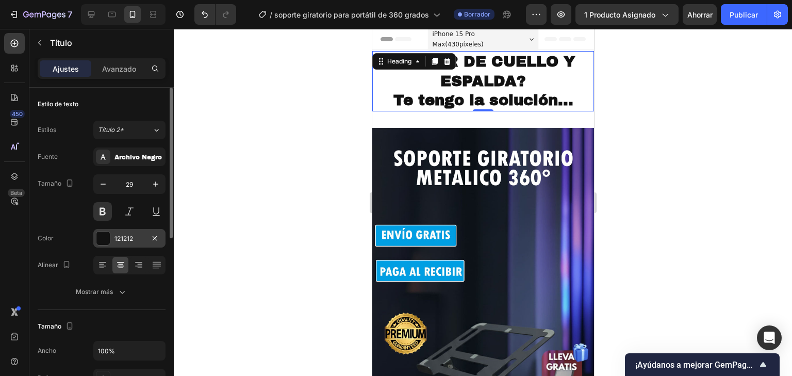
click at [114, 237] on font "121212" at bounding box center [123, 239] width 19 height 8
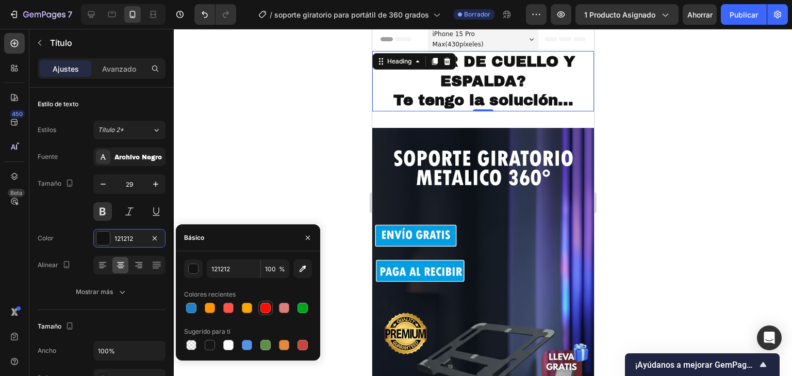
click at [264, 314] on div at bounding box center [265, 308] width 14 height 14
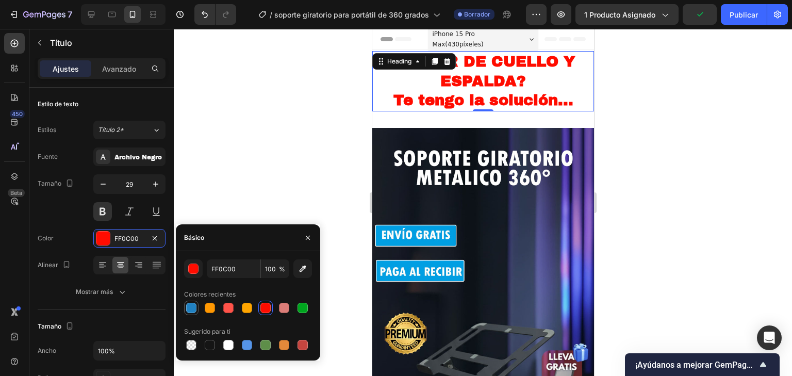
click at [189, 302] on div at bounding box center [191, 308] width 12 height 12
type input "2181C1"
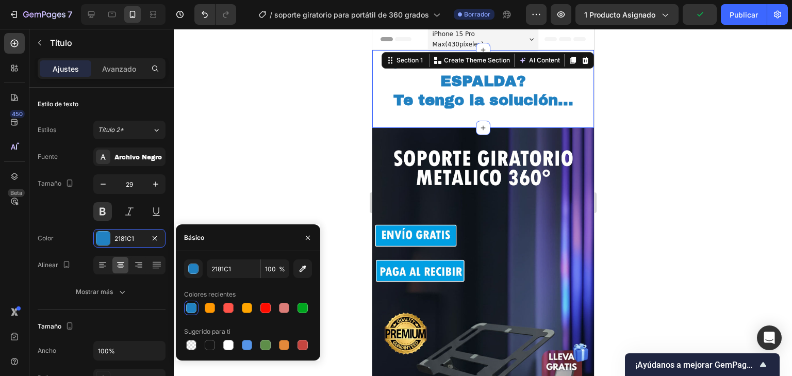
click at [573, 118] on div "¿DOLOR DE CUELLO Y ESPALDA? Te tengo la solución... Heading Section 1 You can c…" at bounding box center [483, 89] width 222 height 78
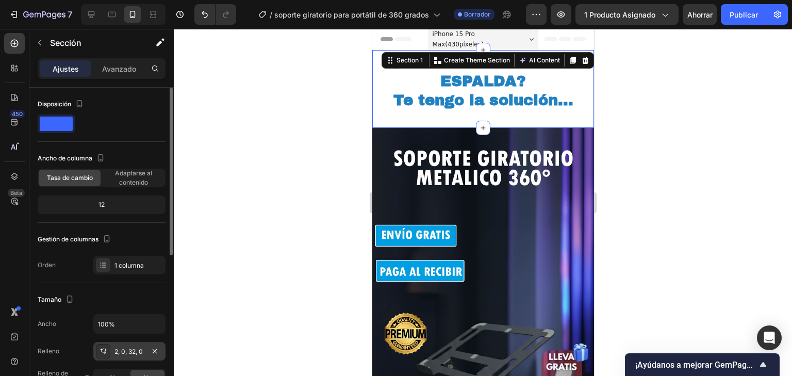
click at [132, 349] on font "2, 0, 32, 0" at bounding box center [128, 351] width 28 height 8
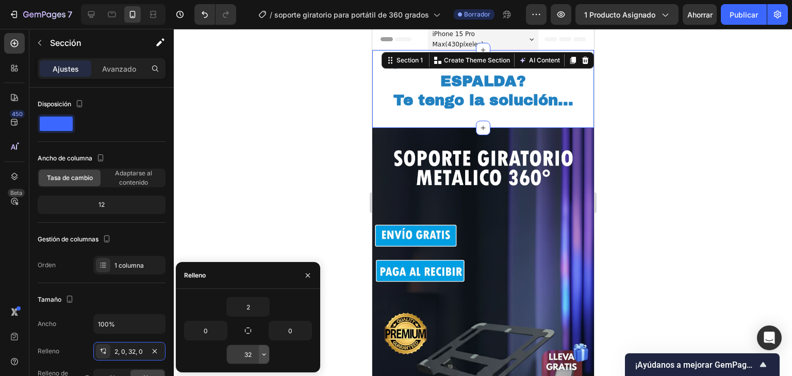
click at [262, 359] on button "button" at bounding box center [264, 354] width 10 height 19
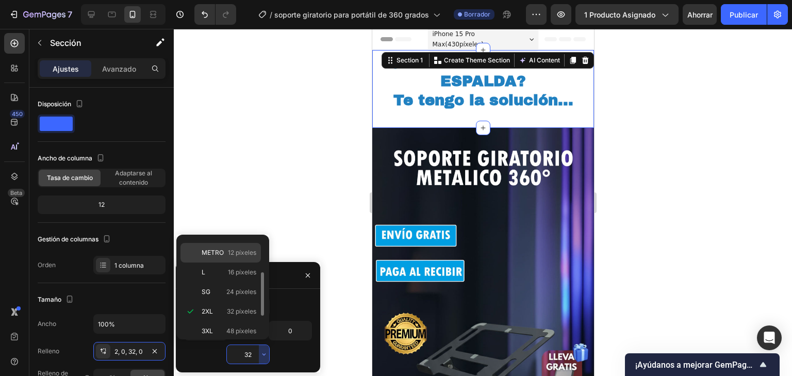
click at [232, 254] on font "12 píxeles" at bounding box center [242, 253] width 28 height 8
type input "12"
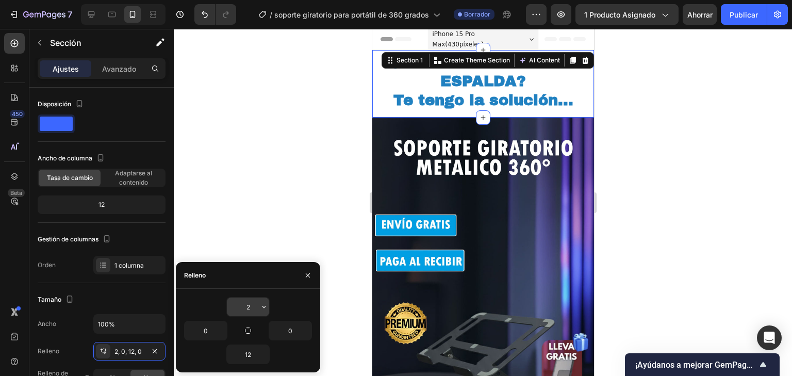
click at [262, 304] on icon "button" at bounding box center [264, 307] width 8 height 8
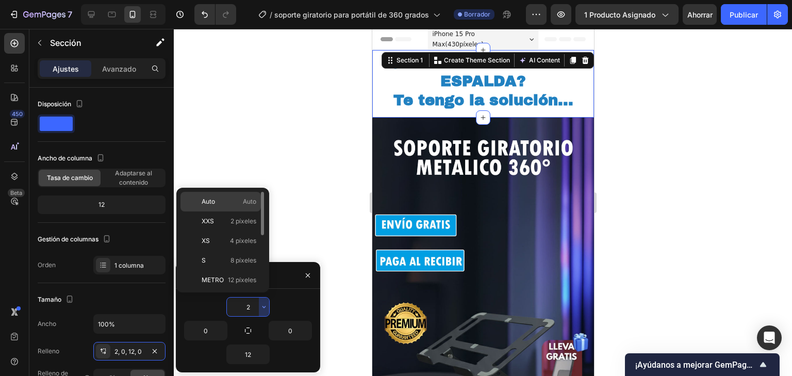
click at [237, 194] on div "Auto Auto" at bounding box center [220, 202] width 80 height 20
type input "Auto"
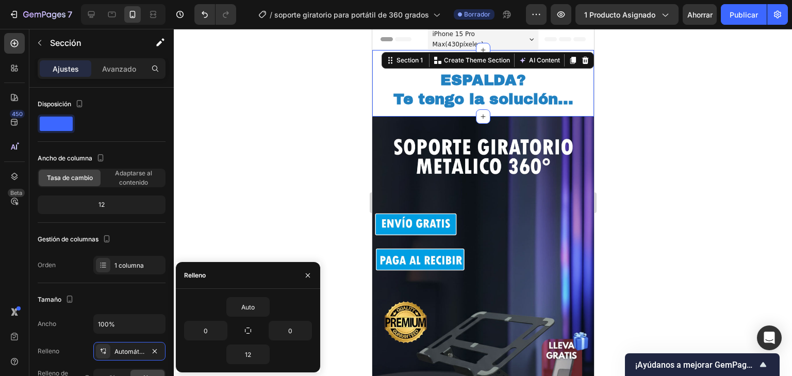
click at [703, 191] on div at bounding box center [483, 202] width 618 height 347
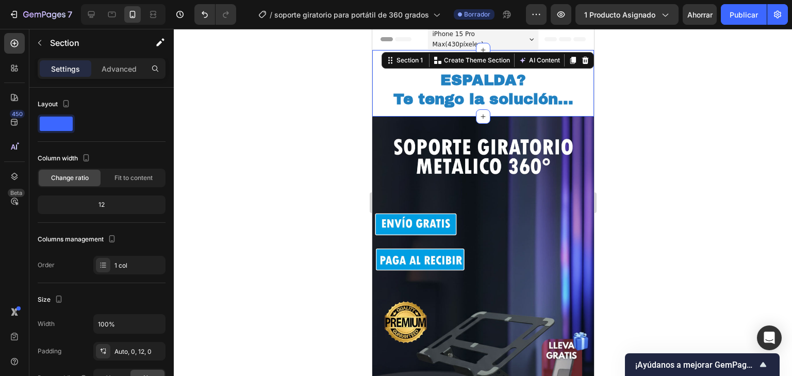
click at [577, 113] on div "¿DOLOR DE CUELLO Y ESPALDA? Te tengo la solución... Heading Section 1 You can c…" at bounding box center [483, 83] width 222 height 67
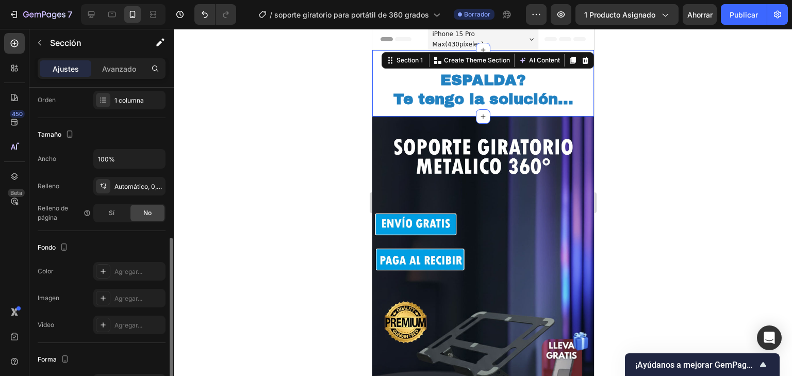
scroll to position [284, 0]
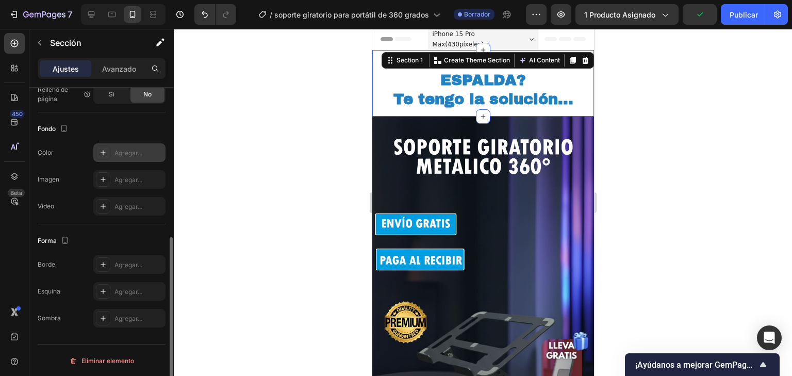
click at [122, 143] on div "Agregar..." at bounding box center [129, 152] width 72 height 19
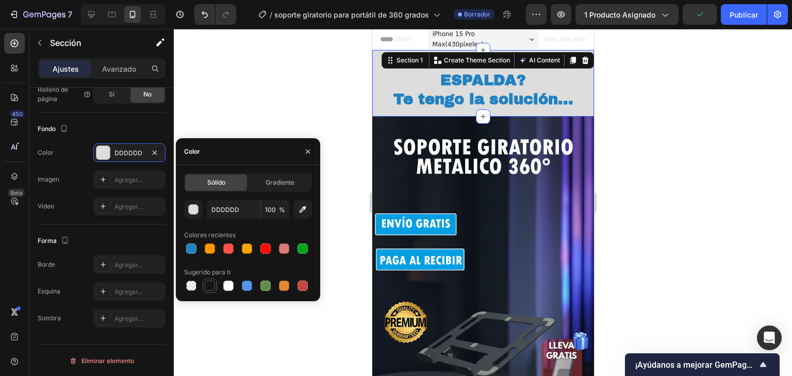
click at [210, 285] on div at bounding box center [210, 285] width 10 height 10
type input "151515"
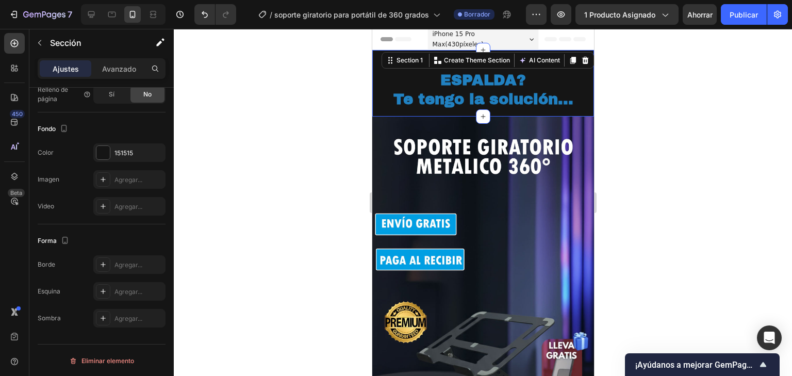
click at [676, 171] on div at bounding box center [483, 202] width 618 height 347
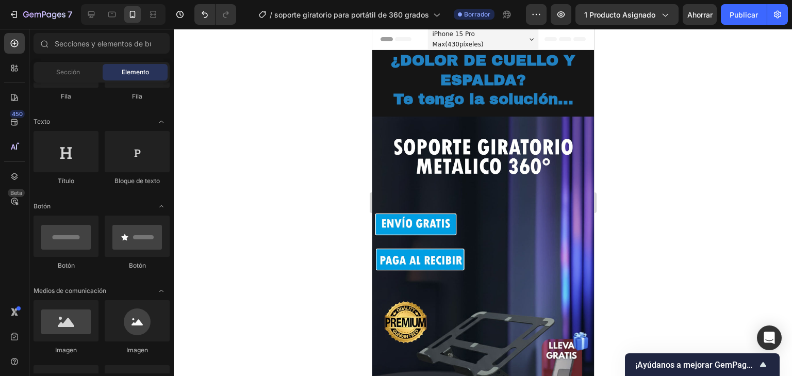
click at [666, 177] on div at bounding box center [483, 202] width 618 height 347
click at [473, 75] on p "¿DOLOR DE CUELLO Y ESPALDA? Te tengo la solución..." at bounding box center [483, 80] width 220 height 58
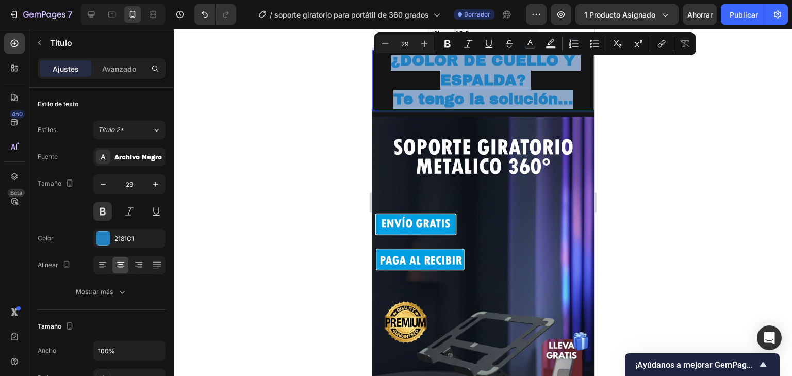
drag, startPoint x: 573, startPoint y: 102, endPoint x: 722, endPoint y: 91, distance: 149.9
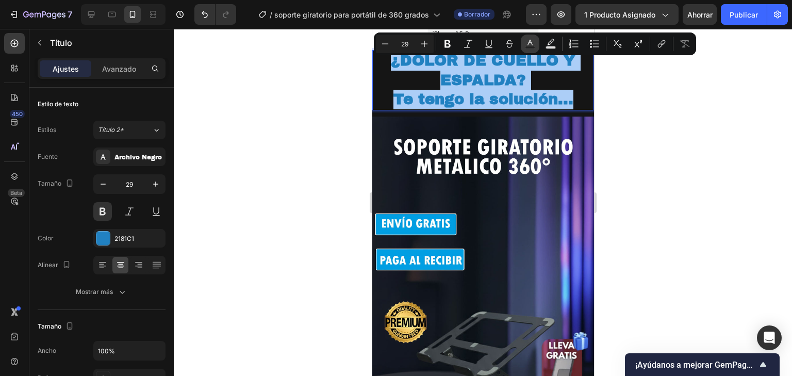
click at [529, 49] on button "Color del texto" at bounding box center [530, 44] width 19 height 19
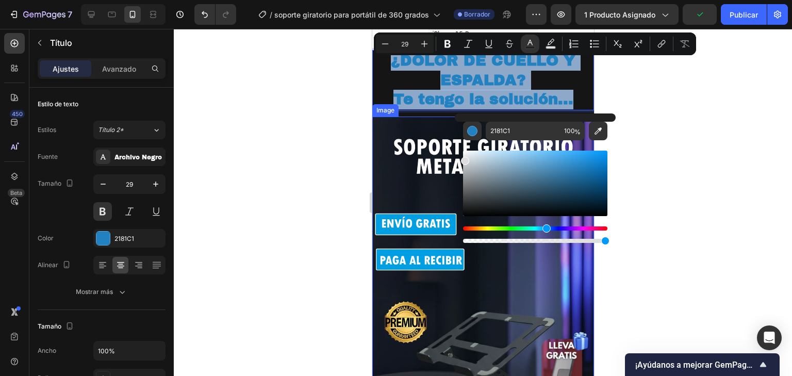
type input "DDDDDD"
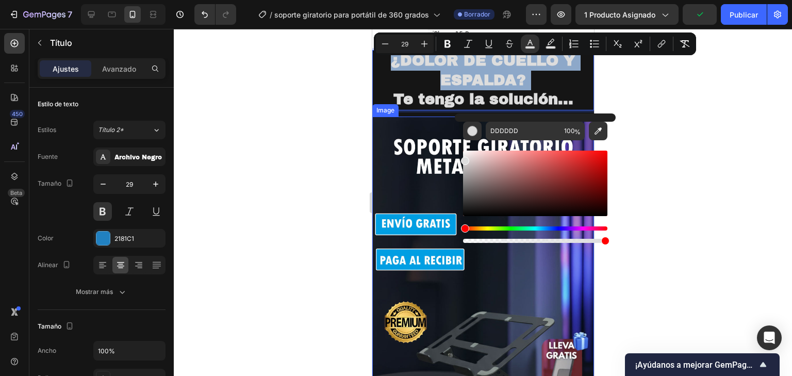
drag, startPoint x: 854, startPoint y: 218, endPoint x: 433, endPoint y: 122, distance: 432.0
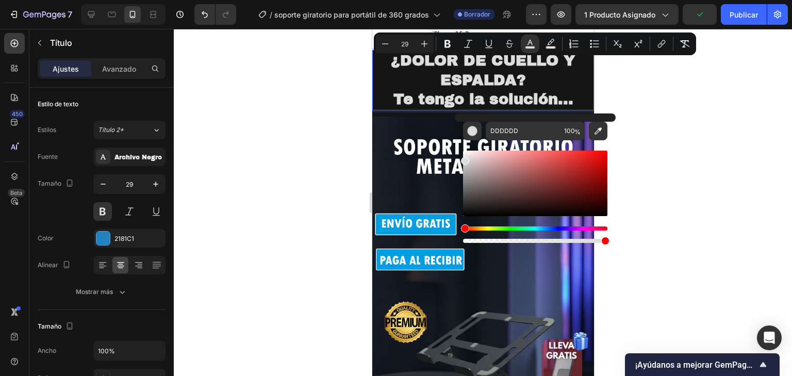
click at [768, 126] on div at bounding box center [483, 202] width 618 height 347
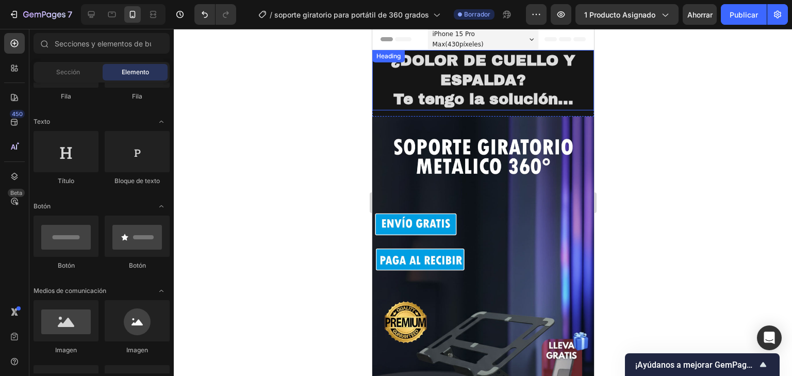
click at [583, 110] on h2 "⁠⁠⁠⁠⁠⁠⁠ ¿DOLOR DE CUELLO Y ESPALDA? Te tengo la solución..." at bounding box center [483, 80] width 222 height 60
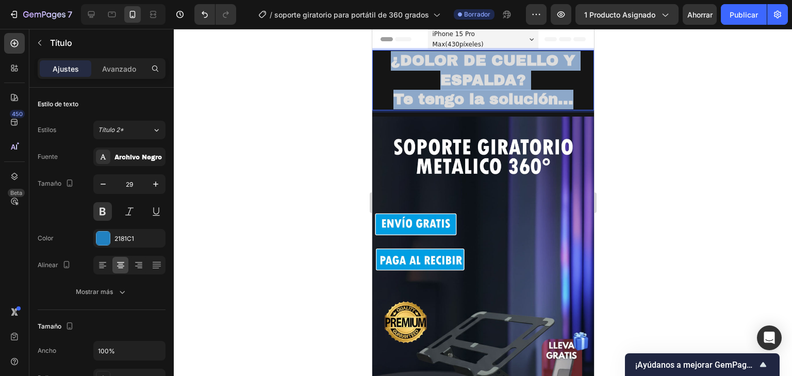
drag, startPoint x: 573, startPoint y: 97, endPoint x: 348, endPoint y: 50, distance: 230.2
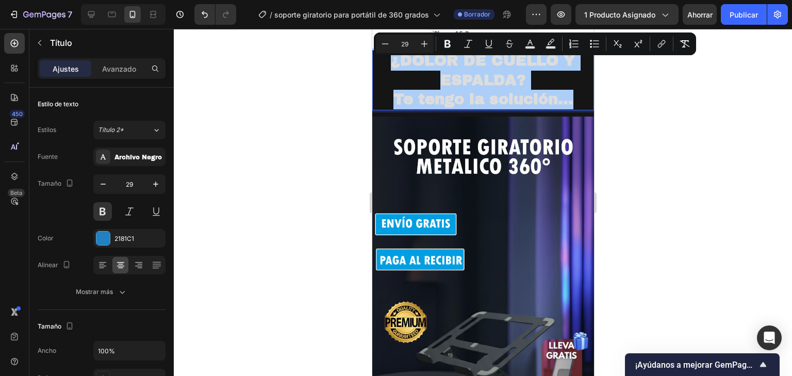
click at [540, 46] on div "Menos 29 Más Atrevido Itálico Subrayar Tachado color Color de fondo del texto L…" at bounding box center [535, 44] width 318 height 19
click at [532, 43] on icon "Barra de herramientas contextual del editor" at bounding box center [530, 44] width 10 height 10
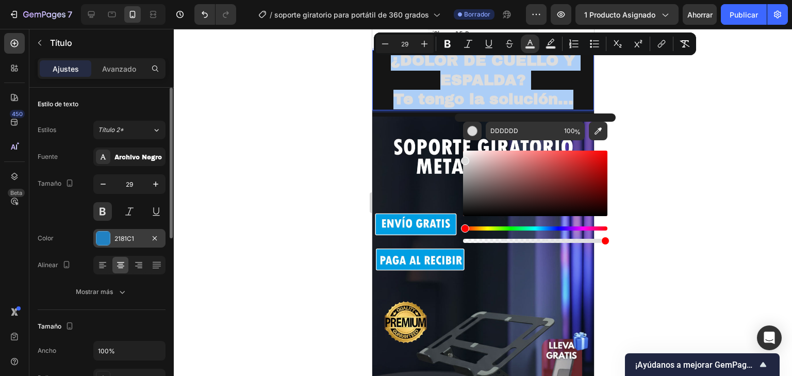
click at [112, 238] on div "2181C1" at bounding box center [129, 238] width 72 height 19
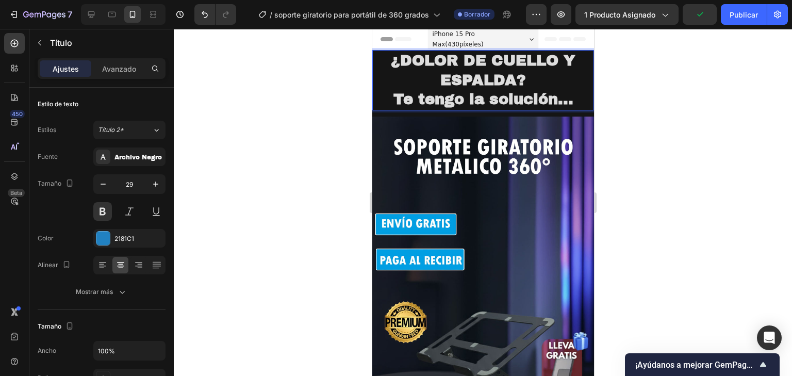
click at [573, 104] on p "¿DOLOR DE CUELLO Y ESPALDA? Te tengo la solución..." at bounding box center [483, 80] width 220 height 58
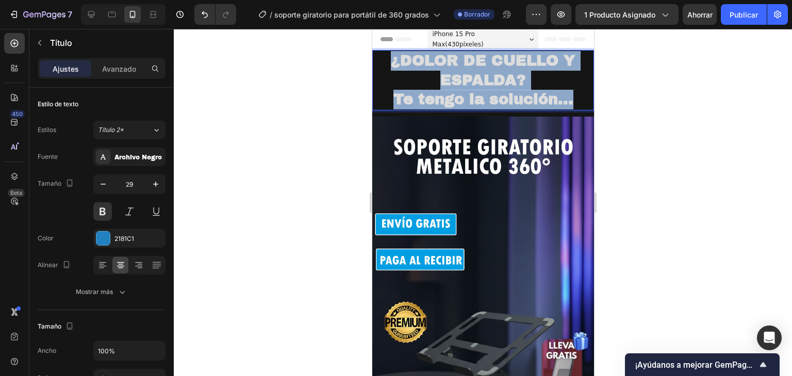
drag, startPoint x: 573, startPoint y: 104, endPoint x: 382, endPoint y: 58, distance: 196.7
click at [382, 58] on p "¿DOLOR DE CUELLO Y ESPALDA? Te tengo la solución..." at bounding box center [483, 80] width 220 height 58
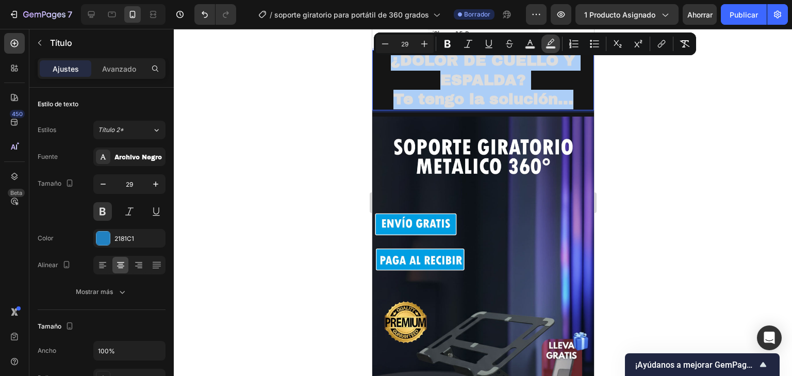
click at [541, 48] on button "Color de fondo del texto" at bounding box center [550, 44] width 19 height 19
type input "000000"
type input "77"
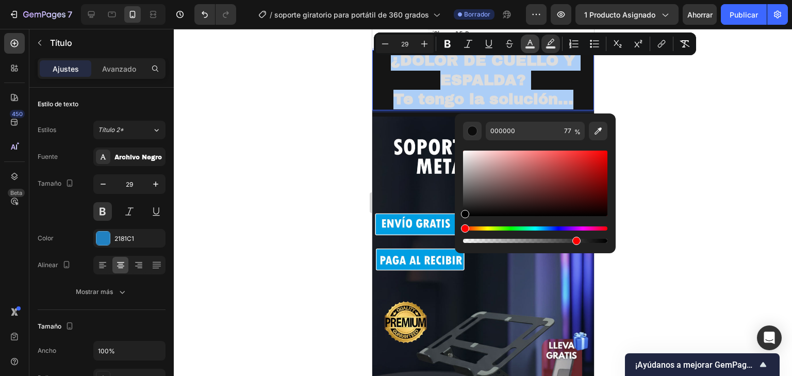
click at [532, 45] on icon "Barra de herramientas contextual del editor" at bounding box center [530, 44] width 10 height 10
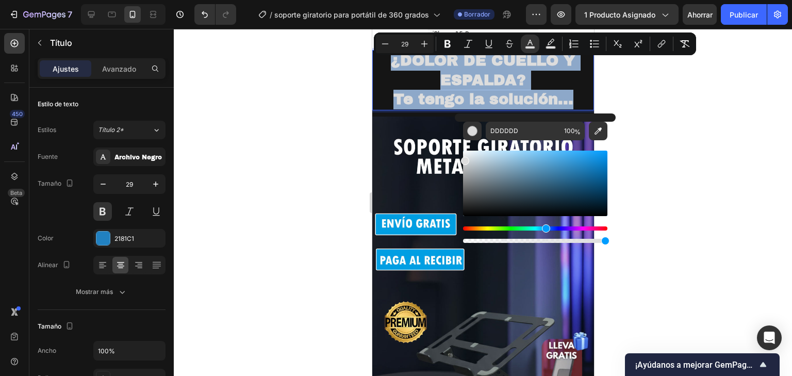
drag, startPoint x: 464, startPoint y: 225, endPoint x: 544, endPoint y: 231, distance: 80.7
click at [544, 231] on div "Matiz" at bounding box center [546, 228] width 8 height 8
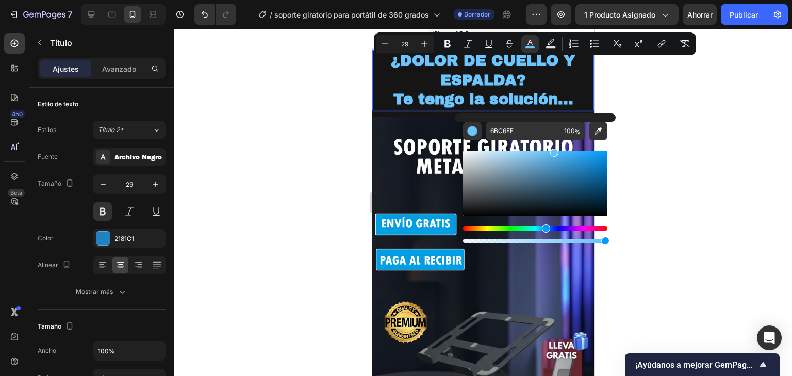
drag, startPoint x: 466, startPoint y: 161, endPoint x: 553, endPoint y: 142, distance: 88.6
click at [553, 142] on div "Barra de herramientas contextual del editor" at bounding box center [535, 192] width 144 height 105
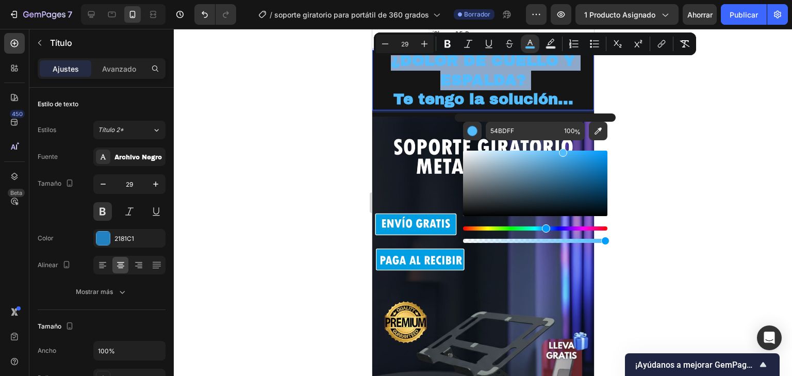
type input "51BCFF"
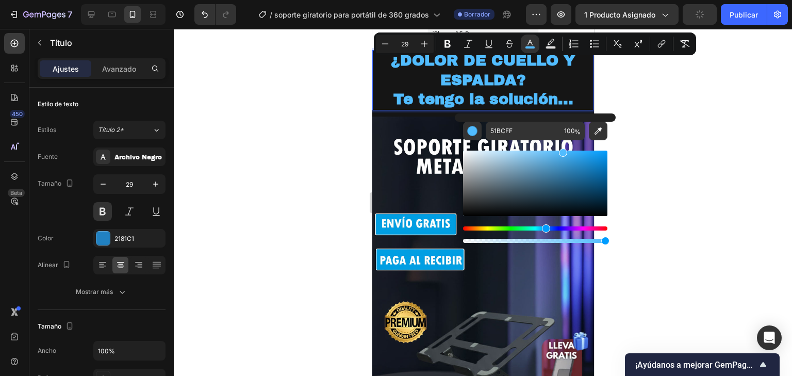
drag, startPoint x: 554, startPoint y: 151, endPoint x: 562, endPoint y: 149, distance: 8.4
click at [562, 149] on div "Barra de herramientas contextual del editor" at bounding box center [563, 152] width 8 height 8
click at [681, 157] on div at bounding box center [483, 202] width 618 height 347
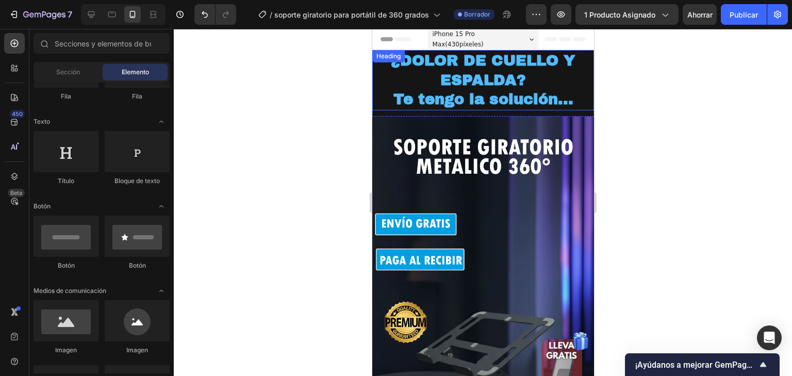
click at [552, 95] on span "Te tengo la solución..." at bounding box center [483, 99] width 180 height 16
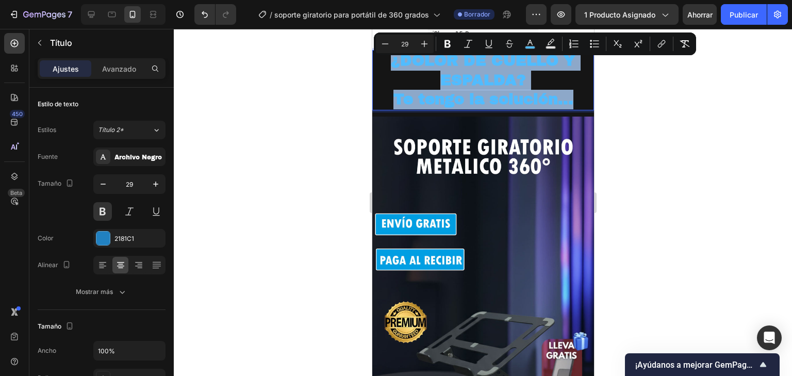
drag, startPoint x: 574, startPoint y: 103, endPoint x: 361, endPoint y: 46, distance: 220.4
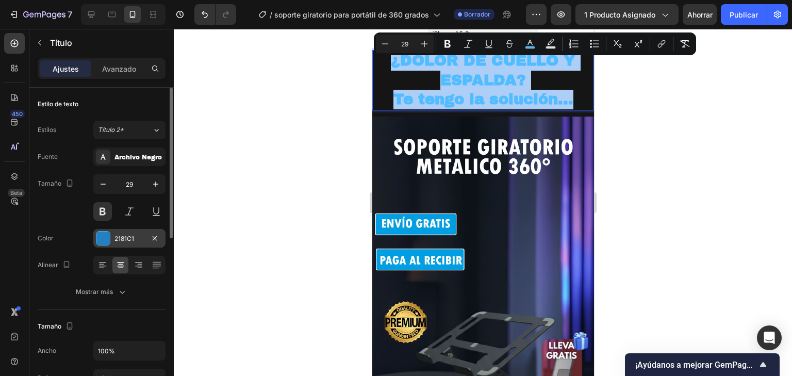
click at [127, 235] on font "2181C1" at bounding box center [124, 239] width 20 height 8
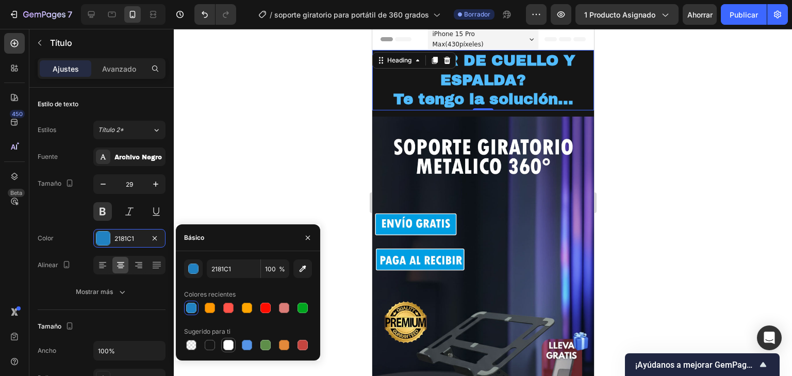
click at [231, 341] on div at bounding box center [228, 345] width 10 height 10
type input "FFFFFF"
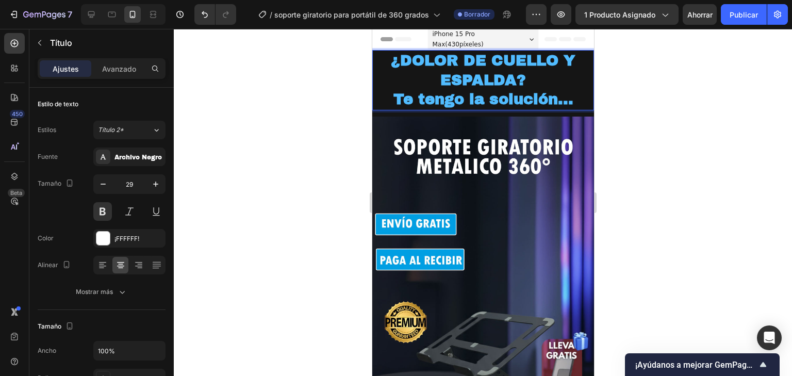
click at [576, 98] on p "¿DOLOR DE CUELLO Y ESPALDA? Te tengo la solución..." at bounding box center [483, 80] width 220 height 58
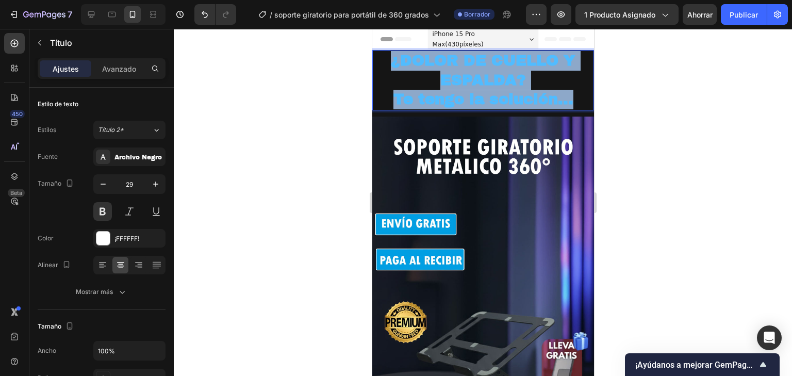
drag, startPoint x: 576, startPoint y: 98, endPoint x: 372, endPoint y: 67, distance: 206.1
click at [373, 67] on p "¿DOLOR DE CUELLO Y ESPALDA? Te tengo la solución..." at bounding box center [483, 80] width 220 height 58
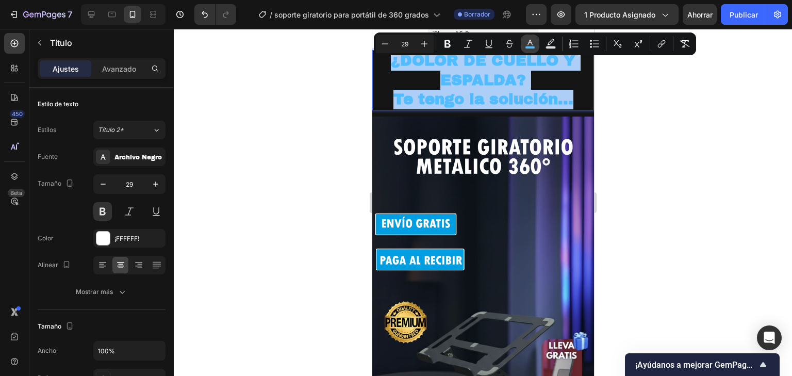
click at [536, 43] on button "color" at bounding box center [530, 44] width 19 height 19
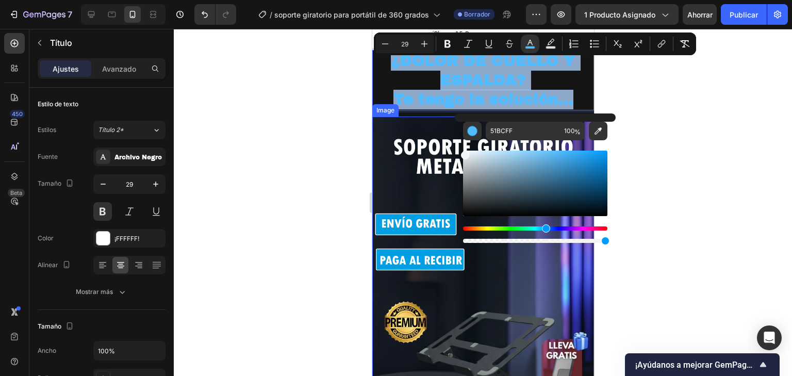
type input "F4F4F4"
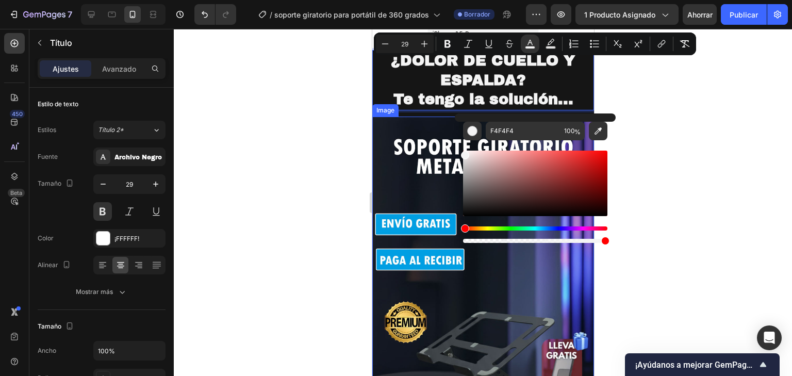
drag, startPoint x: 938, startPoint y: 185, endPoint x: 396, endPoint y: 136, distance: 544.1
click at [746, 120] on div at bounding box center [483, 202] width 618 height 347
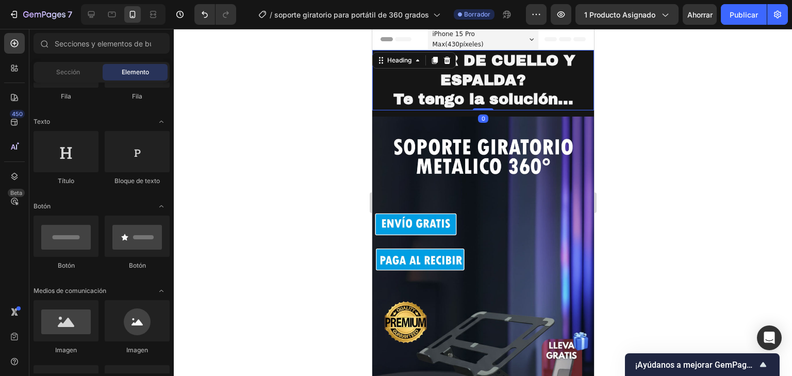
click at [531, 82] on p "⁠⁠⁠⁠⁠⁠⁠ ¿DOLOR DE CUELLO Y ESPALDA? Te tengo la solución..." at bounding box center [483, 80] width 220 height 58
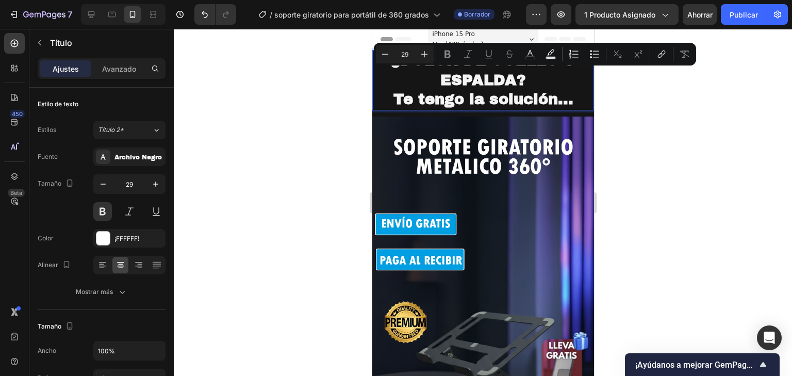
click at [564, 93] on span "Te tengo la solución..." at bounding box center [483, 99] width 180 height 16
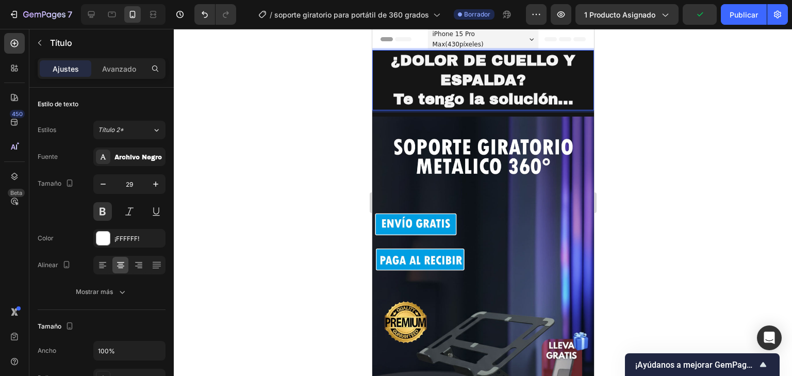
click at [576, 98] on p "¿DOLOR DE CUELLO Y ESPALDA? Te tengo la solución..." at bounding box center [483, 80] width 220 height 58
click at [582, 112] on div "¿DOLOR DE CUELLO Y ESPALDA? Te tengo la solución... Heading 0 Section 1" at bounding box center [483, 83] width 222 height 67
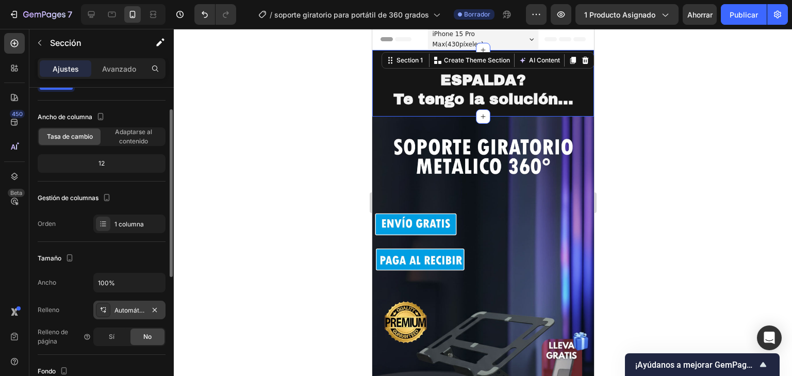
scroll to position [82, 0]
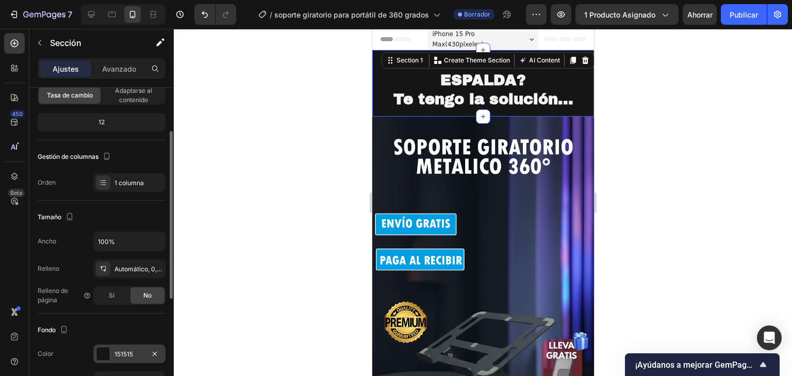
click at [109, 350] on div at bounding box center [102, 353] width 13 height 13
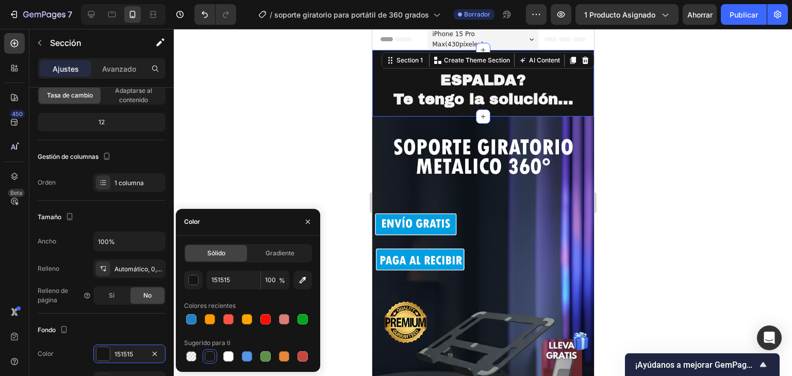
click at [287, 244] on div "Sólido Gradiente" at bounding box center [248, 253] width 128 height 19
click at [287, 256] on font "Gradiente" at bounding box center [280, 253] width 29 height 8
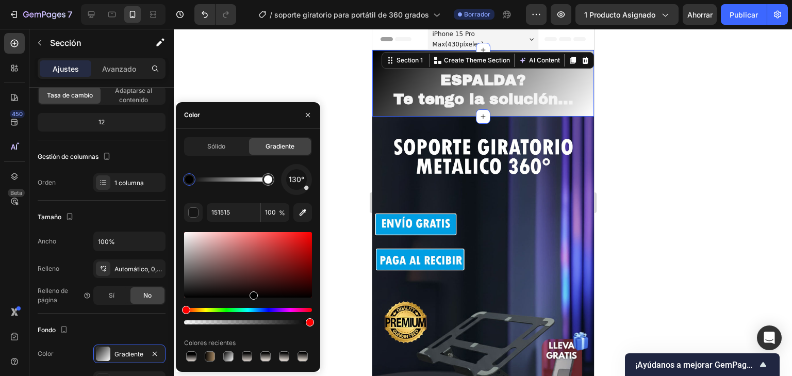
drag, startPoint x: 186, startPoint y: 294, endPoint x: 253, endPoint y: 329, distance: 75.6
click at [253, 329] on div "130° 151515 100 % Colores recientes" at bounding box center [248, 264] width 128 height 200
click at [193, 212] on div "button" at bounding box center [194, 213] width 10 height 10
drag, startPoint x: 184, startPoint y: 177, endPoint x: 234, endPoint y: 187, distance: 51.5
click at [234, 187] on div at bounding box center [233, 179] width 19 height 19
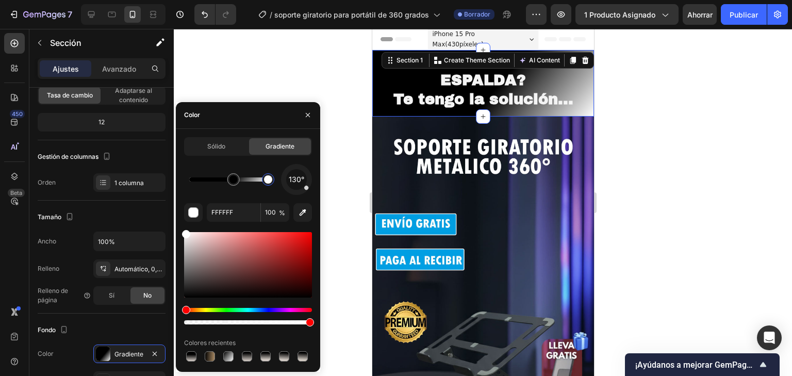
click at [267, 184] on div at bounding box center [268, 179] width 12 height 12
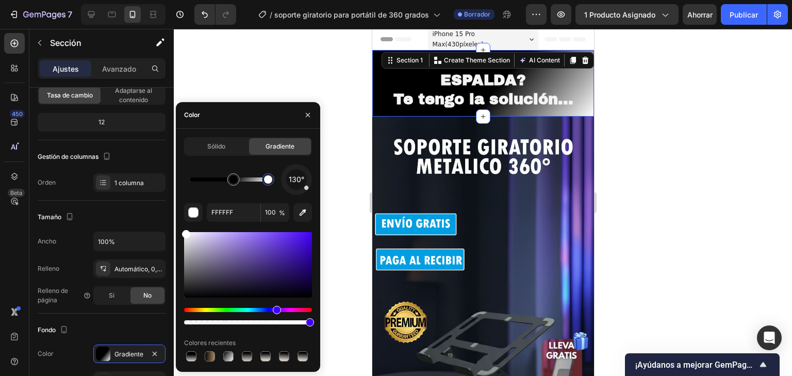
click at [275, 311] on div "Hue" at bounding box center [248, 310] width 128 height 4
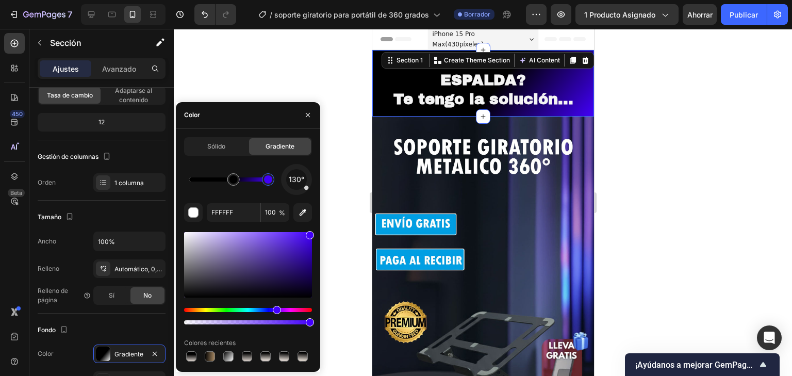
drag, startPoint x: 327, startPoint y: 241, endPoint x: 337, endPoint y: 233, distance: 13.2
click at [337, 0] on div "7 Historial de versiones / soporte giratorio para portátil de 360 ​​grados Borr…" at bounding box center [396, 0] width 792 height 0
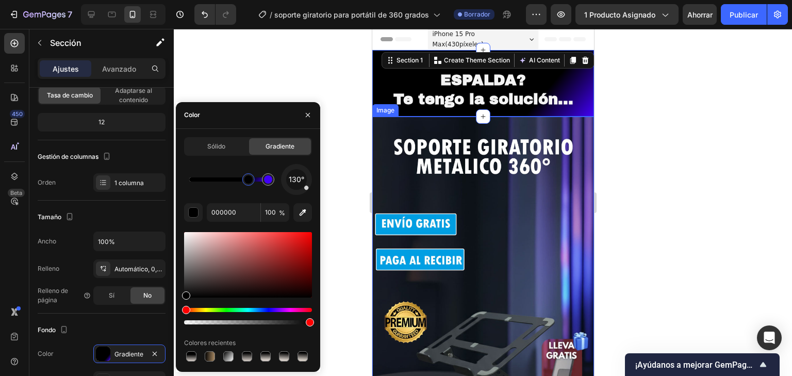
click at [287, 311] on div at bounding box center [248, 316] width 128 height 16
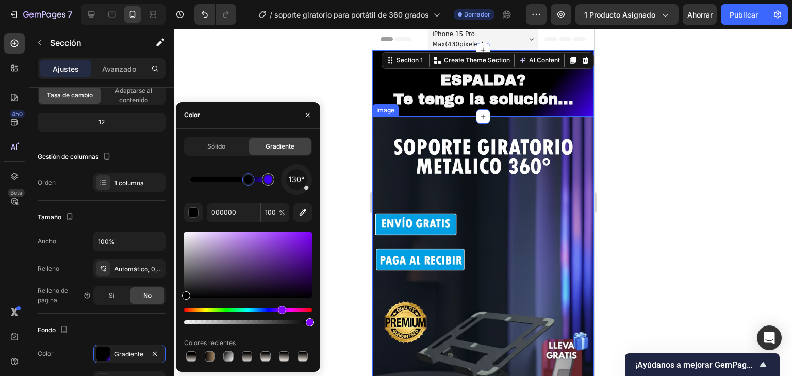
click at [280, 310] on div "Matiz" at bounding box center [248, 310] width 128 height 4
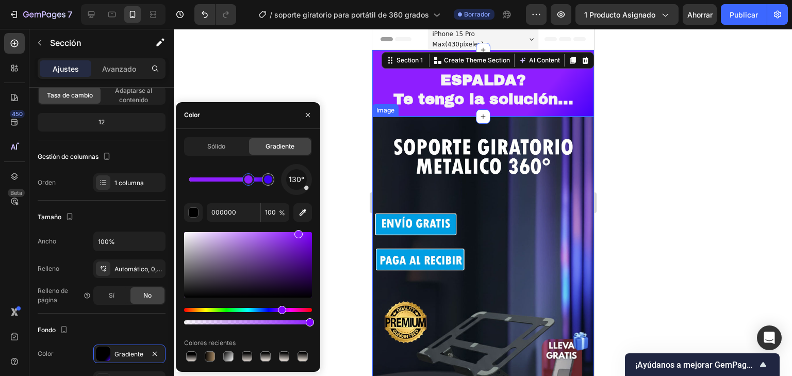
drag, startPoint x: 290, startPoint y: 236, endPoint x: 297, endPoint y: 225, distance: 12.7
click at [297, 225] on div "130° 000000 100 % Colores recientes" at bounding box center [248, 264] width 128 height 200
click at [244, 185] on div at bounding box center [248, 179] width 19 height 19
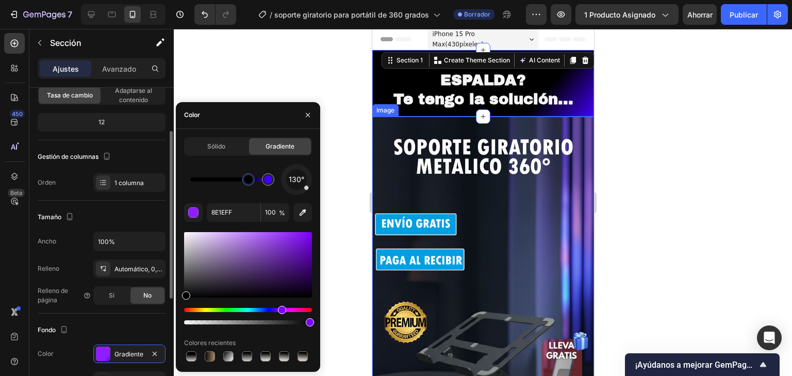
drag, startPoint x: 170, startPoint y: 302, endPoint x: 151, endPoint y: 318, distance: 24.9
click at [151, 318] on div "450 Beta Secciones(18) Elementos(84) Sección Elemento Sección de héroes Detalle…" at bounding box center [87, 202] width 174 height 347
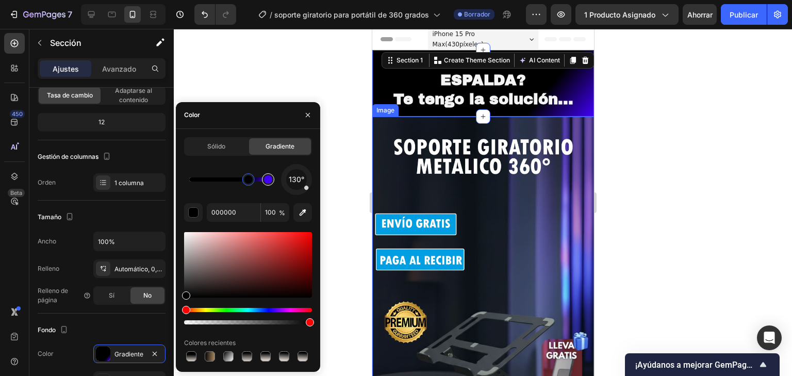
type input "4200F9"
click at [269, 181] on div at bounding box center [268, 179] width 8 height 8
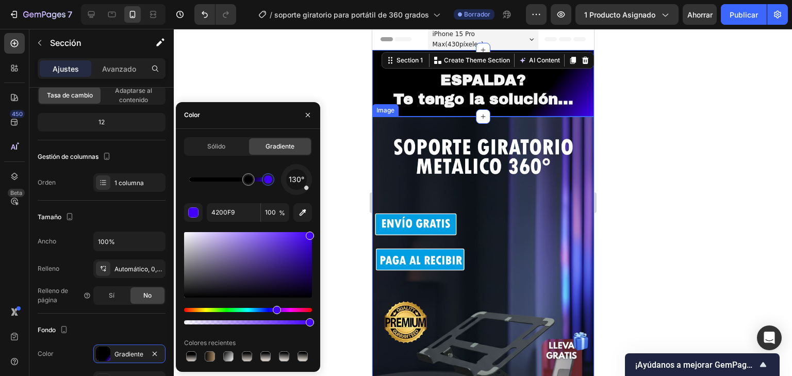
click at [269, 181] on div at bounding box center [268, 179] width 8 height 8
drag, startPoint x: 307, startPoint y: 233, endPoint x: 284, endPoint y: 225, distance: 25.1
click at [284, 225] on div "130° 4200F9 100 % Colores recientes" at bounding box center [248, 264] width 128 height 200
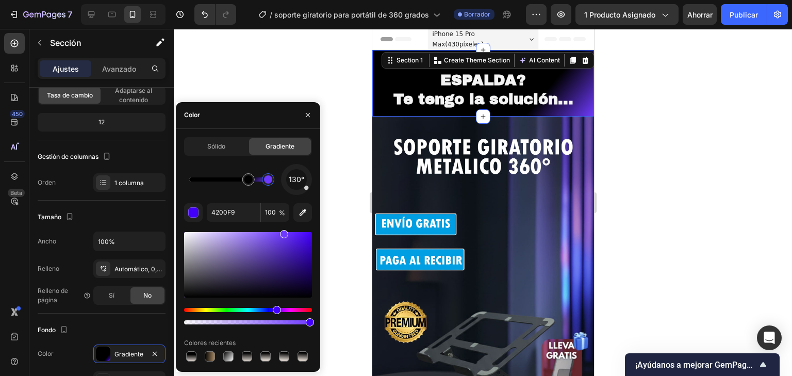
click at [689, 177] on div at bounding box center [483, 202] width 618 height 347
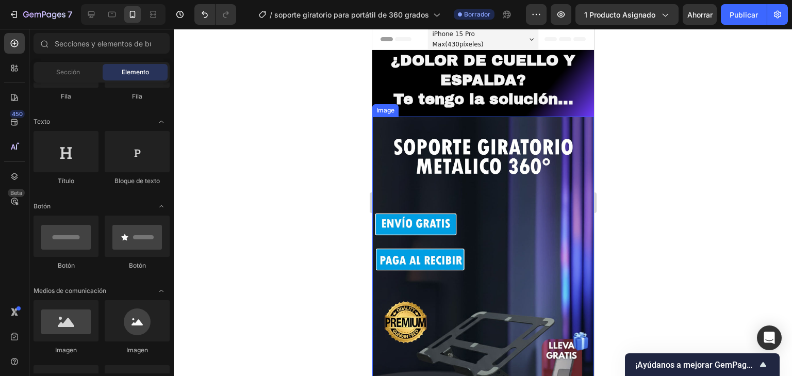
click at [639, 120] on div at bounding box center [483, 202] width 618 height 347
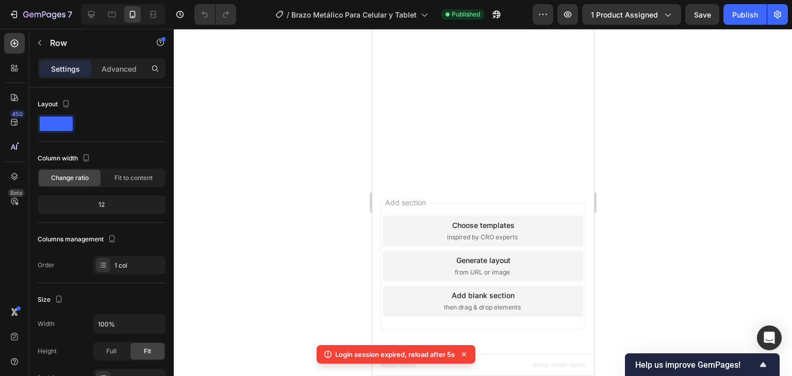
scroll to position [1444, 0]
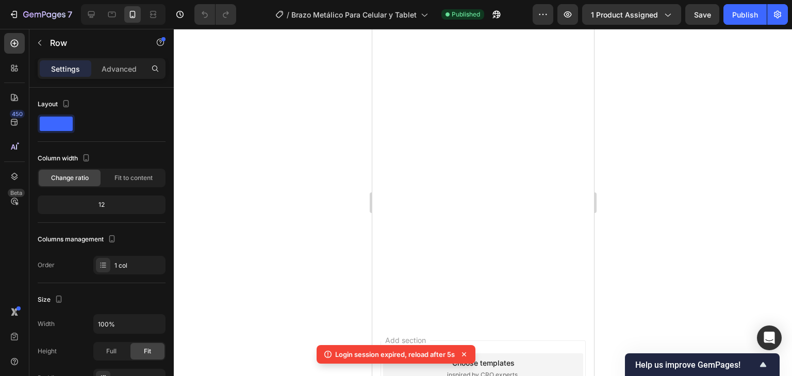
click at [665, 247] on div at bounding box center [483, 202] width 618 height 347
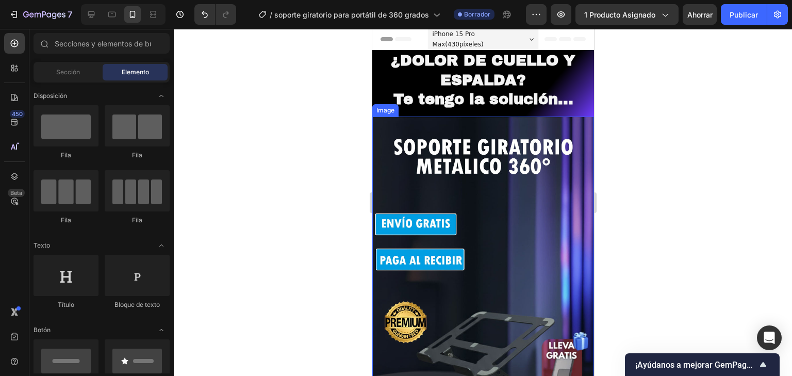
scroll to position [124, 0]
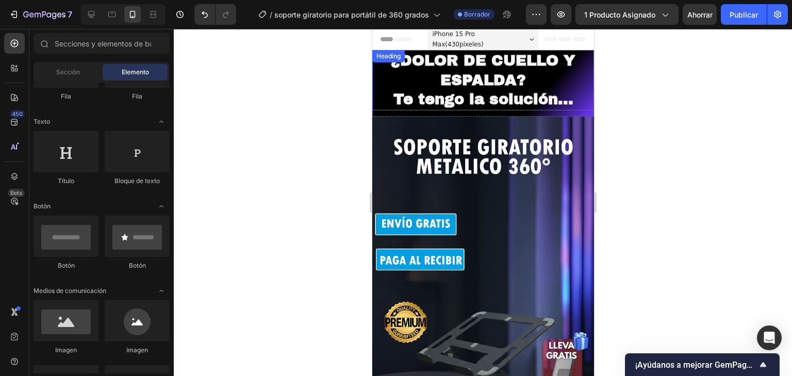
click at [556, 88] on p "⁠⁠⁠⁠⁠⁠⁠ ¿DOLOR DE CUELLO Y ESPALDA? Te tengo la solución..." at bounding box center [483, 80] width 220 height 58
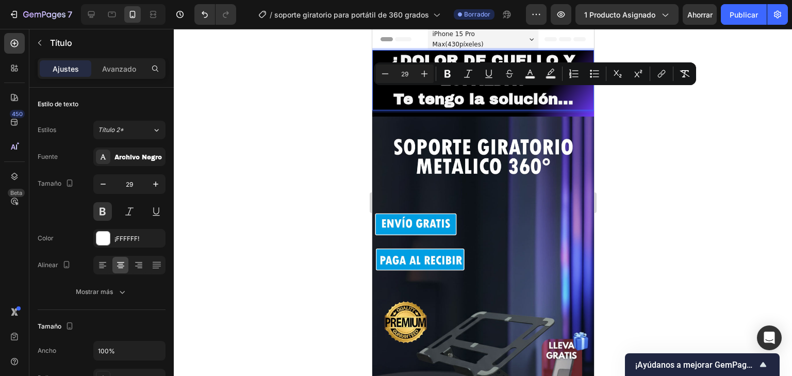
click at [561, 100] on span "Te tengo la solución..." at bounding box center [483, 99] width 180 height 16
click at [568, 101] on span "Te tengo la solución..." at bounding box center [483, 99] width 180 height 16
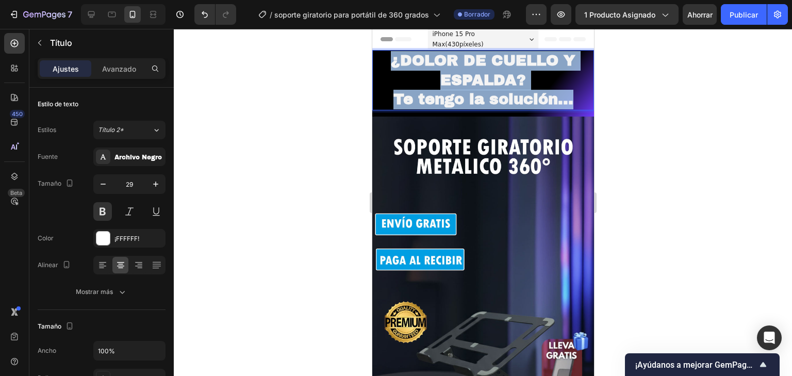
drag, startPoint x: 537, startPoint y: 106, endPoint x: 736, endPoint y: 96, distance: 199.8
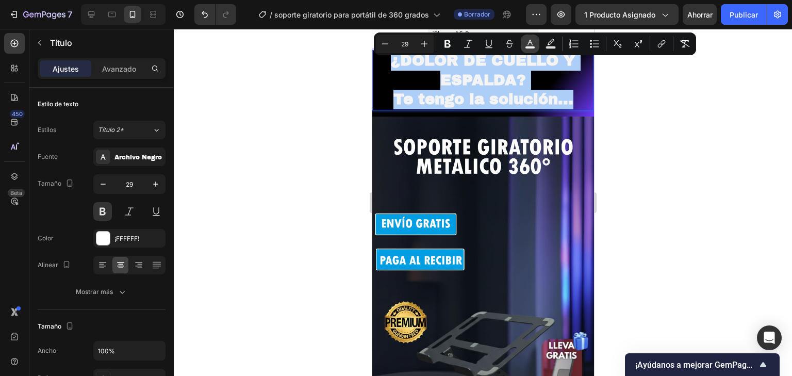
click at [530, 44] on icon "Barra de herramientas contextual del editor" at bounding box center [530, 44] width 10 height 10
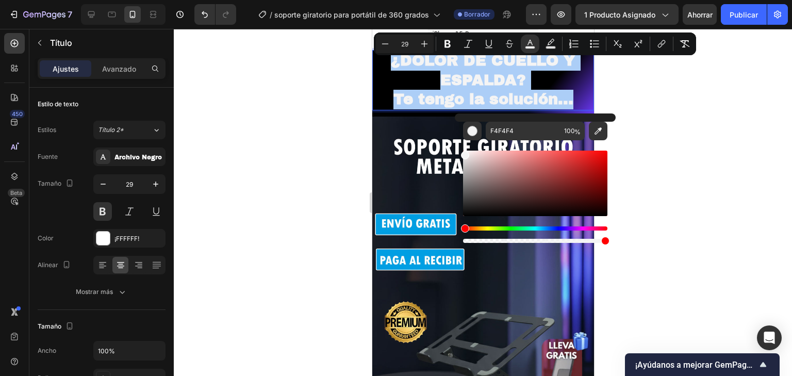
click at [567, 226] on div "Matiz" at bounding box center [535, 228] width 144 height 4
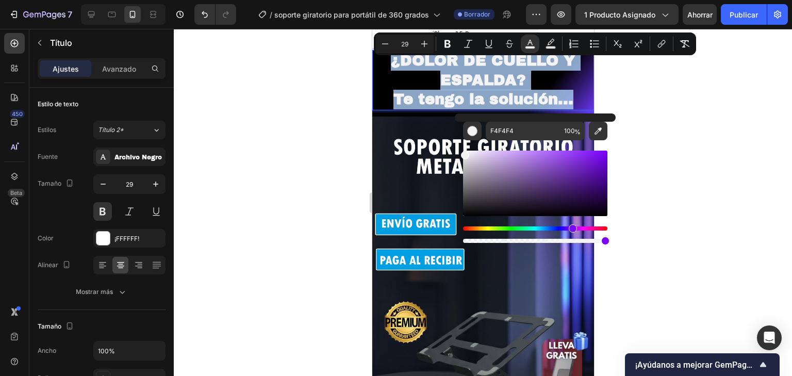
click at [572, 229] on div "Matiz" at bounding box center [573, 228] width 8 height 8
drag, startPoint x: 587, startPoint y: 155, endPoint x: 624, endPoint y: 128, distance: 45.4
click at [624, 0] on body "7 Historial de versiones / soporte giratorio para portátil de 360 ​​grados Borr…" at bounding box center [396, 0] width 792 height 0
type input "8300FF"
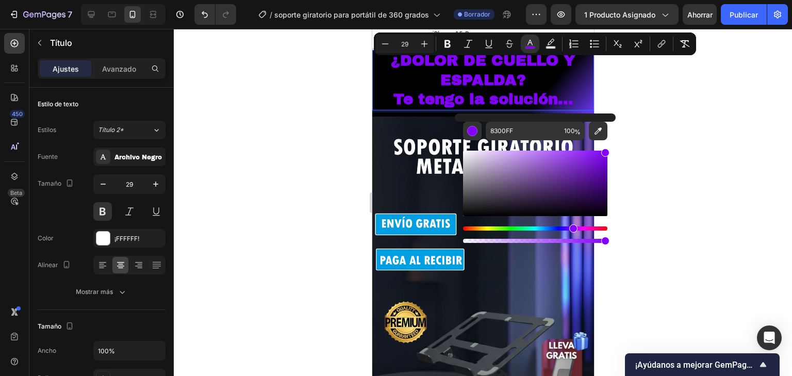
click at [639, 130] on div at bounding box center [483, 202] width 618 height 347
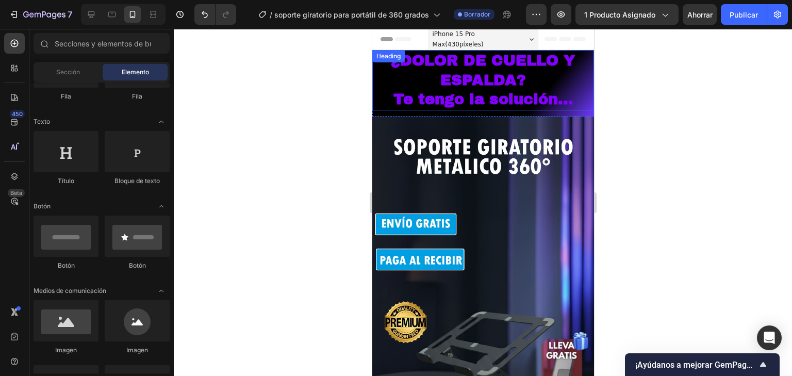
click at [481, 91] on span "Te tengo la solución..." at bounding box center [483, 99] width 180 height 16
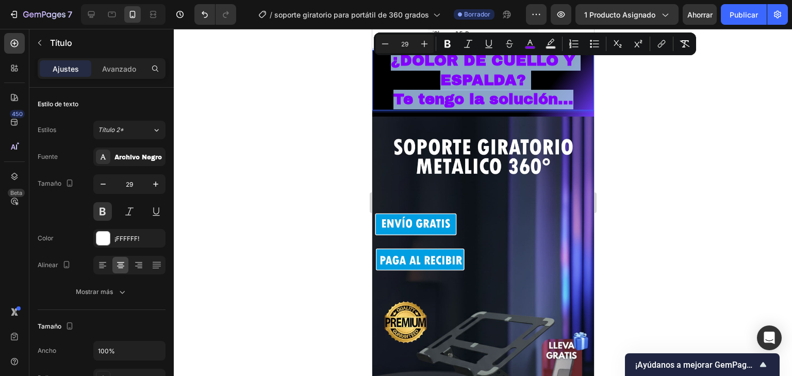
drag, startPoint x: 572, startPoint y: 103, endPoint x: 352, endPoint y: 60, distance: 224.9
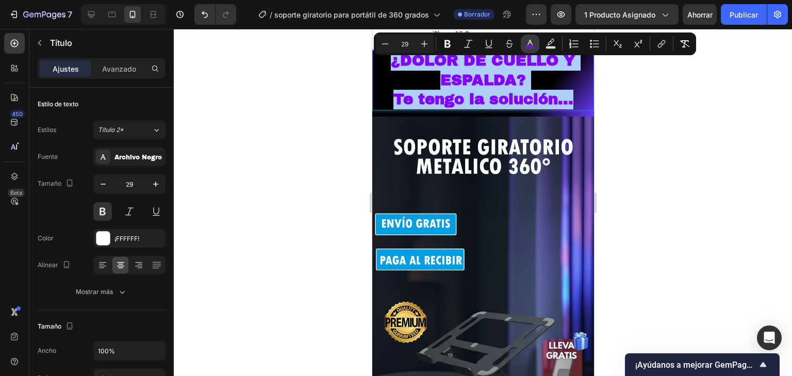
click at [525, 49] on button "color" at bounding box center [530, 44] width 19 height 19
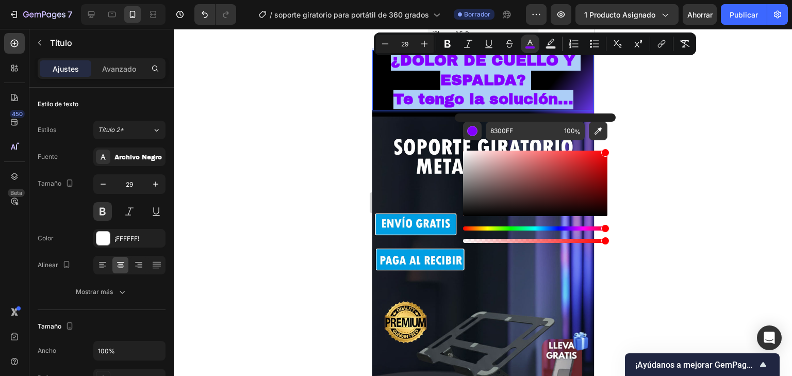
drag, startPoint x: 573, startPoint y: 228, endPoint x: 642, endPoint y: 212, distance: 70.4
click at [642, 0] on body "7 Historial de versiones / soporte giratorio para portátil de 360 ​​grados Borr…" at bounding box center [396, 0] width 792 height 0
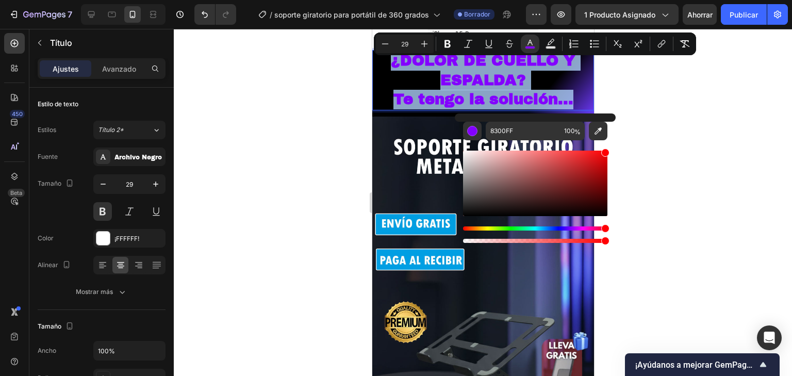
type input "FF0004"
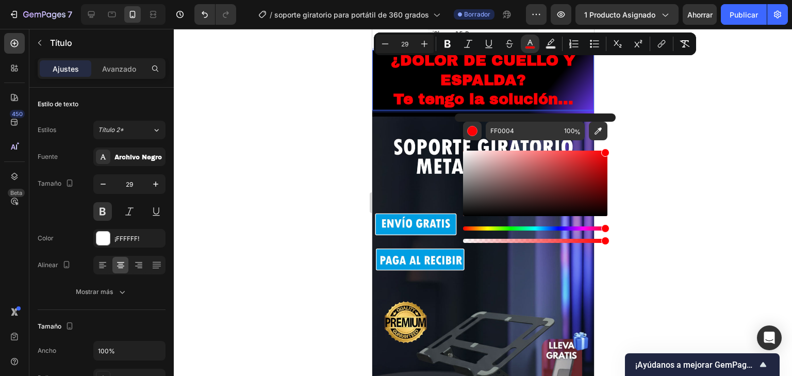
click at [699, 174] on div at bounding box center [483, 202] width 618 height 347
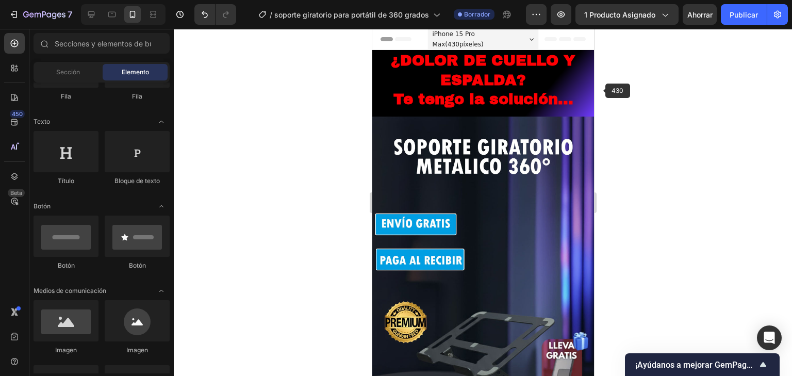
click at [575, 91] on p "⁠⁠⁠⁠⁠⁠⁠ ¿DOLOR DE CUELLO Y ESPALDA? Te tengo la solución..." at bounding box center [483, 80] width 220 height 58
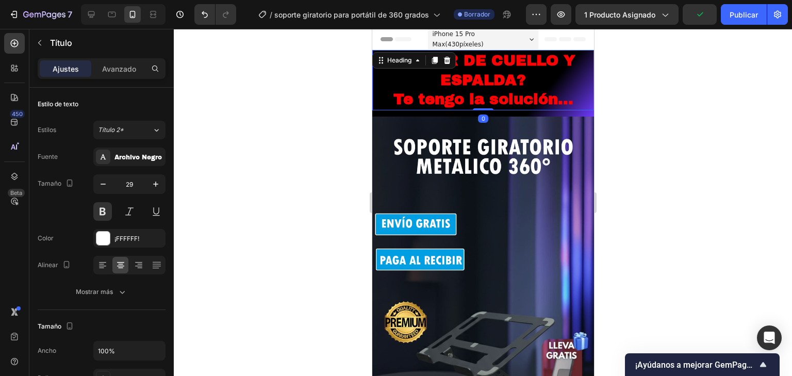
click at [644, 85] on div at bounding box center [483, 202] width 618 height 347
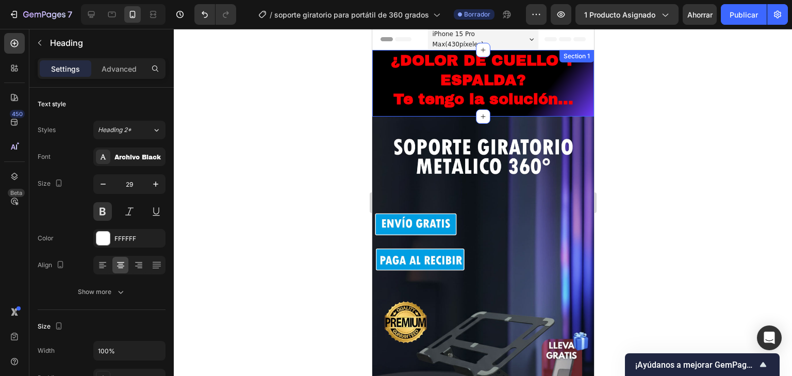
click at [558, 109] on h2 "⁠⁠⁠⁠⁠⁠⁠ ¿DOLOR DE CUELLO Y ESPALDA? Te tengo la solución..." at bounding box center [483, 80] width 222 height 60
click at [581, 111] on div "¿DOLOR DE CUELLO Y ESPALDA? Te tengo la solución... Heading 0 Section 1" at bounding box center [483, 83] width 222 height 67
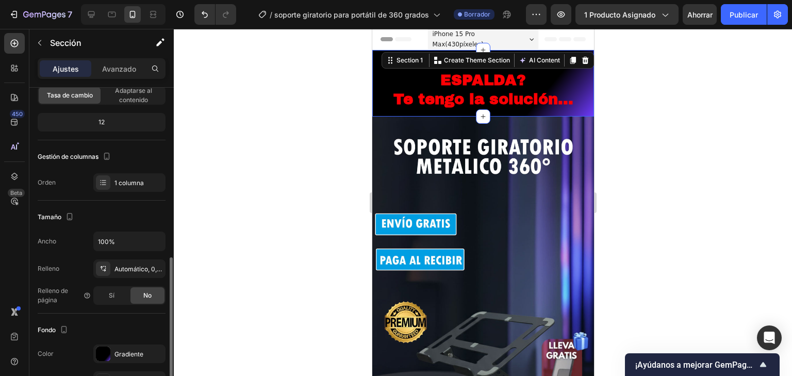
scroll to position [165, 0]
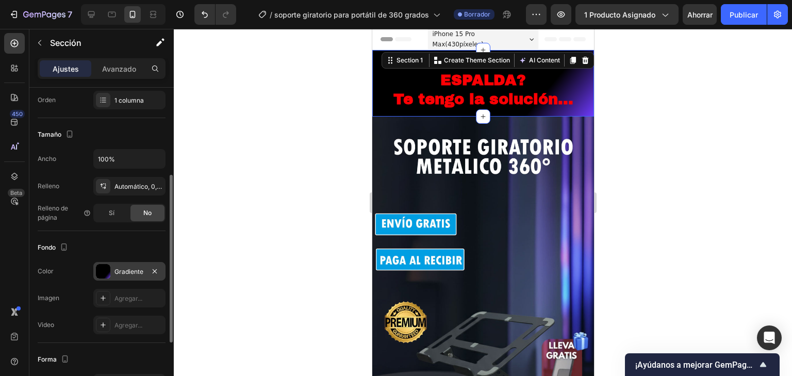
click at [104, 275] on div at bounding box center [103, 271] width 14 height 14
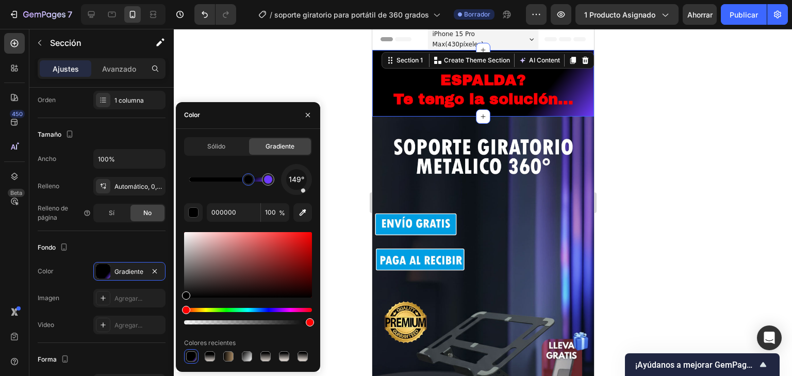
click at [304, 192] on div "149°" at bounding box center [296, 179] width 31 height 31
drag, startPoint x: 304, startPoint y: 192, endPoint x: 316, endPoint y: 181, distance: 15.7
click at [316, 181] on div "Sólido Gradiente 149° 000000 100 % Colores recientes" at bounding box center [248, 250] width 144 height 226
click at [307, 189] on div at bounding box center [297, 179] width 44 height 44
drag, startPoint x: 249, startPoint y: 181, endPoint x: 260, endPoint y: 183, distance: 10.9
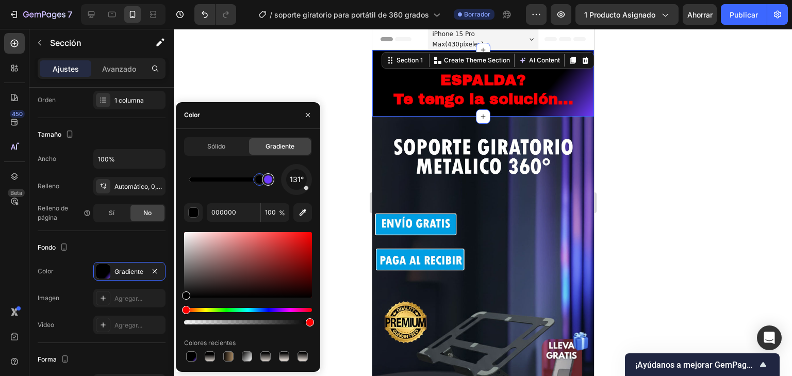
click at [260, 181] on div at bounding box center [228, 179] width 79 height 4
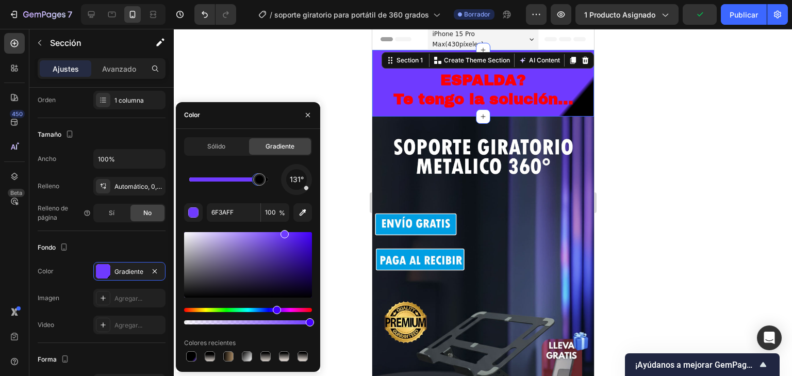
drag, startPoint x: 260, startPoint y: 181, endPoint x: 292, endPoint y: 185, distance: 32.7
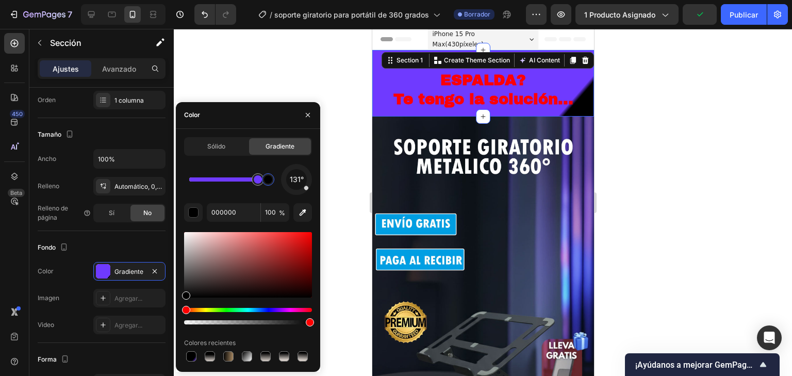
drag, startPoint x: 262, startPoint y: 183, endPoint x: 276, endPoint y: 184, distance: 14.4
click at [276, 184] on div at bounding box center [268, 179] width 19 height 19
drag, startPoint x: 270, startPoint y: 181, endPoint x: 235, endPoint y: 175, distance: 35.7
click at [238, 175] on div at bounding box center [242, 179] width 8 height 8
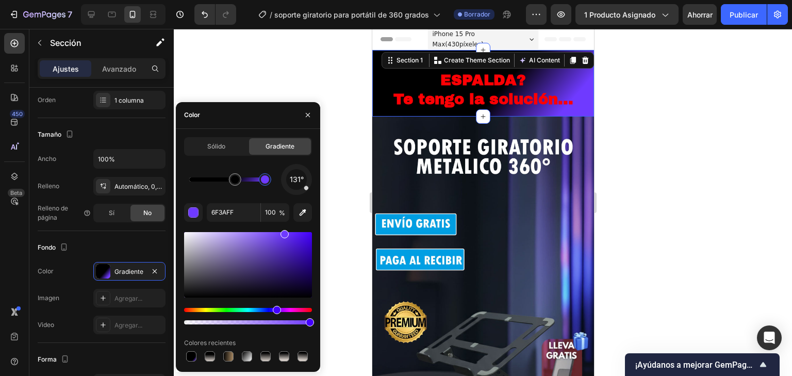
drag, startPoint x: 258, startPoint y: 181, endPoint x: 266, endPoint y: 183, distance: 7.9
click at [266, 183] on div at bounding box center [265, 179] width 8 height 8
type input "000000"
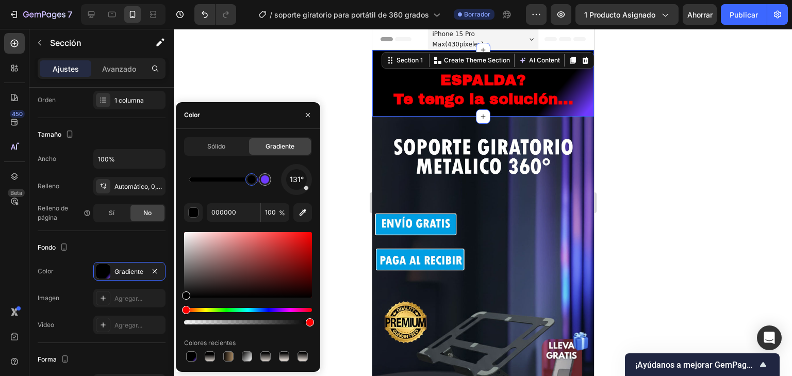
drag, startPoint x: 235, startPoint y: 179, endPoint x: 252, endPoint y: 184, distance: 17.5
click at [709, 105] on div at bounding box center [483, 202] width 618 height 347
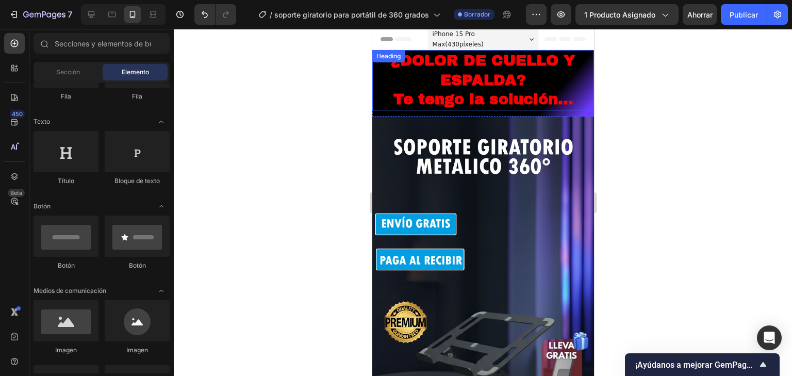
click at [549, 91] on span "Te tengo la solución..." at bounding box center [483, 99] width 180 height 16
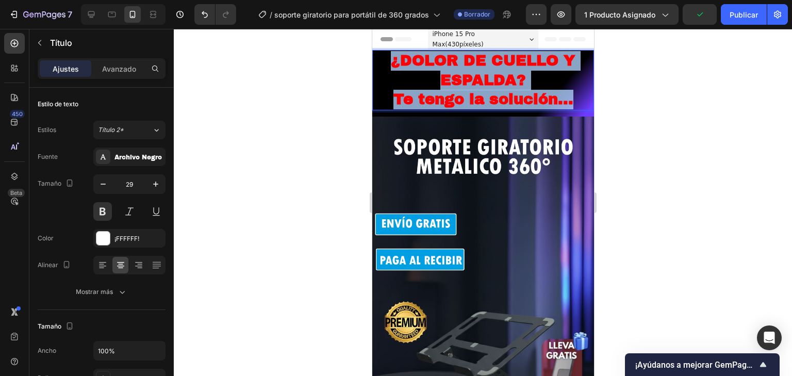
drag, startPoint x: 573, startPoint y: 100, endPoint x: 696, endPoint y: 79, distance: 125.0
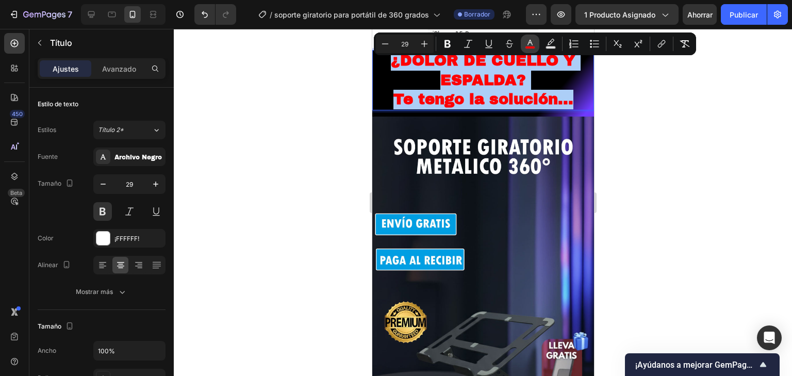
click at [530, 44] on icon "Barra de herramientas contextual del editor" at bounding box center [530, 44] width 10 height 10
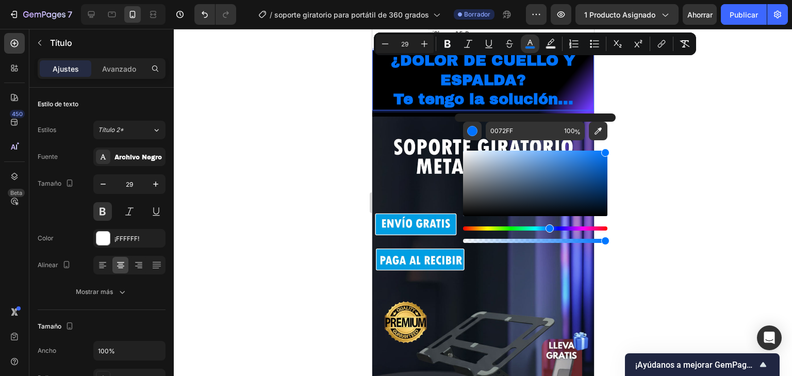
type input "0077FF"
click at [548, 228] on div "Matiz" at bounding box center [535, 228] width 144 height 4
click at [641, 115] on div at bounding box center [483, 202] width 618 height 347
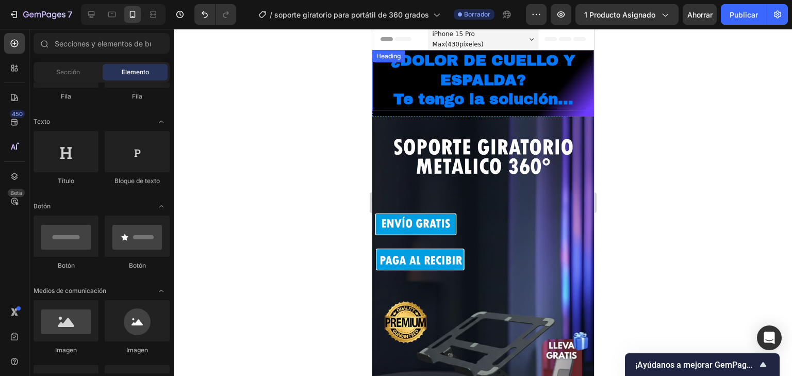
click at [527, 99] on span "Te tengo la solución..." at bounding box center [483, 99] width 180 height 16
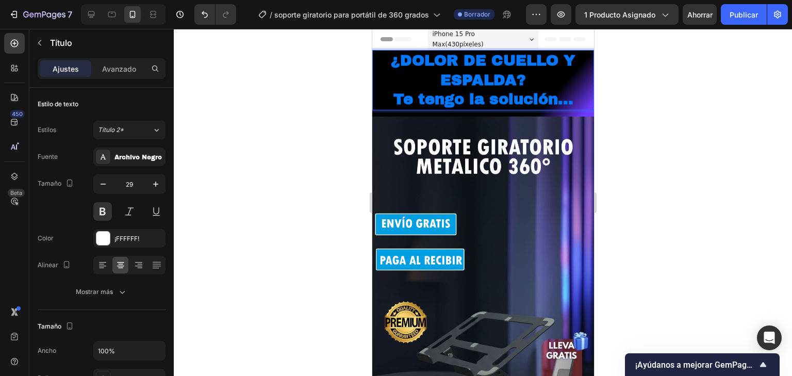
click at [561, 104] on span "Te tengo la solución..." at bounding box center [483, 99] width 180 height 16
click at [569, 105] on span "Te tengo la solución..." at bounding box center [483, 99] width 180 height 16
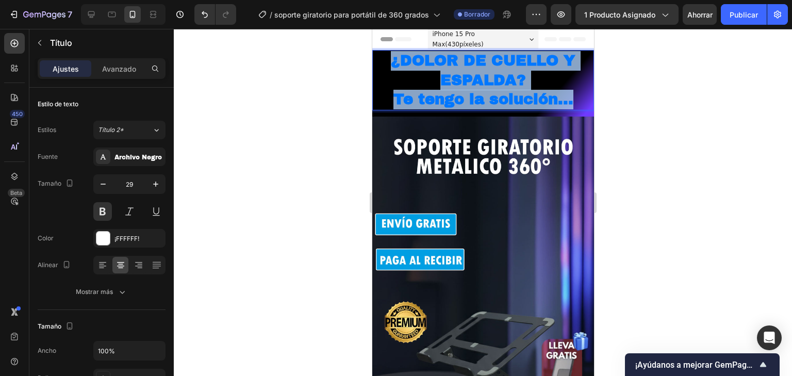
drag, startPoint x: 570, startPoint y: 105, endPoint x: 384, endPoint y: 60, distance: 191.5
click at [384, 60] on p "¿DOLOR DE CUELLO Y ESPALDA? Te tengo la solución..." at bounding box center [483, 80] width 220 height 58
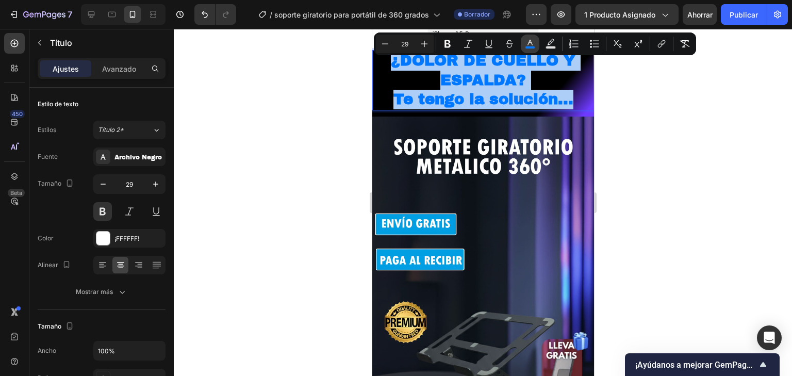
click at [524, 40] on button "color" at bounding box center [530, 44] width 19 height 19
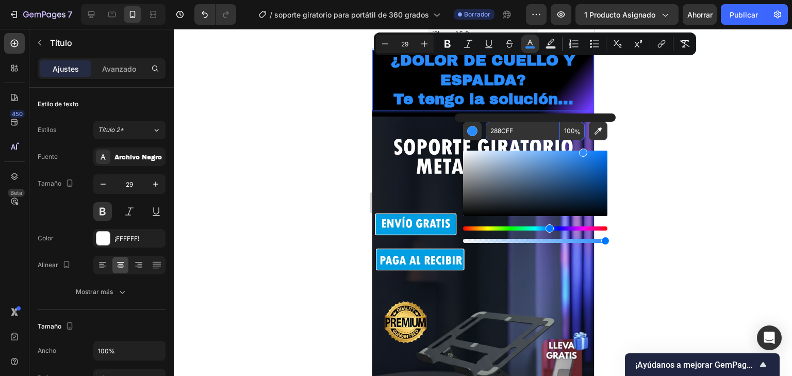
type input "2D8FFF"
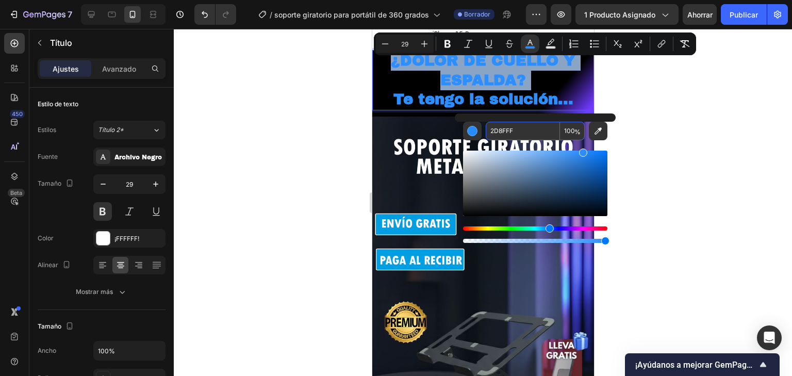
drag, startPoint x: 605, startPoint y: 152, endPoint x: 582, endPoint y: 137, distance: 27.6
click at [582, 137] on div "2D8FFF 100 %" at bounding box center [535, 183] width 144 height 123
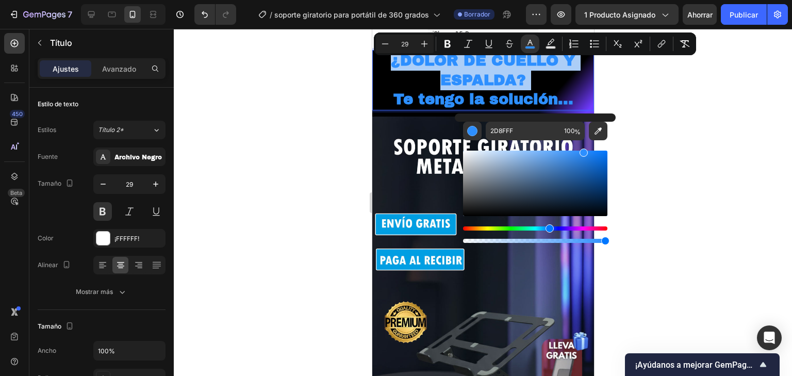
click at [709, 120] on div at bounding box center [483, 202] width 618 height 347
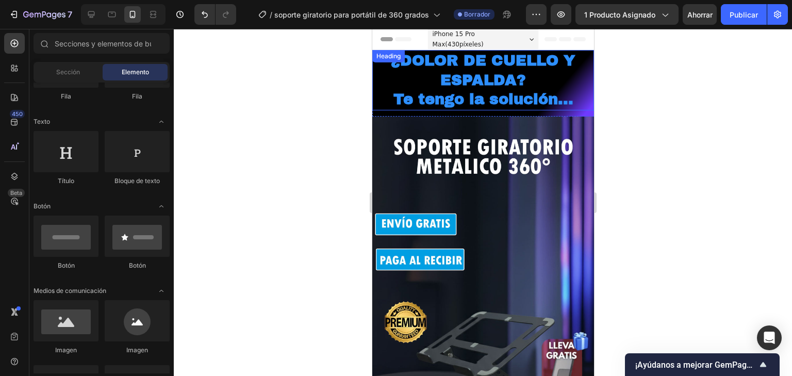
click at [488, 108] on div "⁠⁠⁠⁠⁠⁠⁠ ¿DOLOR DE CUELLO Y ESPALDA? Te tengo la solución... Heading" at bounding box center [483, 80] width 222 height 60
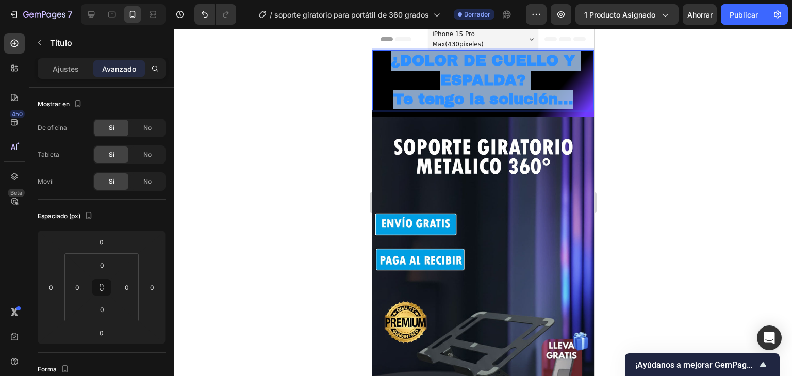
drag, startPoint x: 570, startPoint y: 102, endPoint x: 578, endPoint y: 108, distance: 10.6
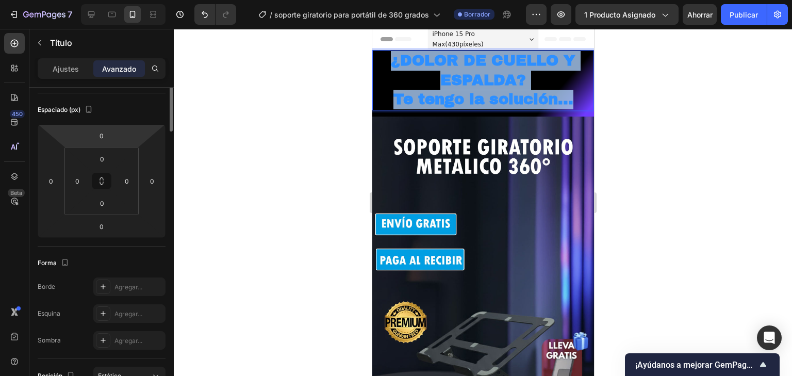
scroll to position [0, 0]
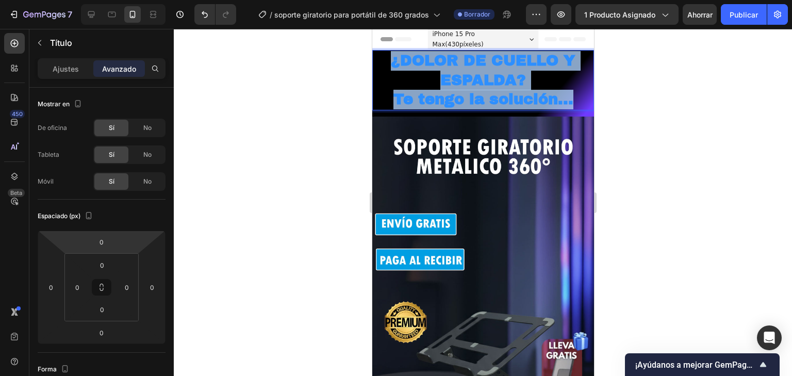
click at [518, 81] on span "¿DOLOR DE CUELLO Y ESPALDA?" at bounding box center [482, 71] width 185 height 36
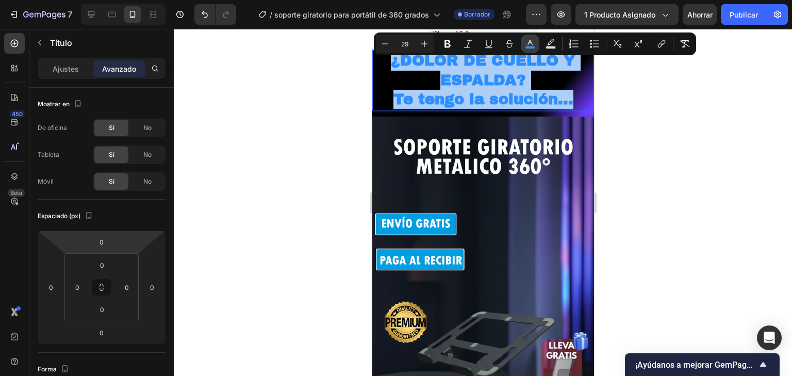
click at [531, 39] on icon "Editor contextual toolbar" at bounding box center [530, 44] width 10 height 10
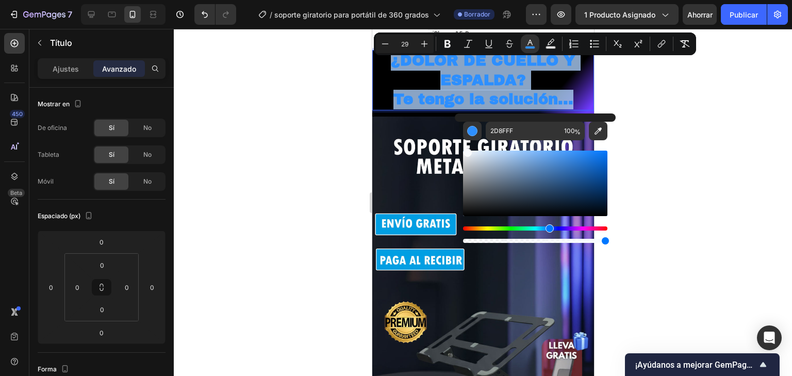
type input "F9FCFF"
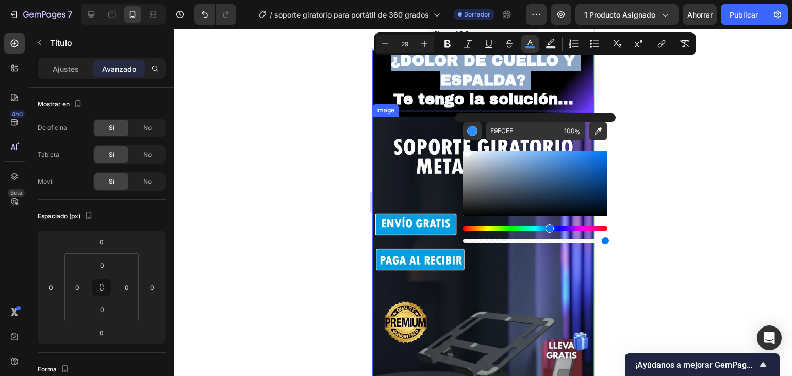
drag, startPoint x: 864, startPoint y: 187, endPoint x: 421, endPoint y: 134, distance: 446.1
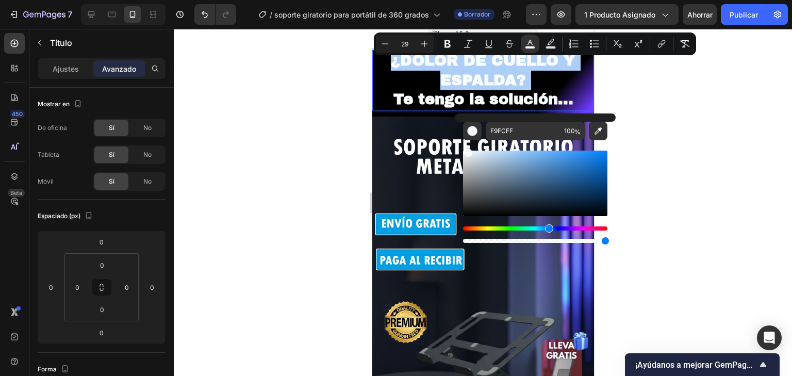
click at [743, 114] on div at bounding box center [483, 202] width 618 height 347
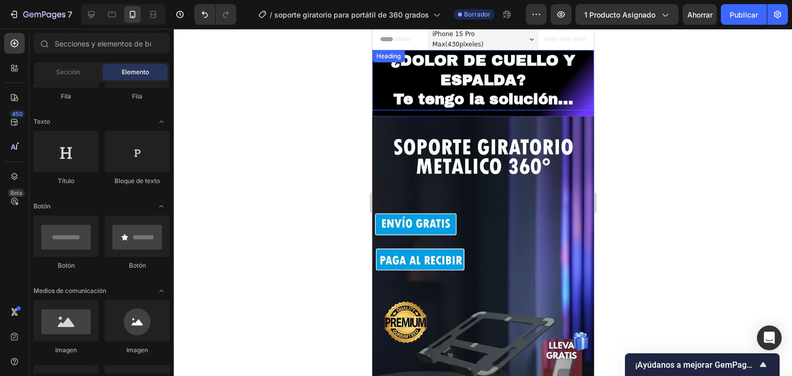
click at [582, 103] on p "⁠⁠⁠⁠⁠⁠⁠ ¿DOLOR DE CUELLO Y ESPALDA? Te tengo la solución..." at bounding box center [483, 80] width 220 height 58
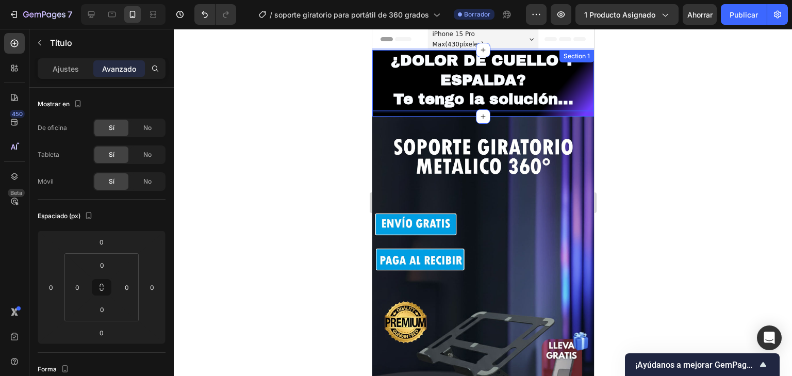
click at [586, 113] on div "¿DOLOR DE CUELLO Y ESPALDA? Te tengo la solución... Heading 0 Section 1" at bounding box center [483, 83] width 222 height 67
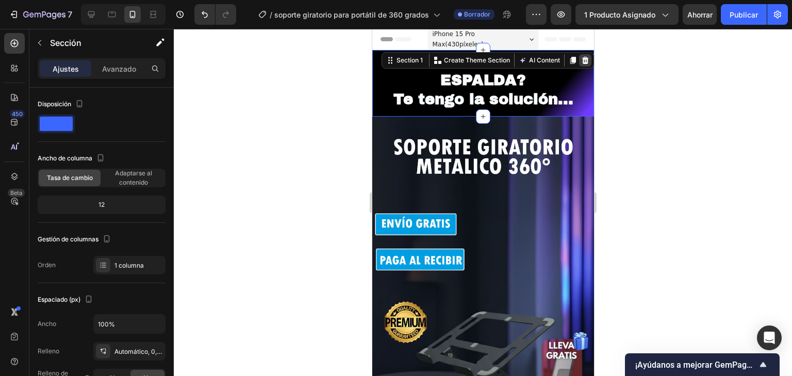
click at [583, 59] on div at bounding box center [584, 60] width 12 height 12
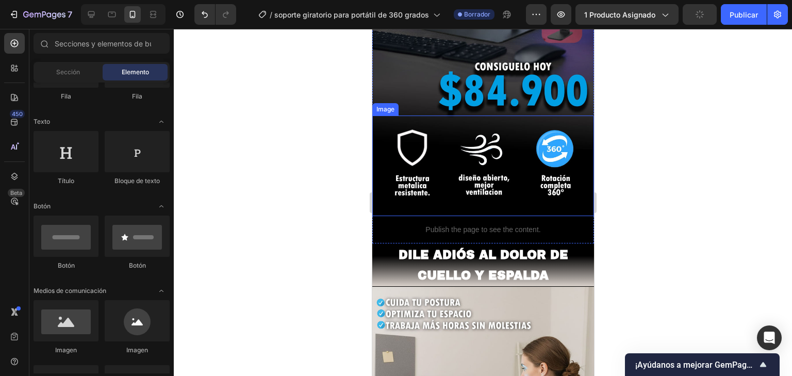
scroll to position [371, 0]
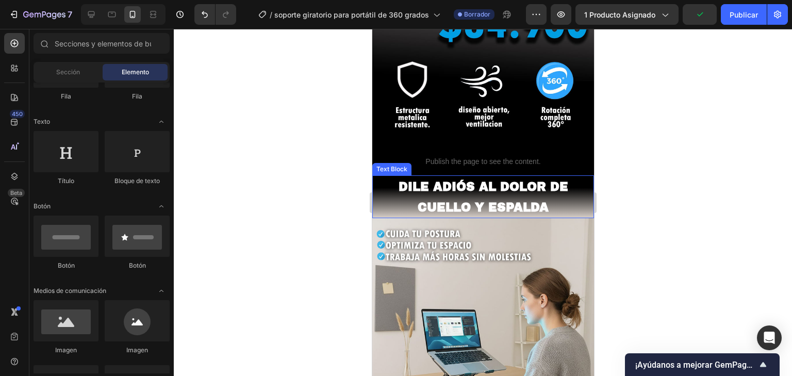
click at [539, 184] on p "DILE ADIÓS AL DOLOR DE CUELLO Y ESPALDA" at bounding box center [483, 196] width 220 height 41
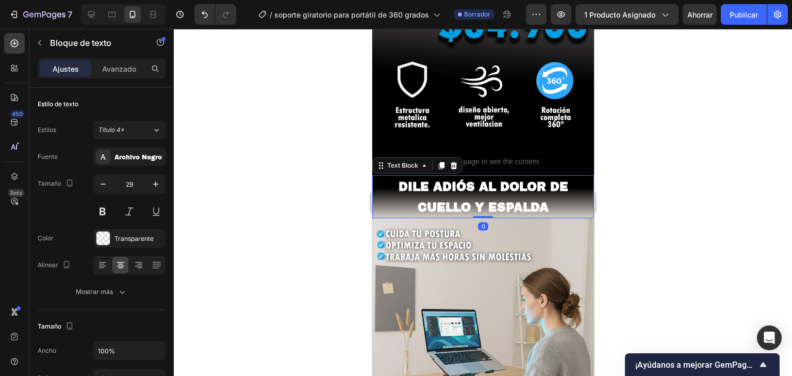
click at [538, 195] on strong "DILE ADIÓS AL DOLOR DE CUELLO Y ESPALDA" at bounding box center [483, 197] width 170 height 34
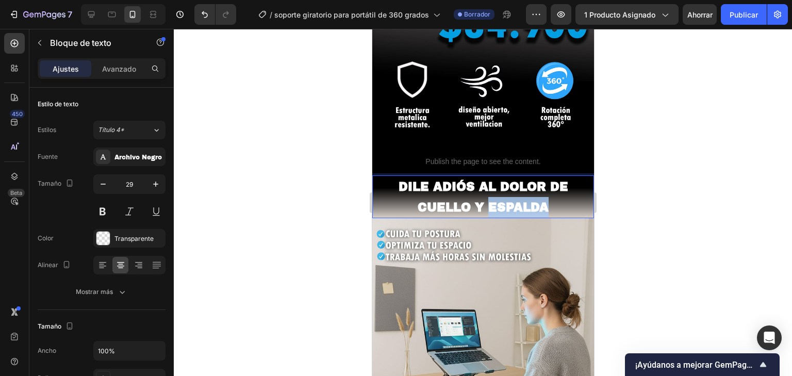
click at [538, 195] on strong "DILE ADIÓS AL DOLOR DE CUELLO Y ESPALDA" at bounding box center [483, 197] width 170 height 34
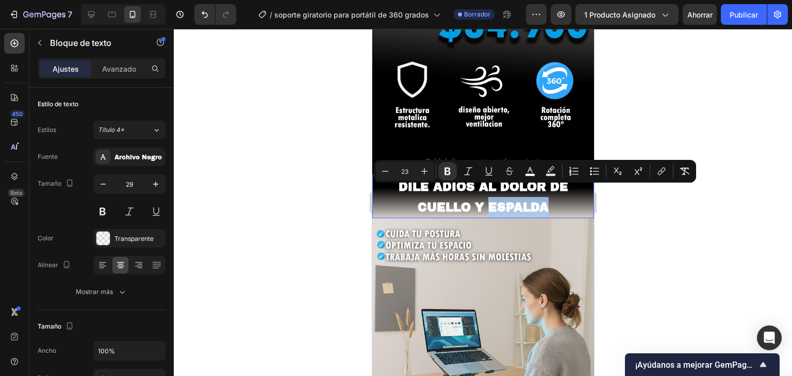
click at [560, 197] on p "DILE ADIÓS AL DOLOR DE CUELLO Y ESPALDA" at bounding box center [483, 196] width 220 height 41
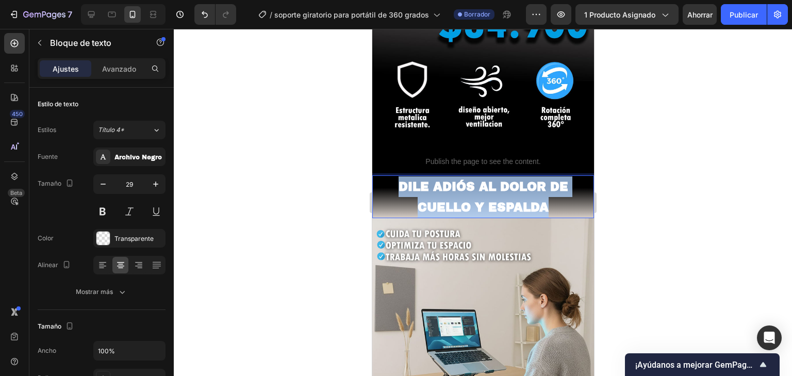
drag, startPoint x: 560, startPoint y: 197, endPoint x: 372, endPoint y: 177, distance: 189.2
click at [372, 177] on div "DILE ADIÓS AL DOLOR DE CUELLO Y ESPALDA" at bounding box center [483, 196] width 222 height 43
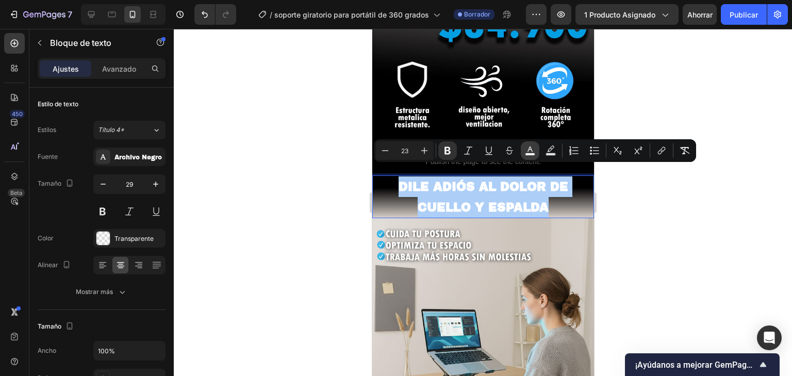
click at [530, 150] on icon "Editor contextual toolbar" at bounding box center [529, 149] width 5 height 6
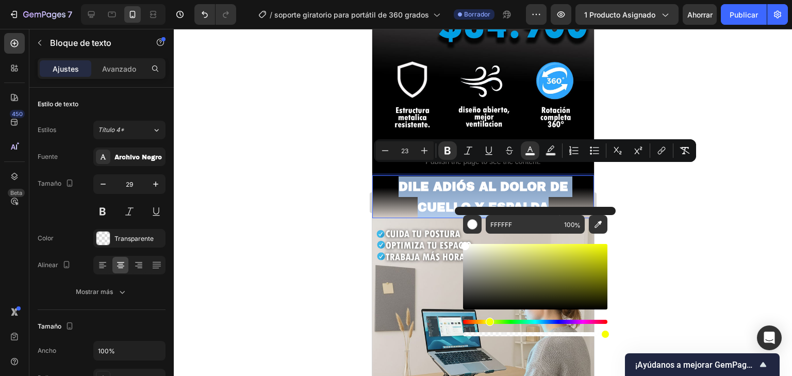
drag, startPoint x: 470, startPoint y: 320, endPoint x: 488, endPoint y: 322, distance: 18.1
click at [488, 322] on div "Matiz" at bounding box center [535, 322] width 144 height 4
drag, startPoint x: 583, startPoint y: 245, endPoint x: 647, endPoint y: 229, distance: 66.0
click at [647, 0] on body "7 Historial de versiones / soporte giratorio para portátil de 360 ​​grados Borr…" at bounding box center [396, 0] width 792 height 0
type input "F6FF00"
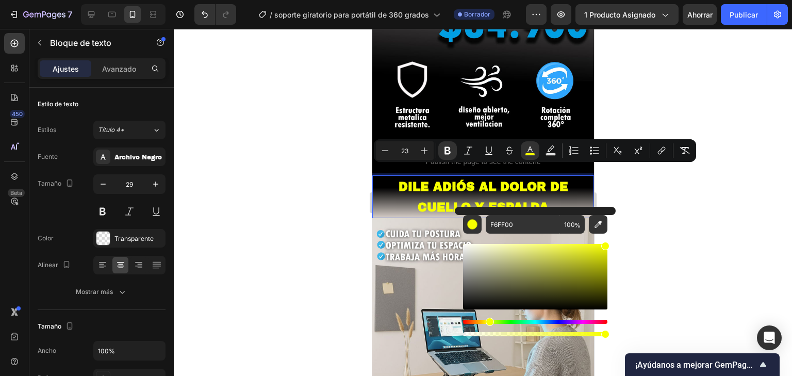
click at [649, 229] on div at bounding box center [483, 202] width 618 height 347
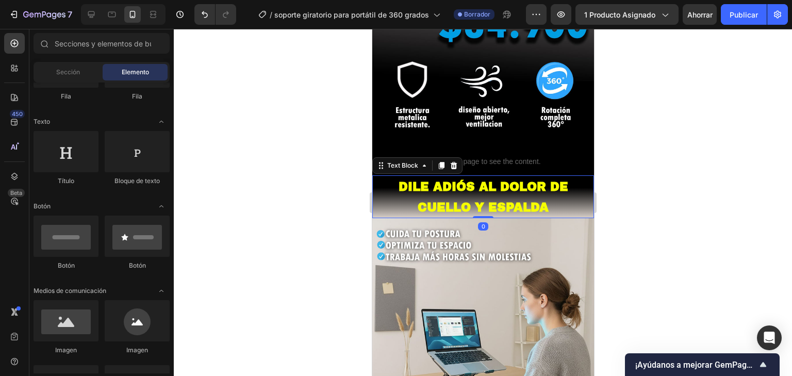
click at [543, 194] on strong "DILE ADIÓS AL DOLOR DE CUELLO Y ESPALDA" at bounding box center [483, 197] width 170 height 34
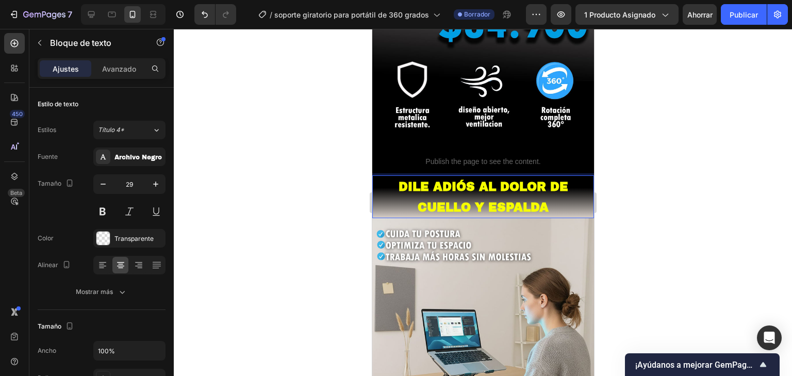
click at [541, 196] on strong "DILE ADIÓS AL DOLOR DE CUELLO Y ESPALDA" at bounding box center [483, 197] width 170 height 34
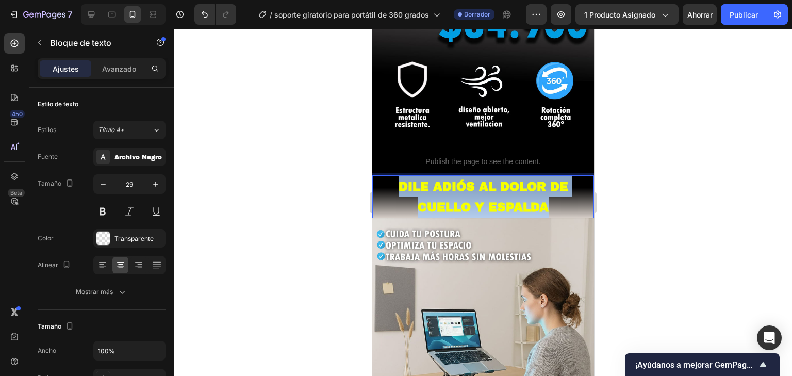
drag, startPoint x: 549, startPoint y: 197, endPoint x: 727, endPoint y: 202, distance: 179.0
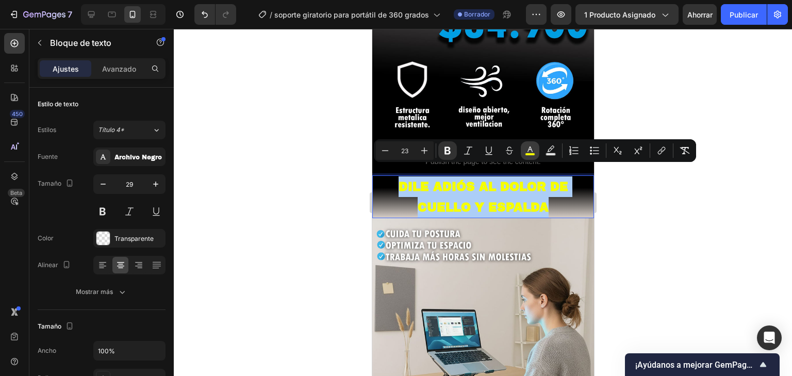
click at [532, 153] on icon "Editor contextual toolbar" at bounding box center [530, 150] width 10 height 10
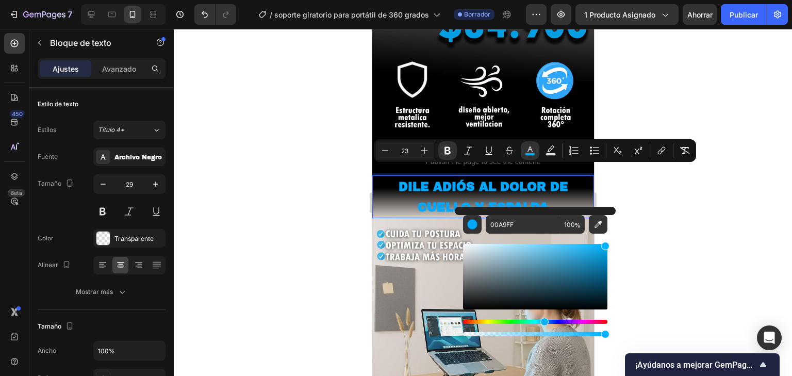
type input "00B2FF"
drag, startPoint x: 491, startPoint y: 320, endPoint x: 542, endPoint y: 316, distance: 51.2
click at [542, 316] on div "Editor contextual toolbar" at bounding box center [535, 290] width 144 height 96
click at [693, 241] on div at bounding box center [483, 202] width 618 height 347
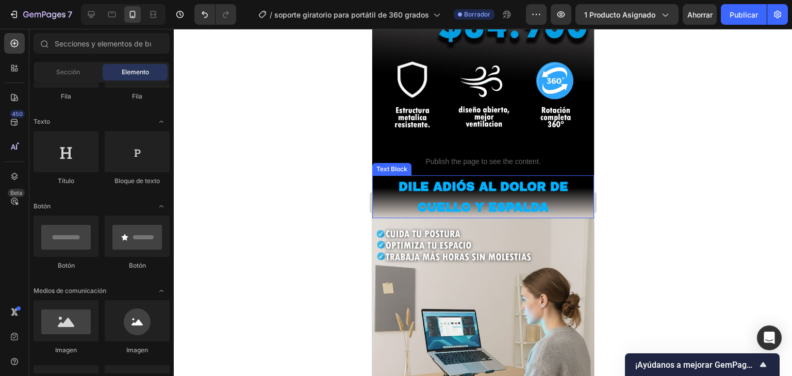
click at [498, 198] on strong "DILE ADIÓS AL DOLOR DE CUELLO Y ESPALDA" at bounding box center [483, 197] width 170 height 34
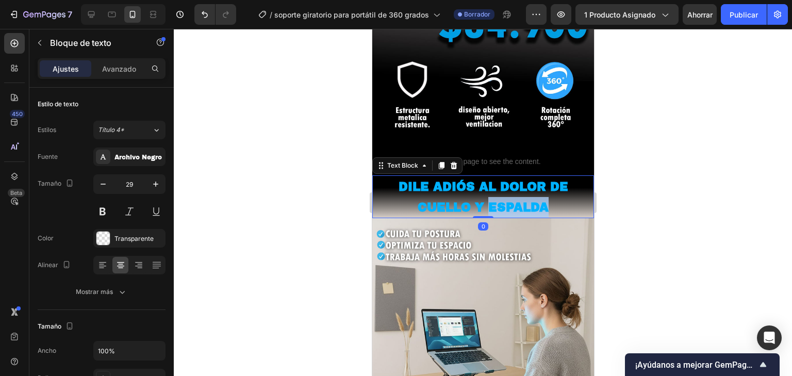
click at [497, 194] on strong "DILE ADIÓS AL DOLOR DE CUELLO Y ESPALDA" at bounding box center [483, 197] width 170 height 34
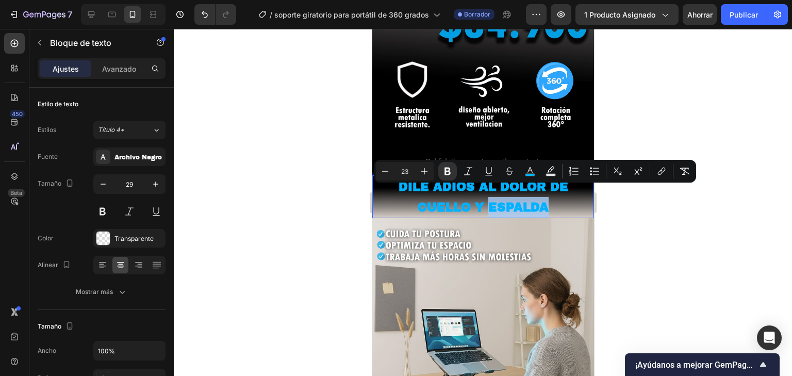
click at [545, 193] on p "DILE ADIÓS AL DOLOR DE CUELLO Y ESPALDA" at bounding box center [483, 196] width 220 height 41
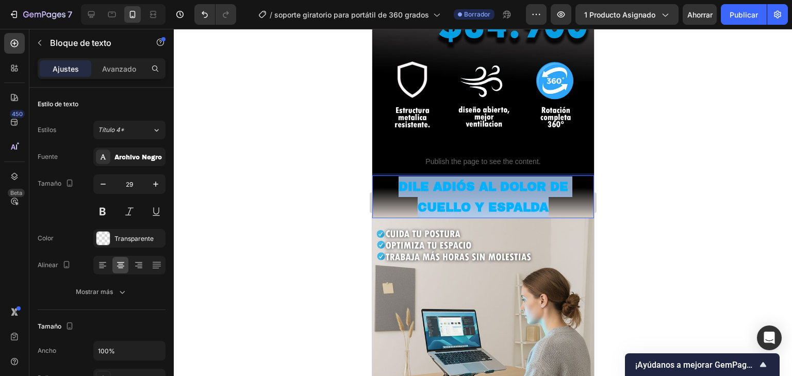
drag, startPoint x: 545, startPoint y: 193, endPoint x: 388, endPoint y: 174, distance: 158.5
click at [388, 176] on p "DILE ADIÓS AL DOLOR DE CUELLO Y ESPALDA" at bounding box center [483, 196] width 220 height 41
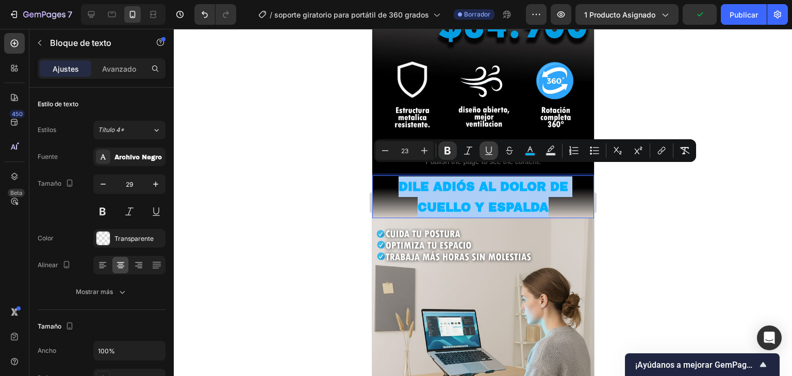
click at [491, 151] on icon "Editor contextual toolbar" at bounding box center [489, 149] width 6 height 7
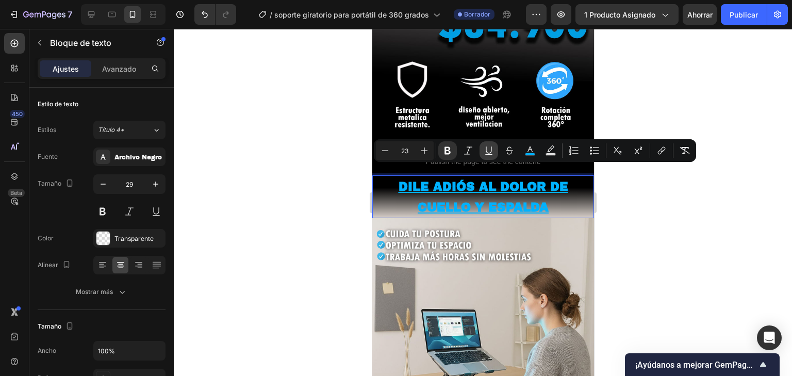
click at [491, 151] on icon "Barra de herramientas contextual del editor" at bounding box center [489, 149] width 6 height 7
click at [487, 151] on icon "Barra de herramientas contextual del editor" at bounding box center [489, 150] width 10 height 10
click at [639, 196] on div at bounding box center [483, 202] width 618 height 347
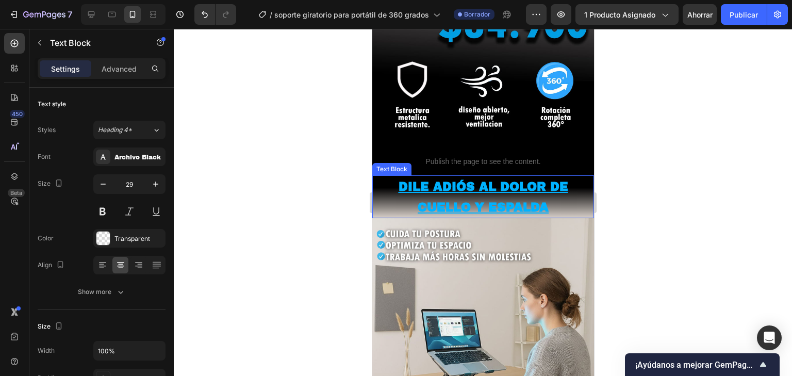
click at [512, 198] on u "DILE ADIÓS AL DOLOR DE CUELLO Y ESPALDA" at bounding box center [483, 197] width 170 height 34
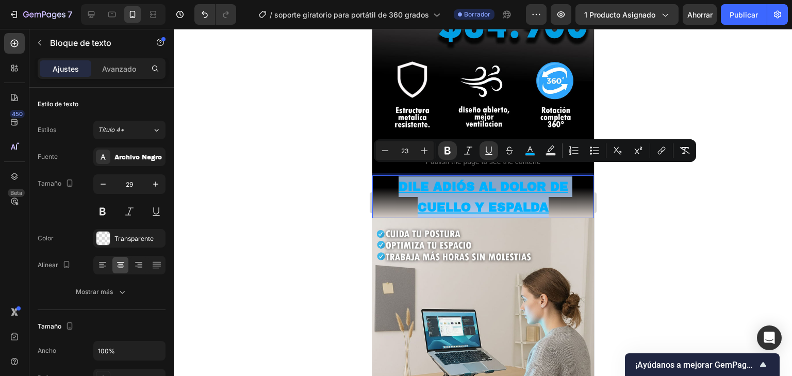
drag, startPoint x: 547, startPoint y: 193, endPoint x: 384, endPoint y: 173, distance: 163.6
click at [384, 176] on p "DILE ADIÓS AL DOLOR DE CUELLO Y ESPALDA" at bounding box center [483, 196] width 220 height 41
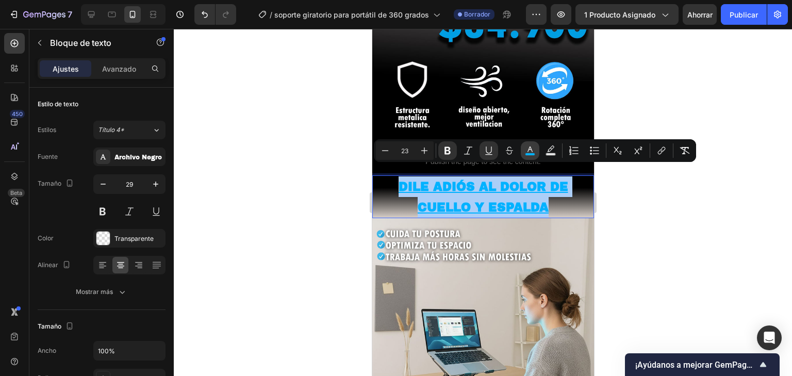
click at [538, 155] on button "color" at bounding box center [530, 150] width 19 height 19
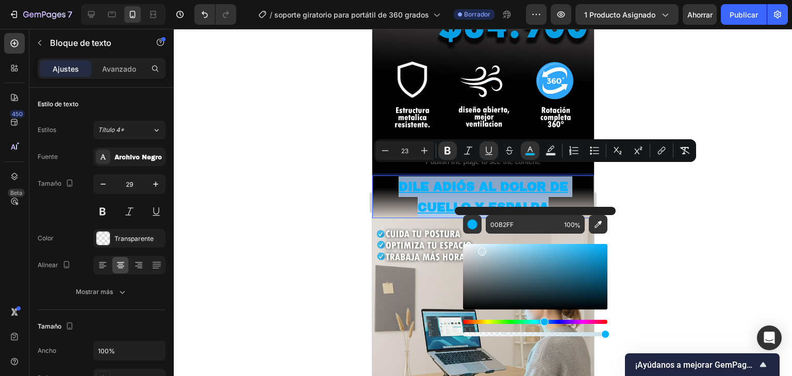
type input "FFFFFF"
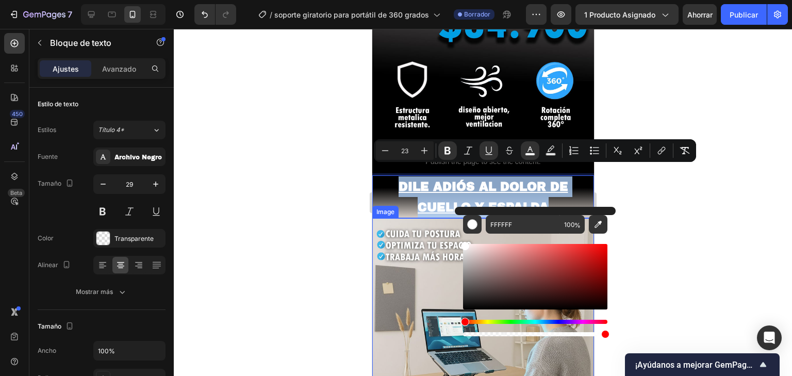
drag, startPoint x: 854, startPoint y: 282, endPoint x: 436, endPoint y: 225, distance: 422.0
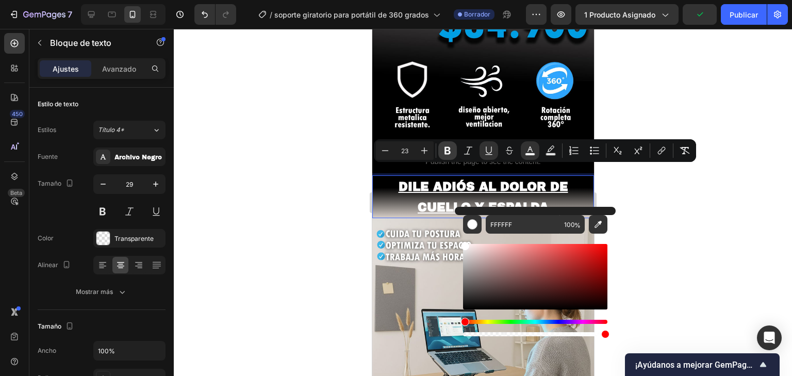
click at [451, 151] on icon "Editor contextual toolbar" at bounding box center [447, 150] width 10 height 10
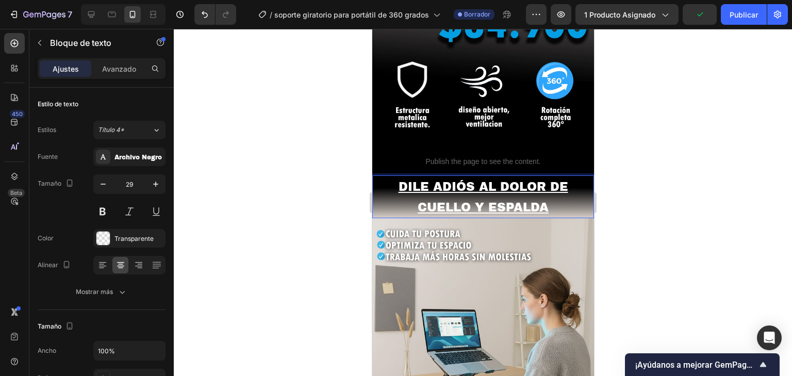
click at [544, 190] on u "DILE ADIÓS AL DOLOR DE CUELLO Y ESPALDA" at bounding box center [483, 197] width 170 height 34
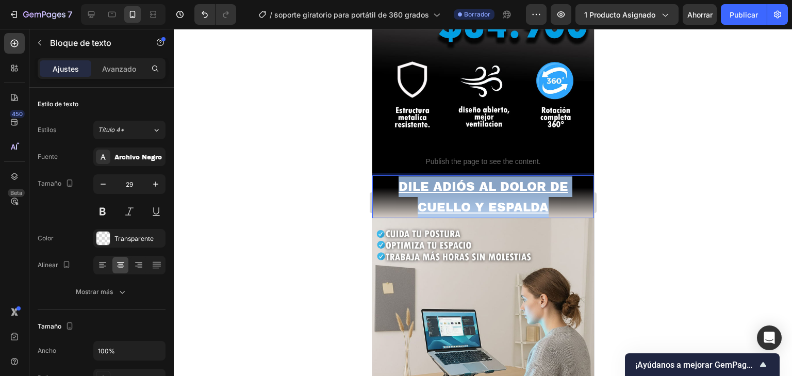
drag, startPoint x: 532, startPoint y: 195, endPoint x: 386, endPoint y: 174, distance: 146.9
click at [386, 176] on p "DILE ADIÓS AL DOLOR DE CUELLO Y ESPALDA" at bounding box center [483, 196] width 220 height 41
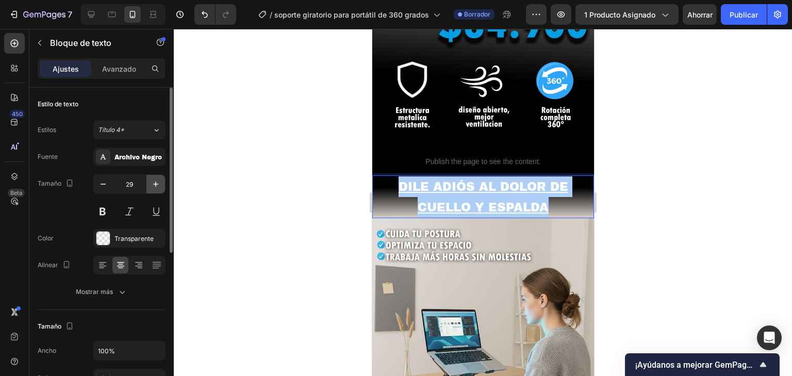
click at [154, 187] on icon "button" at bounding box center [156, 184] width 10 height 10
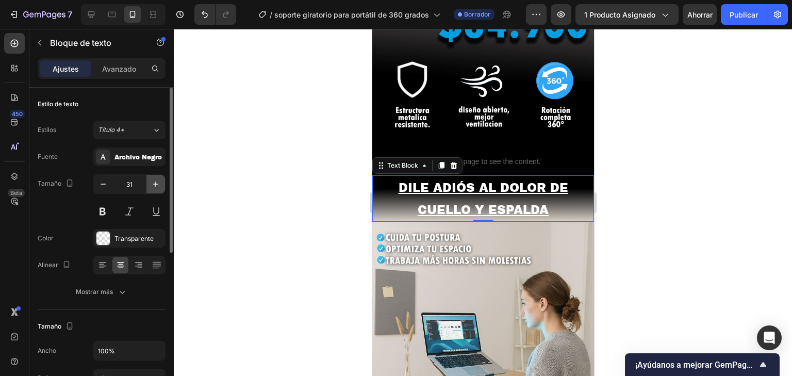
click at [154, 187] on icon "button" at bounding box center [156, 184] width 10 height 10
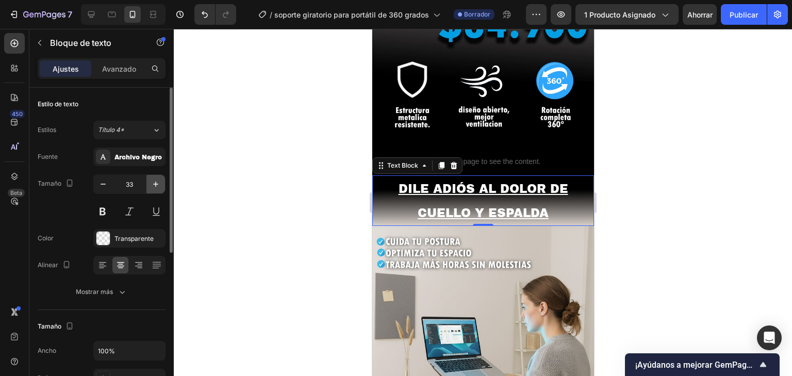
click at [154, 187] on icon "button" at bounding box center [156, 184] width 10 height 10
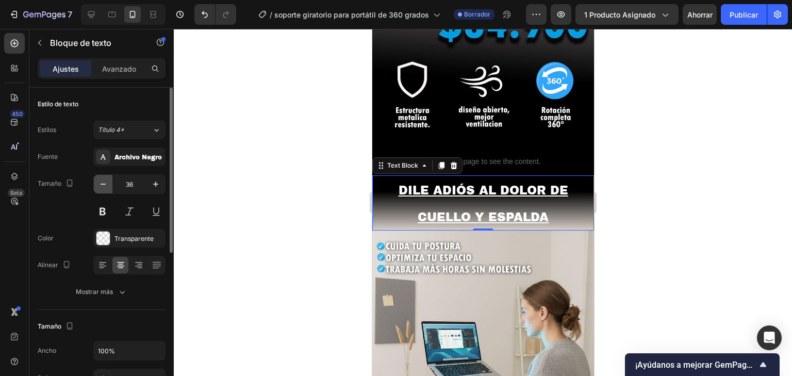
click at [109, 183] on button "button" at bounding box center [103, 184] width 19 height 19
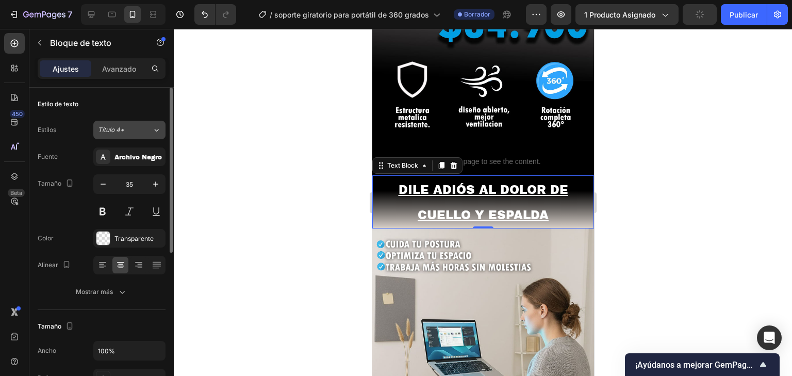
click at [144, 131] on div "Título 4*" at bounding box center [125, 129] width 54 height 9
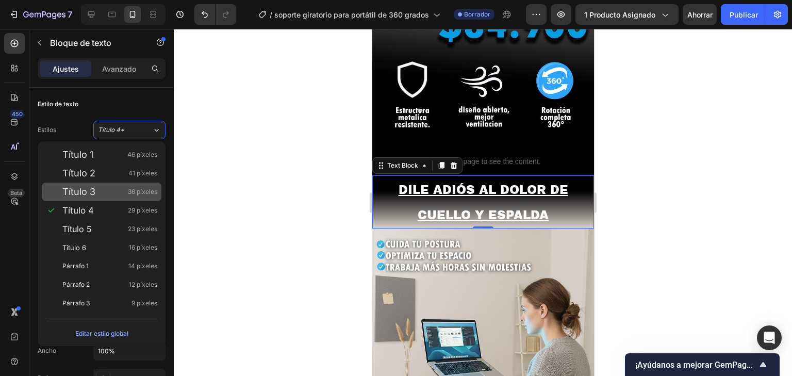
click at [102, 196] on div "Título 3 36 píxeles" at bounding box center [109, 192] width 95 height 10
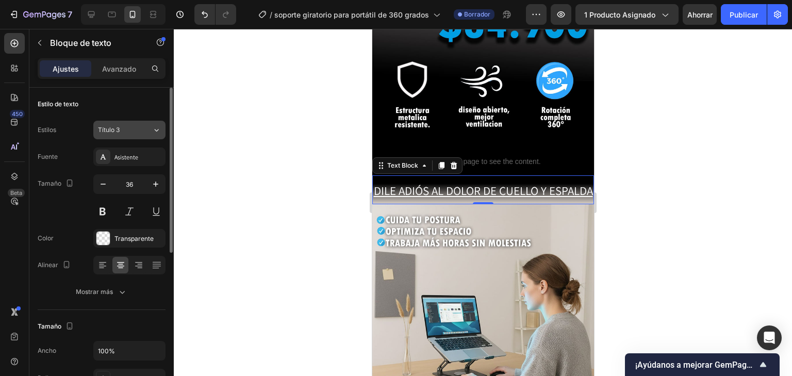
click at [150, 131] on div "Título 3" at bounding box center [125, 129] width 54 height 9
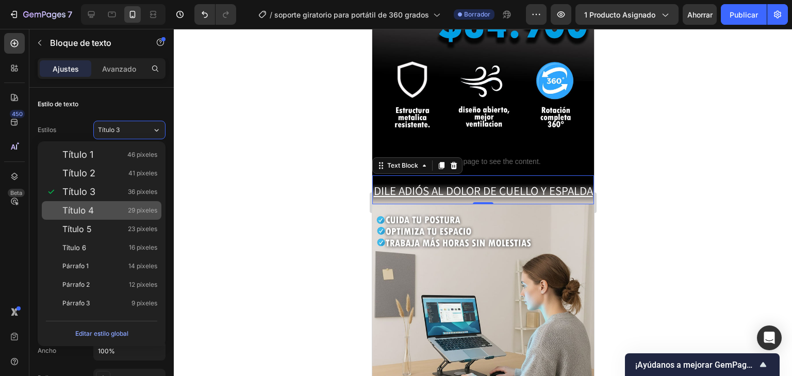
click at [97, 213] on div "Título 4 29 píxeles" at bounding box center [109, 210] width 95 height 10
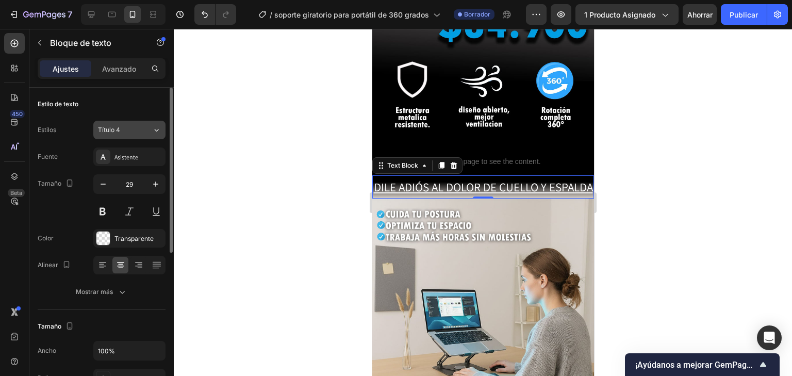
click at [154, 125] on icon at bounding box center [156, 130] width 9 height 10
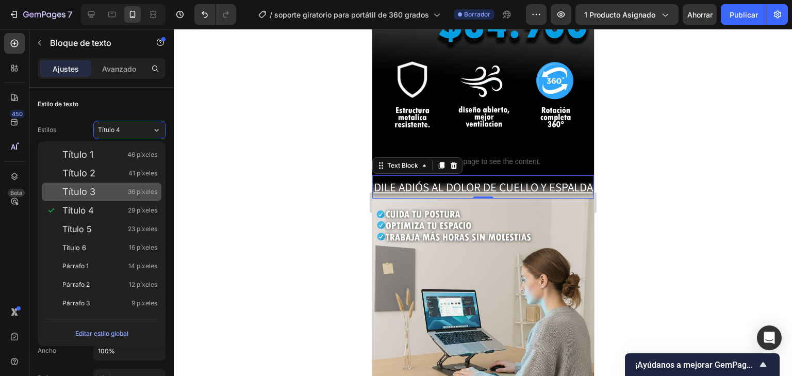
click at [112, 191] on div "Título 3 36 píxeles" at bounding box center [109, 192] width 95 height 10
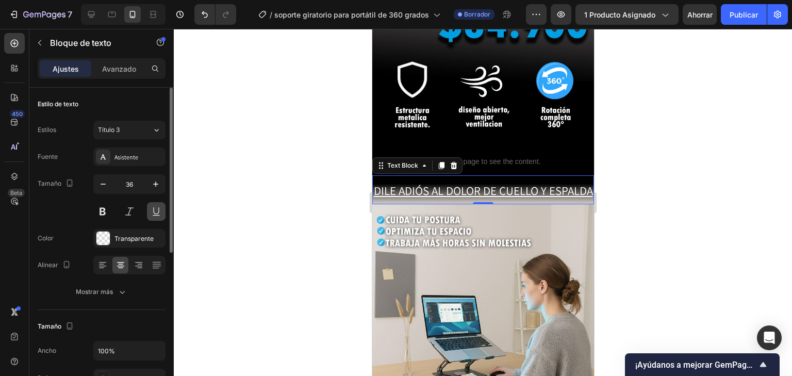
click at [156, 208] on button at bounding box center [156, 211] width 19 height 19
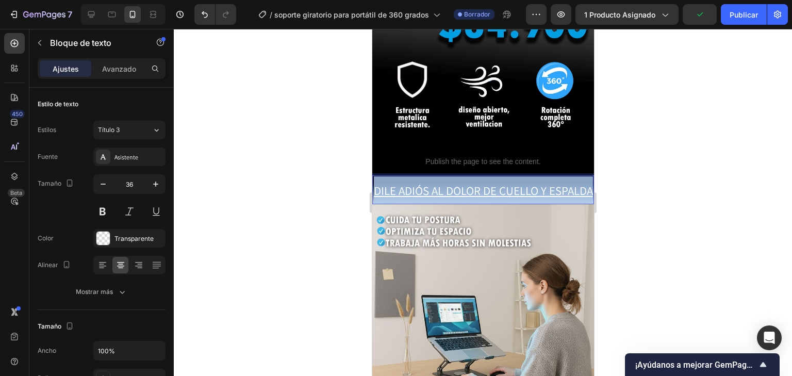
drag, startPoint x: 504, startPoint y: 201, endPoint x: 732, endPoint y: 196, distance: 227.4
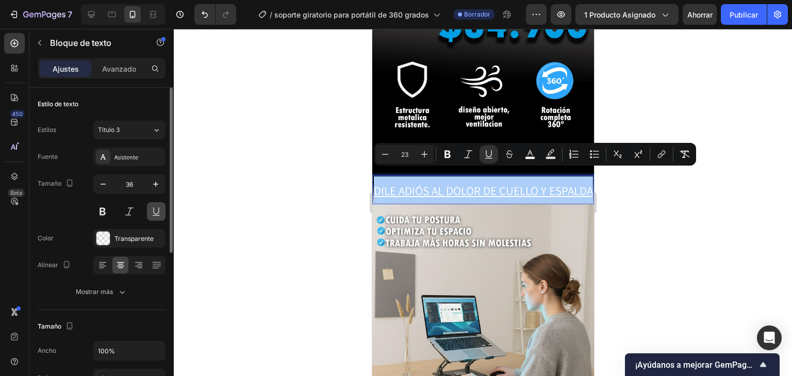
click at [151, 210] on button at bounding box center [156, 211] width 19 height 19
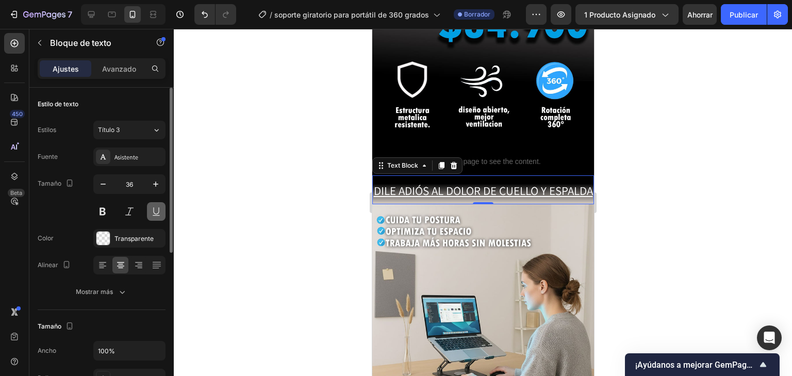
click at [153, 212] on button at bounding box center [156, 211] width 19 height 19
click at [493, 191] on p "DILE ADIÓS AL DOLOR DE CUELLO Y ESPALDA" at bounding box center [483, 189] width 220 height 27
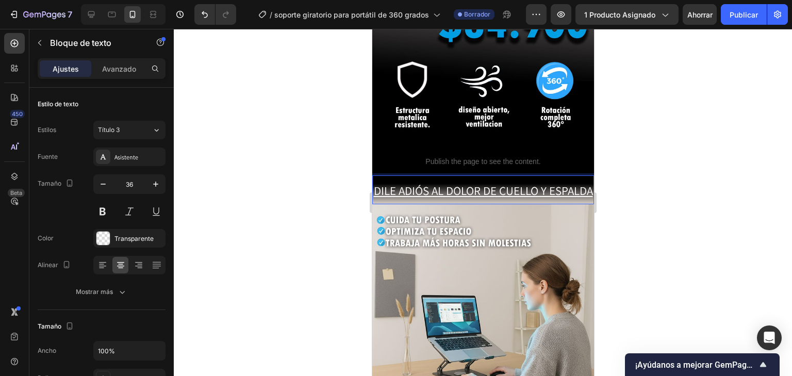
click at [503, 202] on p "DILE ADIÓS AL DOLOR DE CUELLO Y ESPALDA" at bounding box center [483, 189] width 220 height 27
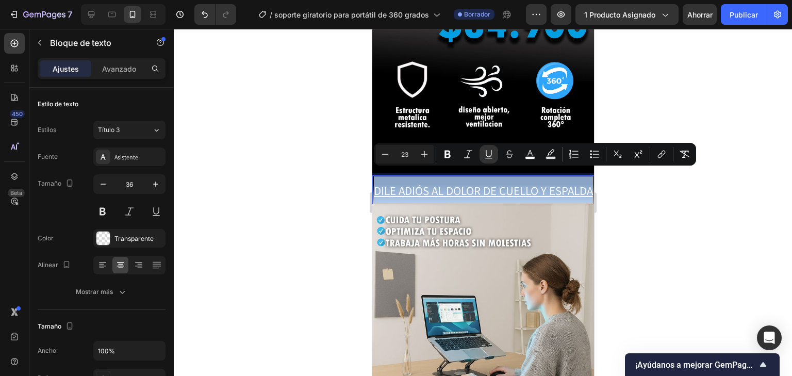
drag, startPoint x: 508, startPoint y: 203, endPoint x: 380, endPoint y: 177, distance: 129.8
click at [380, 177] on p "DILE ADIÓS AL DOLOR DE CUELLO Y ESPALDA" at bounding box center [483, 189] width 220 height 27
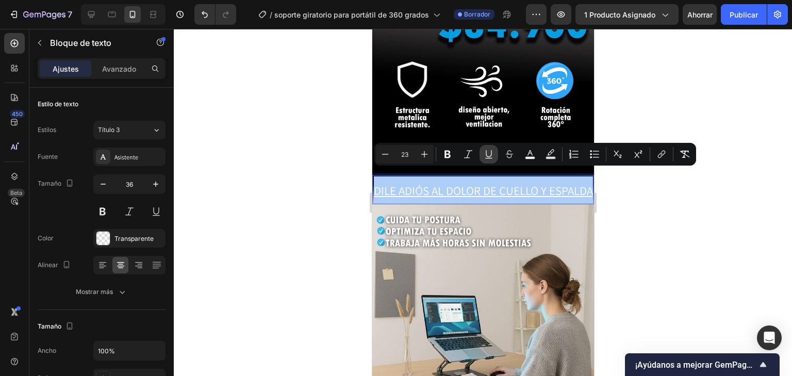
click at [491, 158] on icon "Editor contextual toolbar" at bounding box center [489, 154] width 10 height 10
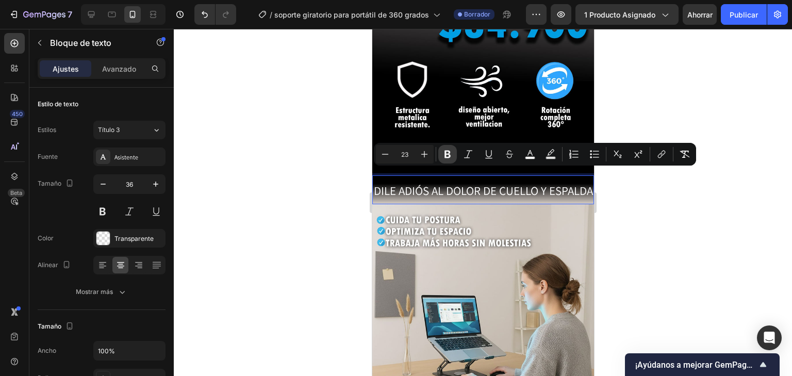
click at [446, 155] on icon "Editor contextual toolbar" at bounding box center [447, 155] width 6 height 8
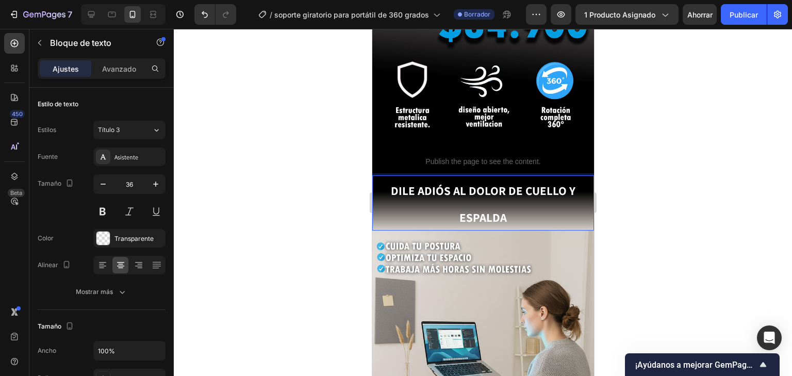
click at [505, 208] on p "DILE ADIÓS AL DOLOR DE CUELLO Y ESPALDA" at bounding box center [483, 203] width 220 height 54
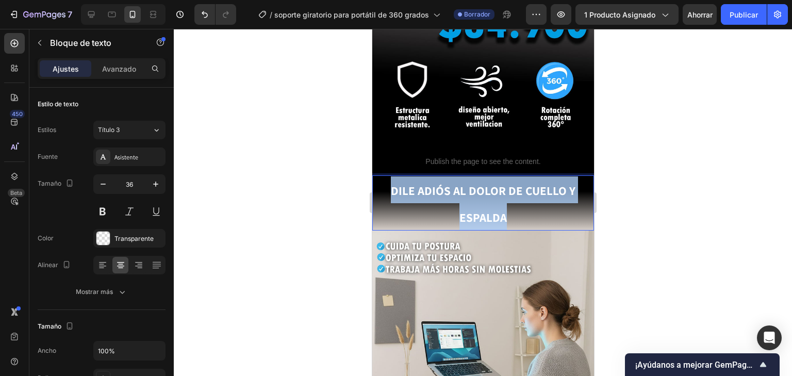
drag, startPoint x: 506, startPoint y: 207, endPoint x: 386, endPoint y: 184, distance: 122.3
click at [386, 184] on p "DILE ADIÓS AL DOLOR DE CUELLO Y ESPALDA" at bounding box center [483, 203] width 220 height 54
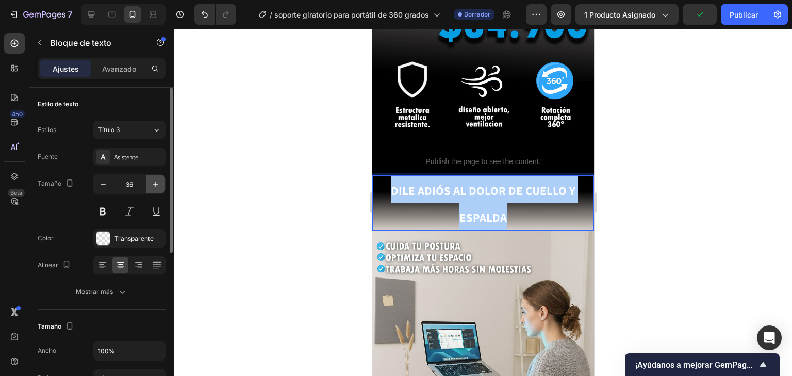
click at [155, 185] on icon "button" at bounding box center [156, 184] width 10 height 10
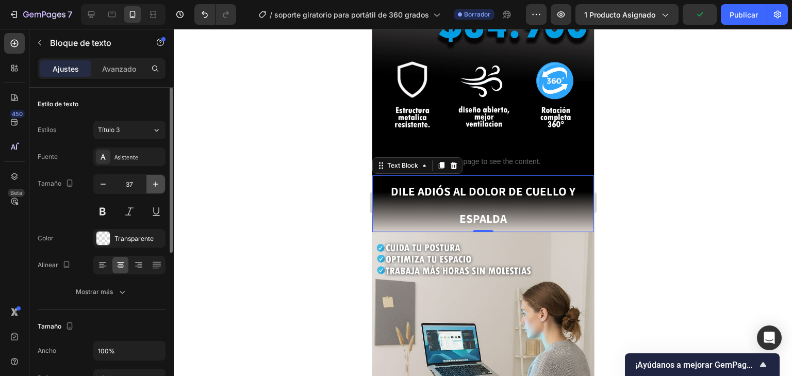
click at [155, 185] on icon "button" at bounding box center [156, 184] width 10 height 10
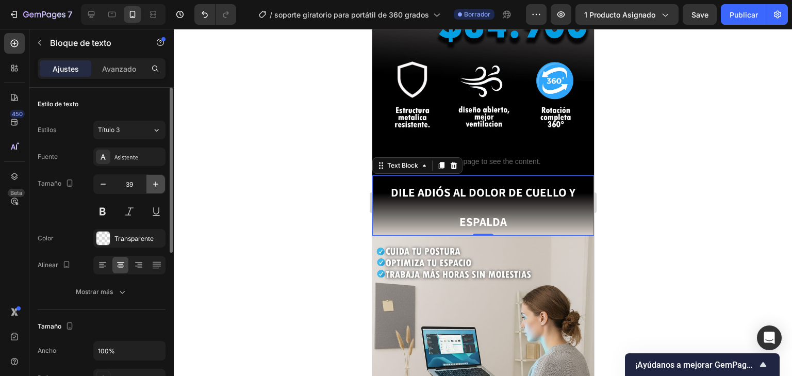
click at [155, 185] on icon "button" at bounding box center [156, 184] width 10 height 10
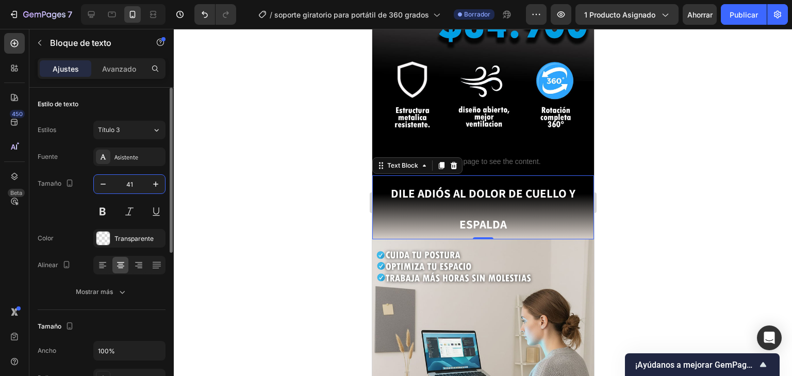
click at [113, 184] on input "41" at bounding box center [129, 184] width 34 height 19
click at [106, 185] on icon "button" at bounding box center [103, 184] width 10 height 10
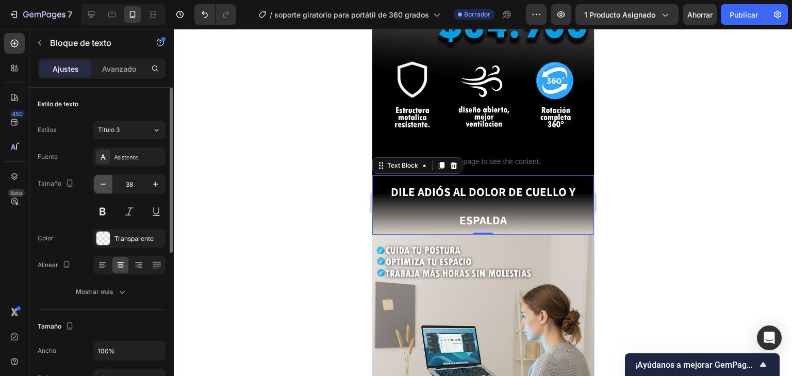
click at [106, 185] on icon "button" at bounding box center [103, 184] width 10 height 10
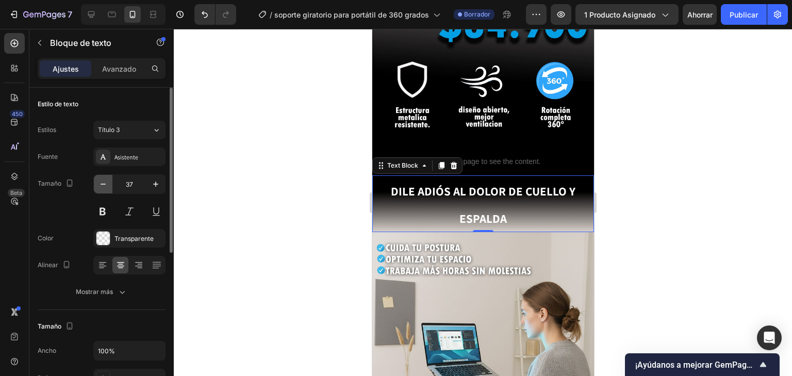
click at [106, 185] on icon "button" at bounding box center [103, 184] width 10 height 10
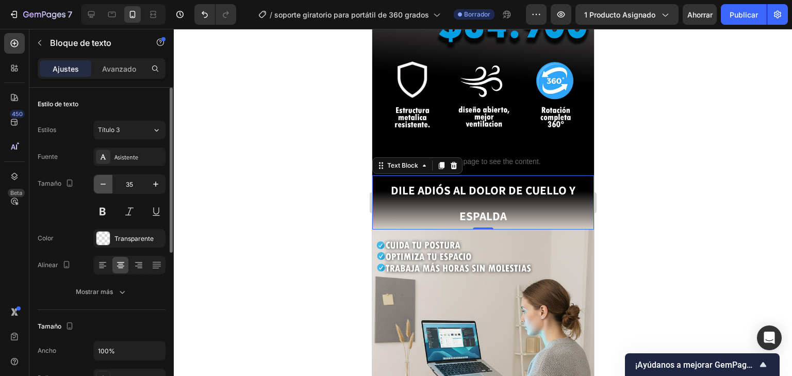
click at [106, 185] on icon "button" at bounding box center [103, 184] width 10 height 10
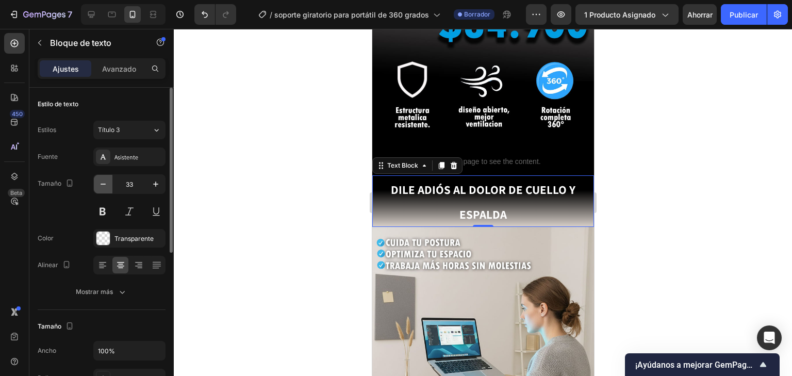
click at [106, 185] on icon "button" at bounding box center [103, 184] width 10 height 10
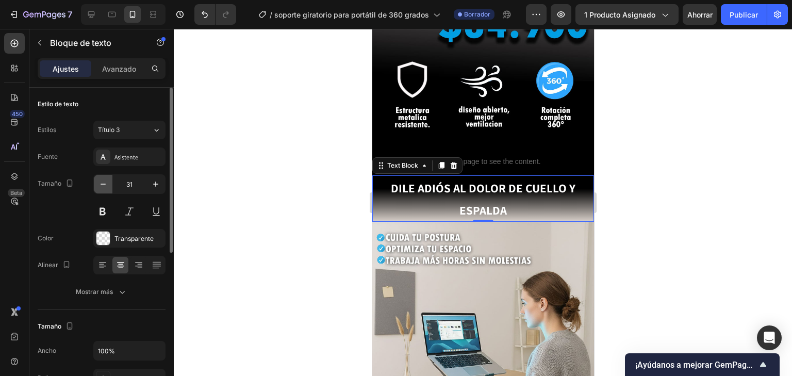
click at [106, 185] on icon "button" at bounding box center [103, 184] width 10 height 10
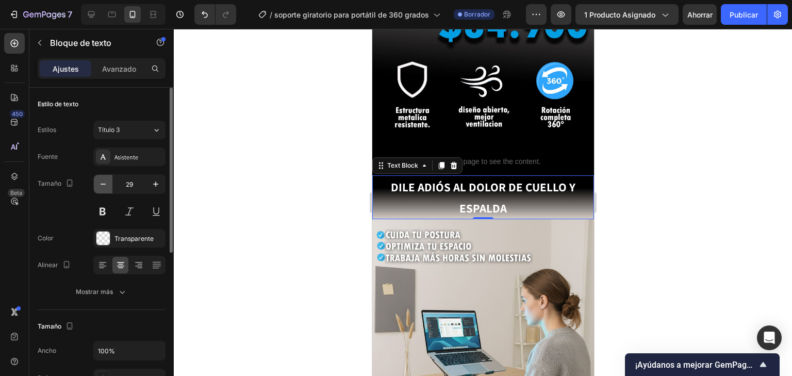
click at [106, 185] on icon "button" at bounding box center [103, 184] width 10 height 10
type input "28"
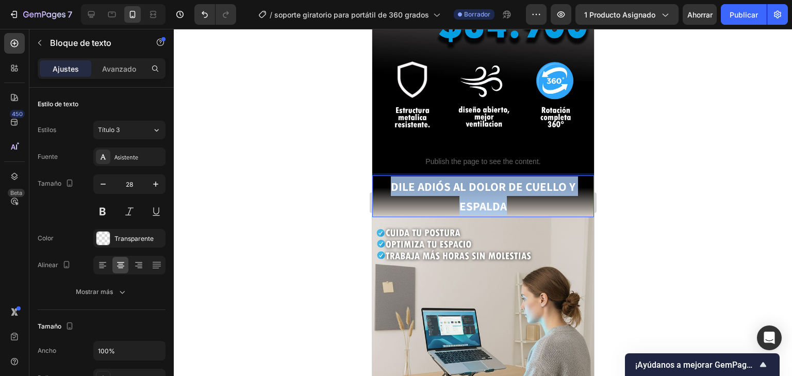
drag, startPoint x: 510, startPoint y: 193, endPoint x: 735, endPoint y: 210, distance: 225.5
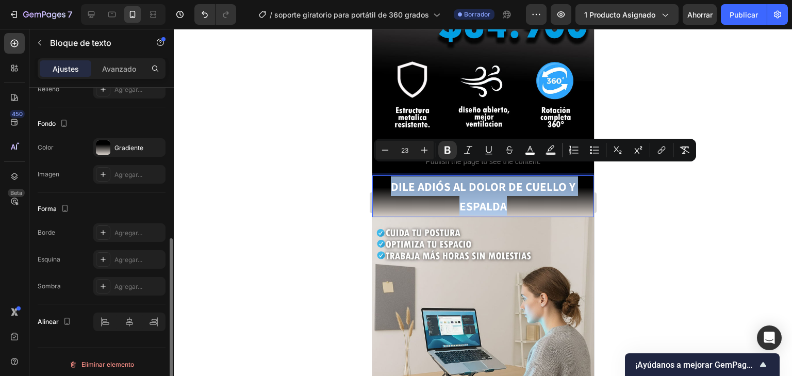
scroll to position [124, 0]
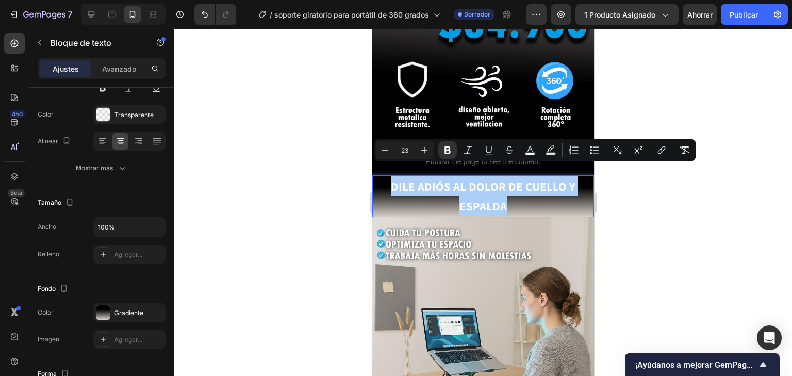
click at [689, 183] on div at bounding box center [483, 202] width 618 height 347
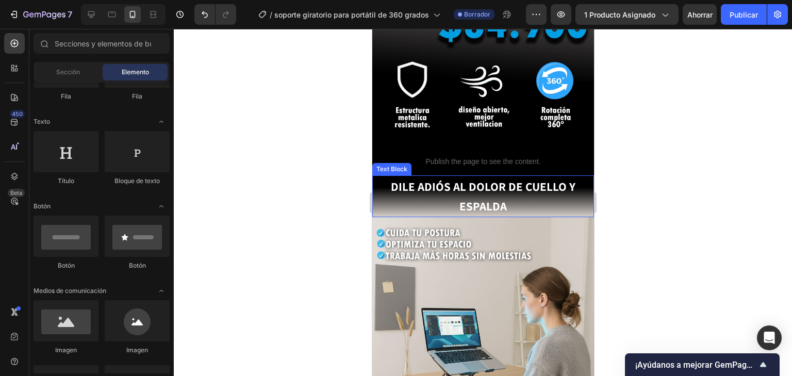
click at [636, 176] on div at bounding box center [483, 202] width 618 height 347
click at [636, 171] on div at bounding box center [483, 202] width 618 height 347
click at [250, 196] on div at bounding box center [483, 202] width 618 height 347
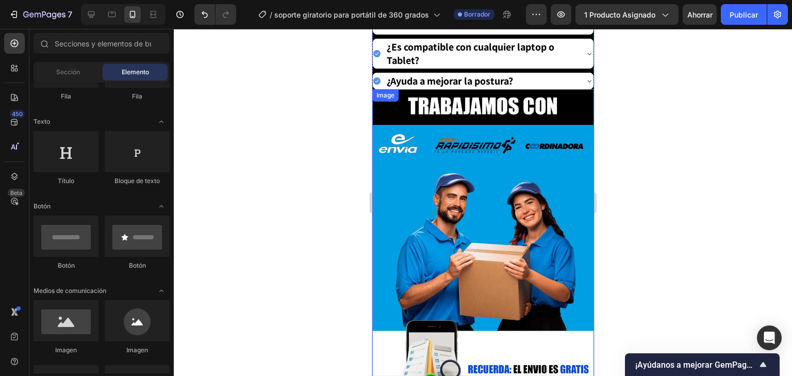
scroll to position [2021, 0]
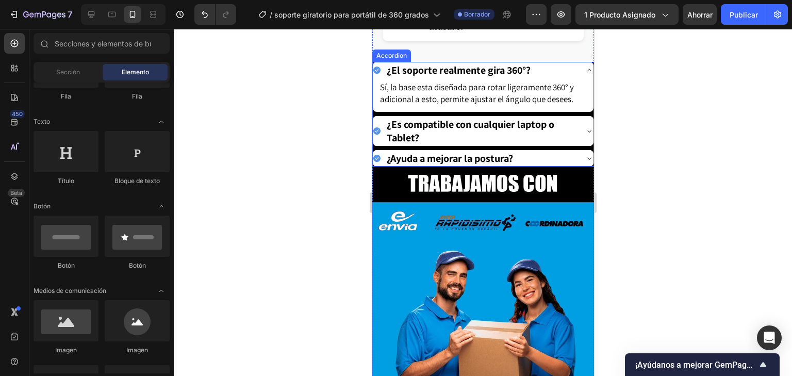
drag, startPoint x: 584, startPoint y: 82, endPoint x: 591, endPoint y: 103, distance: 21.7
click at [585, 74] on icon at bounding box center [589, 70] width 8 height 8
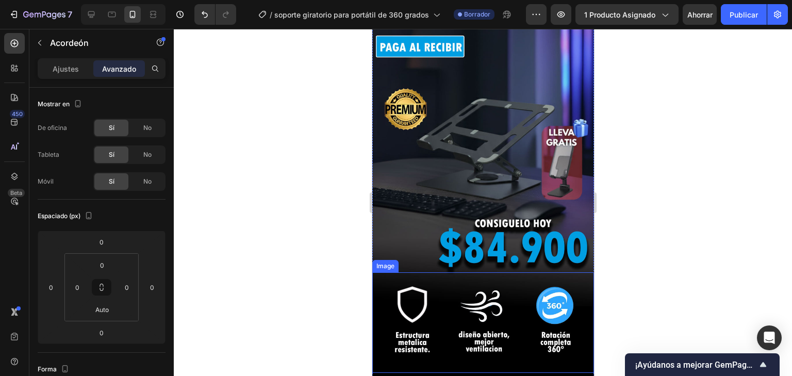
scroll to position [0, 0]
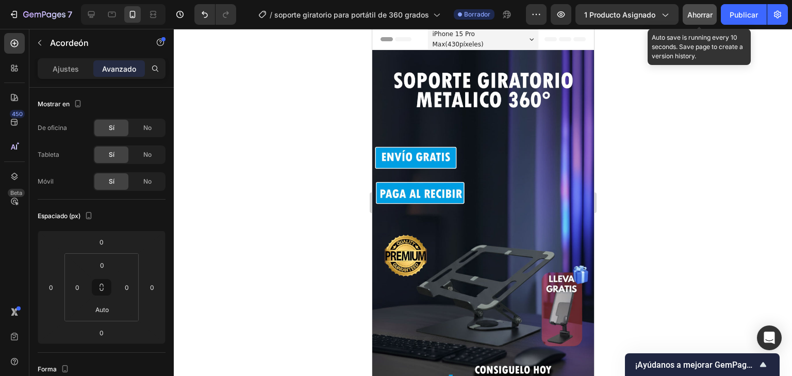
click at [703, 12] on font "Ahorrar" at bounding box center [699, 14] width 25 height 9
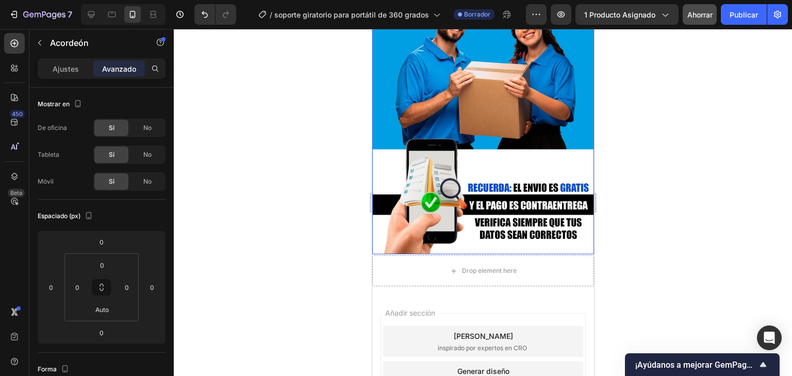
scroll to position [2360, 0]
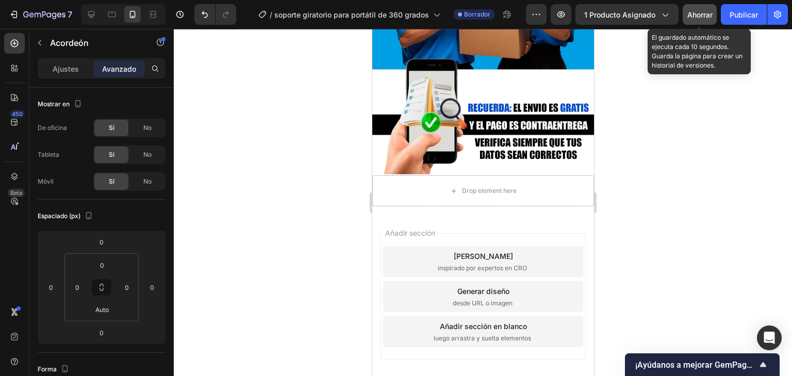
click at [700, 14] on font "Ahorrar" at bounding box center [699, 14] width 25 height 9
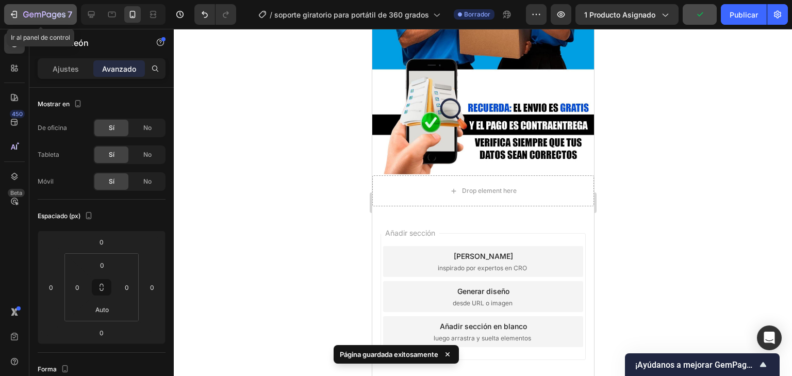
click at [9, 8] on div "7" at bounding box center [40, 14] width 63 height 12
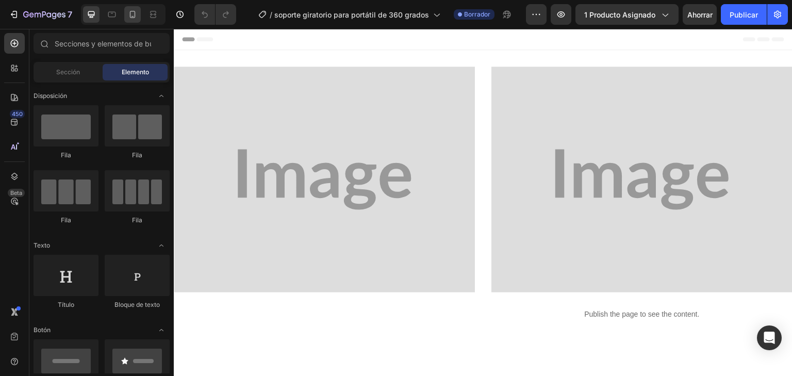
click at [134, 16] on icon at bounding box center [132, 14] width 10 height 10
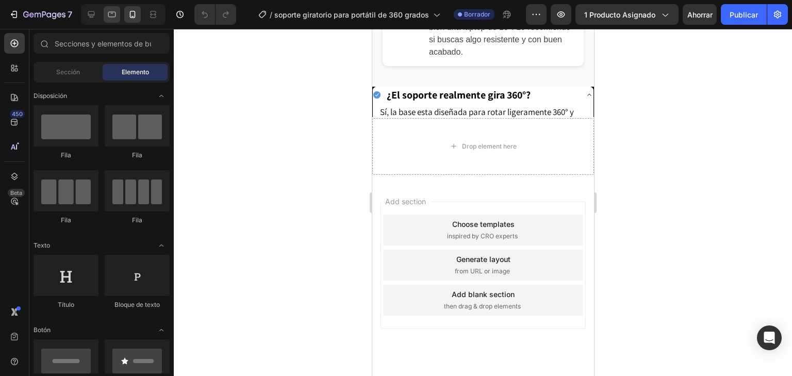
scroll to position [2033, 0]
